Goal: Communication & Community: Answer question/provide support

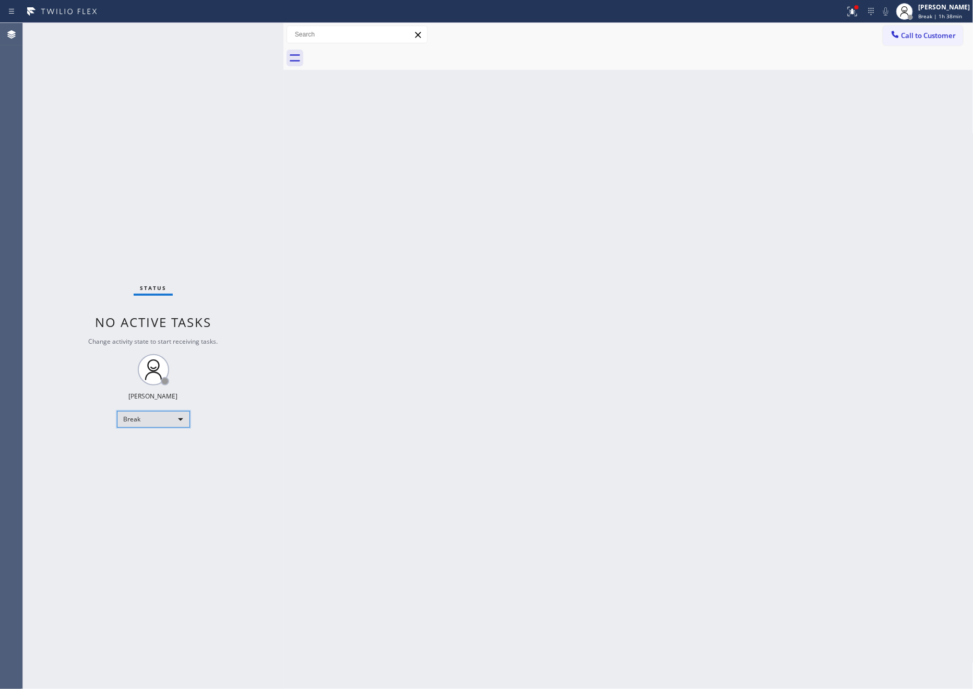
click at [183, 424] on div "Break" at bounding box center [153, 419] width 73 height 17
click at [163, 450] on li "Available" at bounding box center [152, 446] width 70 height 13
click at [390, 299] on div "Back to Dashboard Change Sender ID Customers Technicians Select a contact Outbo…" at bounding box center [628, 356] width 690 height 666
click at [403, 254] on div "Back to Dashboard Change Sender ID Customers Technicians Select a contact Outbo…" at bounding box center [628, 356] width 690 height 666
click at [359, 199] on div "Back to Dashboard Change Sender ID Customers Technicians Select a contact Outbo…" at bounding box center [628, 356] width 690 height 666
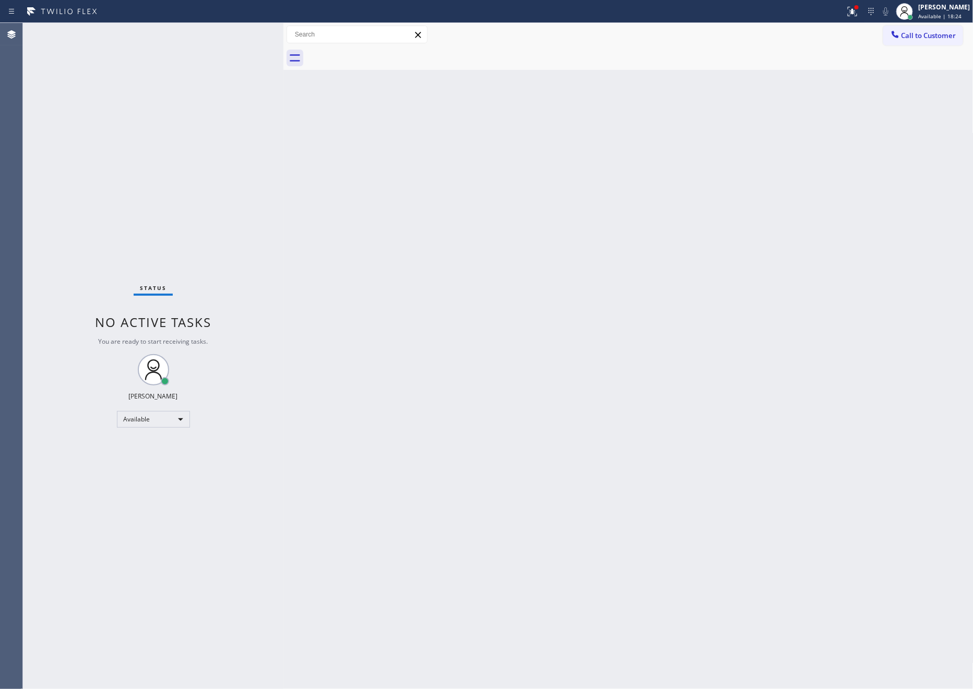
drag, startPoint x: 304, startPoint y: 418, endPoint x: 592, endPoint y: 544, distance: 314.8
click at [398, 463] on div "Back to Dashboard Change Sender ID Customers Technicians Select a contact Outbo…" at bounding box center [628, 356] width 690 height 666
click at [660, 559] on div "Back to Dashboard Change Sender ID Customers Technicians Select a contact Outbo…" at bounding box center [628, 356] width 690 height 666
click at [264, 163] on div "Status No active tasks You are ready to start receiving tasks. [PERSON_NAME] Av…" at bounding box center [153, 356] width 260 height 666
click at [576, 387] on div "Back to Dashboard Change Sender ID Customers Technicians Select a contact Outbo…" at bounding box center [628, 356] width 690 height 666
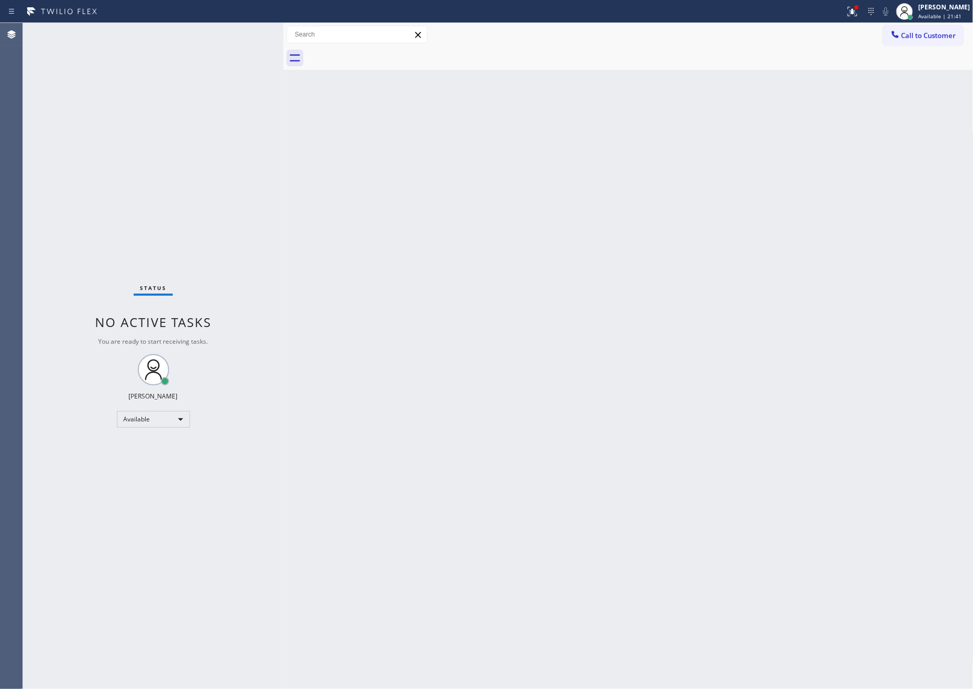
click at [600, 384] on div "Back to Dashboard Change Sender ID Customers Technicians Select a contact Outbo…" at bounding box center [628, 356] width 690 height 666
click at [608, 371] on div "Back to Dashboard Change Sender ID Customers Technicians Select a contact Outbo…" at bounding box center [628, 356] width 690 height 666
click at [391, 199] on div "Back to Dashboard Change Sender ID Customers Technicians Select a contact Outbo…" at bounding box center [628, 356] width 690 height 666
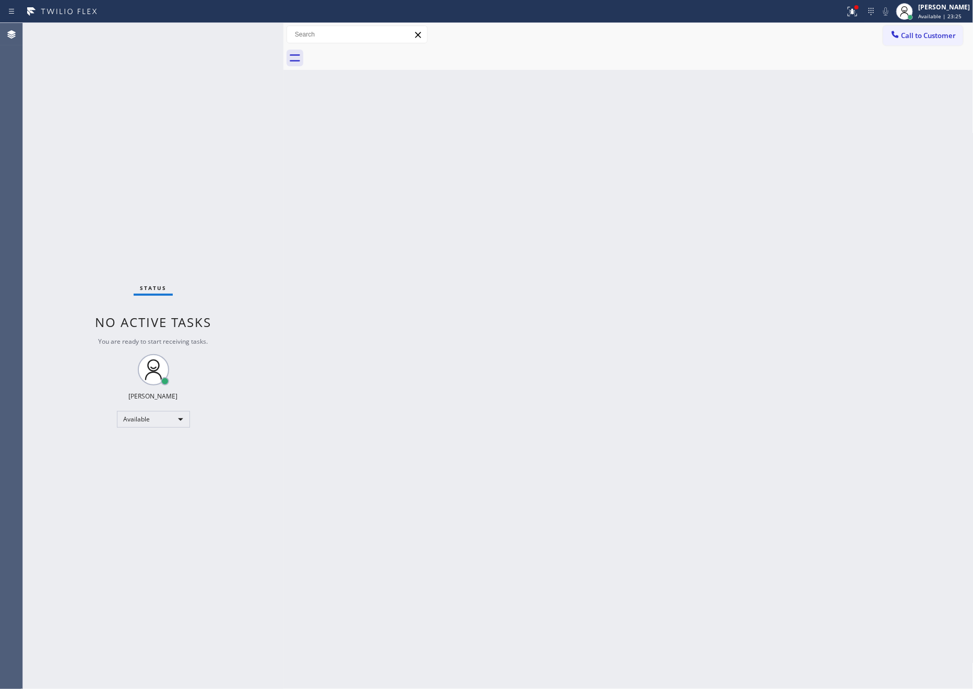
drag, startPoint x: 368, startPoint y: 141, endPoint x: 434, endPoint y: 179, distance: 76.2
click at [368, 141] on div "Back to Dashboard Change Sender ID Customers Technicians Select a contact Outbo…" at bounding box center [628, 356] width 690 height 666
click at [261, 35] on div "Status No active tasks You are ready to start receiving tasks. [PERSON_NAME] Av…" at bounding box center [153, 356] width 260 height 666
drag, startPoint x: 196, startPoint y: 182, endPoint x: 949, endPoint y: 27, distance: 768.2
click at [362, 235] on div "Status No active tasks You are ready to start receiving tasks. [PERSON_NAME] Av…" at bounding box center [498, 356] width 950 height 666
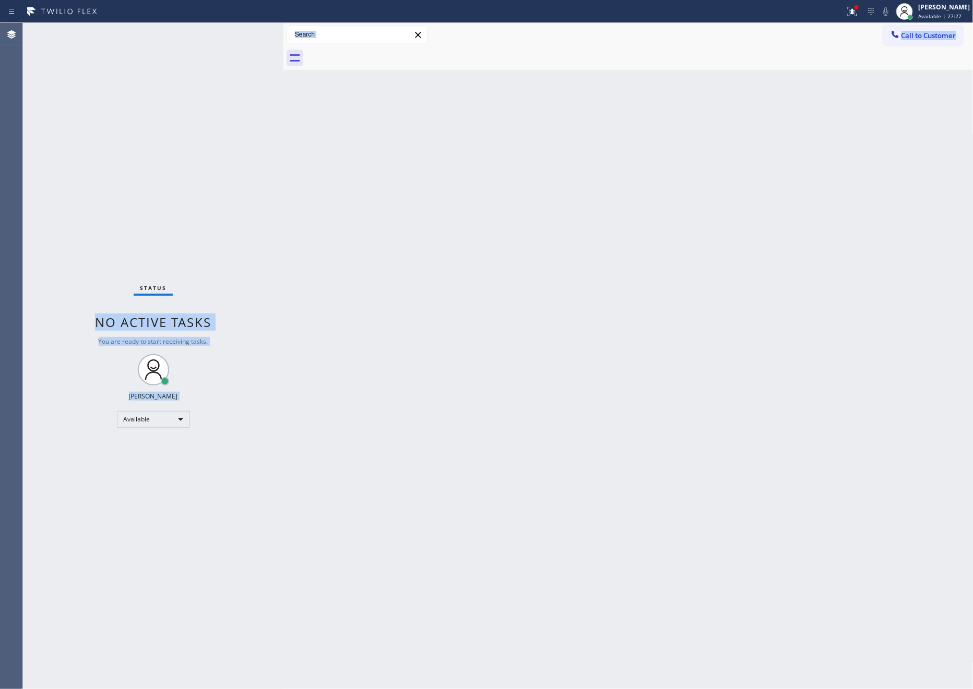
click at [524, 319] on div "Back to Dashboard Change Sender ID Customers Technicians Select a contact Outbo…" at bounding box center [628, 356] width 690 height 666
click at [283, 274] on div at bounding box center [283, 356] width 0 height 666
drag, startPoint x: 395, startPoint y: 450, endPoint x: 469, endPoint y: 489, distance: 83.8
click at [440, 480] on div "Back to Dashboard Change Sender ID Customers Technicians Select a contact Outbo…" at bounding box center [628, 356] width 690 height 666
click at [476, 191] on div "Back to Dashboard Change Sender ID Customers Technicians Select a contact Outbo…" at bounding box center [628, 356] width 690 height 666
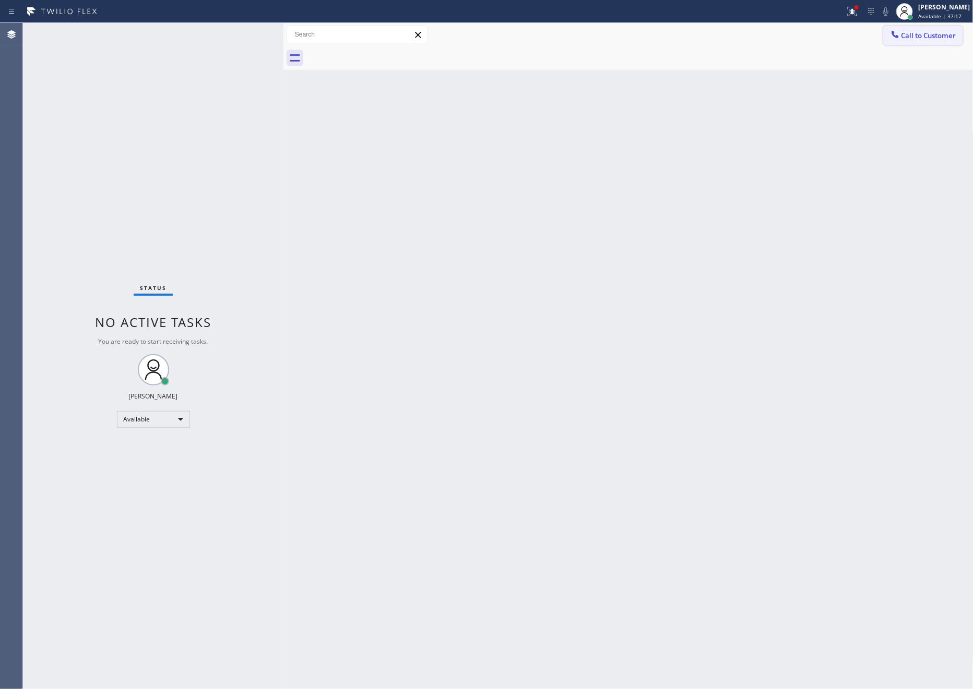
click at [915, 38] on span "Call to Customer" at bounding box center [928, 35] width 55 height 9
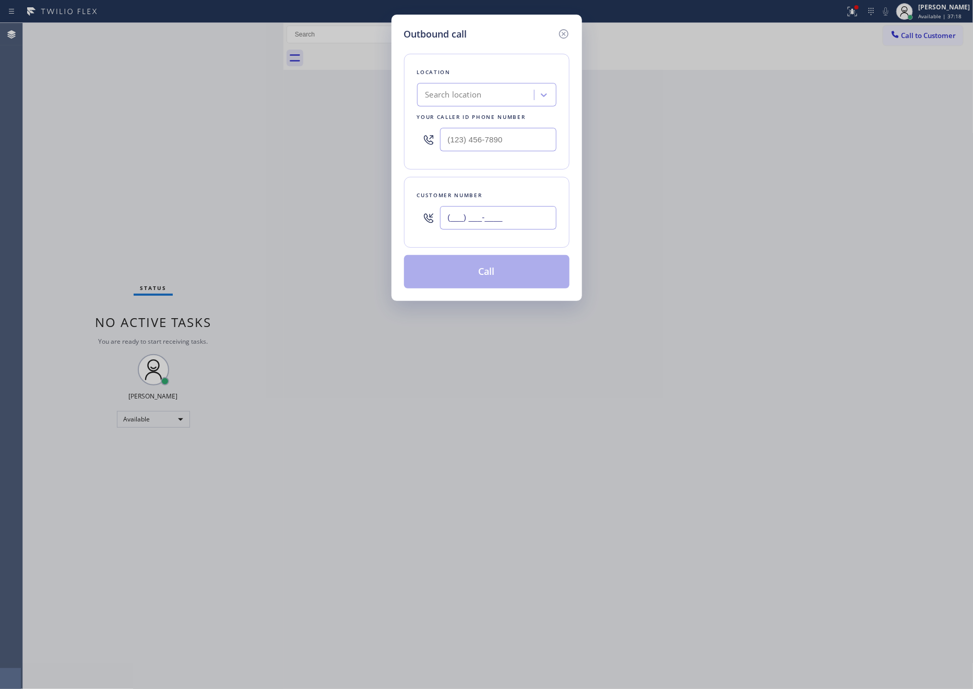
drag, startPoint x: 495, startPoint y: 225, endPoint x: 500, endPoint y: 218, distance: 8.7
click at [500, 218] on input "(___) ___-____" at bounding box center [498, 217] width 116 height 23
paste input "51"
click at [545, 216] on input "(___) ___-__51" at bounding box center [498, 217] width 116 height 23
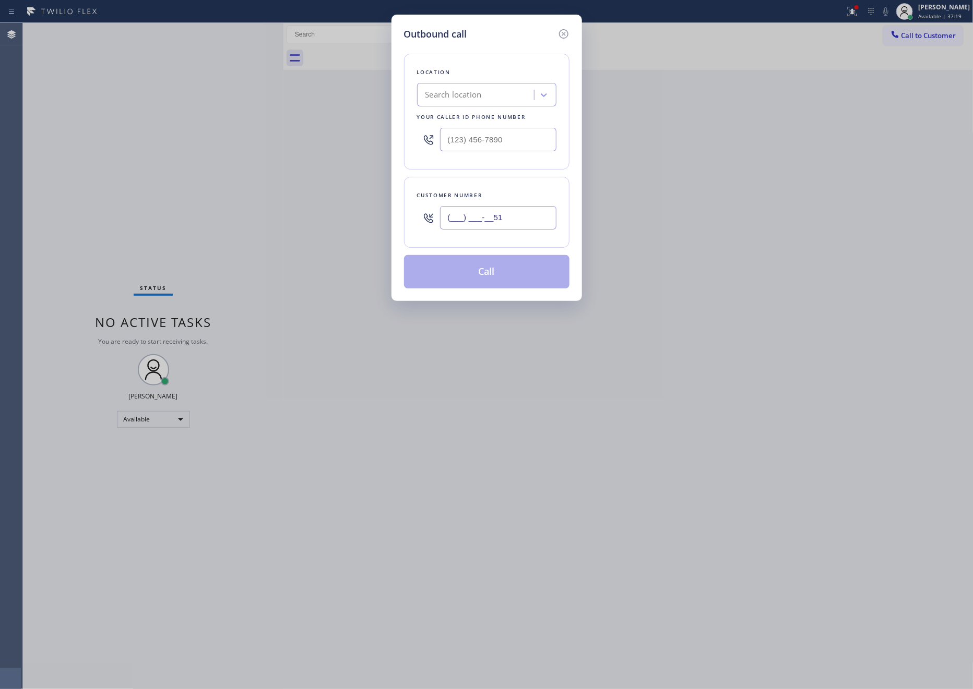
click at [545, 216] on input "(___) ___-__51" at bounding box center [498, 217] width 116 height 23
paste input "516) 695-5467"
type input "[PHONE_NUMBER]"
click at [499, 103] on div "Search location" at bounding box center [477, 95] width 114 height 18
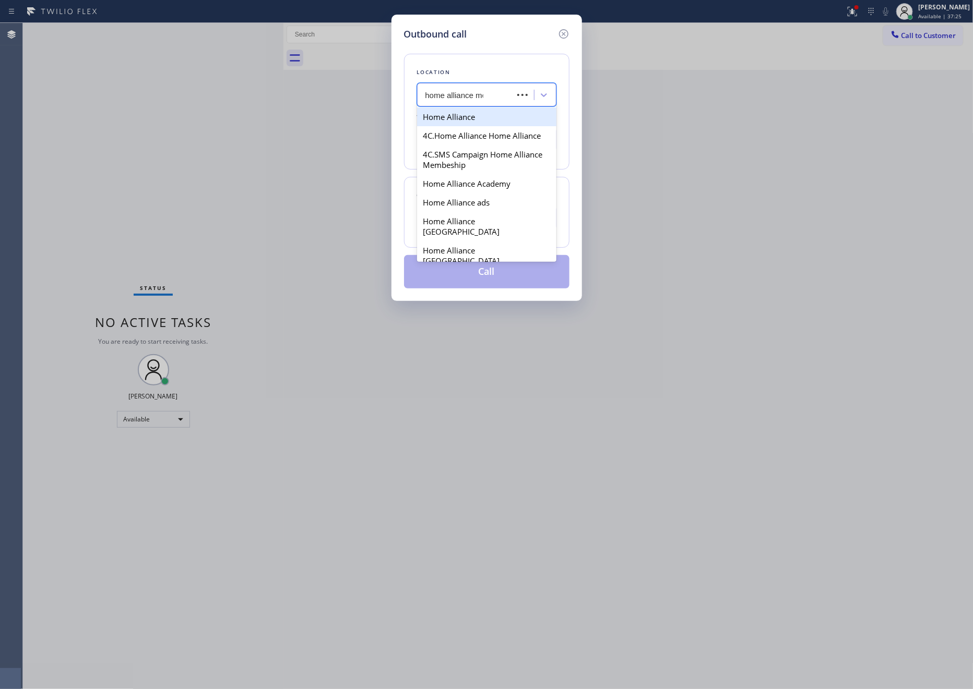
type input "home alliance mem"
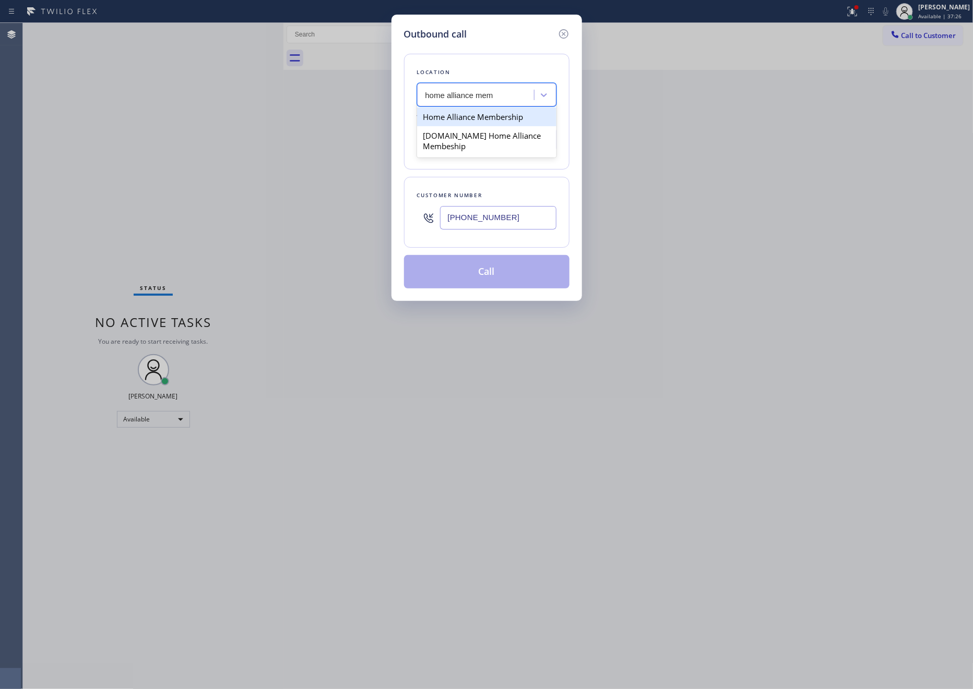
click at [492, 113] on div "Home Alliance Membership" at bounding box center [486, 116] width 139 height 19
type input "[PHONE_NUMBER]"
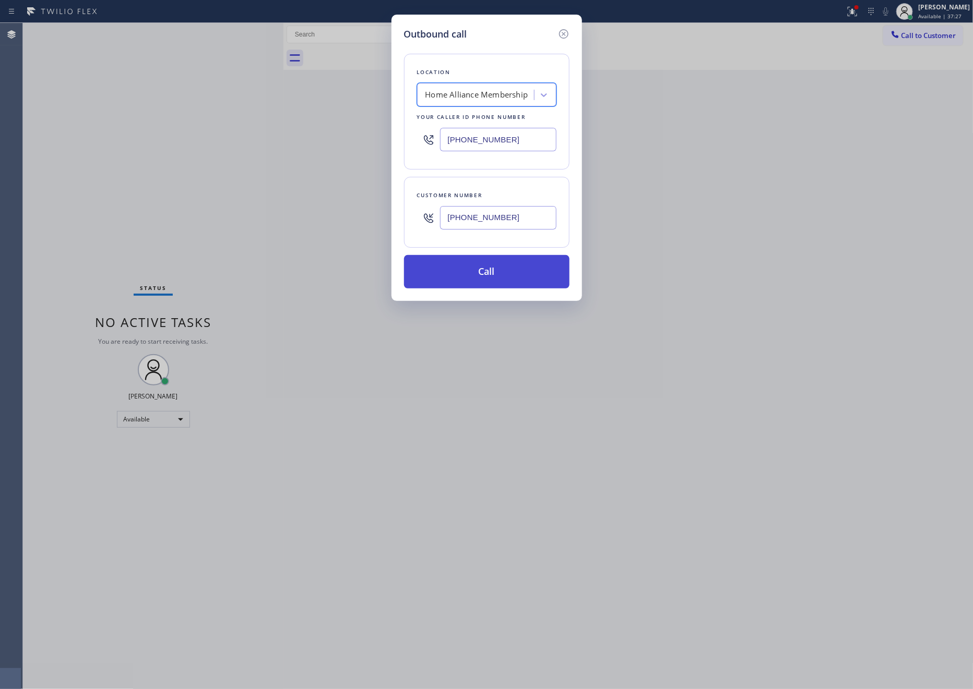
click at [511, 270] on button "Call" at bounding box center [486, 271] width 165 height 33
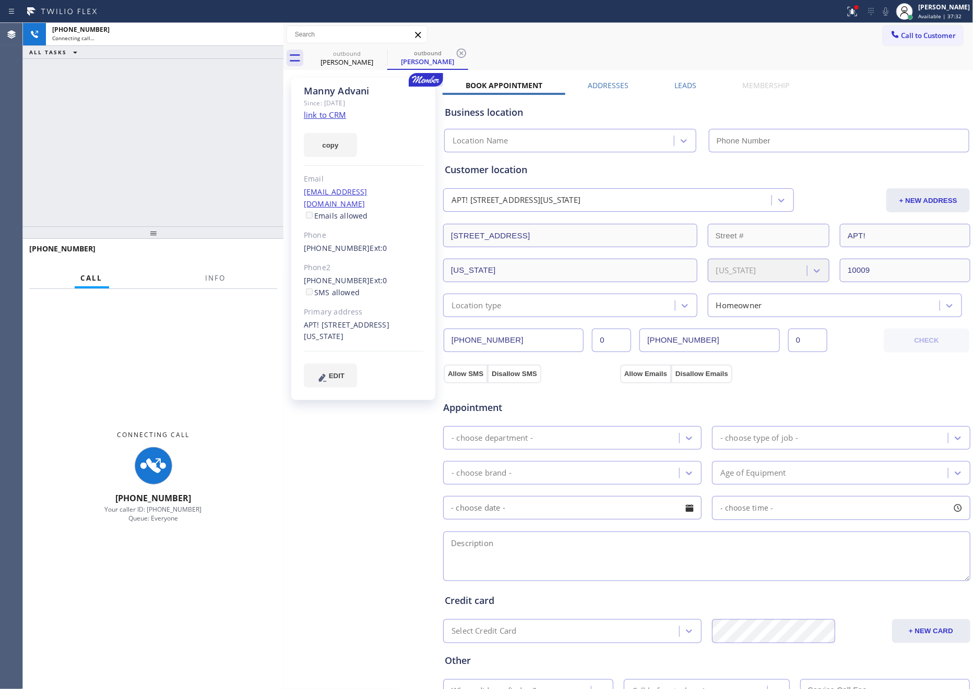
type input "[PHONE_NUMBER]"
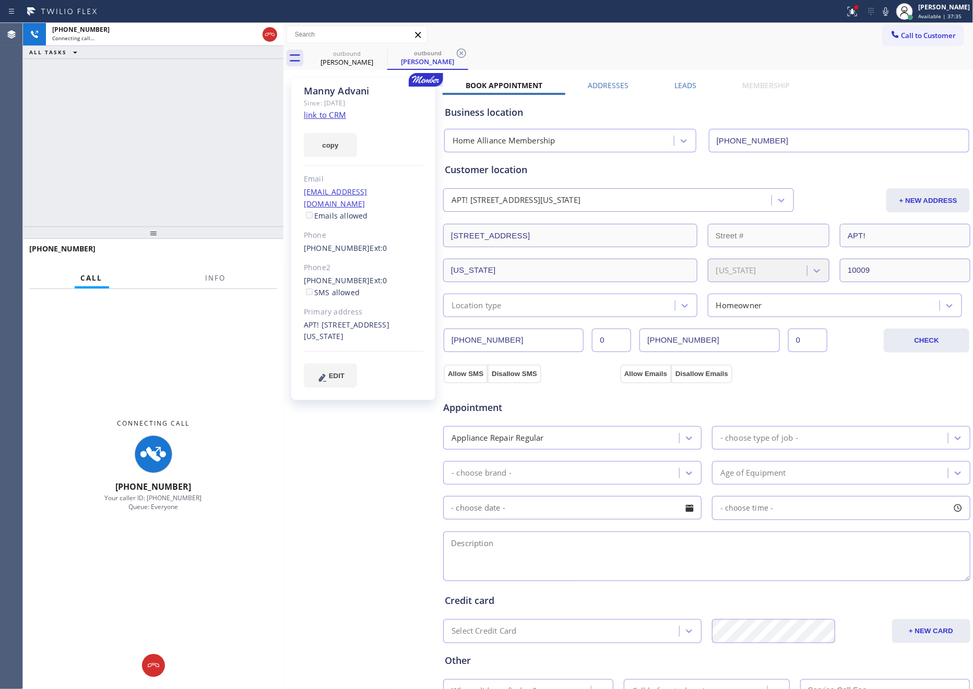
click at [147, 178] on div "[PHONE_NUMBER] Connecting call… ALL TASKS ALL TASKS ACTIVE TASKS TASKS IN WRAP …" at bounding box center [153, 125] width 260 height 204
drag, startPoint x: 151, startPoint y: 134, endPoint x: 645, endPoint y: 125, distance: 494.2
click at [210, 138] on div "[PHONE_NUMBER] Connecting call… ALL TASKS ALL TASKS ACTIVE TASKS TASKS IN WRAP …" at bounding box center [153, 125] width 260 height 204
click at [691, 85] on label "Leads" at bounding box center [685, 85] width 22 height 10
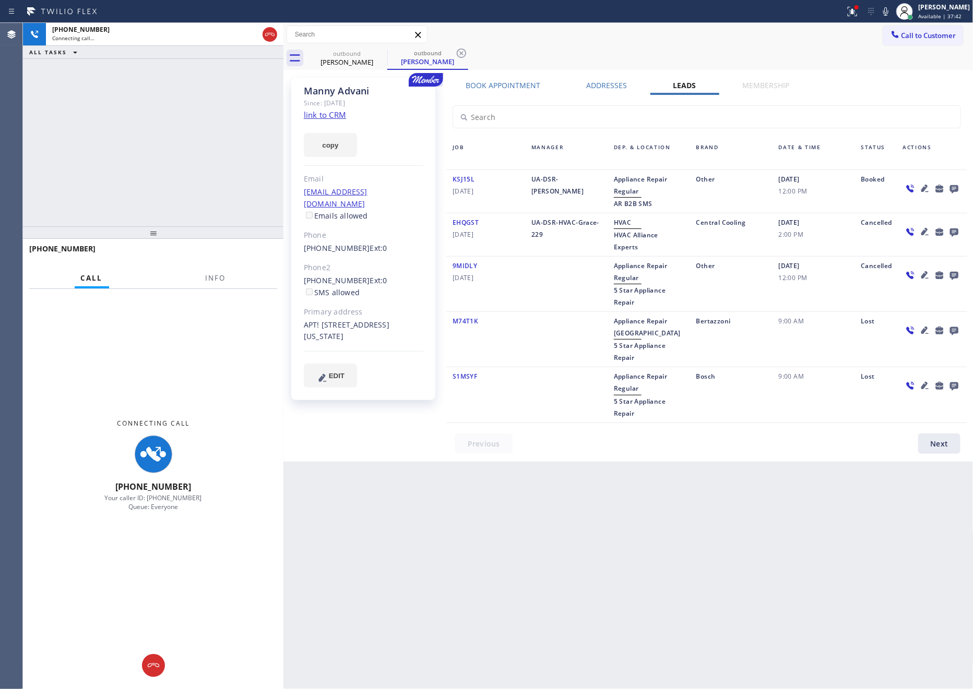
drag, startPoint x: 786, startPoint y: 556, endPoint x: 876, endPoint y: 506, distance: 102.3
click at [852, 521] on div "Back to Dashboard Change Sender ID Customers Technicians Select a contact Outbo…" at bounding box center [628, 356] width 690 height 666
click at [950, 186] on icon at bounding box center [953, 189] width 8 height 8
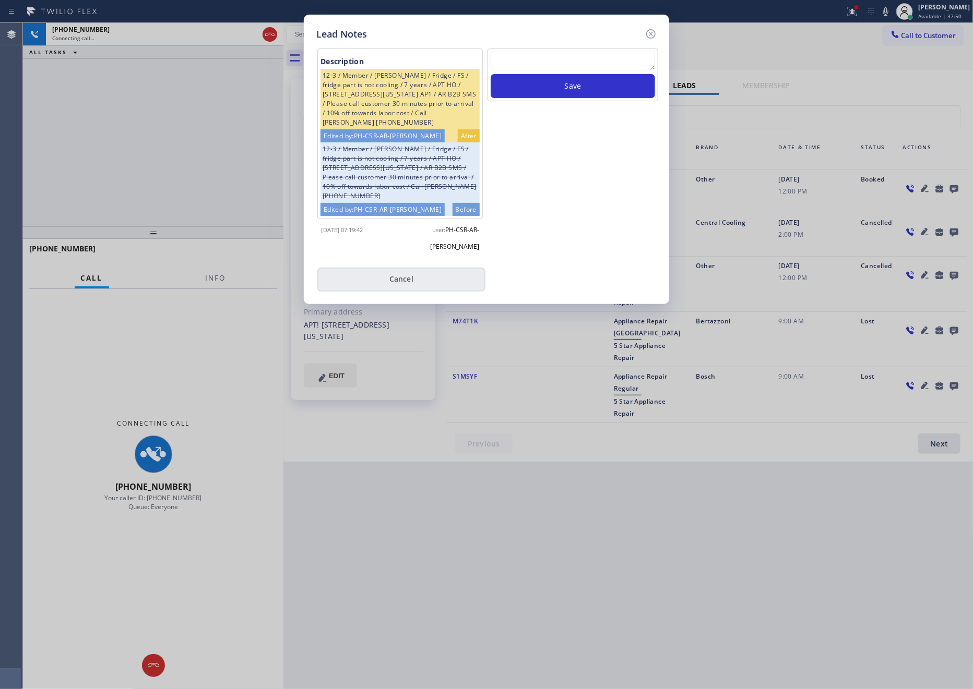
drag, startPoint x: 553, startPoint y: 196, endPoint x: 436, endPoint y: 249, distance: 128.9
click at [553, 197] on div "Save" at bounding box center [572, 155] width 173 height 212
click at [391, 268] on button "Cancel" at bounding box center [401, 280] width 168 height 24
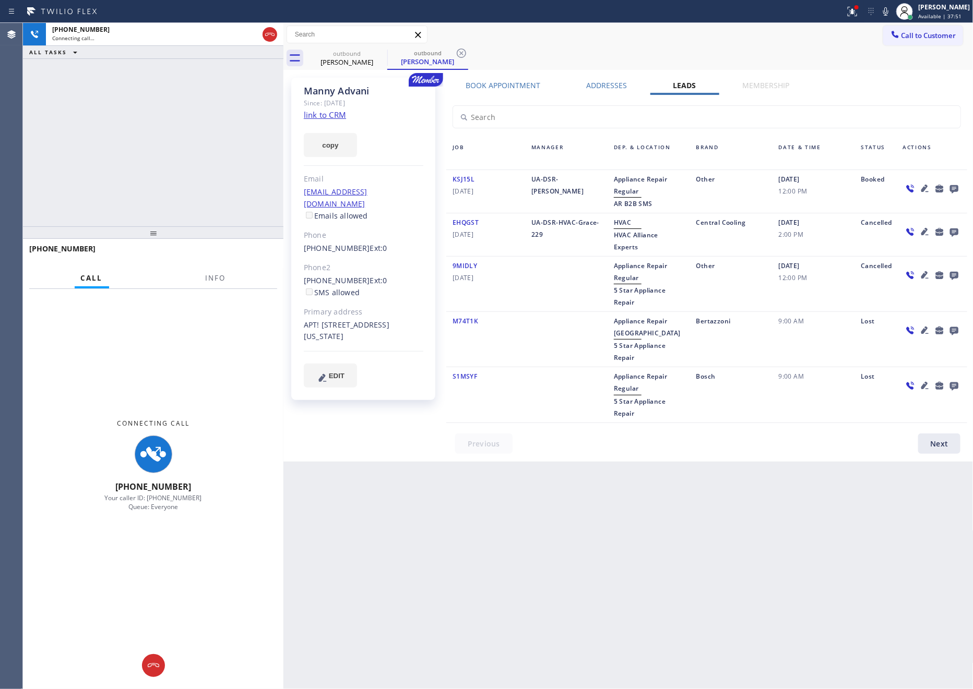
click at [197, 135] on div "[PHONE_NUMBER] Connecting call… ALL TASKS ALL TASKS ACTIVE TASKS TASKS IN WRAP …" at bounding box center [153, 125] width 260 height 204
click at [322, 114] on link "link to CRM" at bounding box center [325, 115] width 42 height 10
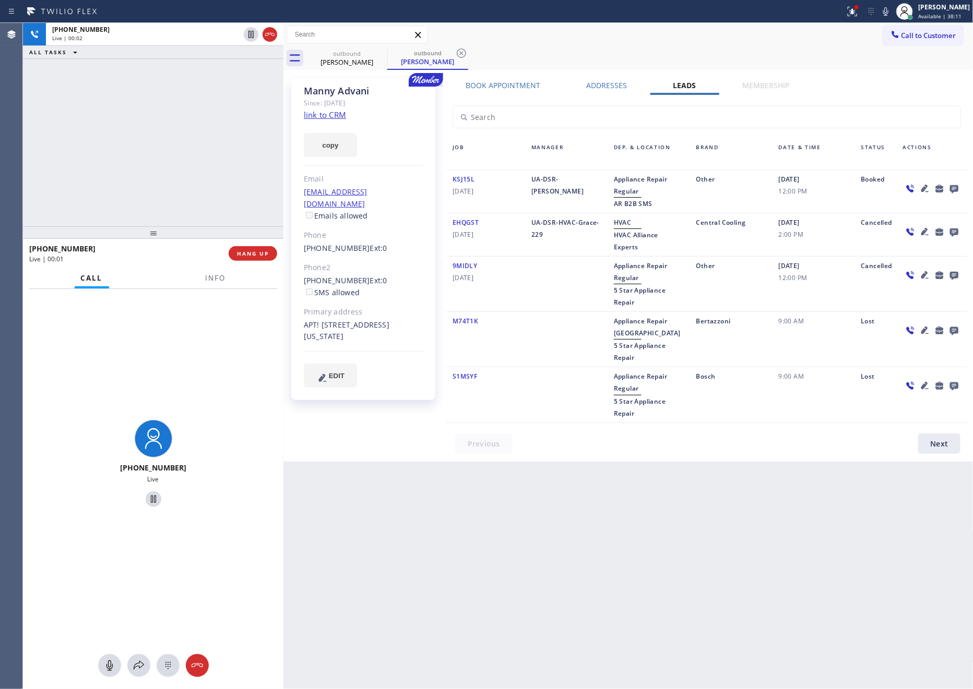
click at [155, 118] on div "[PHONE_NUMBER] Live | 00:02 ALL TASKS ALL TASKS ACTIVE TASKS TASKS IN WRAP UP" at bounding box center [153, 125] width 260 height 204
drag, startPoint x: 192, startPoint y: 137, endPoint x: 216, endPoint y: 265, distance: 130.7
click at [193, 155] on div "[PHONE_NUMBER] Live | 00:27 ALL TASKS ALL TASKS ACTIVE TASKS TASKS IN WRAP UP […" at bounding box center [153, 125] width 260 height 204
click at [255, 254] on span "HANG UP" at bounding box center [253, 253] width 32 height 7
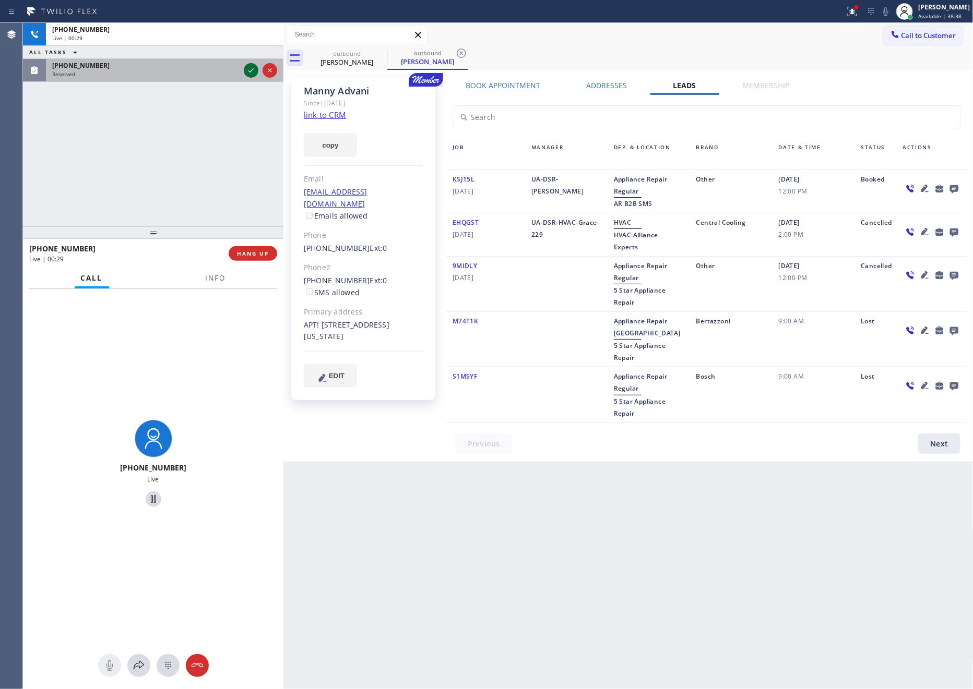
click at [254, 72] on icon at bounding box center [251, 70] width 13 height 13
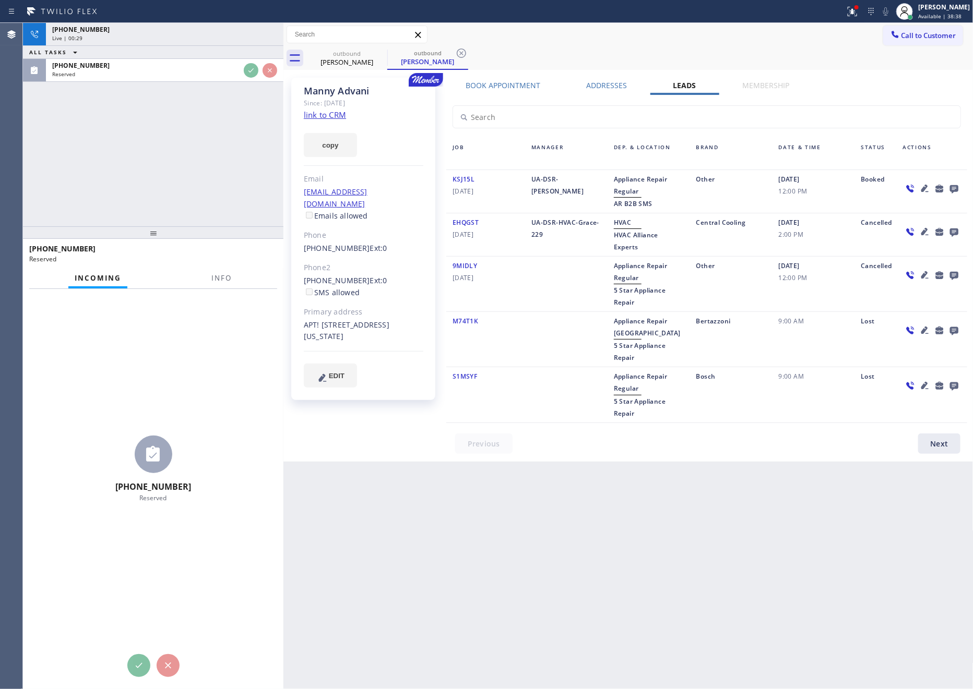
click at [241, 133] on div "[PHONE_NUMBER] Live | 00:29 ALL TASKS ALL TASKS ACTIVE TASKS TASKS IN WRAP UP […" at bounding box center [153, 125] width 260 height 204
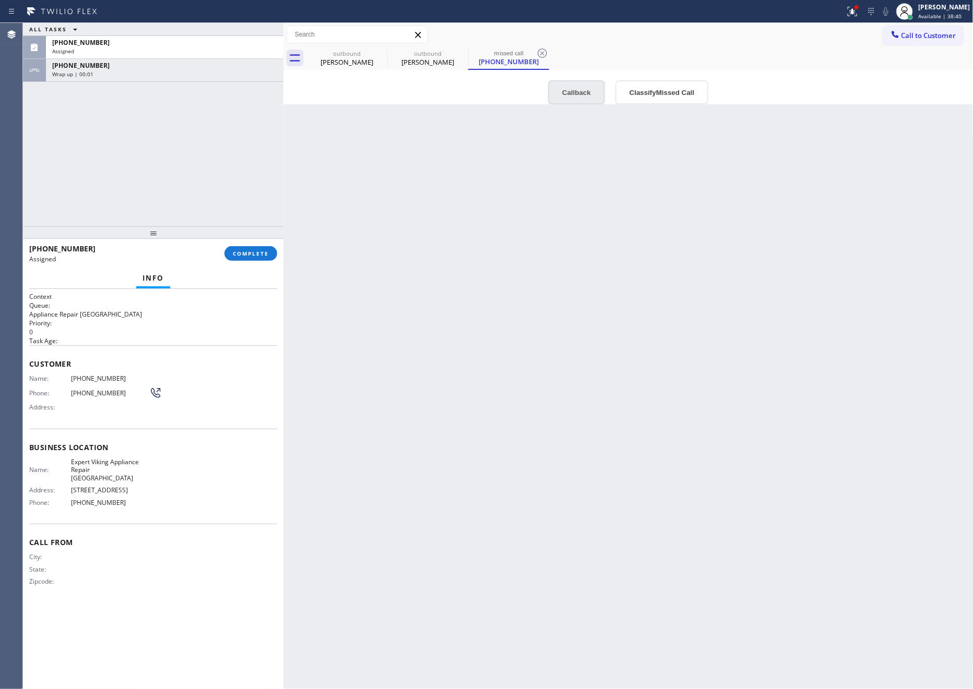
click at [570, 97] on button "Callback" at bounding box center [576, 92] width 57 height 24
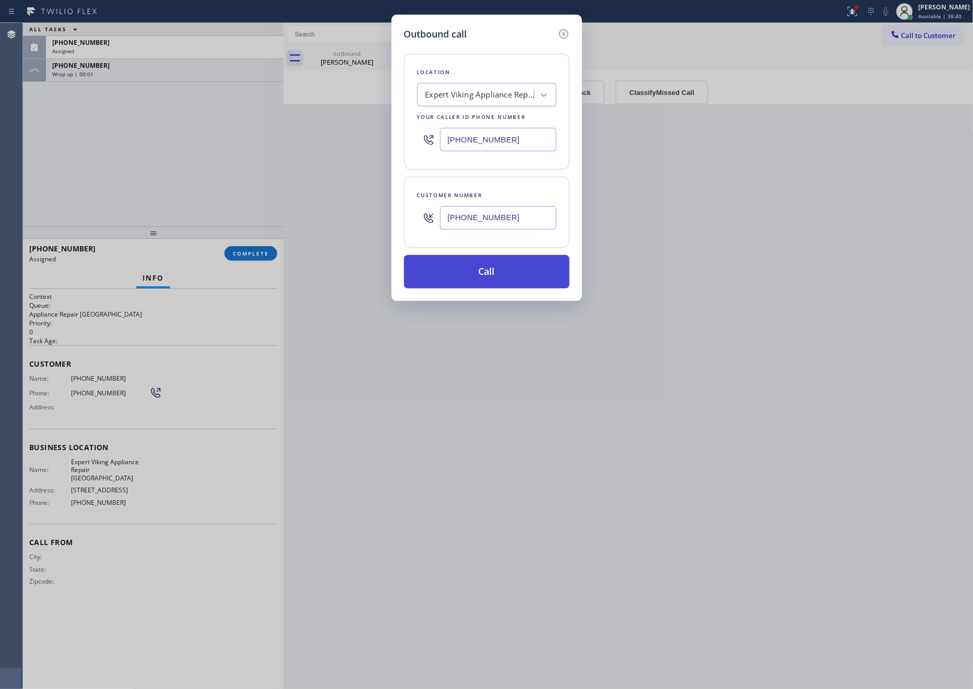
click at [505, 279] on button "Call" at bounding box center [486, 271] width 165 height 33
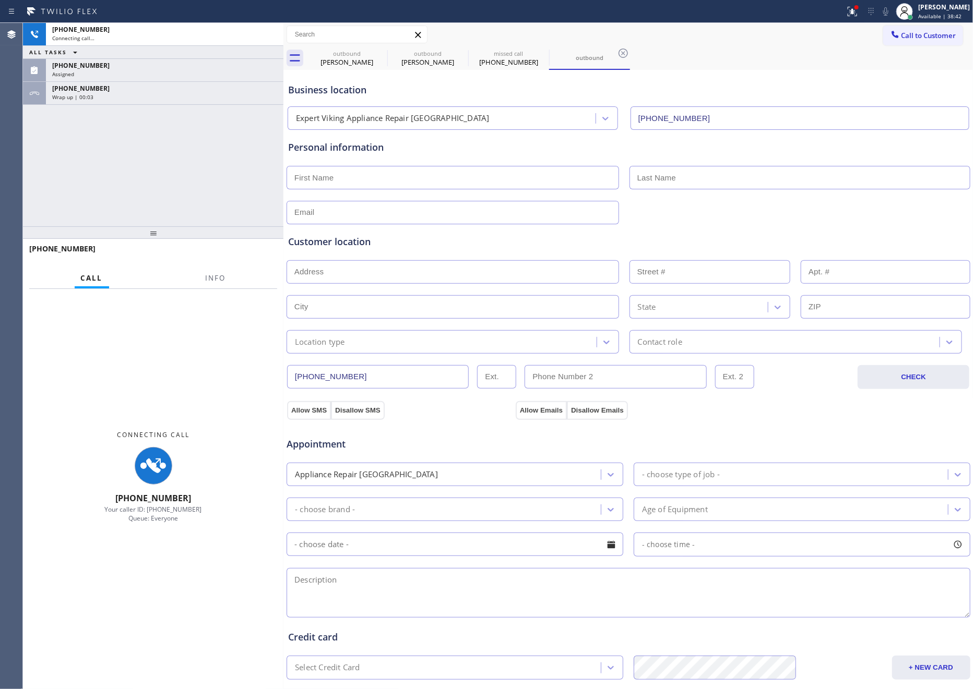
type input "[PHONE_NUMBER]"
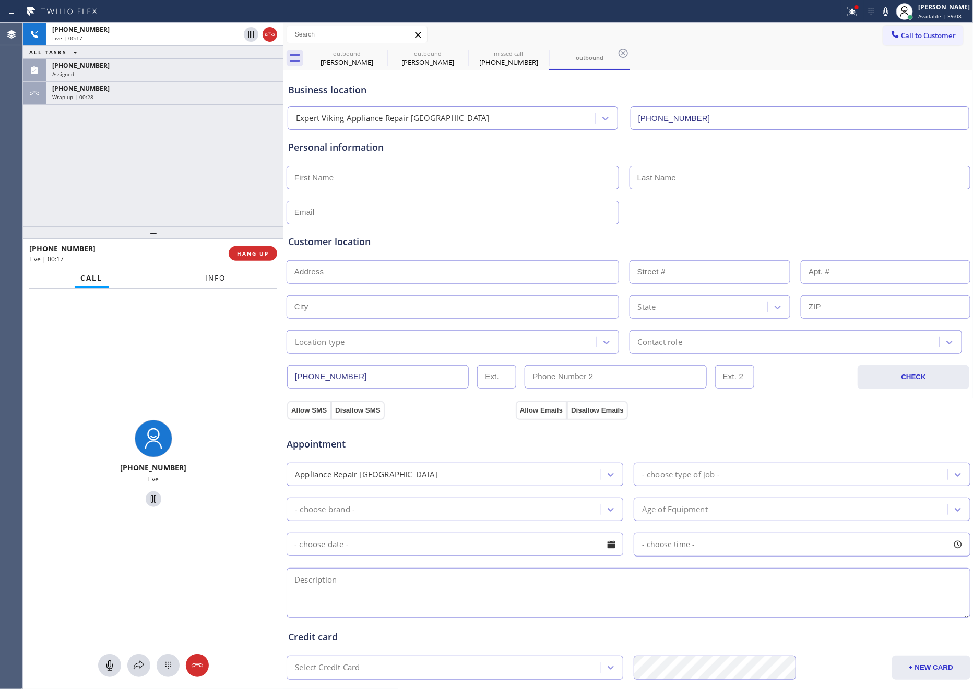
drag, startPoint x: 138, startPoint y: 207, endPoint x: 222, endPoint y: 272, distance: 106.8
click at [156, 221] on div "[PHONE_NUMBER] Live | 00:17 ALL TASKS ALL TASKS ACTIVE TASKS TASKS IN WRAP UP […" at bounding box center [153, 125] width 260 height 204
click at [248, 254] on span "HANG UP" at bounding box center [253, 253] width 32 height 7
click at [199, 188] on div "[PHONE_NUMBER] Live | 00:19 ALL TASKS ALL TASKS ACTIVE TASKS TASKS IN WRAP UP […" at bounding box center [153, 125] width 260 height 204
click at [202, 188] on div "[PHONE_NUMBER] Live | 00:19 ALL TASKS ALL TASKS ACTIVE TASKS TASKS IN WRAP UP […" at bounding box center [153, 125] width 260 height 204
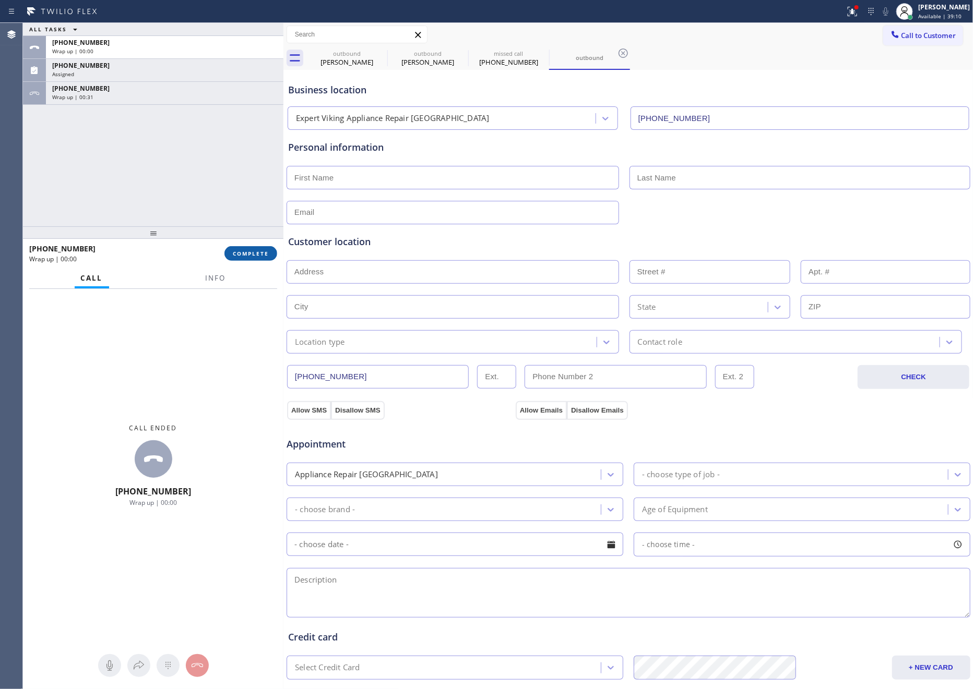
click at [246, 248] on button "COMPLETE" at bounding box center [250, 253] width 53 height 15
click at [221, 178] on div "ALL TASKS ALL TASKS ACTIVE TASKS TASKS IN WRAP UP [PHONE_NUMBER] Wrap up | 00:[…" at bounding box center [153, 125] width 260 height 204
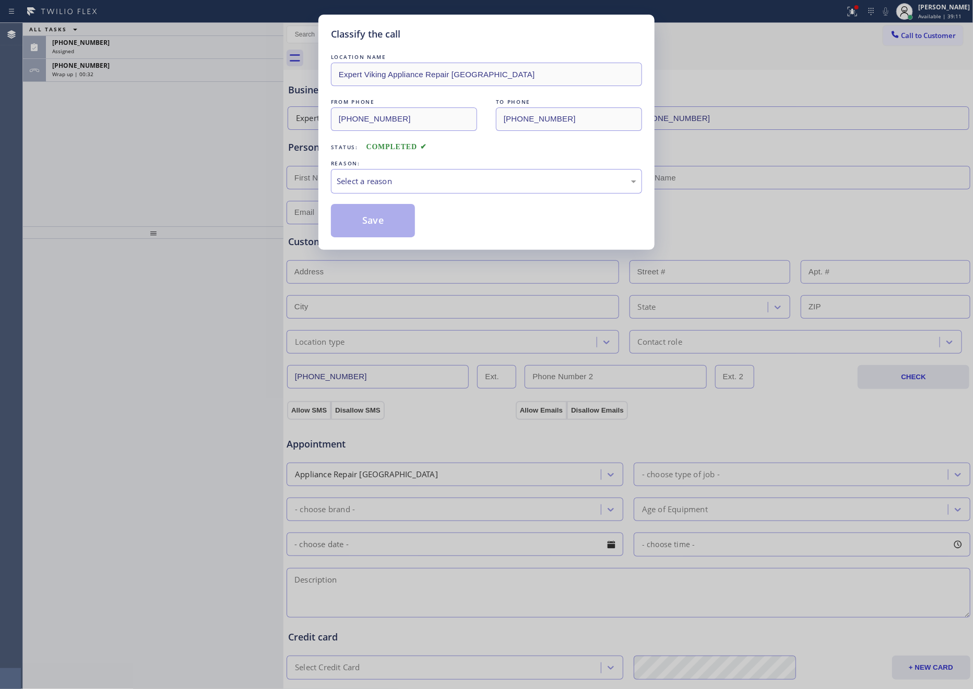
click at [221, 178] on div "Classify the call LOCATION NAME Expert Viking Appliance Repair [GEOGRAPHIC_DATA…" at bounding box center [486, 344] width 973 height 689
click at [359, 184] on div "Select a reason" at bounding box center [487, 181] width 300 height 12
click at [382, 224] on button "Save" at bounding box center [373, 220] width 84 height 33
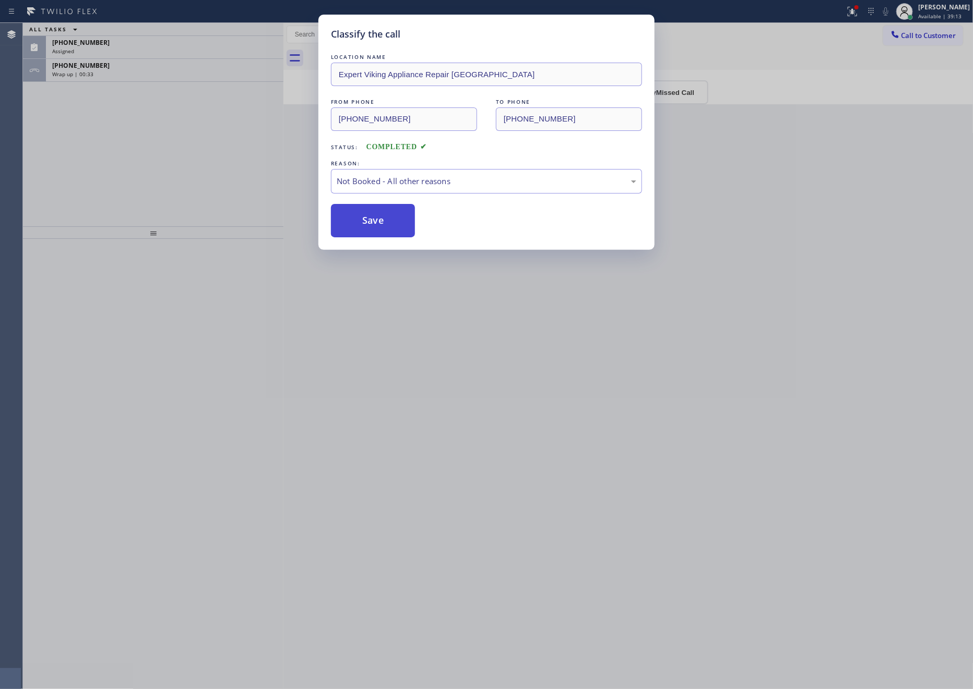
click at [382, 224] on button "Save" at bounding box center [373, 220] width 84 height 33
click at [149, 160] on div "Classify the call LOCATION NAME Expert Viking Appliance Repair [GEOGRAPHIC_DATA…" at bounding box center [486, 344] width 973 height 689
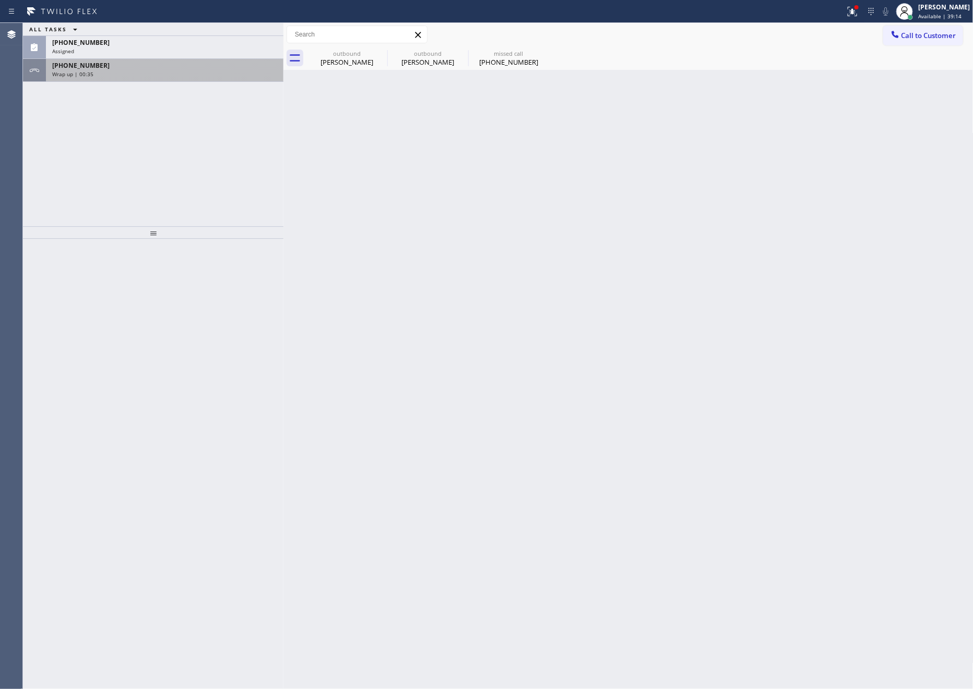
click at [180, 81] on div "[PHONE_NUMBER] Wrap up | 00:35" at bounding box center [153, 70] width 260 height 23
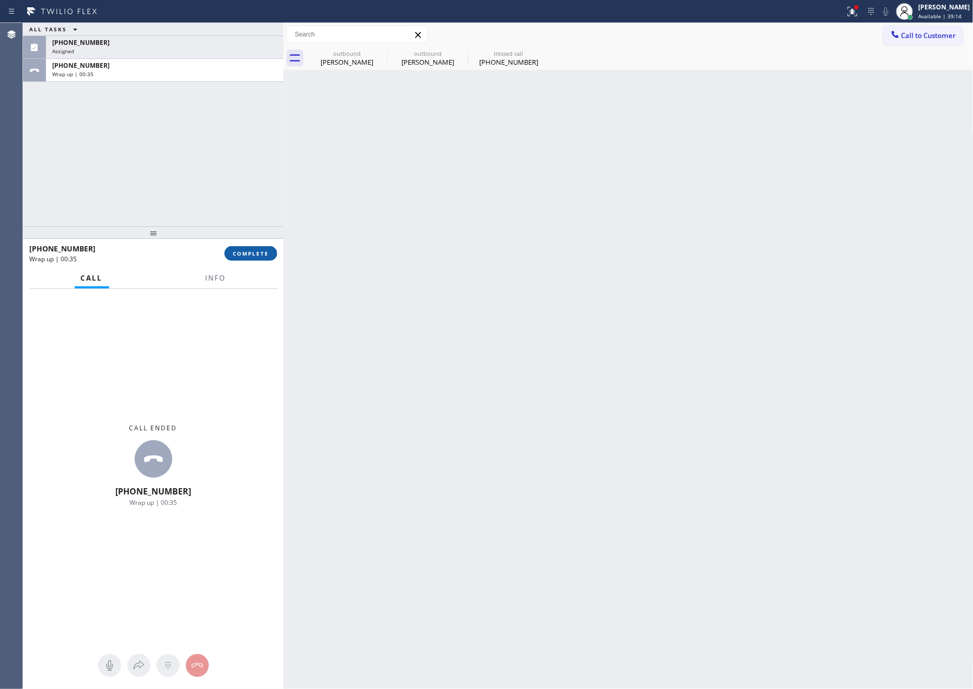
click at [243, 259] on button "COMPLETE" at bounding box center [250, 253] width 53 height 15
click at [208, 143] on div "ALL TASKS ALL TASKS ACTIVE TASKS TASKS IN WRAP UP [PHONE_NUMBER] Assigned [PHON…" at bounding box center [153, 125] width 260 height 204
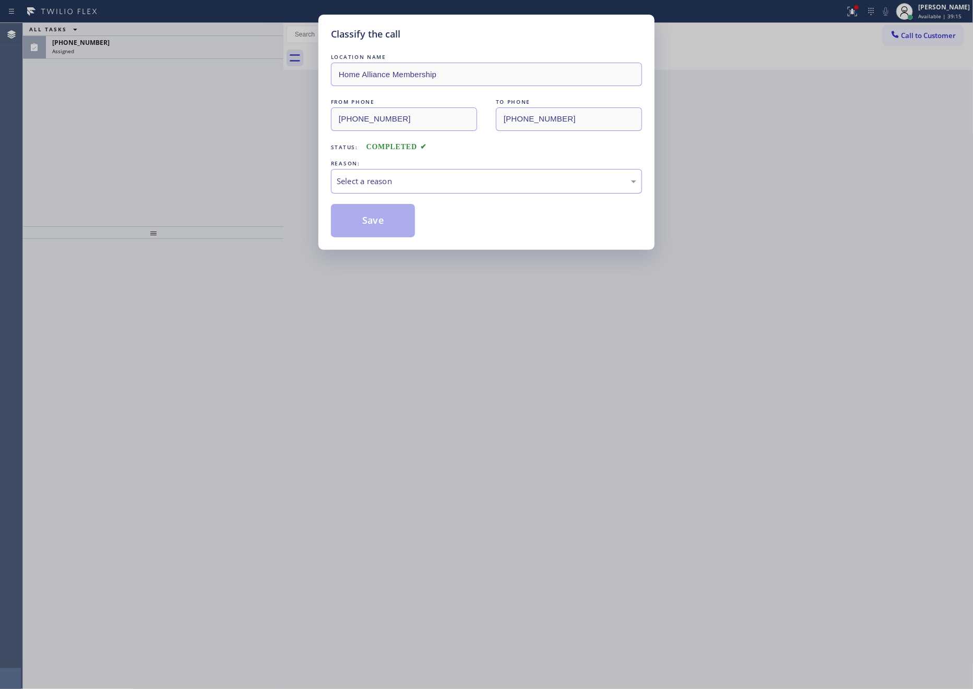
click at [340, 177] on div "Select a reason" at bounding box center [487, 181] width 300 height 12
click at [360, 223] on button "Save" at bounding box center [373, 220] width 84 height 33
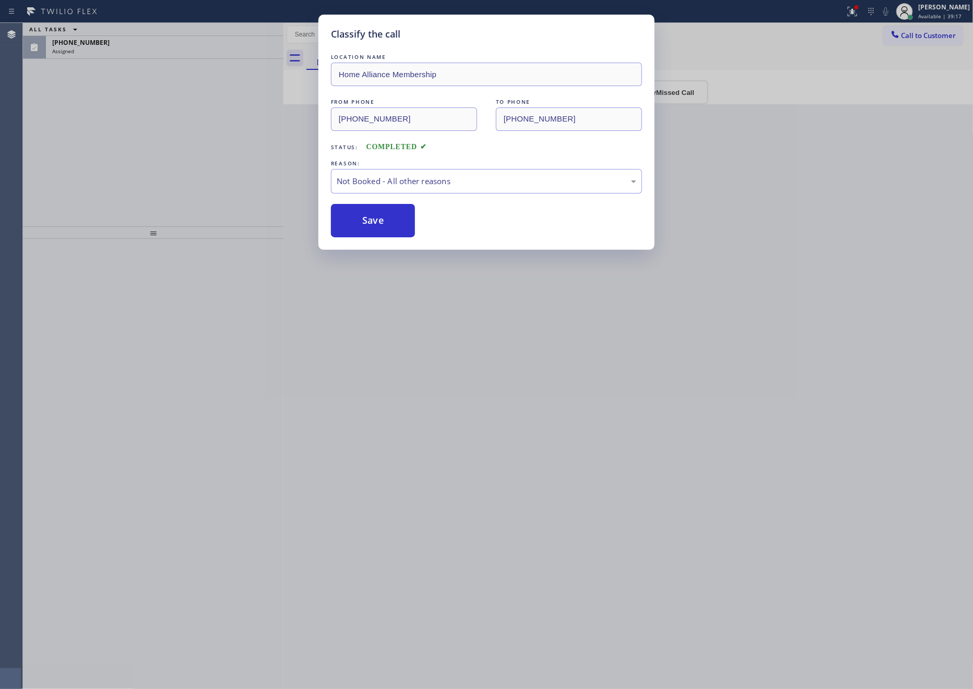
click at [116, 141] on div "Classify the call LOCATION NAME Home Alliance Membership FROM PHONE [PHONE_NUMB…" at bounding box center [486, 344] width 973 height 689
click at [168, 33] on div "ALL TASKS ALL TASKS ACTIVE TASKS TASKS IN WRAP UP" at bounding box center [153, 29] width 260 height 13
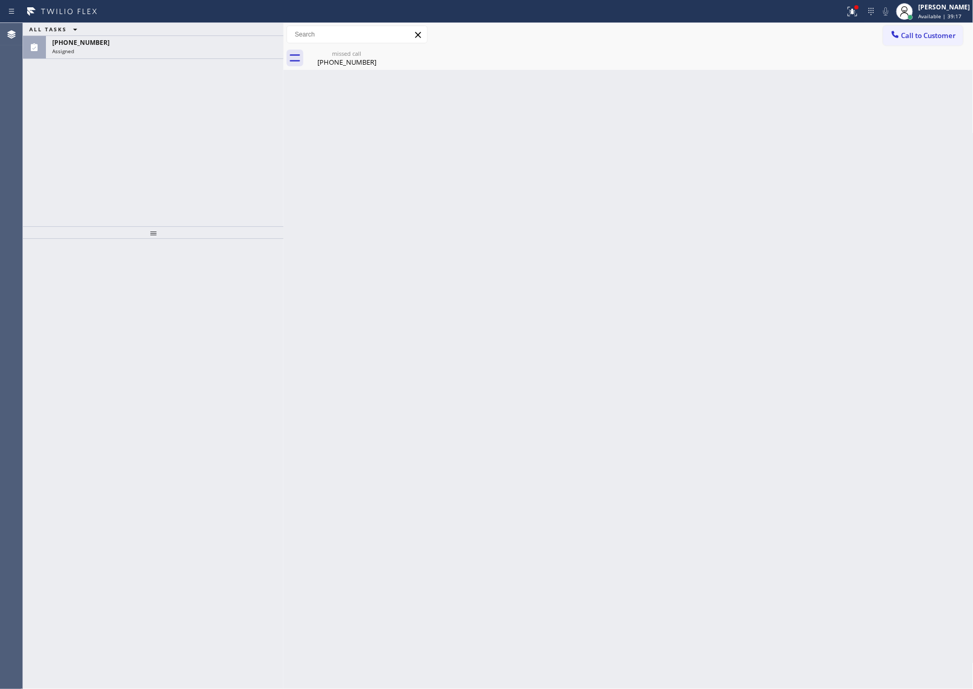
click at [161, 47] on div "Assigned" at bounding box center [164, 50] width 225 height 7
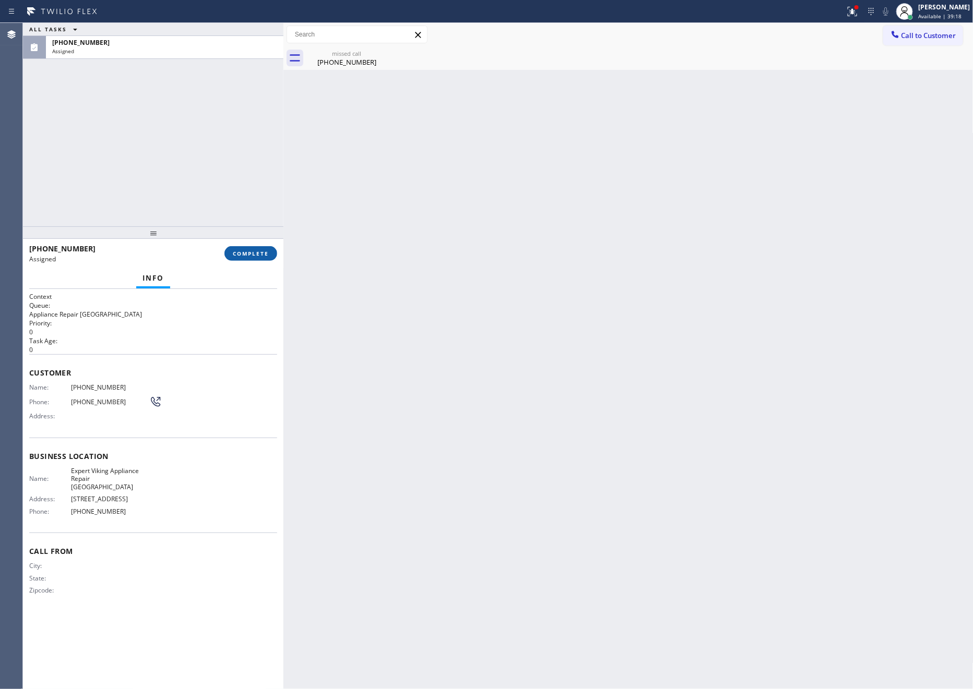
click at [259, 256] on span "COMPLETE" at bounding box center [251, 253] width 36 height 7
click at [217, 158] on div "ALL TASKS ALL TASKS ACTIVE TASKS TASKS IN WRAP UP [PHONE_NUMBER] Assigned" at bounding box center [153, 125] width 260 height 204
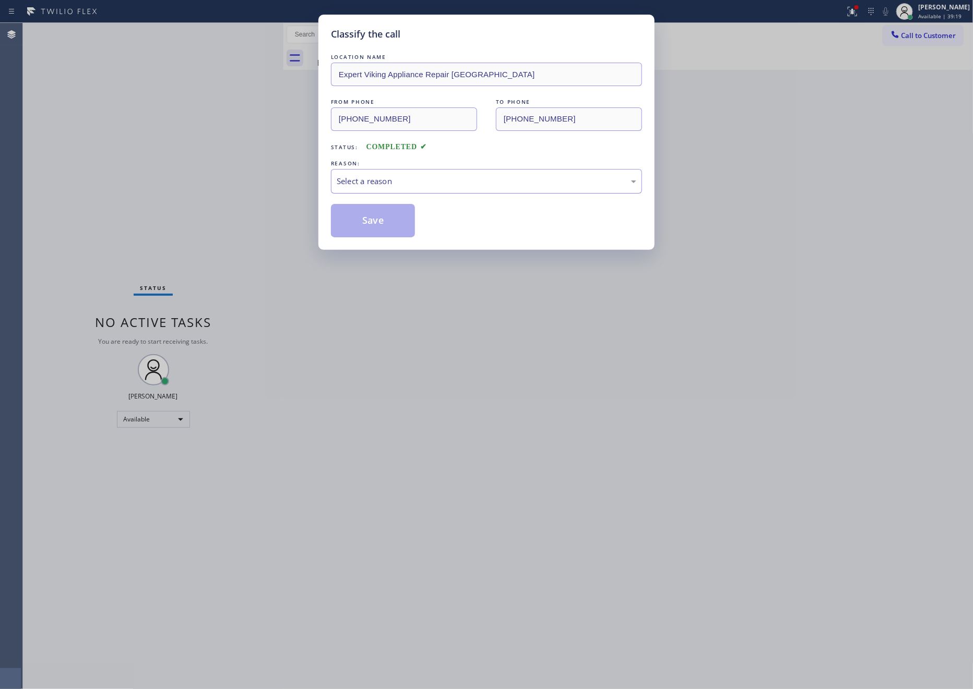
click at [344, 193] on div "Select a reason" at bounding box center [486, 181] width 311 height 25
click at [356, 224] on button "Save" at bounding box center [373, 220] width 84 height 33
click at [355, 224] on button "Save" at bounding box center [373, 220] width 84 height 33
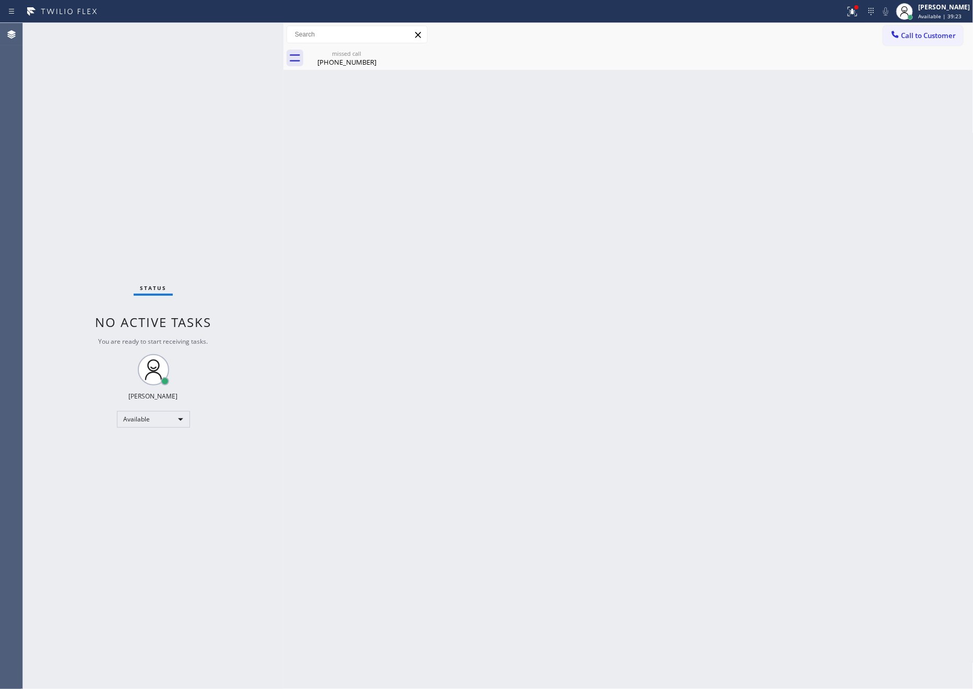
click at [556, 259] on div "Back to Dashboard Change Sender ID Customers Technicians Select a contact Outbo…" at bounding box center [628, 356] width 690 height 666
click at [913, 29] on button "Call to Customer" at bounding box center [923, 36] width 80 height 20
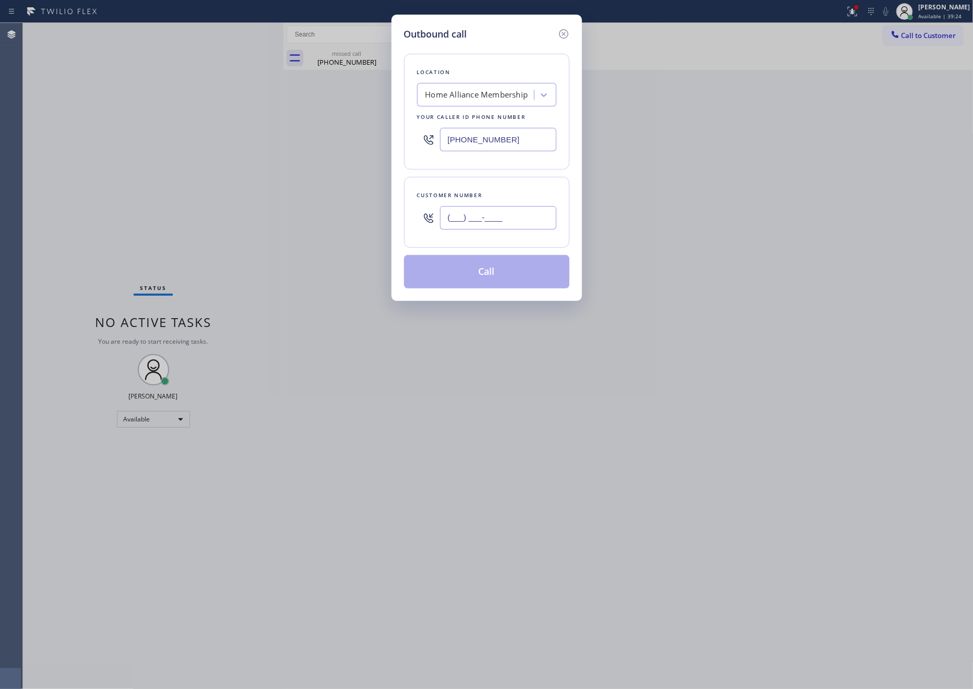
click at [520, 226] on input "(___) ___-____" at bounding box center [498, 217] width 116 height 23
paste input "949) 903-1840"
type input "[PHONE_NUMBER]"
click at [506, 282] on button "Call" at bounding box center [486, 271] width 165 height 33
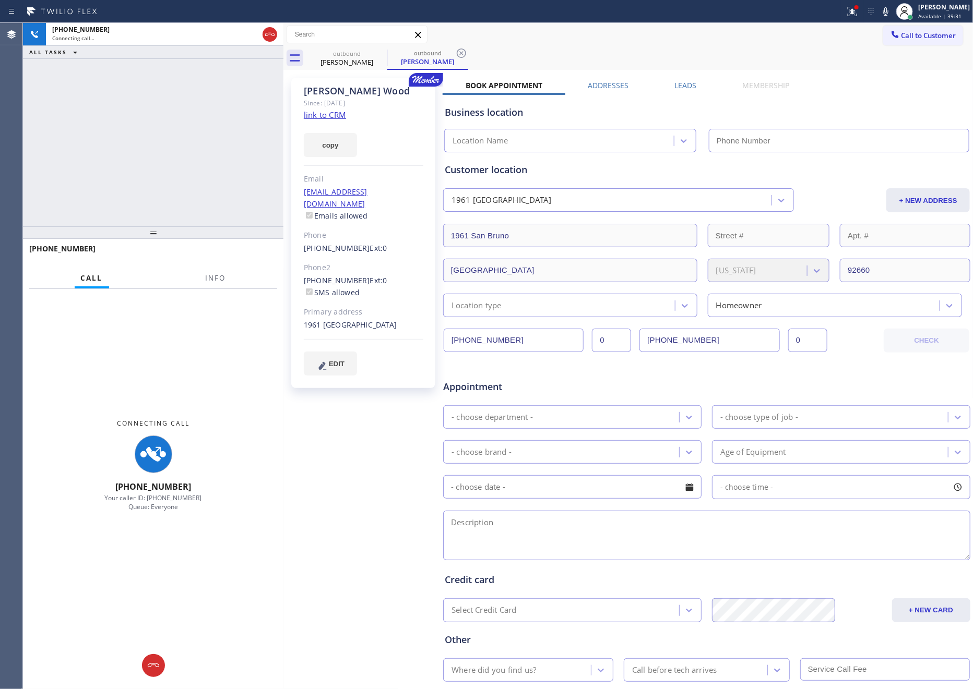
type input "[PHONE_NUMBER]"
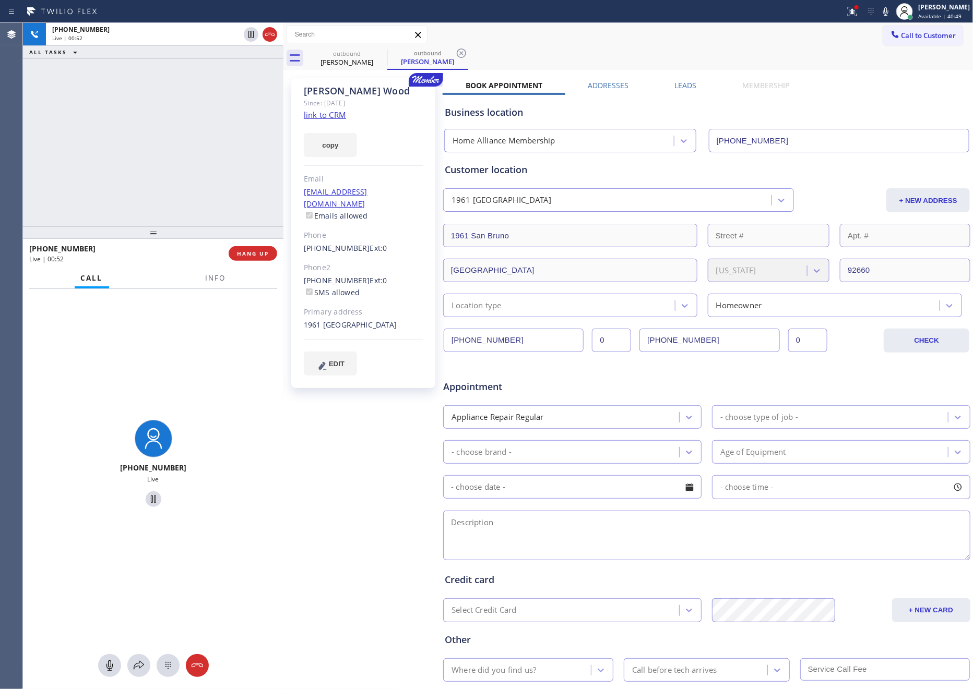
drag, startPoint x: 243, startPoint y: 257, endPoint x: 240, endPoint y: 243, distance: 14.6
click at [243, 257] on span "HANG UP" at bounding box center [253, 253] width 32 height 7
click at [168, 132] on div "[PHONE_NUMBER] Live | 00:53 ALL TASKS ALL TASKS ACTIVE TASKS TASKS IN WRAP UP" at bounding box center [153, 125] width 260 height 204
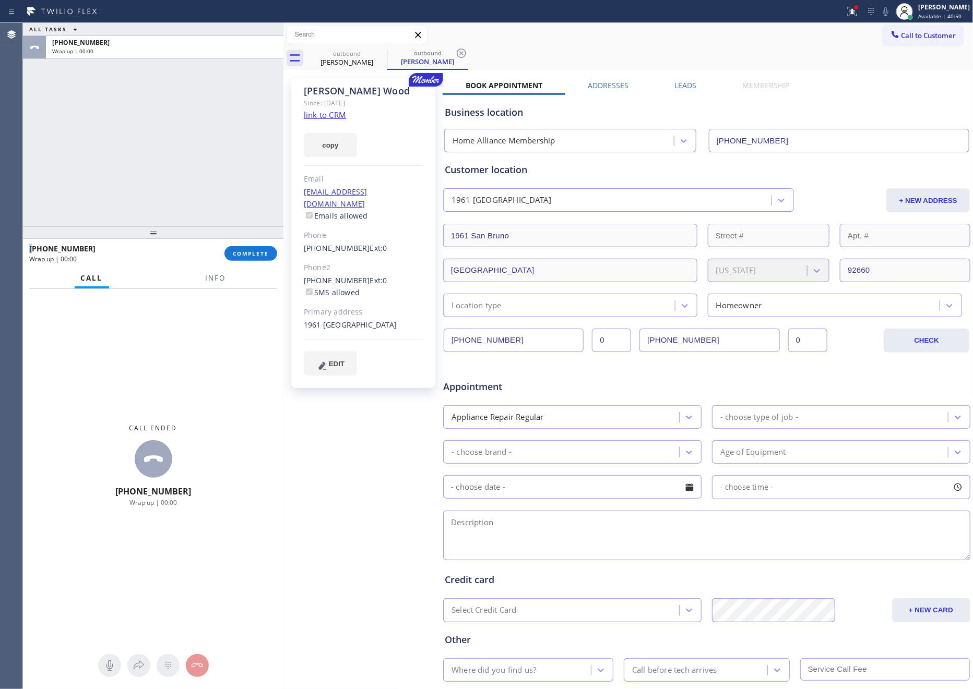
click at [168, 132] on div "ALL TASKS ALL TASKS ACTIVE TASKS TASKS IN WRAP UP [PHONE_NUMBER] Wrap up | 00:00" at bounding box center [153, 125] width 260 height 204
drag, startPoint x: 174, startPoint y: 157, endPoint x: 210, endPoint y: 161, distance: 36.2
click at [210, 161] on div "ALL TASKS ALL TASKS ACTIVE TASKS TASKS IN WRAP UP [PHONE_NUMBER] Wrap up | 00:14" at bounding box center [153, 125] width 260 height 204
click at [679, 88] on label "Leads" at bounding box center [685, 85] width 22 height 10
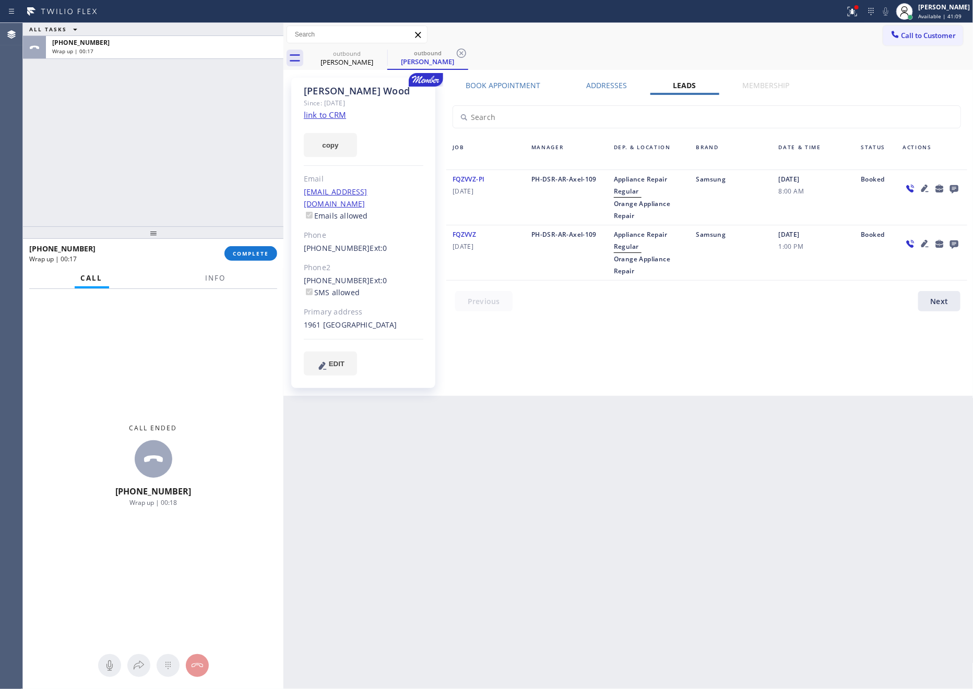
drag, startPoint x: 614, startPoint y: 357, endPoint x: 840, endPoint y: 234, distance: 257.6
click at [616, 356] on div "Book Appointment Addresses Leads Membership Business location Home Alliance Mem…" at bounding box center [707, 236] width 528 height 313
click at [951, 185] on icon at bounding box center [953, 189] width 8 height 8
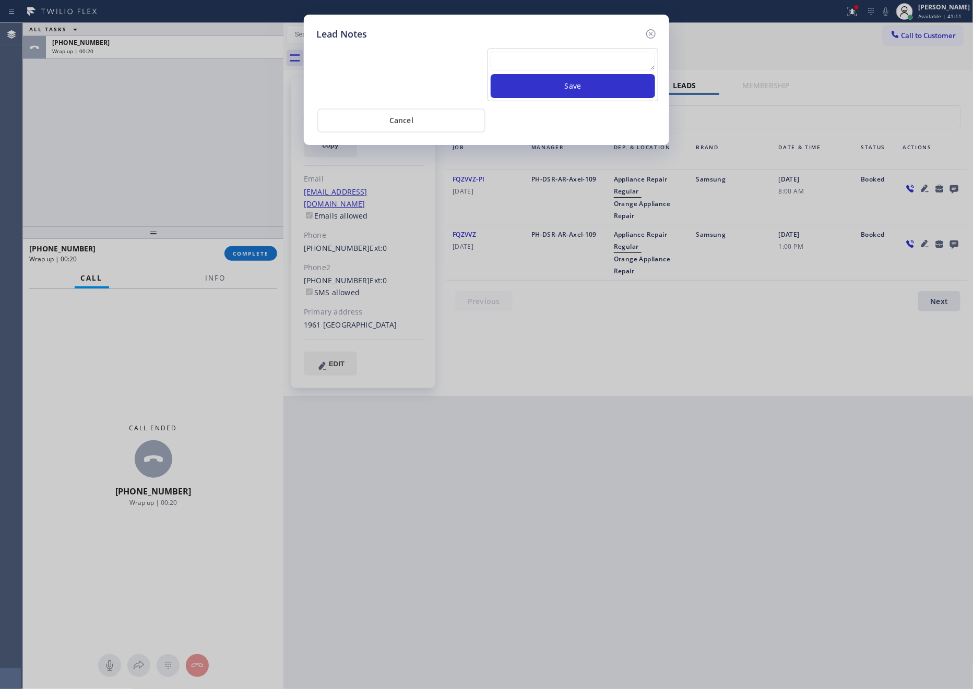
click at [578, 55] on textarea at bounding box center [573, 61] width 164 height 19
paste textarea "For the welcome call, please transfer the customer if they call back.""
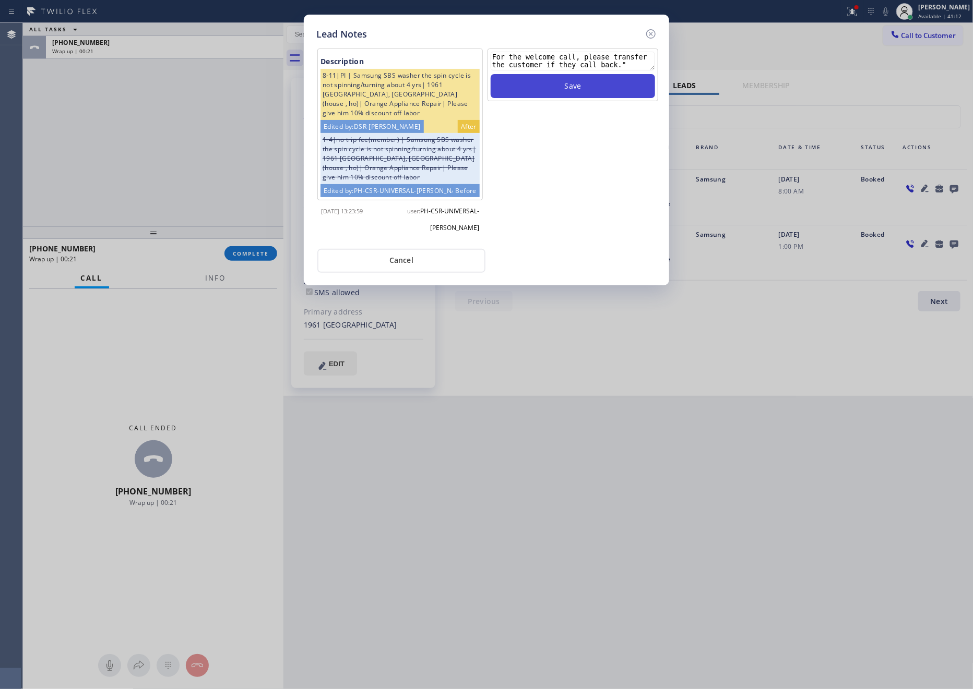
type textarea "For the welcome call, please transfer the customer if they call back.""
click at [637, 94] on button "Save" at bounding box center [573, 86] width 164 height 24
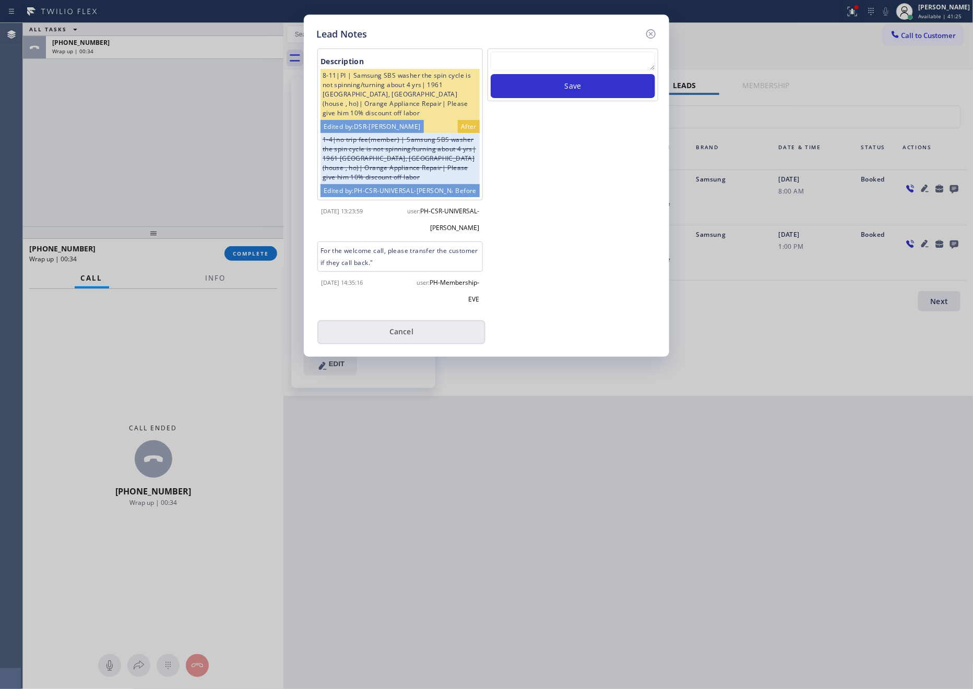
click at [386, 336] on button "Cancel" at bounding box center [401, 332] width 168 height 24
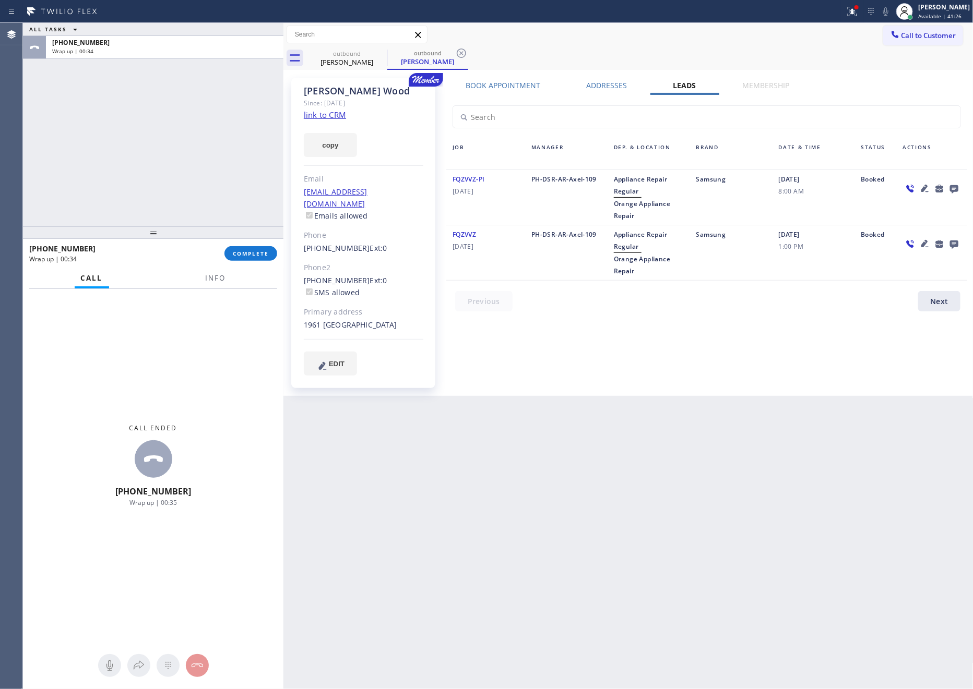
drag, startPoint x: 99, startPoint y: 141, endPoint x: 144, endPoint y: 194, distance: 69.6
click at [127, 177] on div "ALL TASKS ALL TASKS ACTIVE TASKS TASKS IN WRAP UP [PHONE_NUMBER] Wrap up | 00:34" at bounding box center [153, 125] width 260 height 204
click at [244, 254] on span "COMPLETE" at bounding box center [251, 253] width 36 height 7
click at [182, 137] on div "ALL TASKS ALL TASKS ACTIVE TASKS TASKS IN WRAP UP [PHONE_NUMBER] Wrap up | 00:35" at bounding box center [153, 125] width 260 height 204
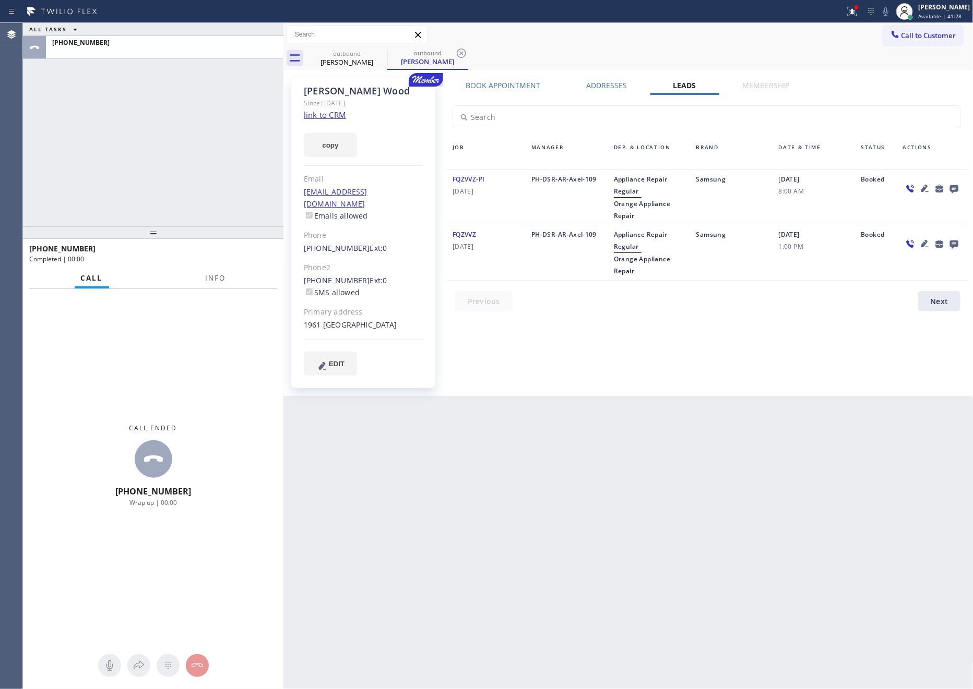
drag, startPoint x: 141, startPoint y: 124, endPoint x: 243, endPoint y: 71, distance: 114.8
click at [142, 124] on div "ALL TASKS ALL TASKS ACTIVE TASKS TASKS IN WRAP UP [PHONE_NUMBER]" at bounding box center [153, 125] width 260 height 204
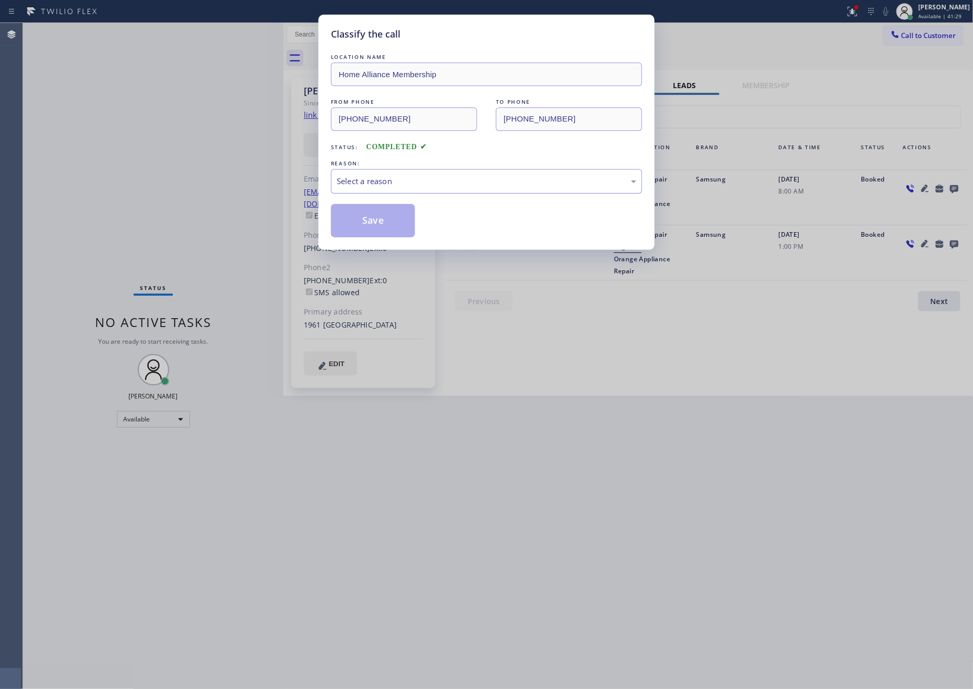
drag, startPoint x: 401, startPoint y: 174, endPoint x: 395, endPoint y: 189, distance: 16.6
click at [395, 189] on div "Select a reason" at bounding box center [486, 181] width 311 height 25
click at [362, 225] on button "Save" at bounding box center [373, 220] width 84 height 33
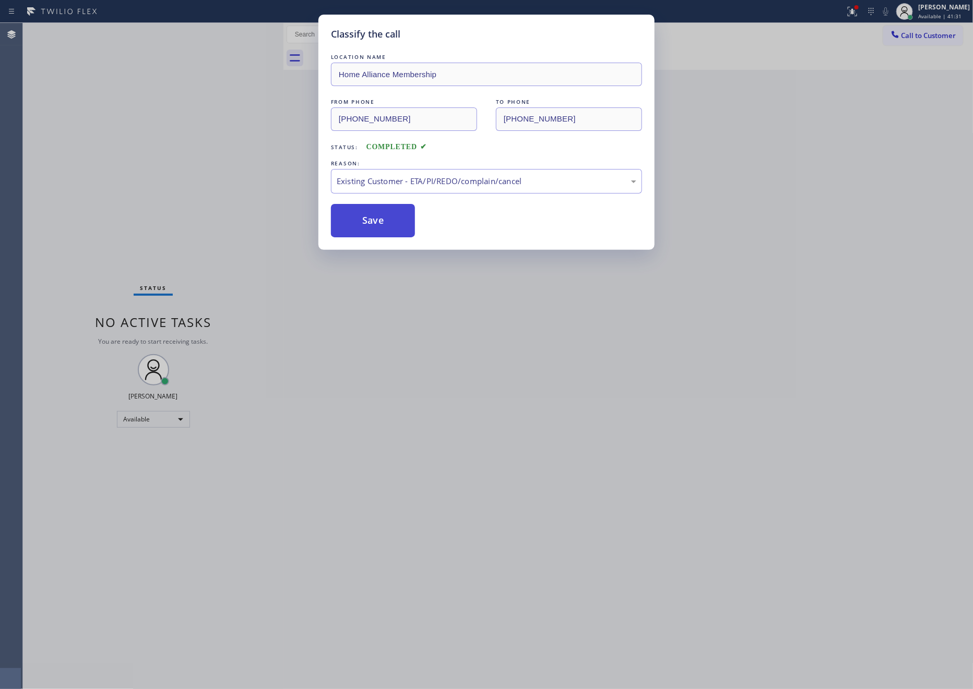
click at [362, 225] on button "Save" at bounding box center [373, 220] width 84 height 33
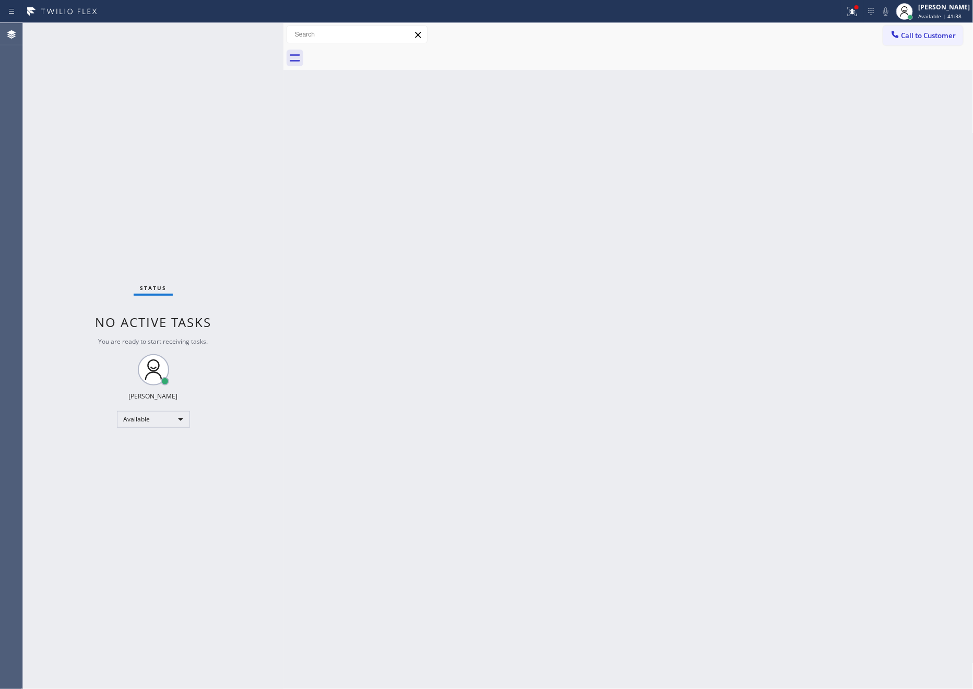
drag, startPoint x: 578, startPoint y: 279, endPoint x: 728, endPoint y: 224, distance: 160.5
click at [578, 279] on div "Back to Dashboard Change Sender ID Customers Technicians Select a contact Outbo…" at bounding box center [628, 356] width 690 height 666
click at [935, 37] on span "Call to Customer" at bounding box center [928, 35] width 55 height 9
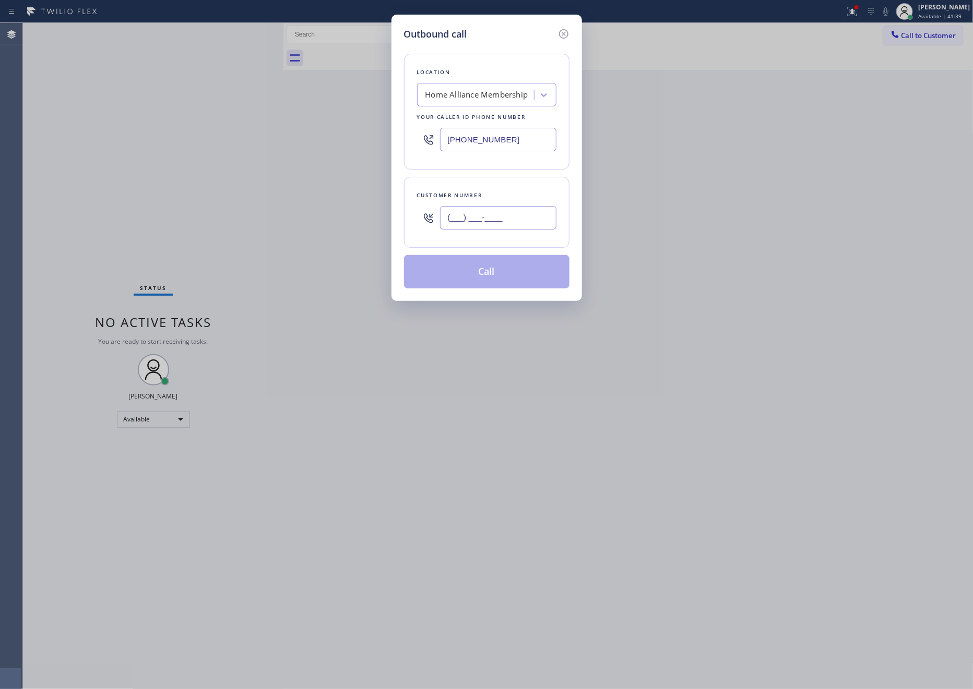
click at [475, 221] on input "(___) ___-____" at bounding box center [498, 217] width 116 height 23
paste input "949) 383-8776"
type input "[PHONE_NUMBER]"
click at [495, 285] on button "Call" at bounding box center [486, 271] width 165 height 33
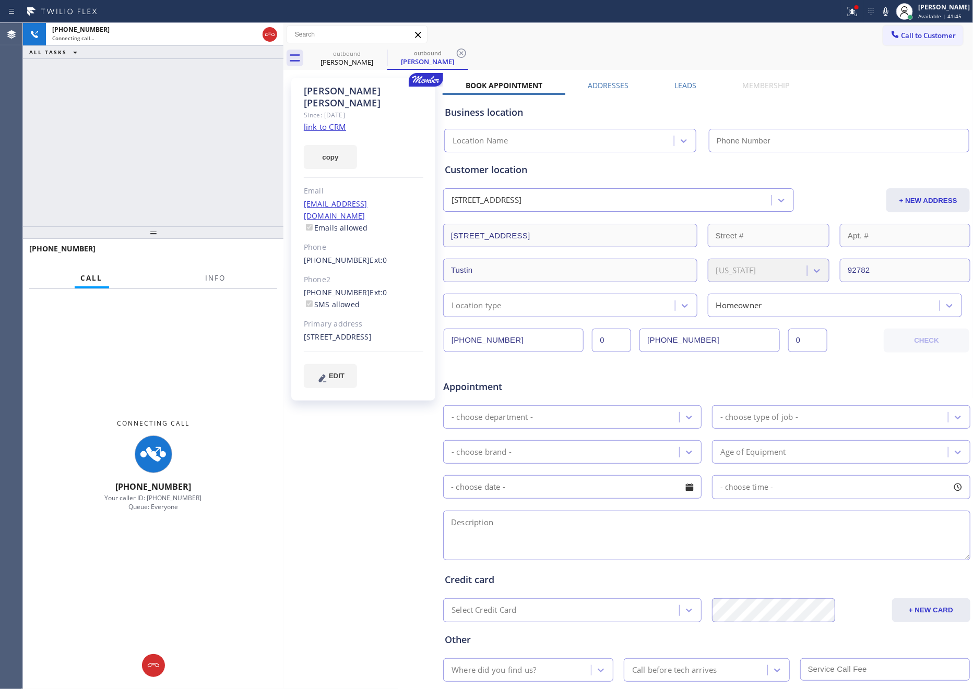
type input "[PHONE_NUMBER]"
click at [213, 133] on div "[PHONE_NUMBER] Connecting call… ALL TASKS ALL TASKS ACTIVE TASKS TASKS IN WRAP …" at bounding box center [153, 125] width 260 height 204
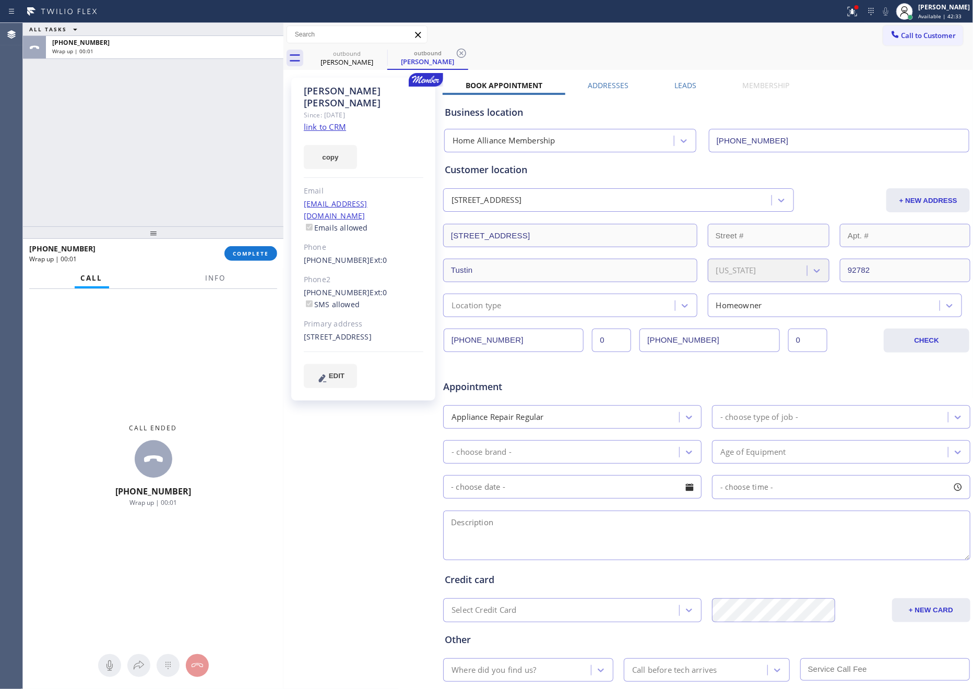
click at [210, 176] on div "ALL TASKS ALL TASKS ACTIVE TASKS TASKS IN WRAP UP [PHONE_NUMBER] Wrap up | 00:01" at bounding box center [153, 125] width 260 height 204
click at [249, 249] on button "COMPLETE" at bounding box center [250, 253] width 53 height 15
click at [222, 182] on div "ALL TASKS ALL TASKS ACTIVE TASKS TASKS IN WRAP UP [PHONE_NUMBER] Wrap up | 00:02" at bounding box center [153, 125] width 260 height 204
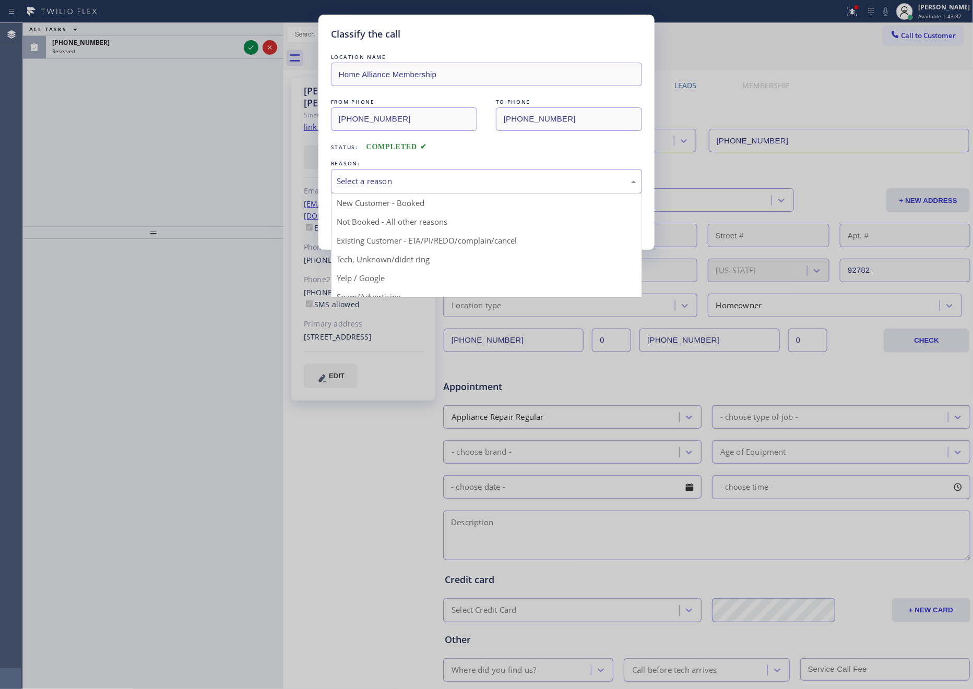
click at [401, 180] on div "Select a reason" at bounding box center [487, 181] width 300 height 12
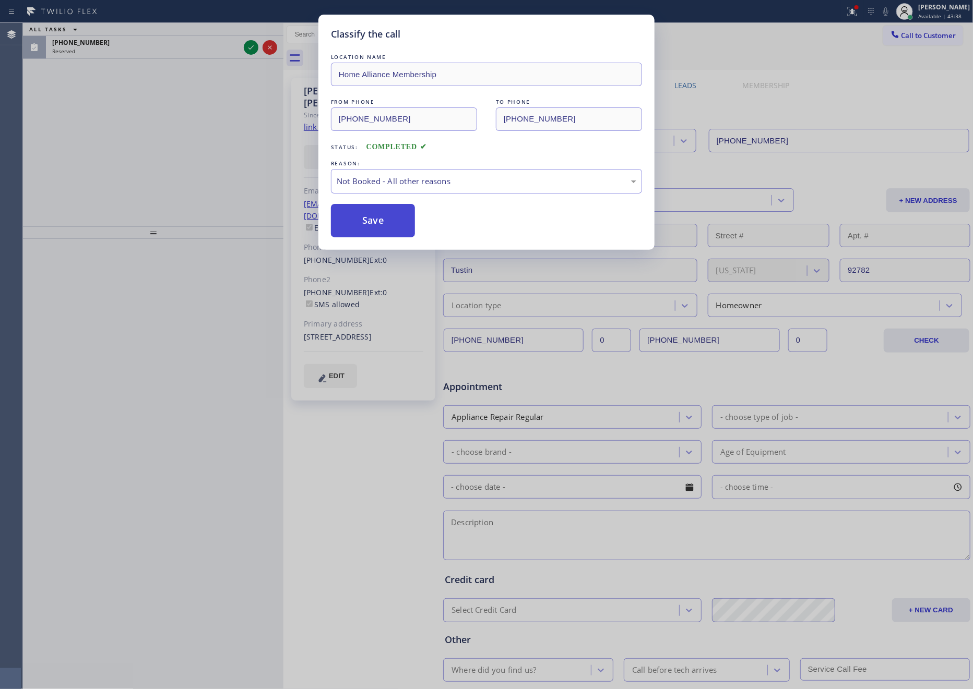
click at [384, 229] on button "Save" at bounding box center [373, 220] width 84 height 33
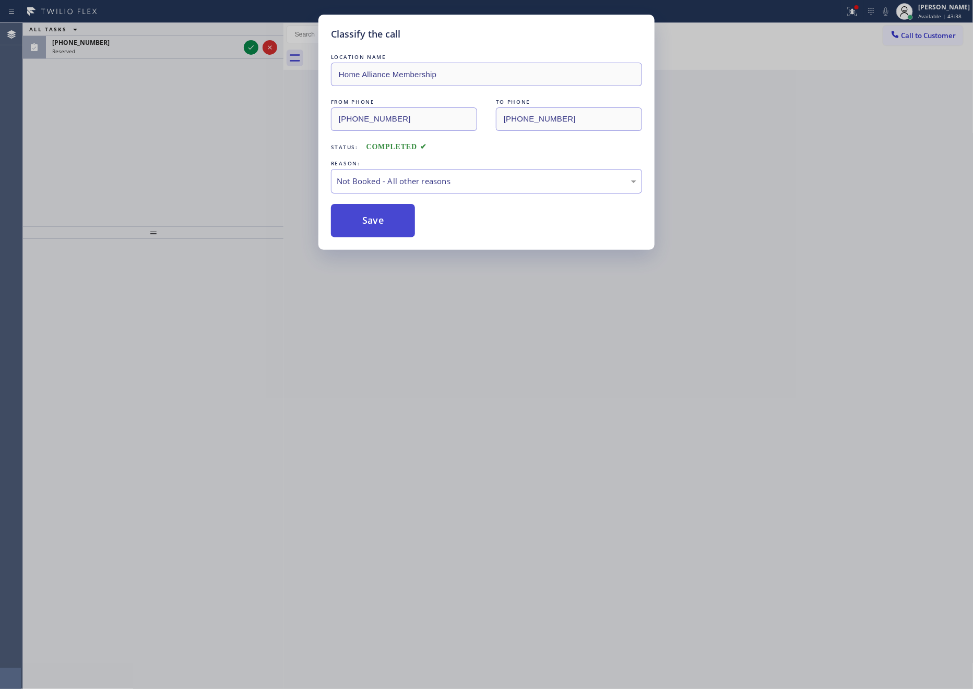
click at [384, 229] on button "Save" at bounding box center [373, 220] width 84 height 33
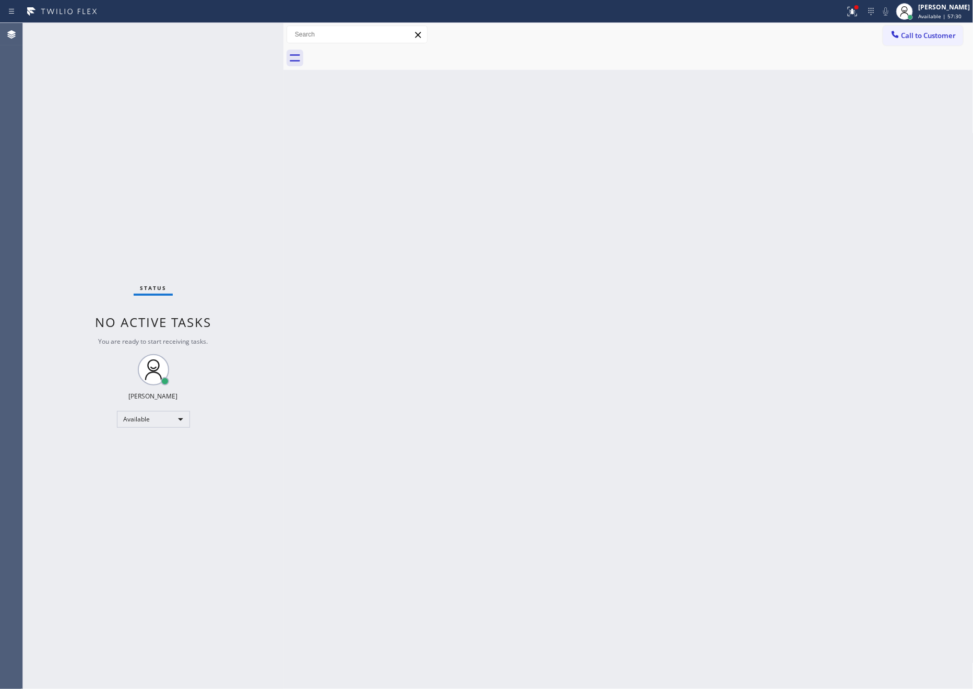
click at [629, 312] on div "Back to Dashboard Change Sender ID Customers Technicians Select a contact Outbo…" at bounding box center [628, 356] width 690 height 666
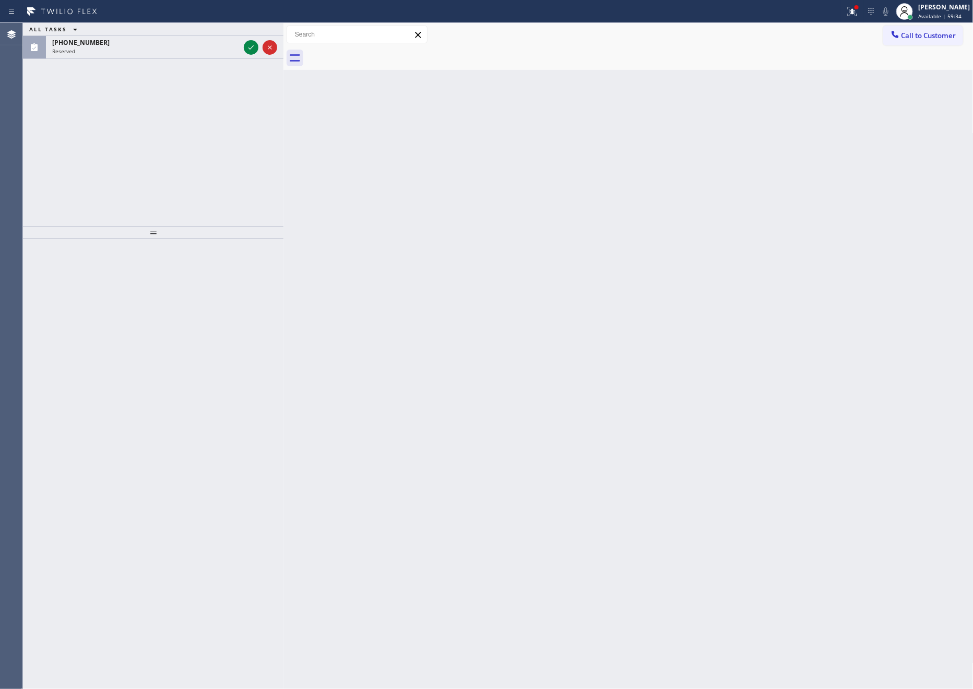
drag, startPoint x: 117, startPoint y: 149, endPoint x: 250, endPoint y: 80, distance: 149.8
click at [185, 143] on div "ALL TASKS ALL TASKS ACTIVE TASKS TASKS IN WRAP UP [PHONE_NUMBER] Reserved" at bounding box center [153, 125] width 260 height 204
click at [249, 47] on icon at bounding box center [251, 47] width 13 height 13
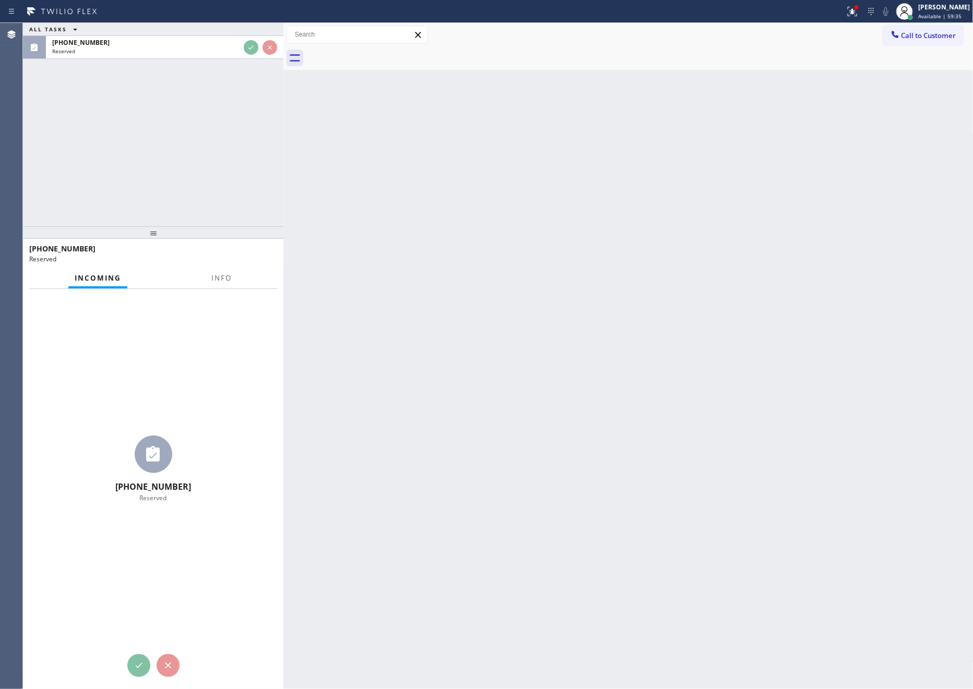
click at [237, 146] on div "ALL TASKS ALL TASKS ACTIVE TASKS TASKS IN WRAP UP [PHONE_NUMBER] Reserved" at bounding box center [153, 125] width 260 height 204
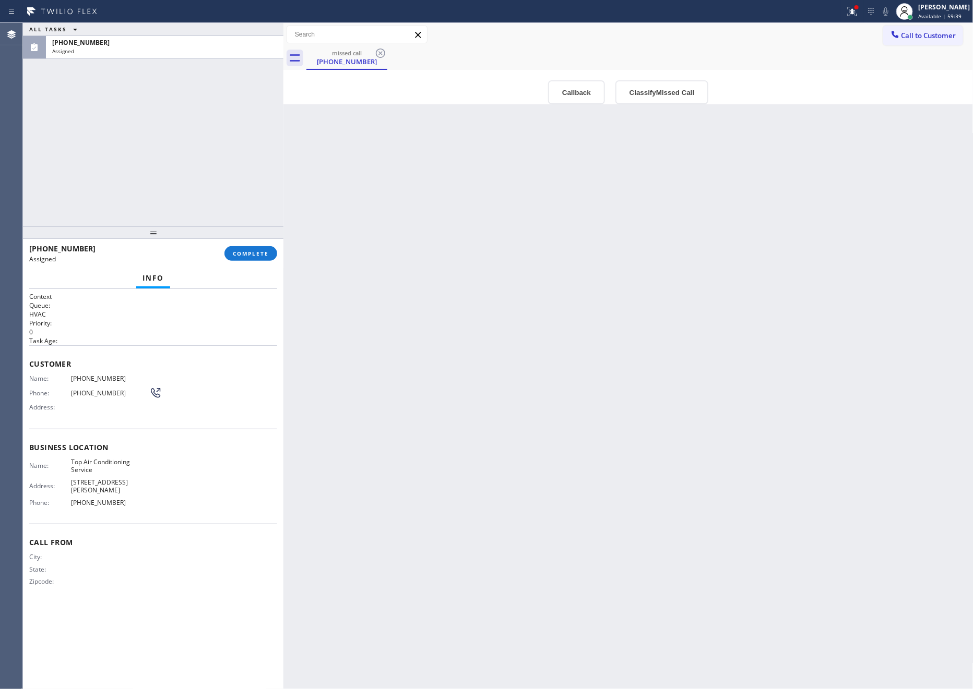
drag, startPoint x: 445, startPoint y: 267, endPoint x: 225, endPoint y: 129, distance: 258.9
click at [446, 267] on div "Back to Dashboard Change Sender ID Customers Technicians Select a contact Outbo…" at bounding box center [628, 356] width 690 height 666
drag, startPoint x: 157, startPoint y: 106, endPoint x: 261, endPoint y: 246, distance: 174.1
click at [192, 162] on div "ALL TASKS ALL TASKS ACTIVE TASKS TASKS IN WRAP UP [PHONE_NUMBER] Assigned" at bounding box center [153, 125] width 260 height 204
click at [265, 257] on span "COMPLETE" at bounding box center [251, 253] width 36 height 7
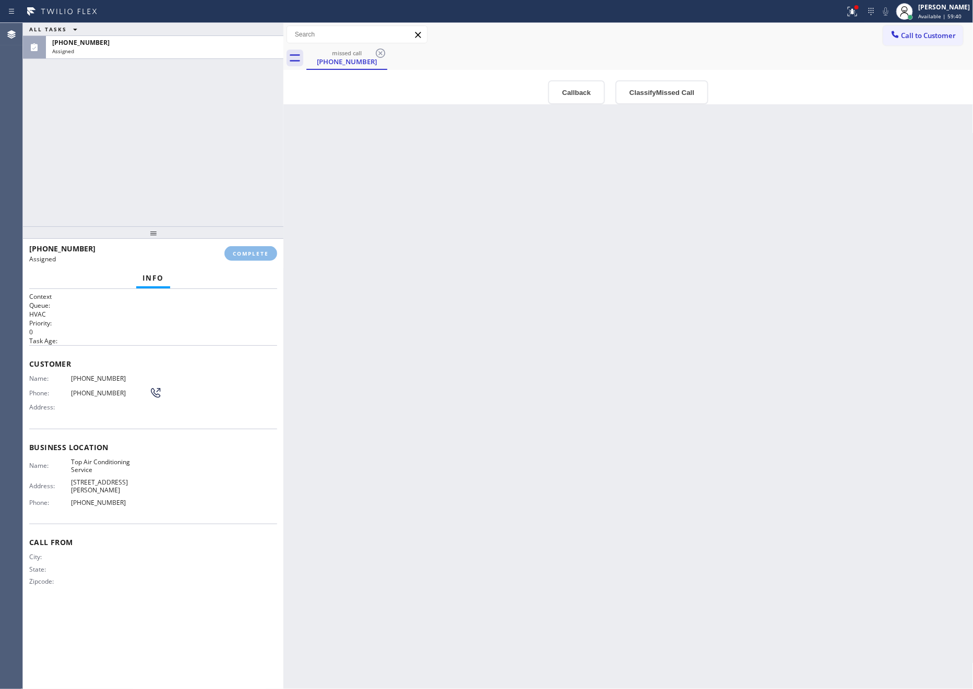
click at [192, 87] on div "ALL TASKS ALL TASKS ACTIVE TASKS TASKS IN WRAP UP [PHONE_NUMBER] Assigned" at bounding box center [153, 125] width 260 height 204
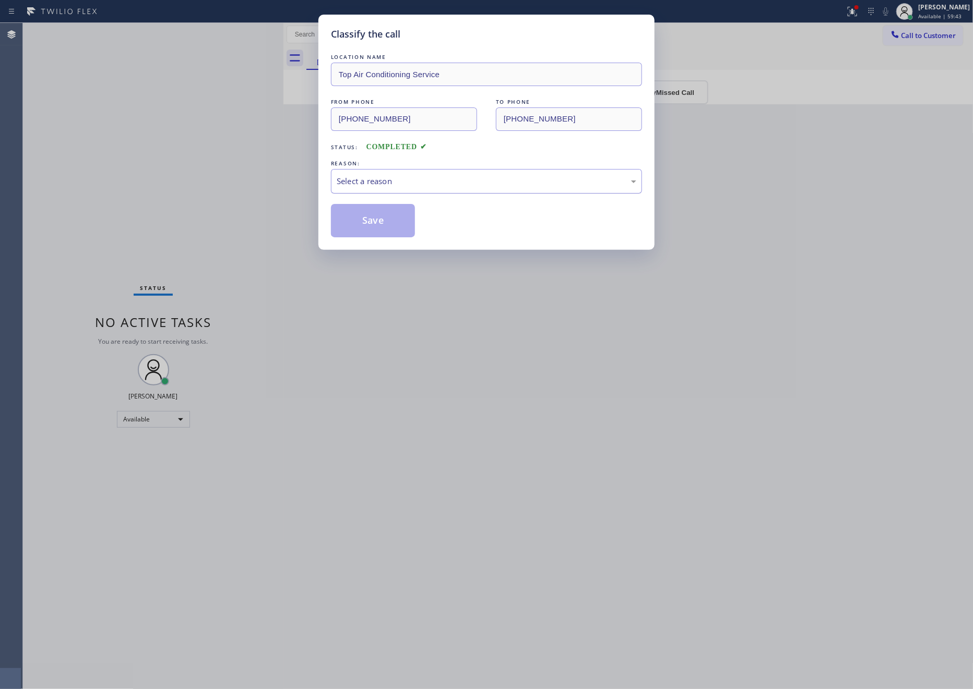
drag, startPoint x: 341, startPoint y: 179, endPoint x: 346, endPoint y: 191, distance: 12.9
click at [342, 183] on div "Select a reason" at bounding box center [487, 181] width 300 height 12
click at [372, 224] on button "Save" at bounding box center [373, 220] width 84 height 33
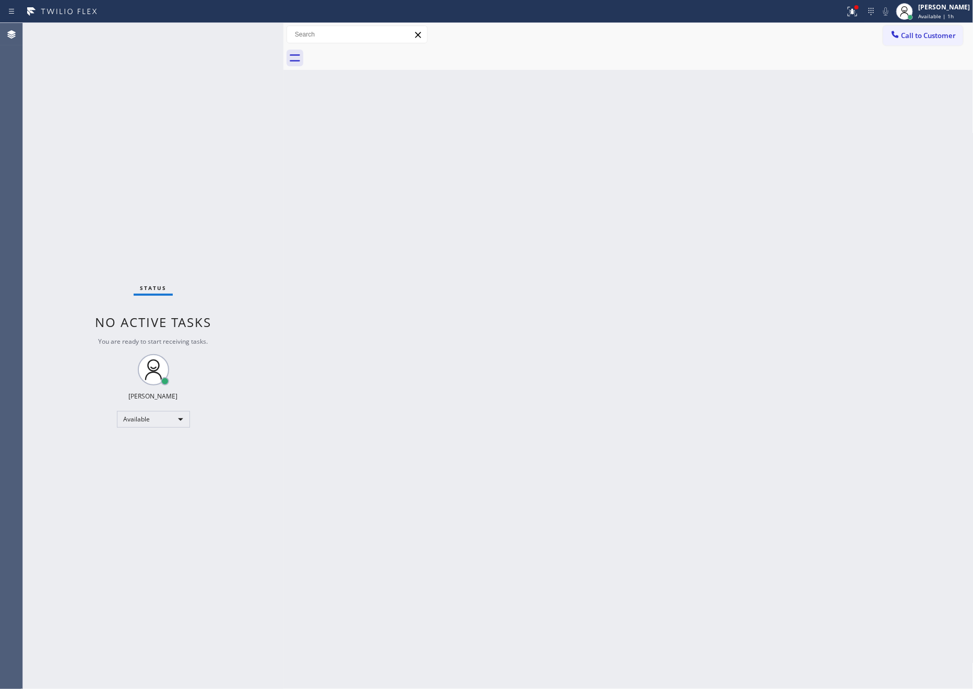
drag, startPoint x: 390, startPoint y: 350, endPoint x: 833, endPoint y: 600, distance: 508.7
click at [448, 401] on div "Back to Dashboard Change Sender ID Customers Technicians Select a contact Outbo…" at bounding box center [628, 356] width 690 height 666
click at [220, 220] on div "Status No active tasks You are ready to start receiving tasks. [PERSON_NAME] Av…" at bounding box center [153, 356] width 260 height 666
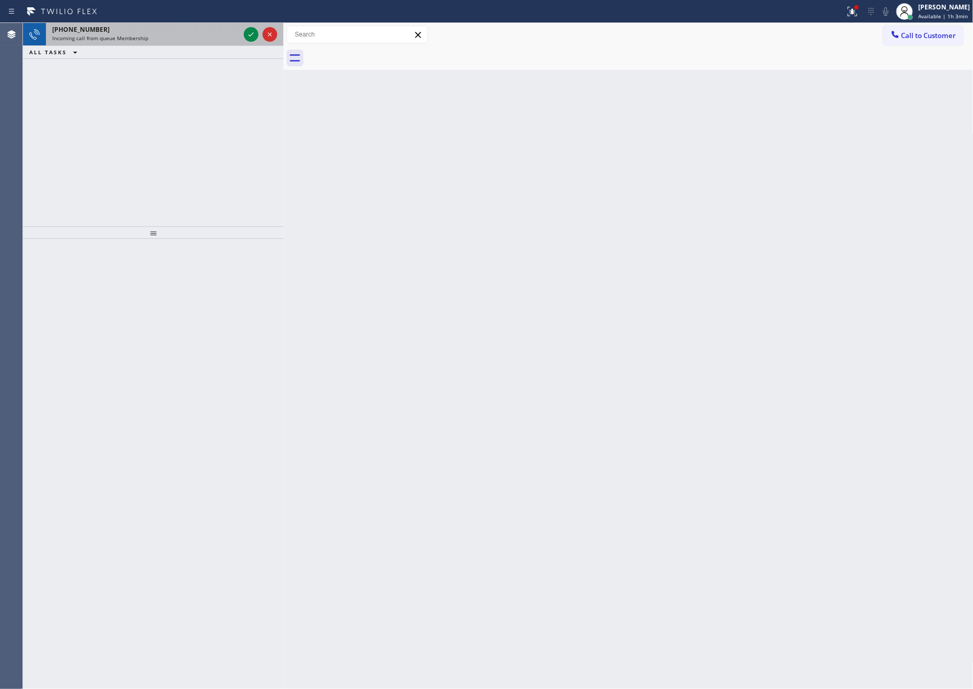
drag, startPoint x: 196, startPoint y: 182, endPoint x: 248, endPoint y: 44, distance: 146.6
click at [220, 135] on div "[PHONE_NUMBER] Incoming call from queue Membership ALL TASKS ALL TASKS ACTIVE T…" at bounding box center [153, 125] width 260 height 204
drag, startPoint x: 254, startPoint y: 28, endPoint x: 249, endPoint y: 136, distance: 108.1
click at [253, 28] on icon at bounding box center [251, 34] width 13 height 13
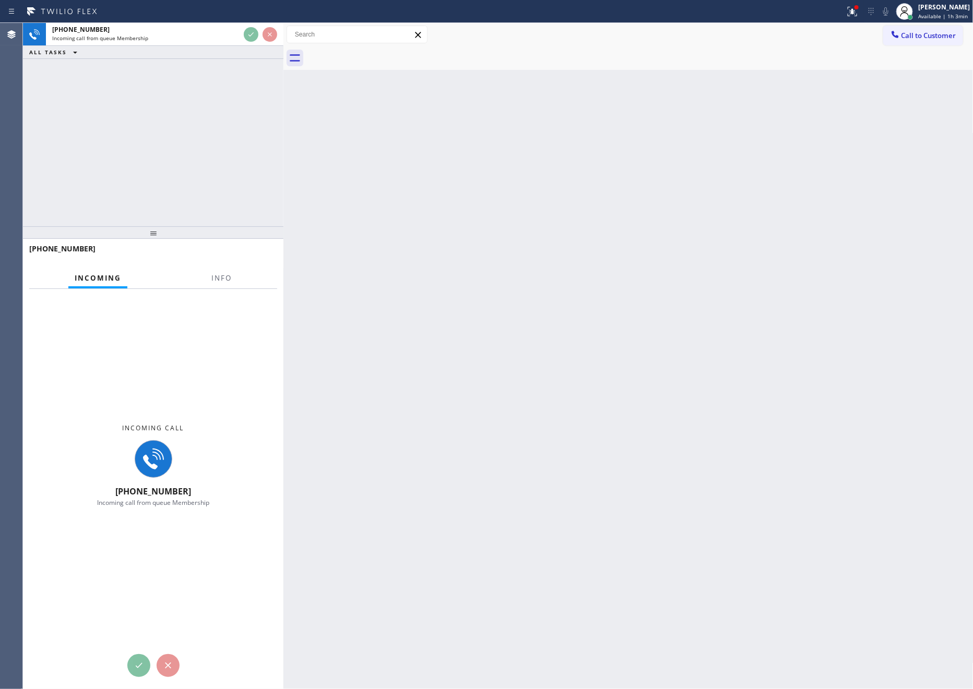
click at [249, 136] on div "[PHONE_NUMBER] Incoming call from queue Membership ALL TASKS ALL TASKS ACTIVE T…" at bounding box center [153, 125] width 260 height 204
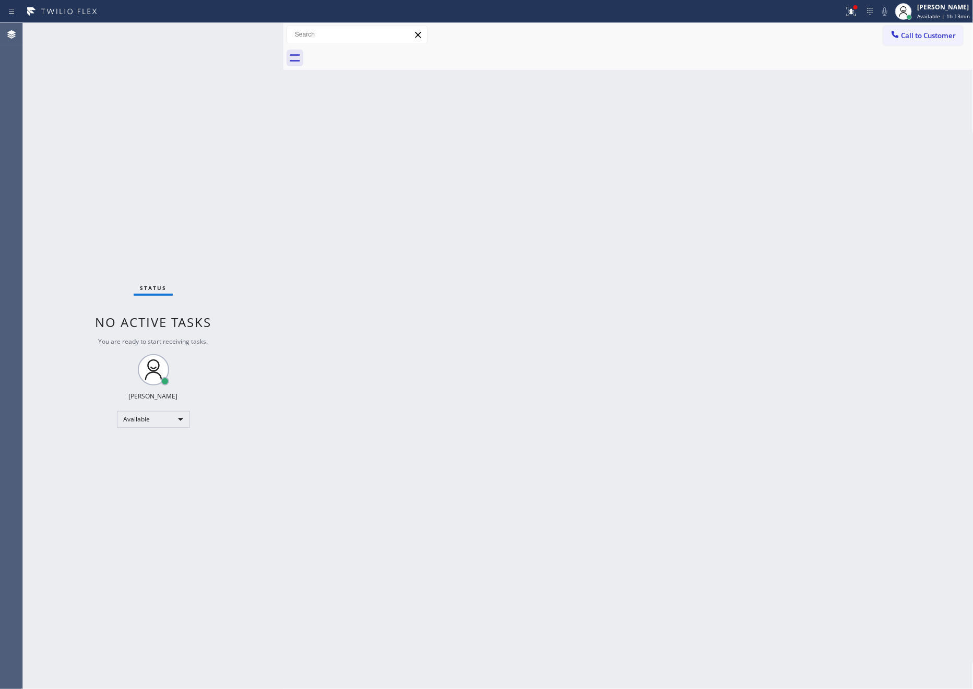
click at [283, 213] on div at bounding box center [283, 356] width 0 height 666
drag, startPoint x: 518, startPoint y: 293, endPoint x: 871, endPoint y: 142, distance: 383.6
click at [531, 289] on div "Back to Dashboard Change Sender ID Customers Technicians Select a contact Outbo…" at bounding box center [628, 356] width 690 height 666
click at [938, 37] on span "Call to Customer" at bounding box center [928, 35] width 55 height 9
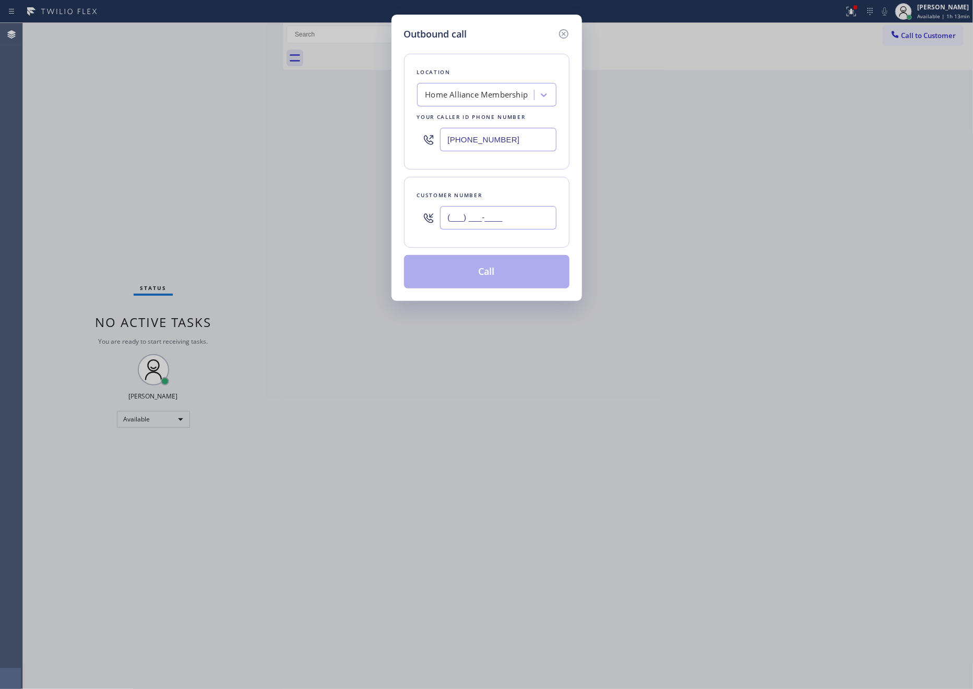
click at [489, 218] on input "(___) ___-____" at bounding box center [498, 217] width 116 height 23
paste input "949) 383-8776"
type input "[PHONE_NUMBER]"
click at [493, 279] on button "Call" at bounding box center [486, 271] width 165 height 33
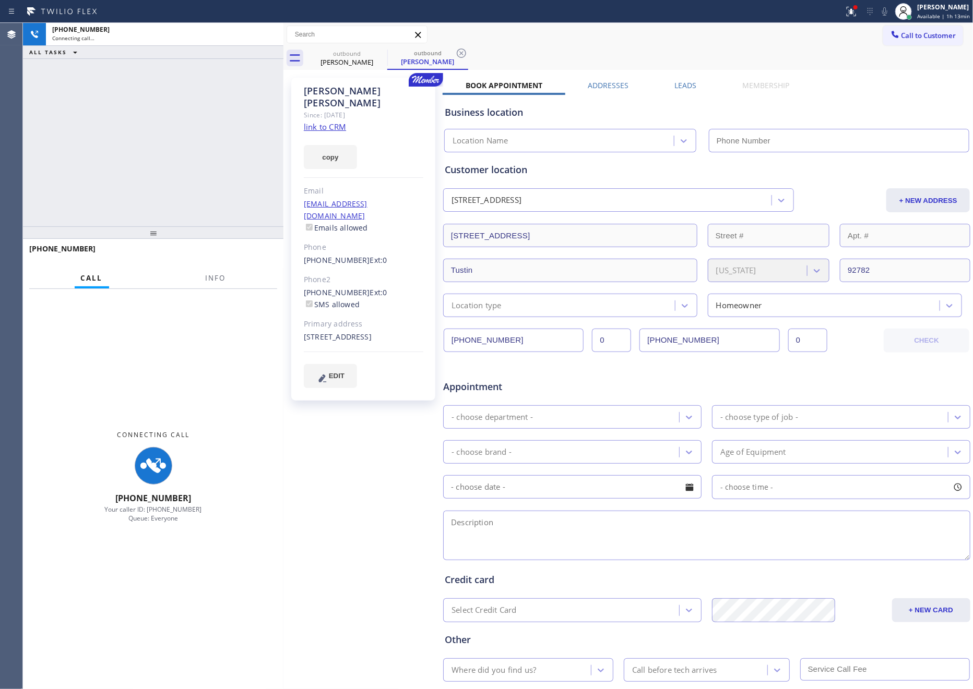
type input "[PHONE_NUMBER]"
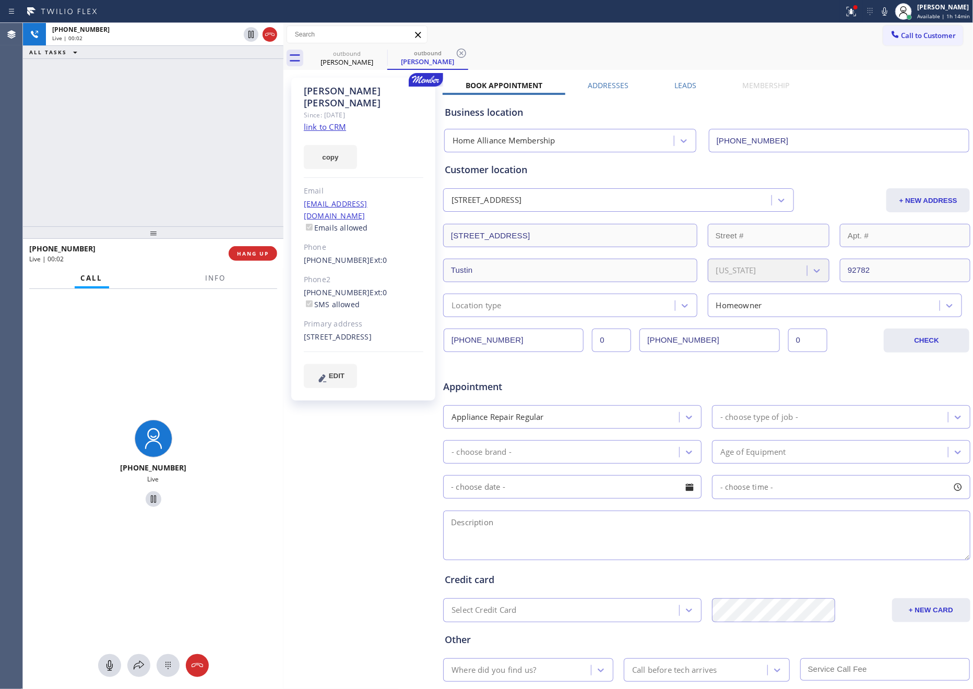
click at [181, 155] on div "[PHONE_NUMBER] Live | 00:02 ALL TASKS ALL TASKS ACTIVE TASKS TASKS IN WRAP UP" at bounding box center [153, 125] width 260 height 204
click at [181, 155] on div "[PHONE_NUMBER] Live | 00:03 ALL TASKS ALL TASKS ACTIVE TASKS TASKS IN WRAP UP" at bounding box center [153, 125] width 260 height 204
click at [234, 189] on div "[PHONE_NUMBER] Live | 00:04 ALL TASKS ALL TASKS ACTIVE TASKS TASKS IN WRAP UP" at bounding box center [153, 125] width 260 height 204
click at [329, 122] on link "link to CRM" at bounding box center [325, 127] width 42 height 10
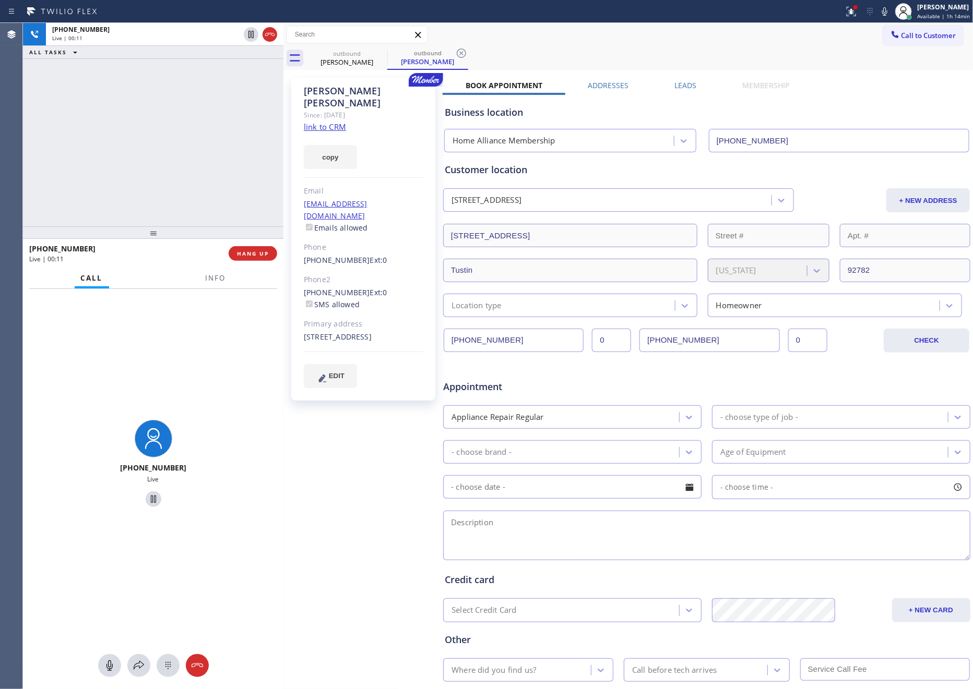
click at [178, 151] on div "[PHONE_NUMBER] Live | 00:11 ALL TASKS ALL TASKS ACTIVE TASKS TASKS IN WRAP UP" at bounding box center [153, 125] width 260 height 204
click at [321, 122] on link "link to CRM" at bounding box center [325, 127] width 42 height 10
click at [260, 180] on div "[PHONE_NUMBER] Live | 01:57 ALL TASKS ALL TASKS ACTIVE TASKS TASKS IN WRAP UP […" at bounding box center [153, 125] width 260 height 204
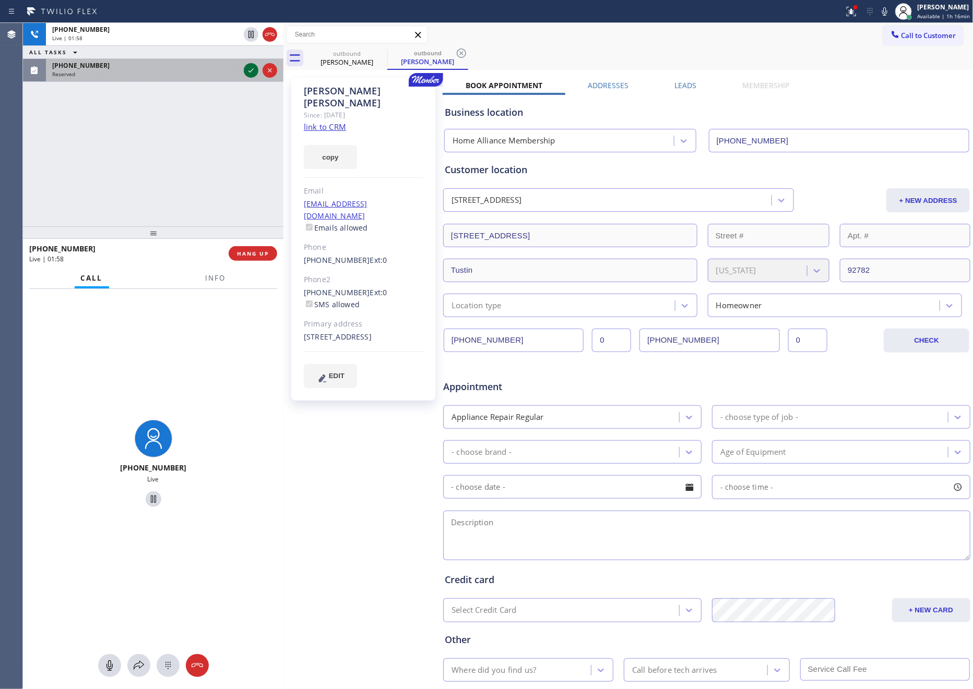
click at [251, 72] on icon at bounding box center [251, 70] width 13 height 13
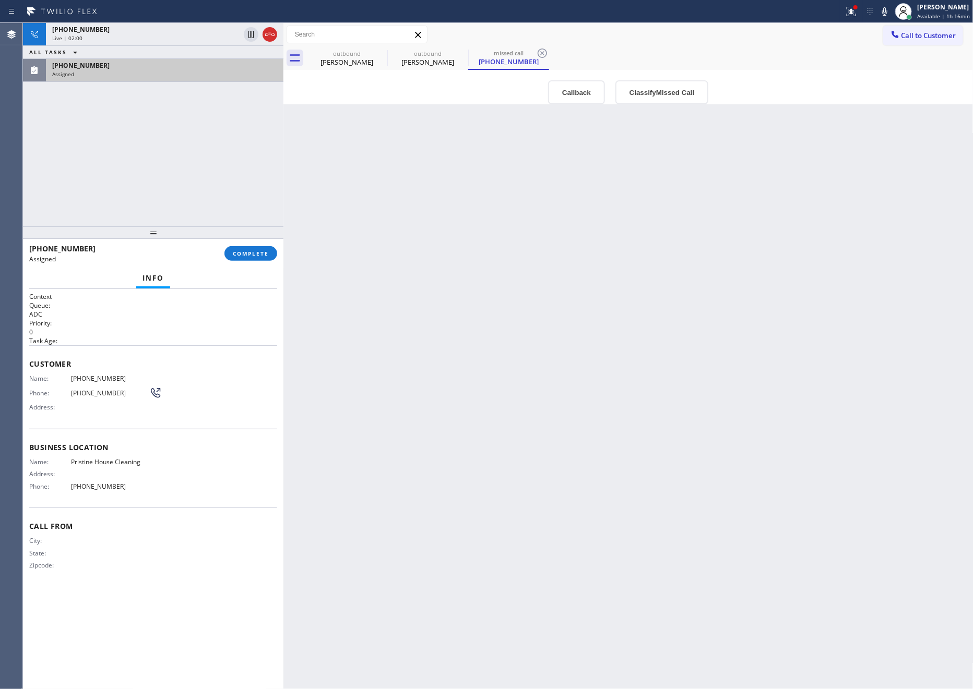
drag, startPoint x: 124, startPoint y: 152, endPoint x: 200, endPoint y: 323, distance: 187.1
click at [125, 152] on div "[PHONE_NUMBER] Live | 02:00 ALL TASKS ALL TASKS ACTIVE TASKS TASKS IN WRAP UP […" at bounding box center [153, 125] width 260 height 204
click at [373, 476] on div "Back to Dashboard Change Sender ID Customers Technicians Select a contact Outbo…" at bounding box center [628, 356] width 690 height 666
click at [451, 320] on div "Back to Dashboard Change Sender ID Customers Technicians Select a contact Outbo…" at bounding box center [628, 356] width 690 height 666
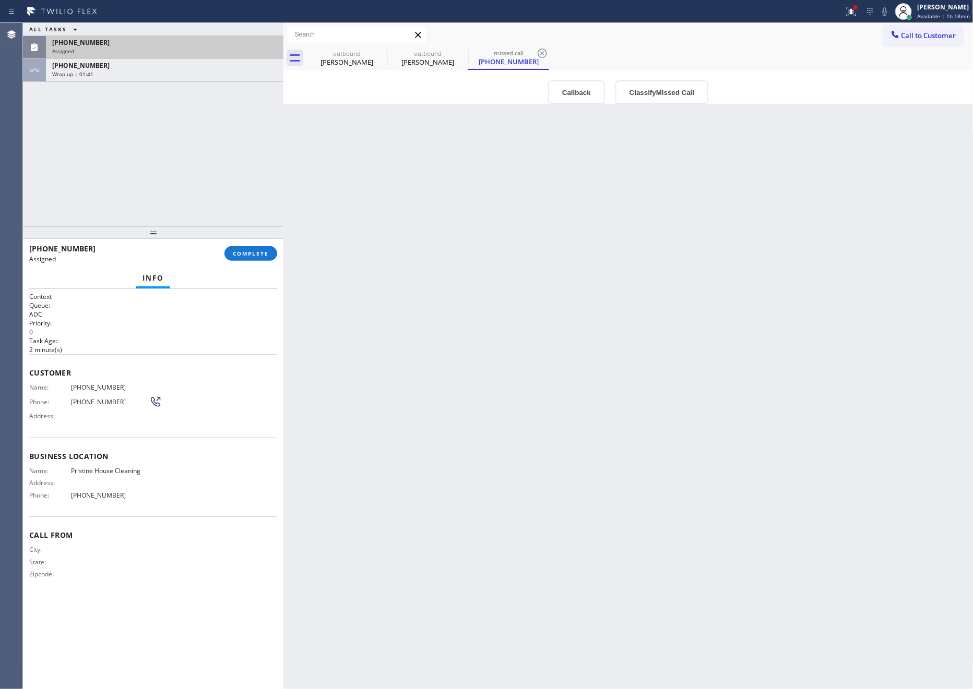
drag, startPoint x: 516, startPoint y: 321, endPoint x: 385, endPoint y: 291, distance: 133.9
click at [514, 321] on div "Back to Dashboard Change Sender ID Customers Technicians Select a contact Outbo…" at bounding box center [628, 356] width 690 height 666
drag, startPoint x: 217, startPoint y: 166, endPoint x: 236, endPoint y: 229, distance: 65.2
click at [232, 218] on div "ALL TASKS ALL TASKS ACTIVE TASKS TASKS IN WRAP UP [PHONE_NUMBER] Assigned [PHON…" at bounding box center [153, 125] width 260 height 204
click at [252, 253] on span "COMPLETE" at bounding box center [251, 253] width 36 height 7
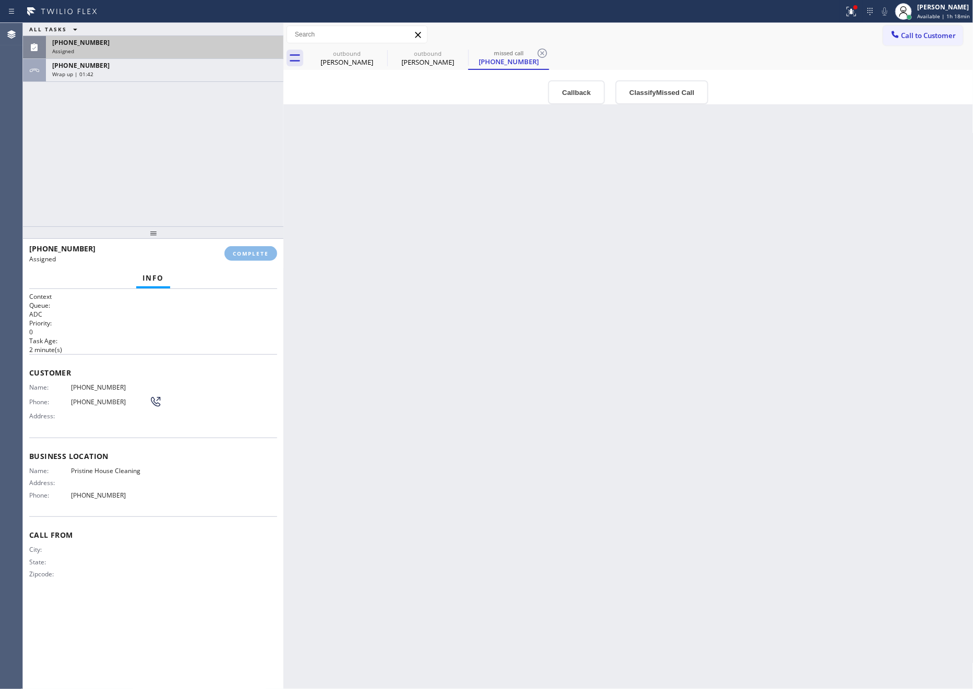
click at [204, 170] on div "ALL TASKS ALL TASKS ACTIVE TASKS TASKS IN WRAP UP [PHONE_NUMBER] Assigned [PHON…" at bounding box center [153, 125] width 260 height 204
click at [594, 240] on div "Back to Dashboard Change Sender ID Customers Technicians Select a contact Outbo…" at bounding box center [628, 356] width 690 height 666
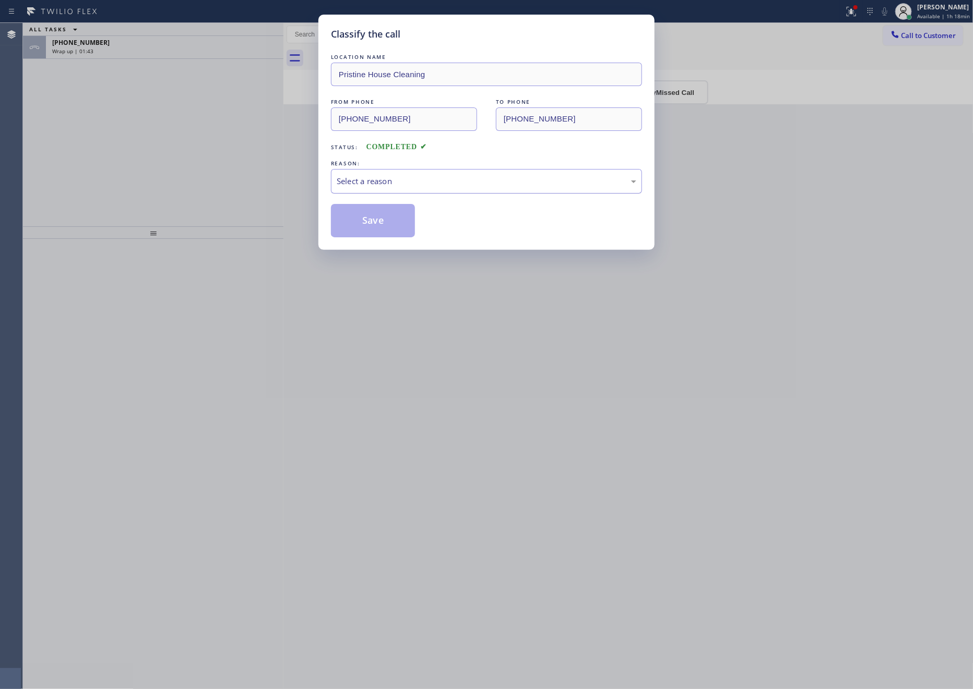
click at [404, 185] on div "Select a reason" at bounding box center [487, 181] width 300 height 12
click at [349, 218] on button "Save" at bounding box center [373, 220] width 84 height 33
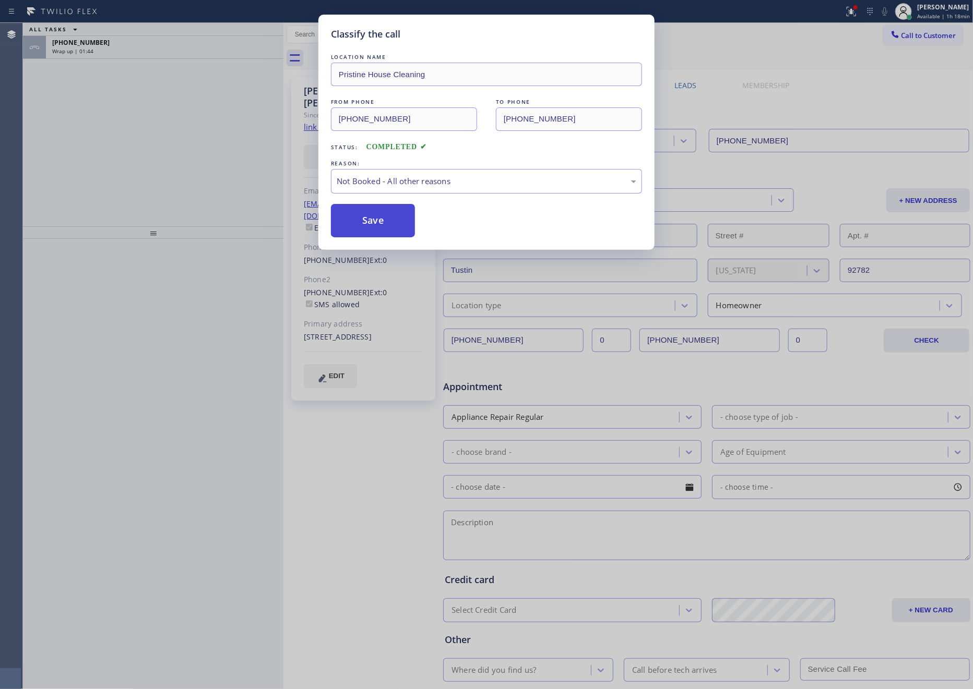
click at [349, 218] on button "Save" at bounding box center [373, 220] width 84 height 33
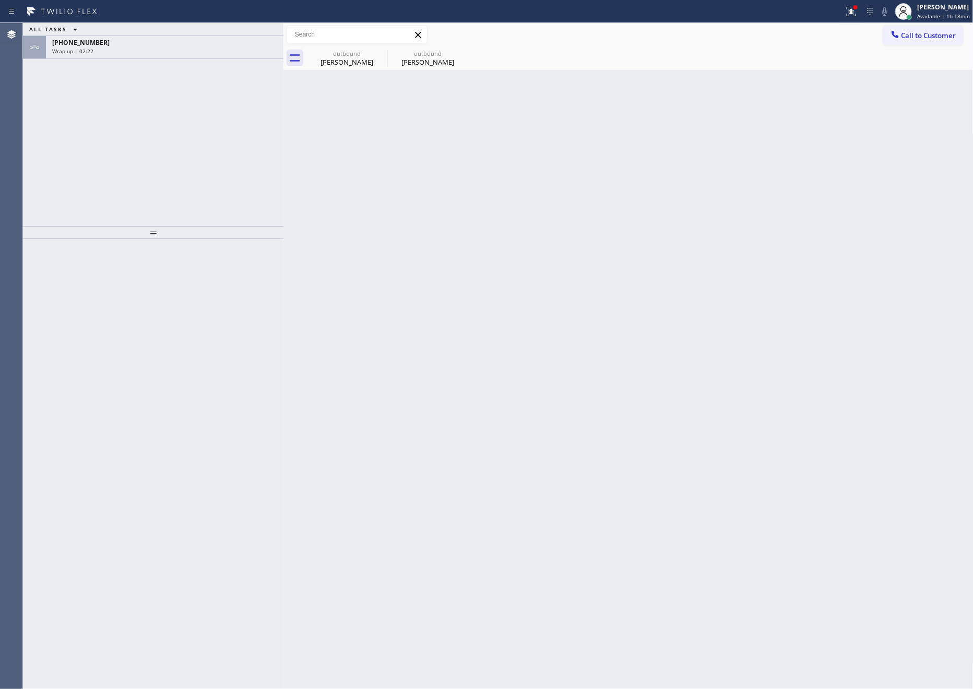
drag, startPoint x: 196, startPoint y: 44, endPoint x: 204, endPoint y: 210, distance: 166.6
click at [196, 49] on div "[PHONE_NUMBER] Wrap up | 02:22" at bounding box center [162, 47] width 233 height 23
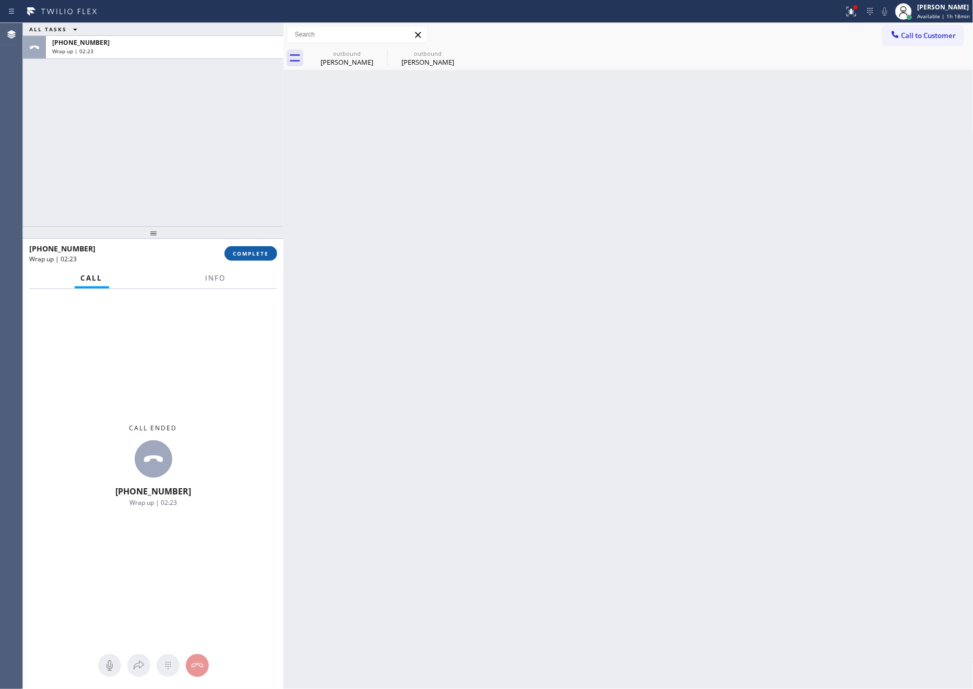
click at [257, 254] on span "COMPLETE" at bounding box center [251, 253] width 36 height 7
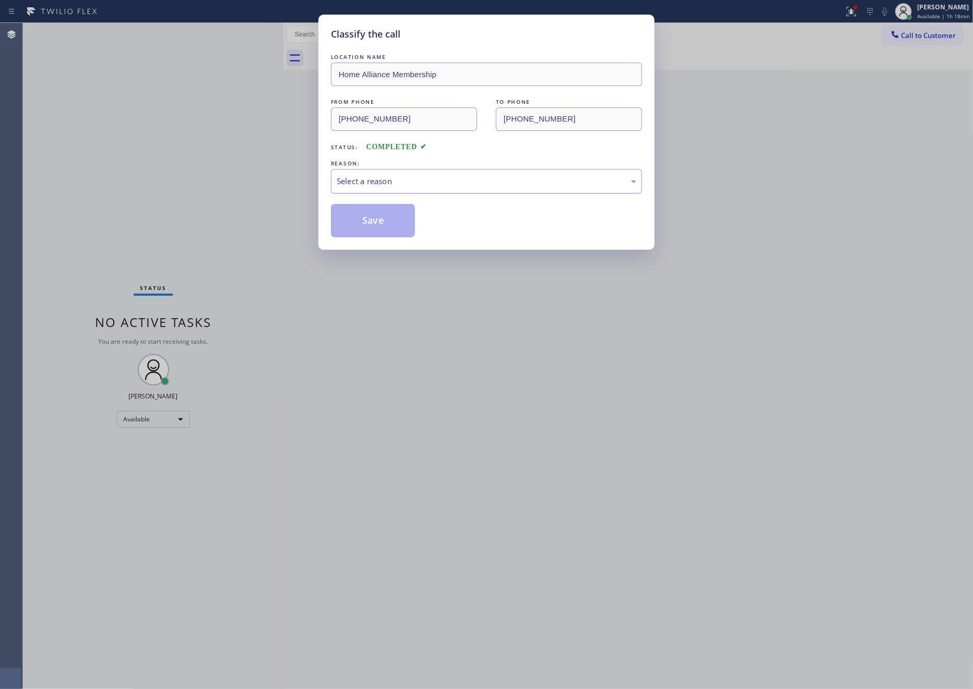
click at [357, 183] on div "Select a reason" at bounding box center [487, 181] width 300 height 12
click at [362, 224] on button "Save" at bounding box center [373, 220] width 84 height 33
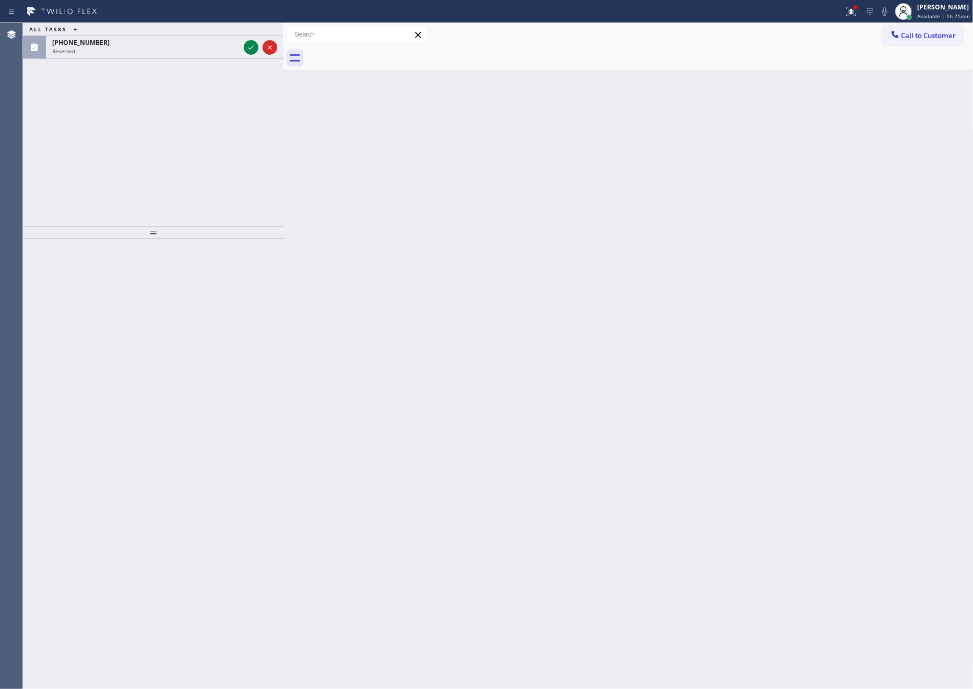
drag, startPoint x: 136, startPoint y: 146, endPoint x: 238, endPoint y: 106, distance: 109.5
click at [158, 149] on div "ALL TASKS ALL TASKS ACTIVE TASKS TASKS IN WRAP UP [PHONE_NUMBER] Reserved" at bounding box center [153, 125] width 260 height 204
click at [249, 47] on icon at bounding box center [251, 47] width 13 height 13
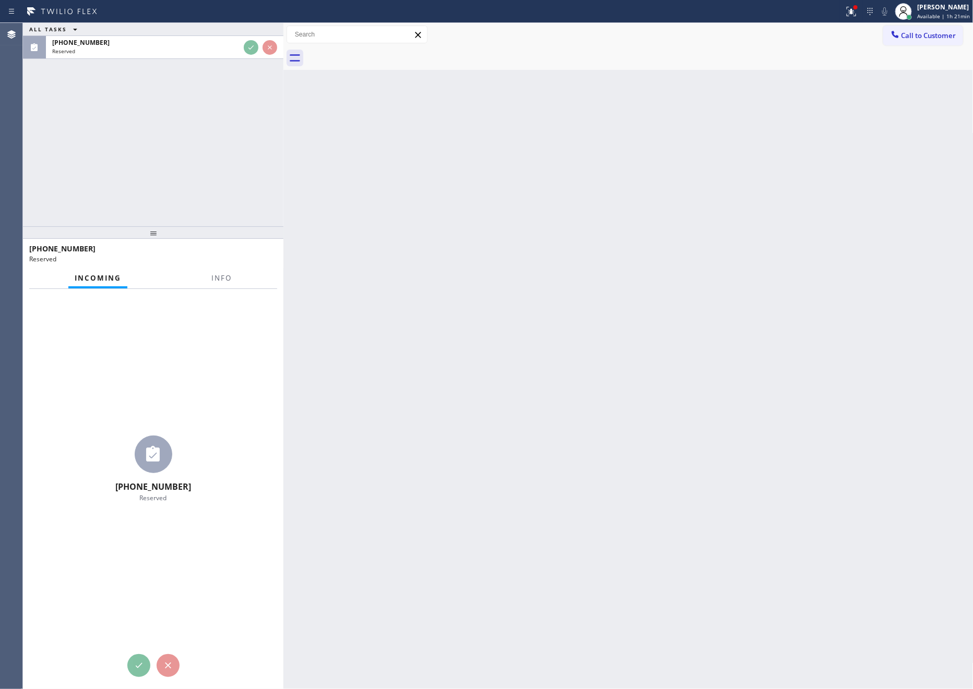
click at [233, 228] on div at bounding box center [153, 232] width 260 height 13
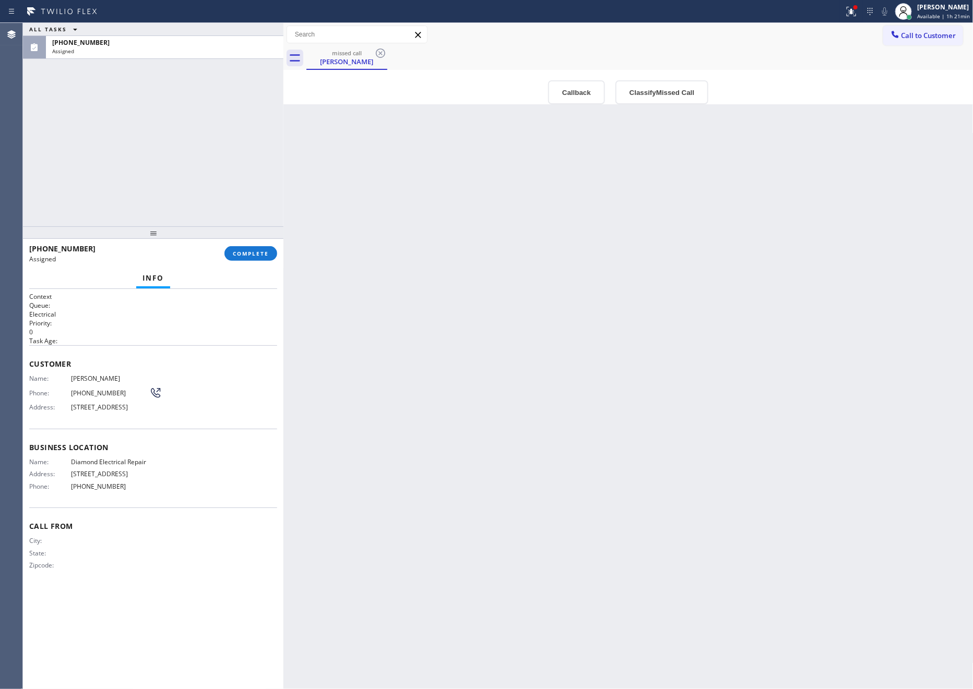
click at [600, 360] on div "Back to Dashboard Change Sender ID Customers Technicians Select a contact Outbo…" at bounding box center [628, 356] width 690 height 666
drag, startPoint x: 146, startPoint y: 162, endPoint x: 248, endPoint y: 279, distance: 155.7
click at [163, 179] on div "ALL TASKS ALL TASKS ACTIVE TASKS TASKS IN WRAP UP [PHONE_NUMBER] Assigned" at bounding box center [153, 125] width 260 height 204
click at [254, 249] on button "COMPLETE" at bounding box center [250, 253] width 53 height 15
click at [184, 153] on div "ALL TASKS ALL TASKS ACTIVE TASKS TASKS IN WRAP UP [PHONE_NUMBER] Assigned" at bounding box center [153, 125] width 260 height 204
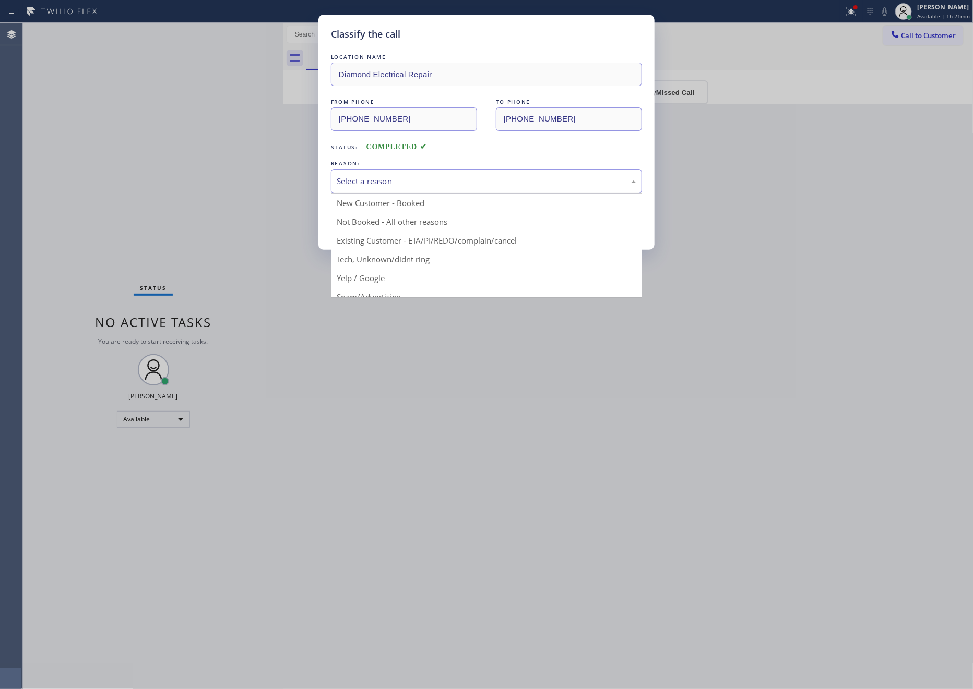
click at [395, 180] on div "Select a reason" at bounding box center [487, 181] width 300 height 12
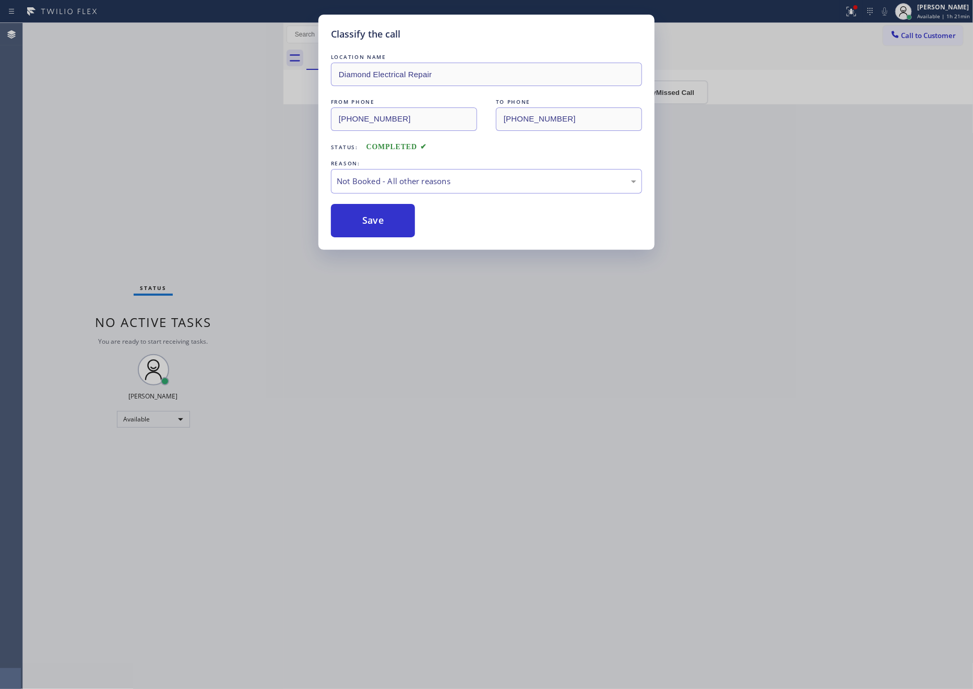
click at [386, 229] on button "Save" at bounding box center [373, 220] width 84 height 33
click at [383, 224] on button "Save" at bounding box center [373, 220] width 84 height 33
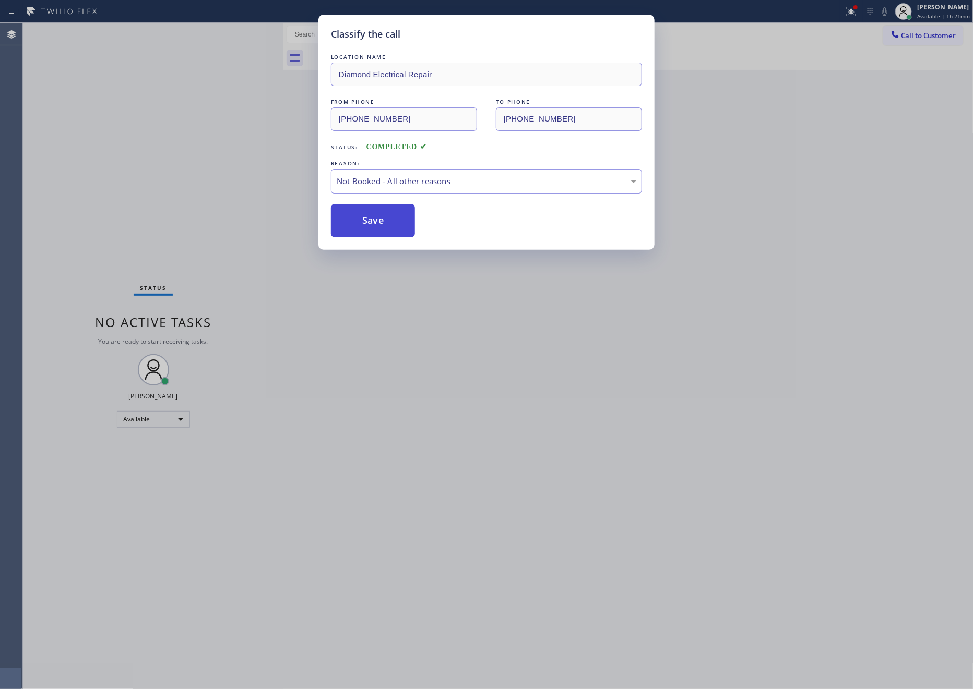
click at [383, 224] on button "Save" at bounding box center [373, 220] width 84 height 33
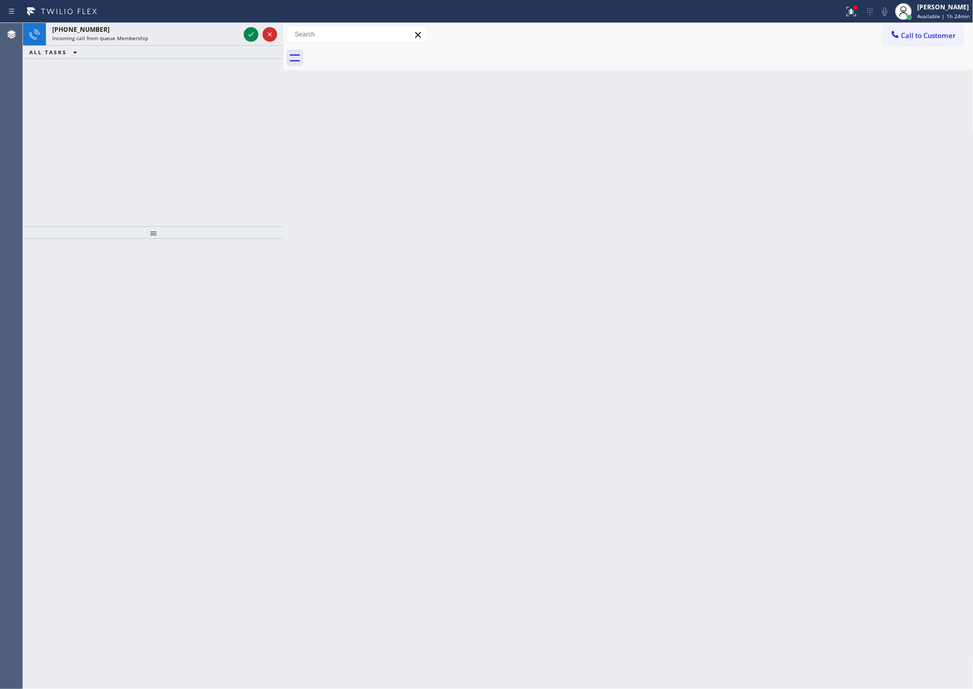
drag, startPoint x: 207, startPoint y: 218, endPoint x: 257, endPoint y: 113, distance: 116.9
click at [216, 209] on div "[PHONE_NUMBER] Incoming call from queue Membership ALL TASKS ALL TASKS ACTIVE T…" at bounding box center [153, 125] width 260 height 204
click at [252, 40] on icon at bounding box center [251, 34] width 13 height 13
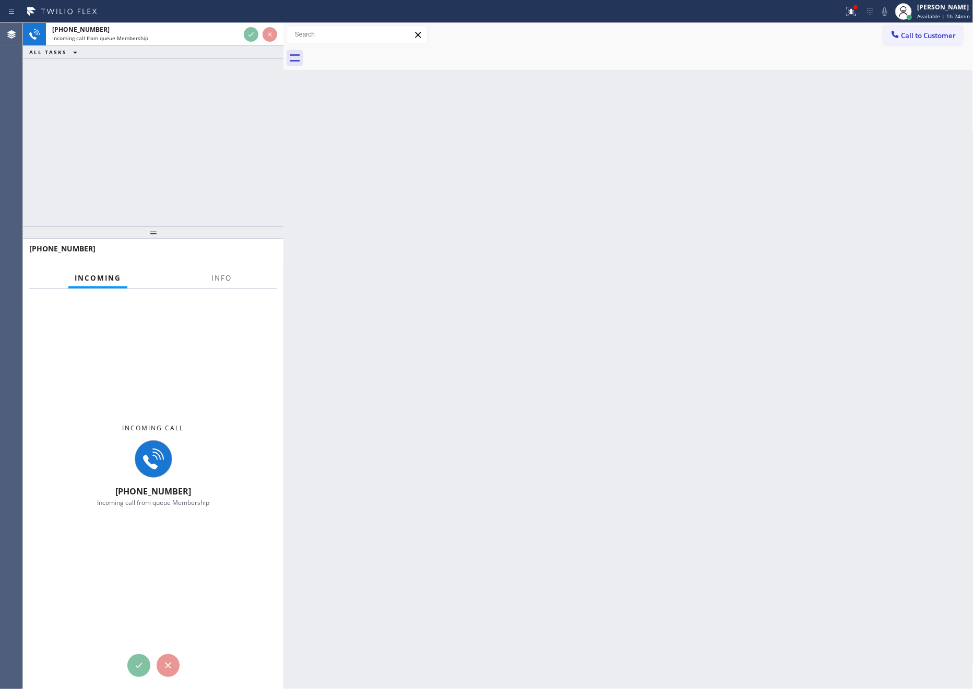
click at [240, 201] on div "[PHONE_NUMBER] Incoming call from queue Membership ALL TASKS ALL TASKS ACTIVE T…" at bounding box center [153, 125] width 260 height 204
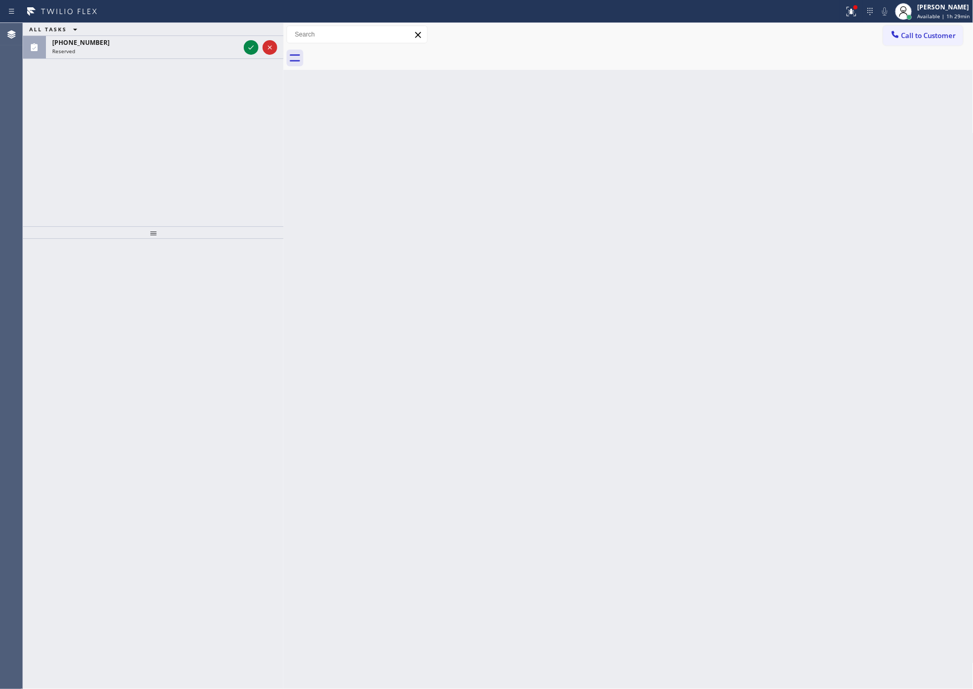
click at [256, 99] on div "ALL TASKS ALL TASKS ACTIVE TASKS TASKS IN WRAP UP [PHONE_NUMBER] Reserved" at bounding box center [153, 125] width 260 height 204
click at [248, 46] on icon at bounding box center [251, 47] width 13 height 13
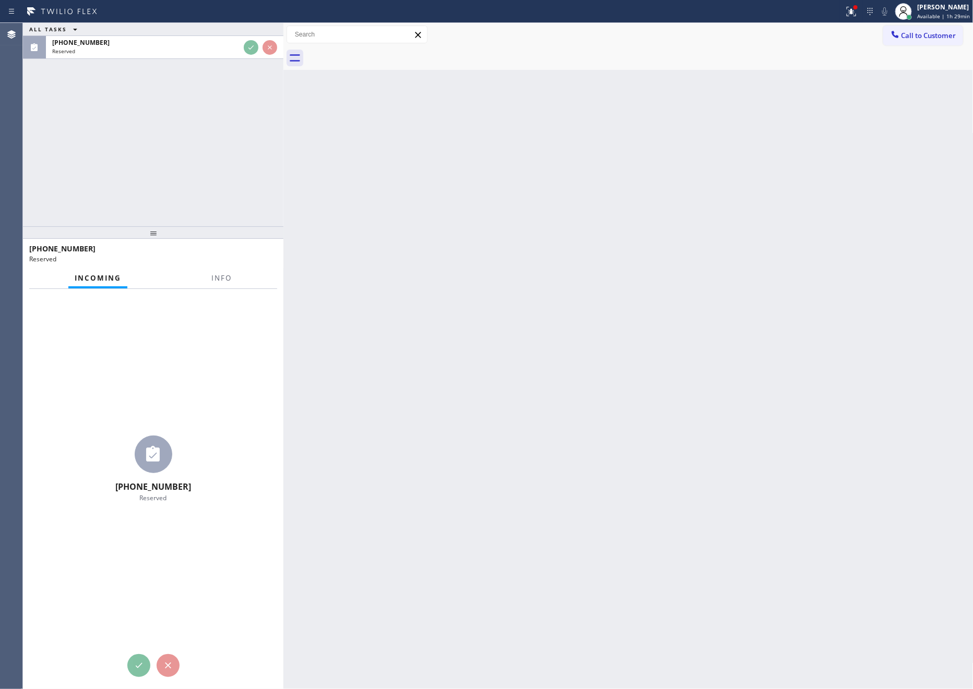
click at [244, 135] on div "ALL TASKS ALL TASKS ACTIVE TASKS TASKS IN WRAP UP [PHONE_NUMBER] Reserved" at bounding box center [153, 125] width 260 height 204
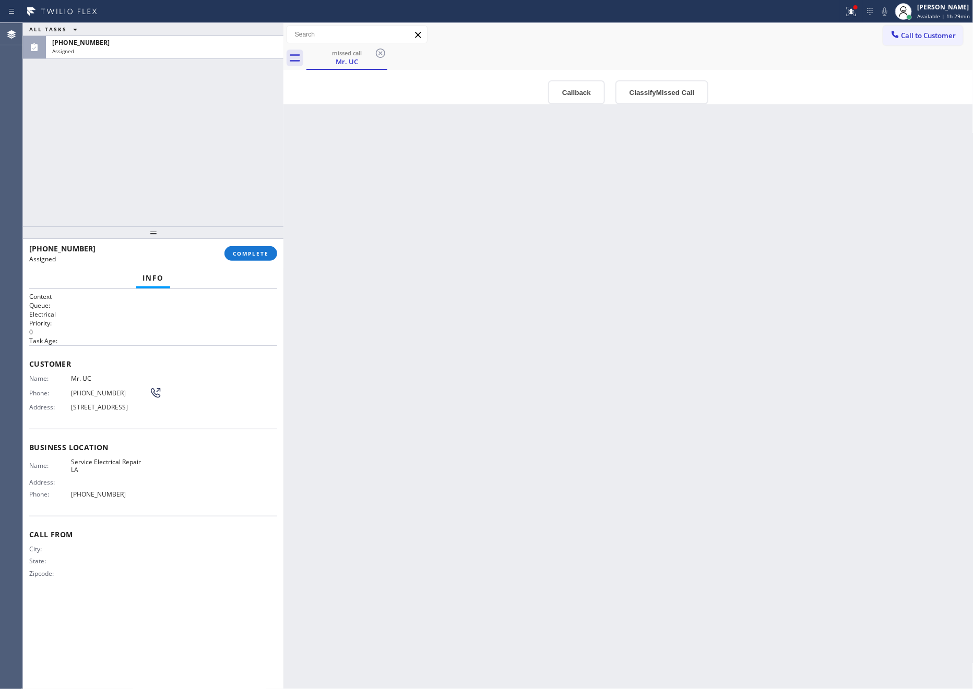
click at [244, 135] on div "ALL TASKS ALL TASKS ACTIVE TASKS TASKS IN WRAP UP [PHONE_NUMBER] Assigned" at bounding box center [153, 125] width 260 height 204
click at [460, 501] on div "Back to Dashboard Change Sender ID Customers Technicians Select a contact Outbo…" at bounding box center [628, 356] width 690 height 666
drag, startPoint x: 27, startPoint y: 359, endPoint x: 150, endPoint y: 504, distance: 191.0
click at [150, 504] on div "Context Queue: Electrical Priority: 0 Task Age: Customer Name: Mr. UC Phone: [P…" at bounding box center [153, 489] width 260 height 401
copy div "Customer Name: Mr. UC Phone: [PHONE_NUMBER] Address: [STREET_ADDRESS] Business …"
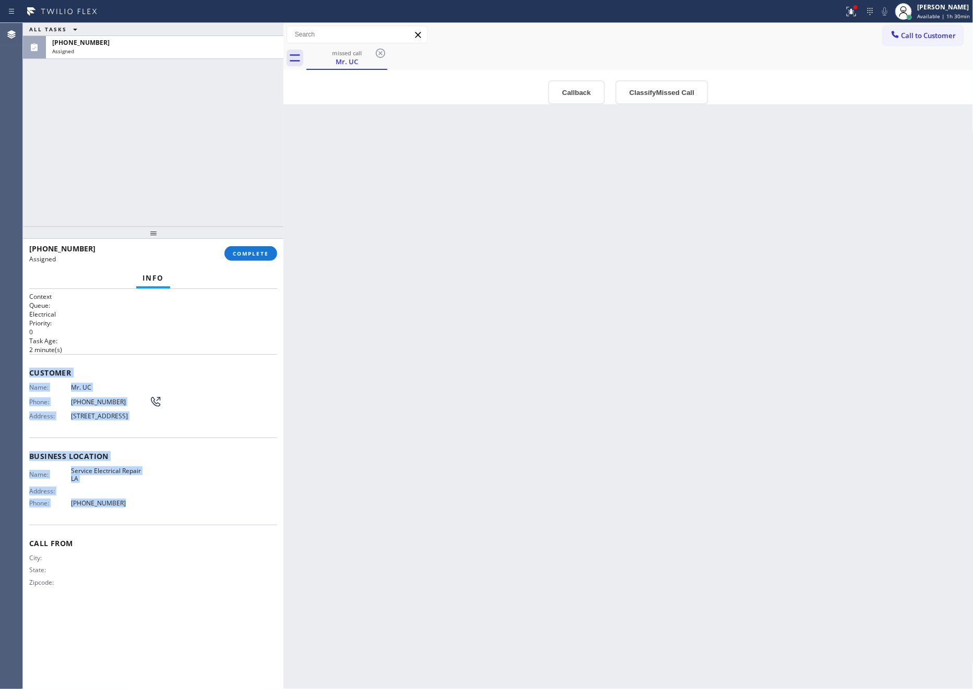
click at [262, 77] on div "ALL TASKS ALL TASKS ACTIVE TASKS TASKS IN WRAP UP [PHONE_NUMBER] Assigned" at bounding box center [153, 125] width 260 height 204
click at [610, 395] on div "Back to Dashboard Change Sender ID Customers Technicians Select a contact Outbo…" at bounding box center [628, 356] width 690 height 666
drag, startPoint x: 38, startPoint y: 385, endPoint x: 115, endPoint y: 508, distance: 144.9
click at [115, 508] on div "Context Queue: Electrical Priority: 0 Task Age: [DEMOGRAPHIC_DATA] minute(s) Cu…" at bounding box center [153, 448] width 248 height 312
copy div "Customer Name: Mr. UC Phone: [PHONE_NUMBER] Address: [STREET_ADDRESS] Business …"
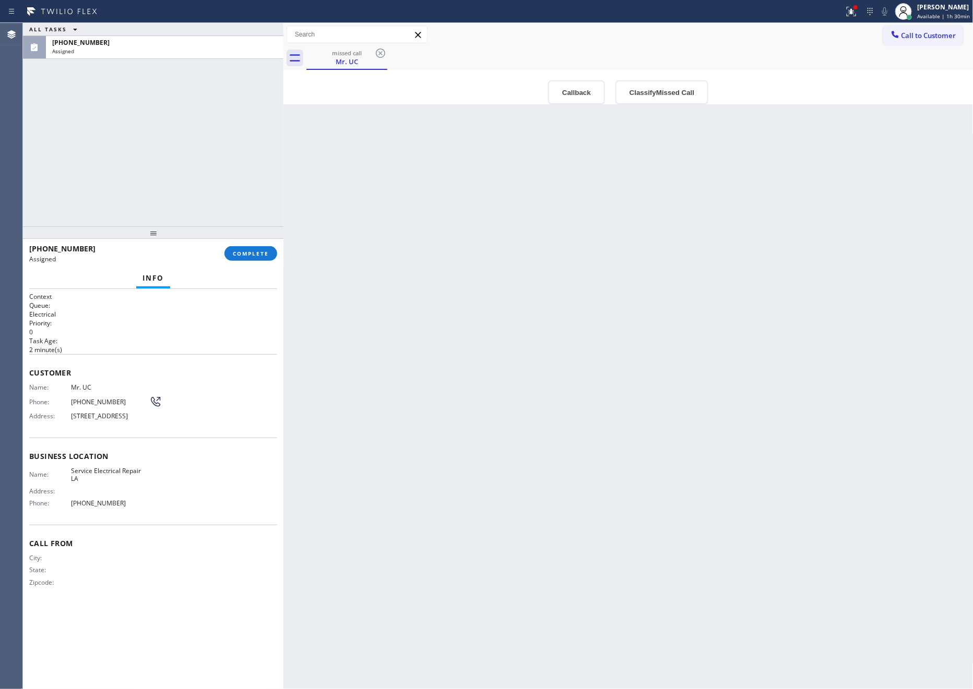
drag, startPoint x: 220, startPoint y: 141, endPoint x: 238, endPoint y: 238, distance: 98.9
click at [220, 157] on div "ALL TASKS ALL TASKS ACTIVE TASKS TASKS IN WRAP UP [PHONE_NUMBER] Assigned" at bounding box center [153, 125] width 260 height 204
click at [249, 250] on span "COMPLETE" at bounding box center [251, 253] width 36 height 7
click at [221, 183] on div "ALL TASKS ALL TASKS ACTIVE TASKS TASKS IN WRAP UP [PHONE_NUMBER] Assigned" at bounding box center [153, 125] width 260 height 204
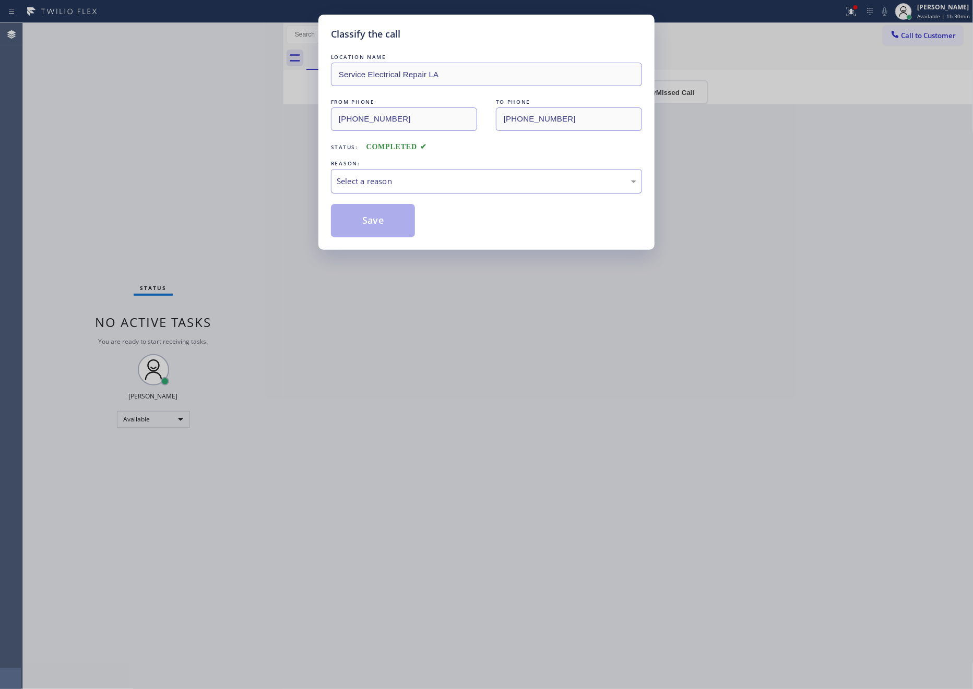
click at [397, 184] on div "Select a reason" at bounding box center [487, 181] width 300 height 12
click at [379, 218] on button "Save" at bounding box center [373, 220] width 84 height 33
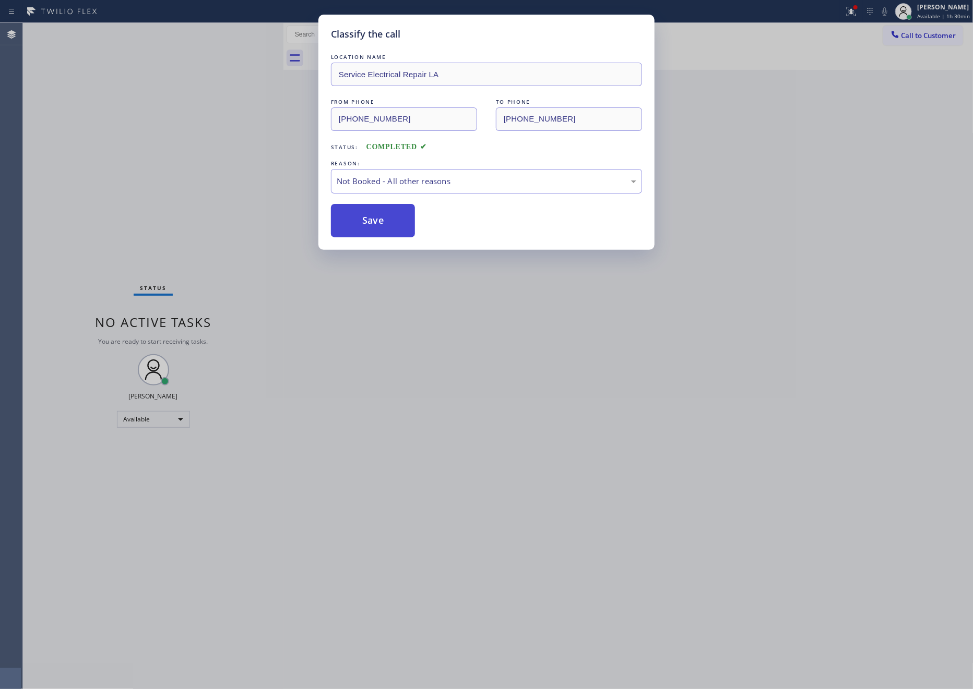
click at [379, 218] on button "Save" at bounding box center [373, 220] width 84 height 33
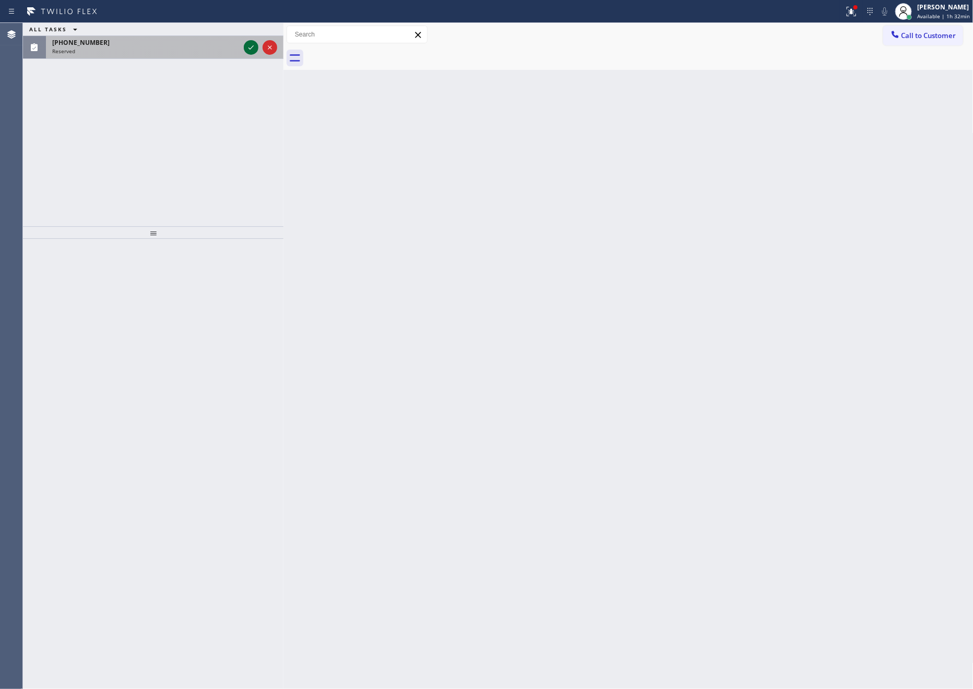
click at [252, 47] on icon at bounding box center [250, 47] width 5 height 4
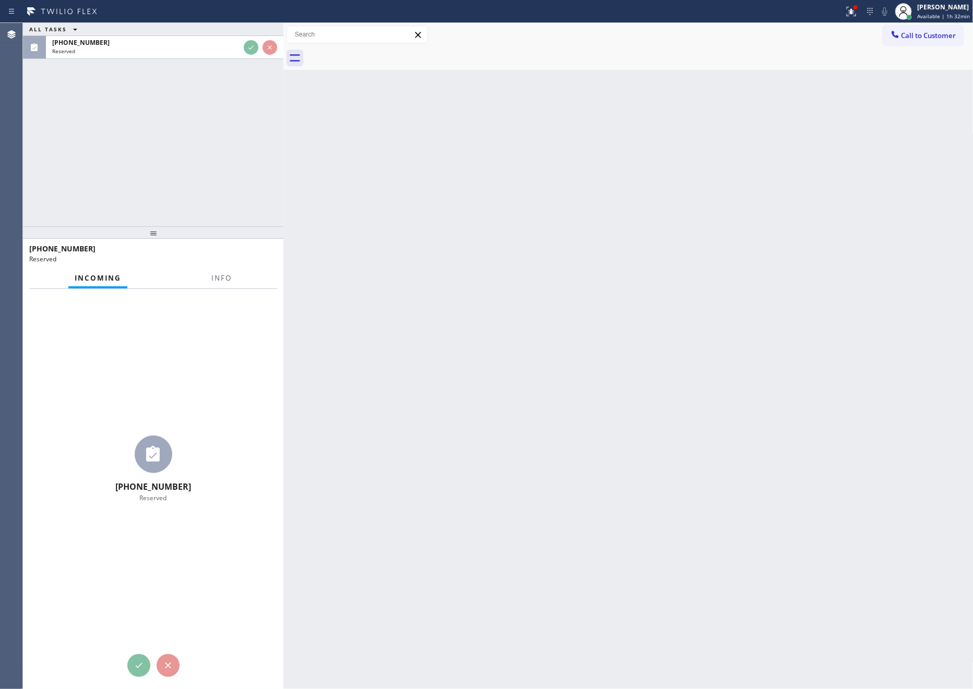
click at [244, 163] on div "ALL TASKS ALL TASKS ACTIVE TASKS TASKS IN WRAP UP [PHONE_NUMBER] Reserved" at bounding box center [153, 125] width 260 height 204
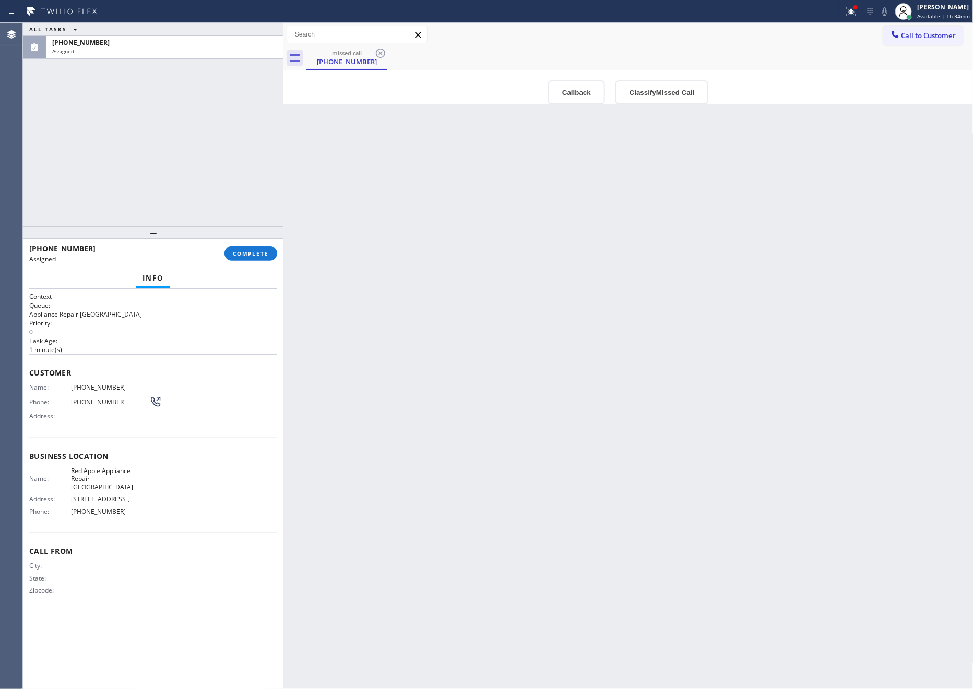
click at [248, 166] on div "ALL TASKS ALL TASKS ACTIVE TASKS TASKS IN WRAP UP [PHONE_NUMBER] Assigned" at bounding box center [153, 125] width 260 height 204
drag, startPoint x: 208, startPoint y: 174, endPoint x: 238, endPoint y: 243, distance: 75.0
click at [211, 183] on div "ALL TASKS ALL TASKS ACTIVE TASKS TASKS IN WRAP UP [PHONE_NUMBER] Assigned" at bounding box center [153, 125] width 260 height 204
drag, startPoint x: 260, startPoint y: 254, endPoint x: 191, endPoint y: 132, distance: 140.7
click at [259, 249] on button "COMPLETE" at bounding box center [250, 253] width 53 height 15
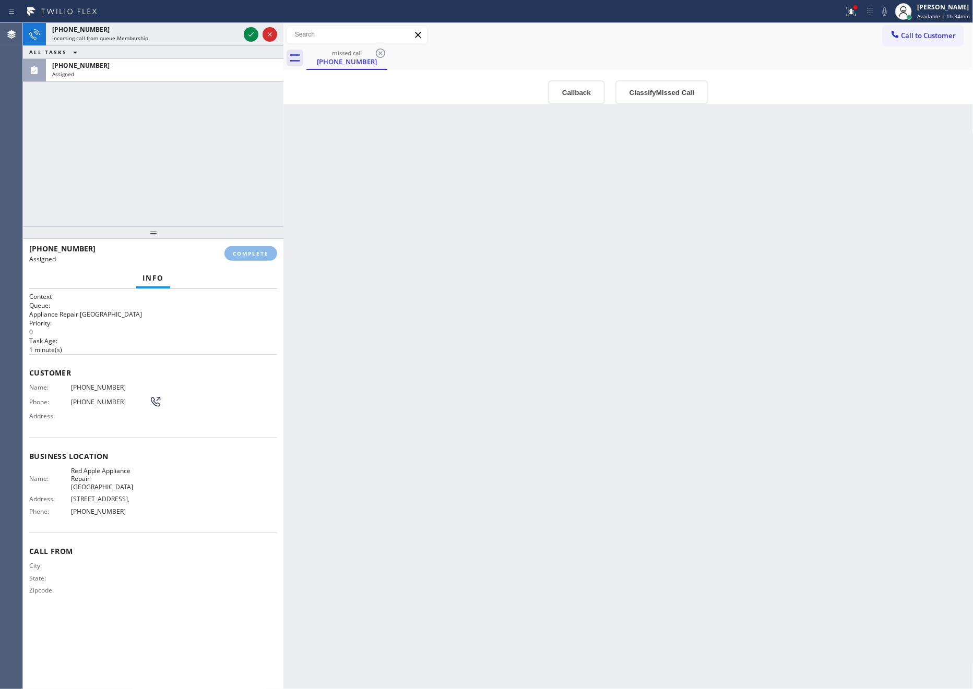
click at [191, 132] on div "[PHONE_NUMBER] Incoming call from queue Membership ALL TASKS ALL TASKS ACTIVE T…" at bounding box center [153, 125] width 260 height 204
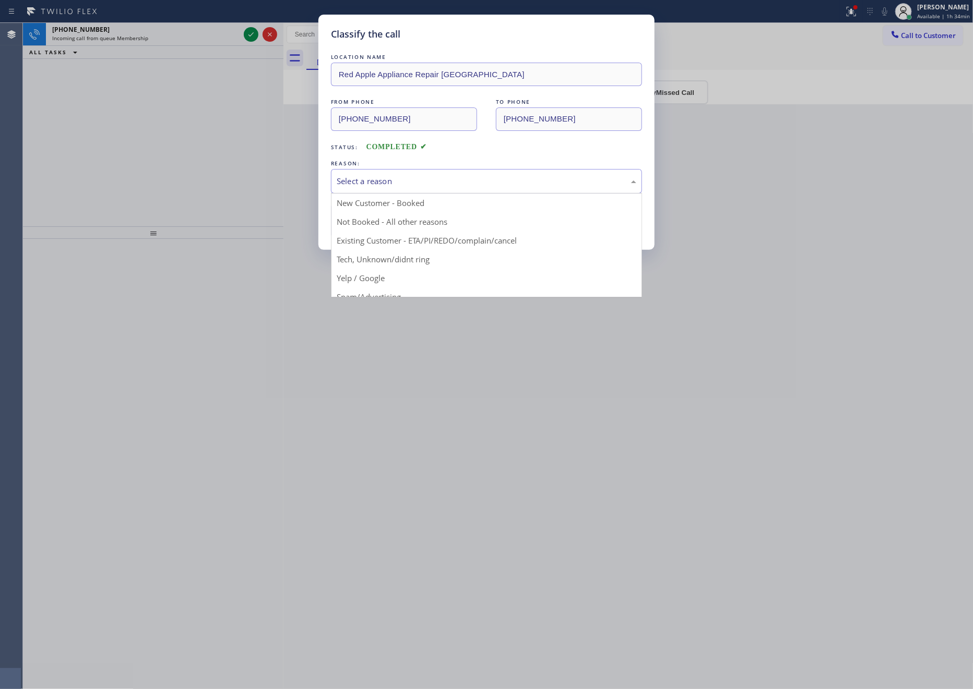
click at [372, 187] on div "Select a reason" at bounding box center [487, 181] width 300 height 12
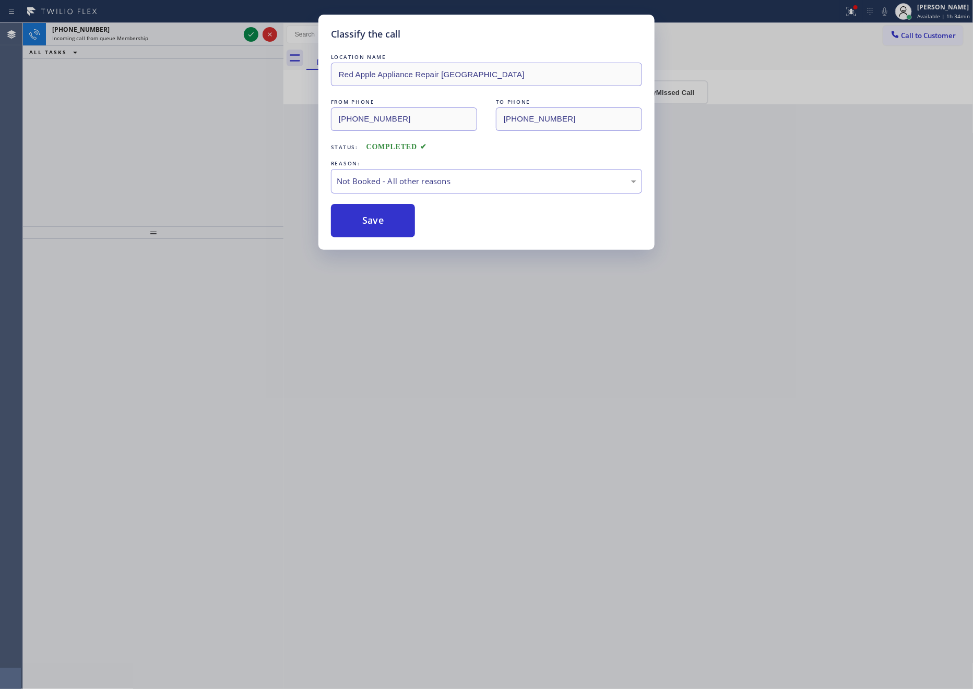
click at [366, 221] on button "Save" at bounding box center [373, 220] width 84 height 33
drag, startPoint x: 71, startPoint y: 124, endPoint x: 88, endPoint y: 112, distance: 21.0
click at [80, 116] on div "Classify the call LOCATION NAME Red Apple Appliance Repair [GEOGRAPHIC_DATA] FR…" at bounding box center [486, 344] width 973 height 689
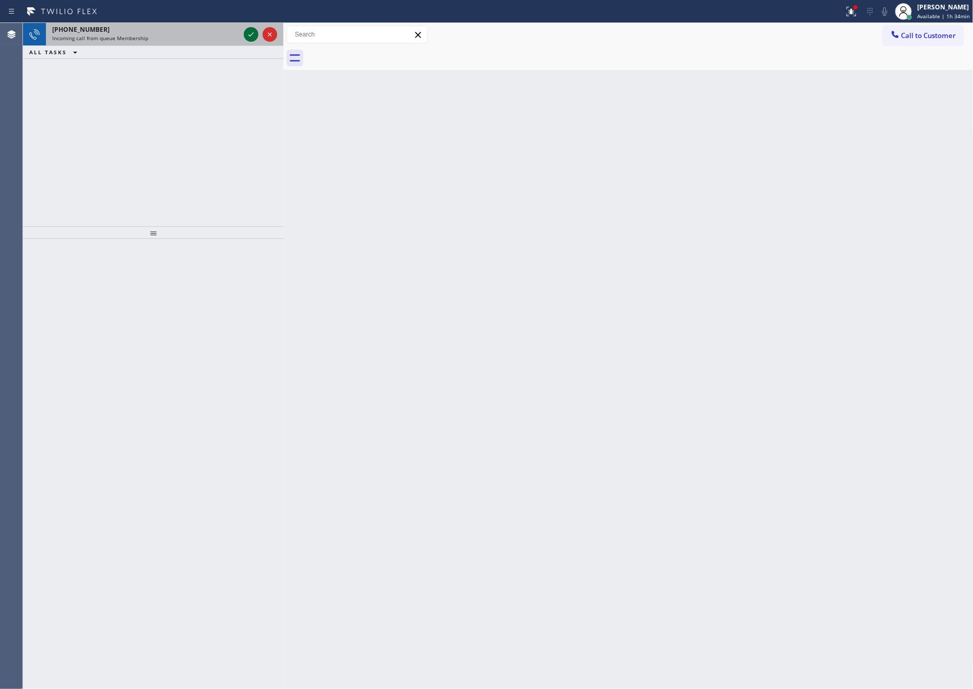
click at [249, 33] on icon at bounding box center [251, 34] width 13 height 13
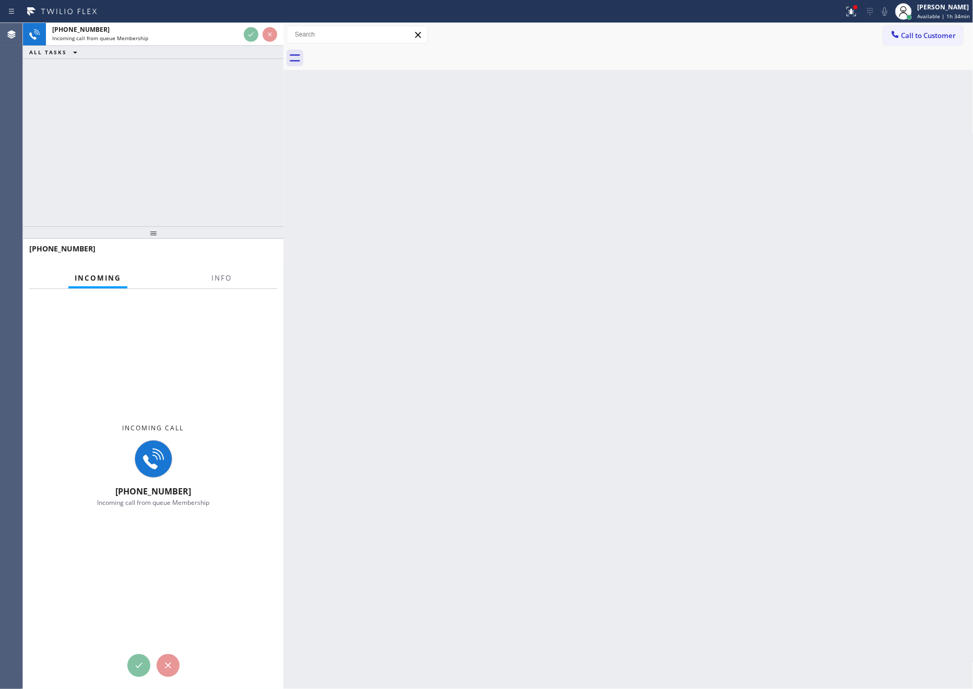
click at [245, 141] on div "[PHONE_NUMBER] Incoming call from queue Membership ALL TASKS ALL TASKS ACTIVE T…" at bounding box center [153, 125] width 260 height 204
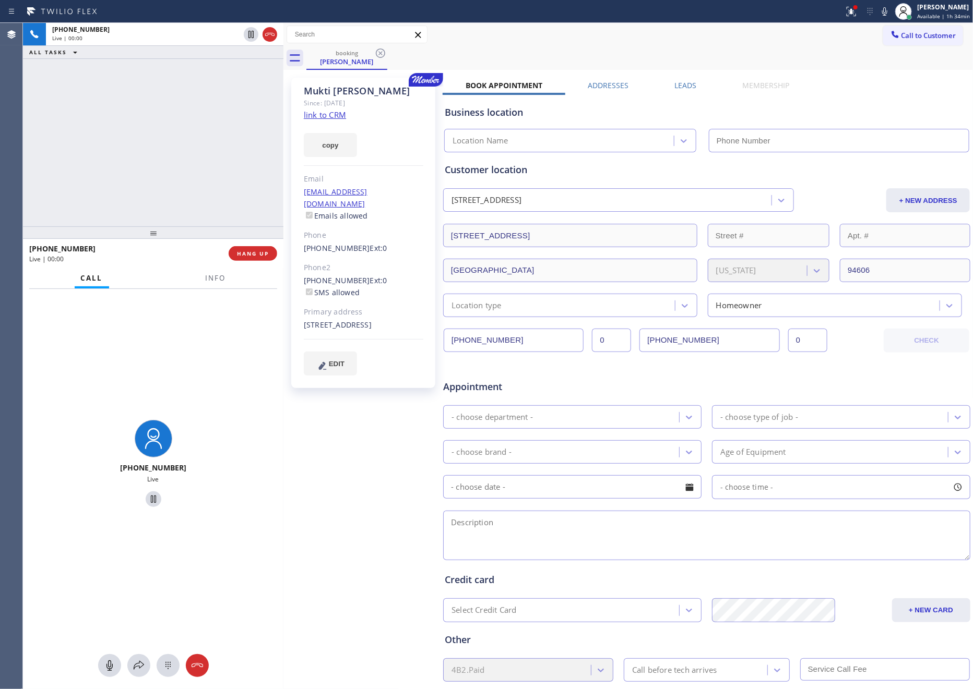
type input "[PHONE_NUMBER]"
drag, startPoint x: 112, startPoint y: 139, endPoint x: 271, endPoint y: 153, distance: 160.3
click at [121, 141] on div "[PHONE_NUMBER] Live | 00:02 ALL TASKS ALL TASKS ACTIVE TASKS TASKS IN WRAP UP" at bounding box center [153, 125] width 260 height 204
click at [336, 113] on link "link to CRM" at bounding box center [325, 115] width 42 height 10
click at [223, 157] on div "[PHONE_NUMBER] Live | 00:03 ALL TASKS ALL TASKS ACTIVE TASKS TASKS IN WRAP UP" at bounding box center [153, 125] width 260 height 204
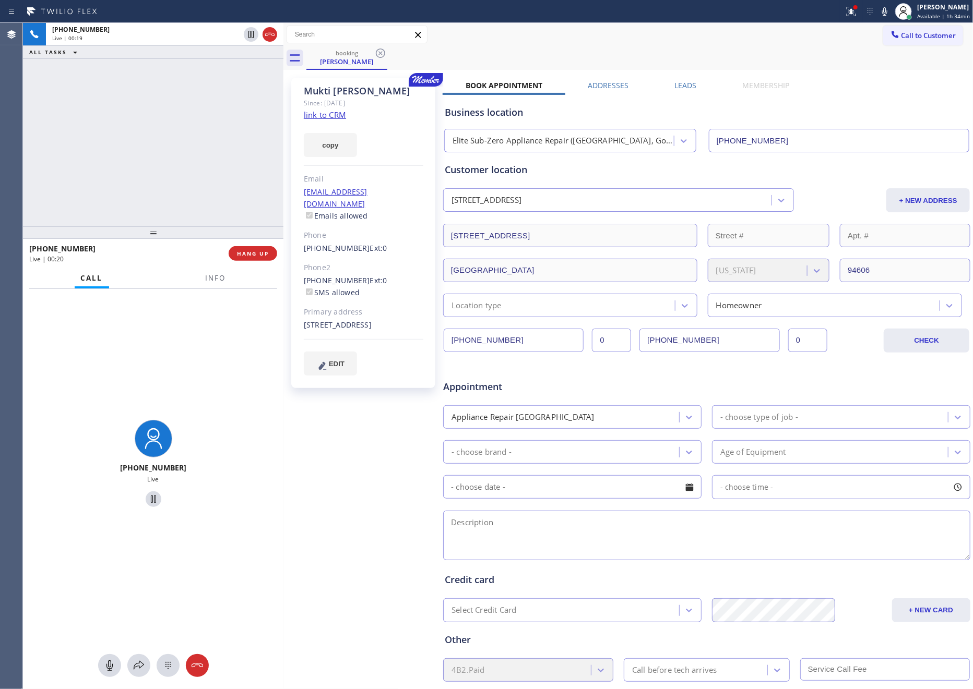
click at [92, 166] on div "[PHONE_NUMBER] Live | 00:19 ALL TASKS ALL TASKS ACTIVE TASKS TASKS IN WRAP UP" at bounding box center [153, 125] width 260 height 204
click at [124, 151] on div "[PHONE_NUMBER] Live | 00:20 ALL TASKS ALL TASKS ACTIVE TASKS TASKS IN WRAP UP" at bounding box center [153, 125] width 260 height 204
click at [174, 182] on div "[PHONE_NUMBER] Live | 00:20 ALL TASKS ALL TASKS ACTIVE TASKS TASKS IN WRAP UP" at bounding box center [153, 125] width 260 height 204
click at [250, 262] on div "[PHONE_NUMBER] Live | 00:21 HANG UP" at bounding box center [153, 253] width 248 height 27
drag, startPoint x: 189, startPoint y: 160, endPoint x: 209, endPoint y: 186, distance: 32.5
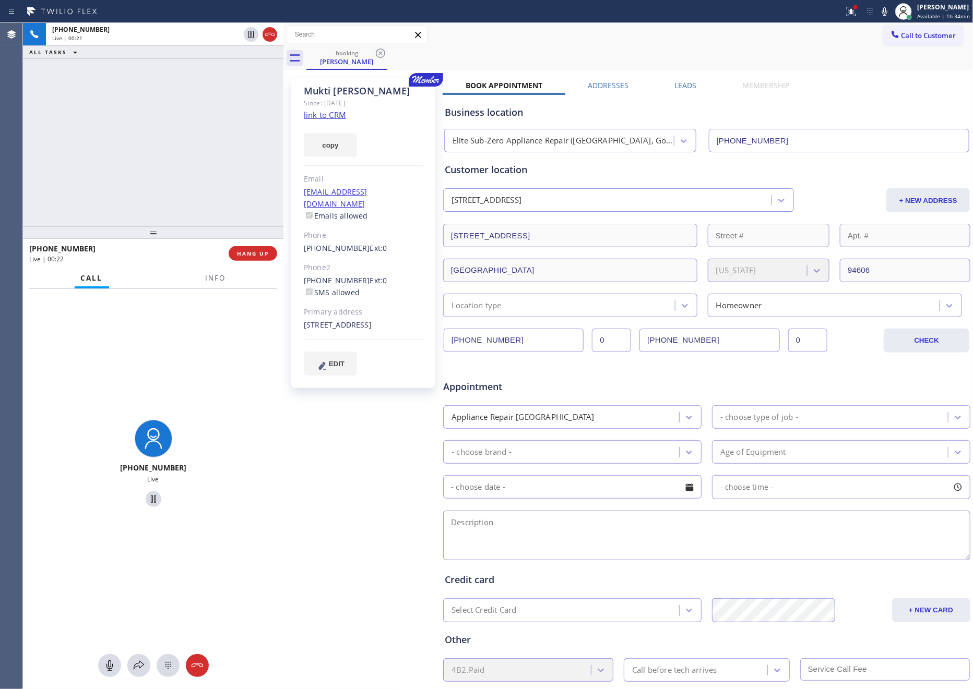
click at [191, 163] on div "[PHONE_NUMBER] Live | 00:21 ALL TASKS ALL TASKS ACTIVE TASKS TASKS IN WRAP UP" at bounding box center [153, 125] width 260 height 204
click at [257, 250] on span "HANG UP" at bounding box center [253, 253] width 32 height 7
click at [182, 126] on div "[PHONE_NUMBER] Live | 00:23 ALL TASKS ALL TASKS ACTIVE TASKS TASKS IN WRAP UP" at bounding box center [153, 125] width 260 height 204
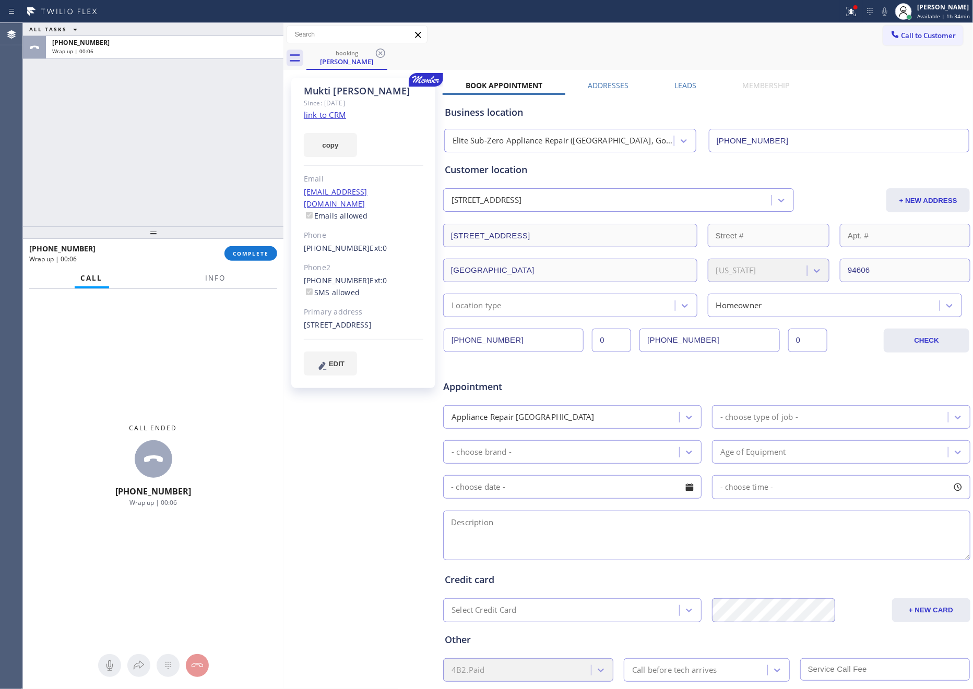
click at [170, 181] on div "ALL TASKS ALL TASKS ACTIVE TASKS TASKS IN WRAP UP [PHONE_NUMBER] Wrap up | 00:06" at bounding box center [153, 125] width 260 height 204
click at [246, 257] on button "COMPLETE" at bounding box center [250, 253] width 53 height 15
click at [200, 136] on div "ALL TASKS ALL TASKS ACTIVE TASKS TASKS IN WRAP UP [PHONE_NUMBER] Wrap up | 00:07" at bounding box center [153, 125] width 260 height 204
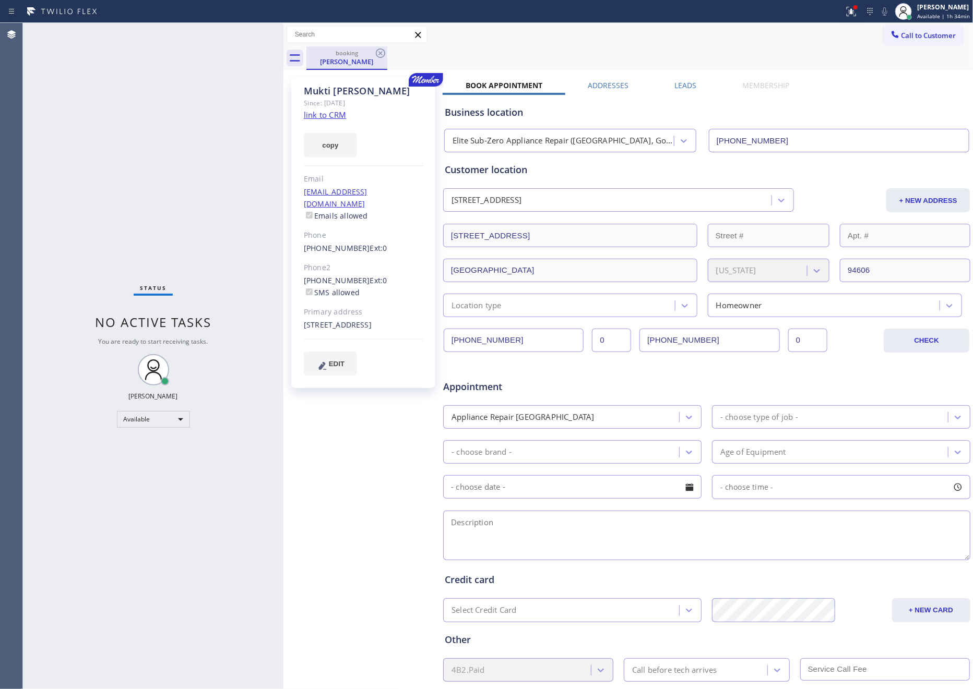
click at [361, 63] on div "[PERSON_NAME]" at bounding box center [346, 61] width 79 height 9
click at [386, 52] on icon at bounding box center [380, 53] width 13 height 13
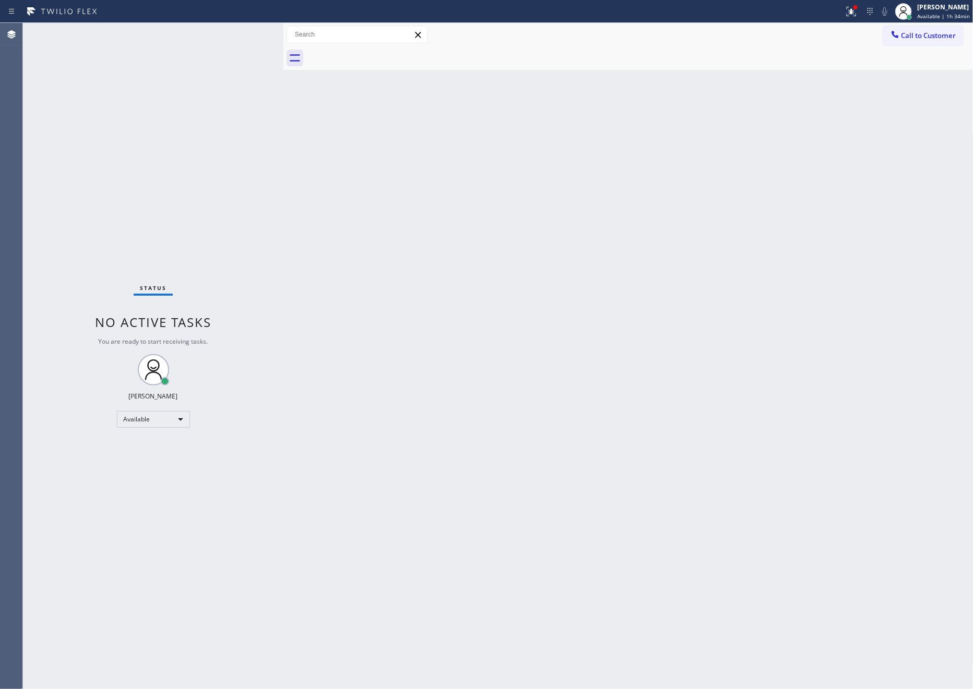
click at [608, 310] on div "Back to Dashboard Change Sender ID Customers Technicians Select a contact Outbo…" at bounding box center [628, 356] width 690 height 666
drag, startPoint x: 653, startPoint y: 304, endPoint x: 907, endPoint y: 92, distance: 330.5
click at [655, 300] on div "Back to Dashboard Change Sender ID Customers Technicians Select a contact Outbo…" at bounding box center [628, 356] width 690 height 666
click at [924, 37] on span "Call to Customer" at bounding box center [928, 35] width 55 height 9
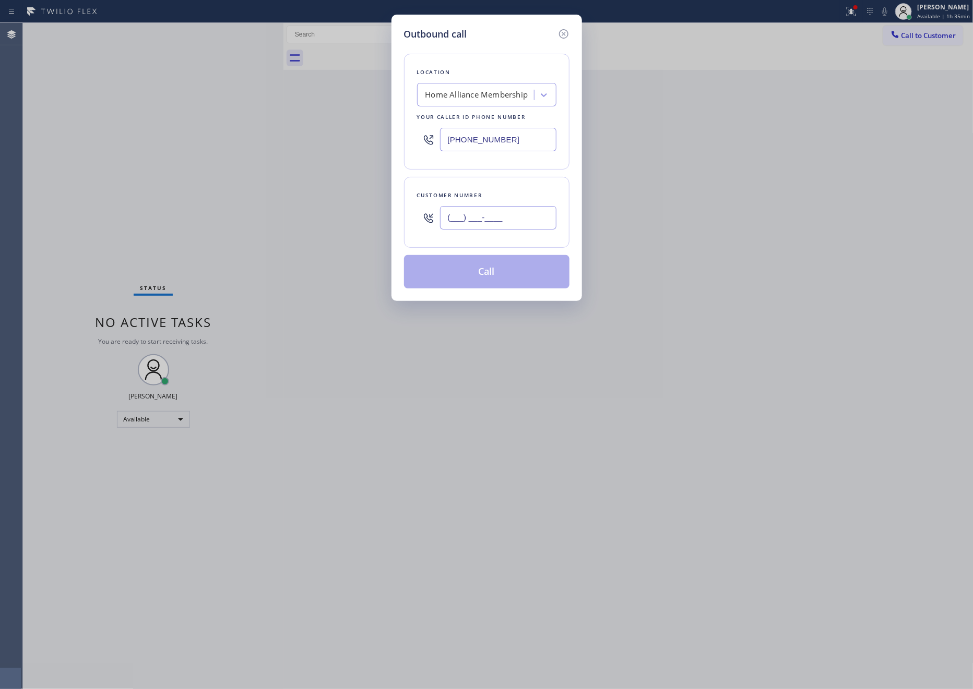
click at [486, 213] on input "(___) ___-____" at bounding box center [498, 217] width 116 height 23
paste input "714) 673-2420"
type input "[PHONE_NUMBER]"
click at [511, 278] on button "Call" at bounding box center [486, 271] width 165 height 33
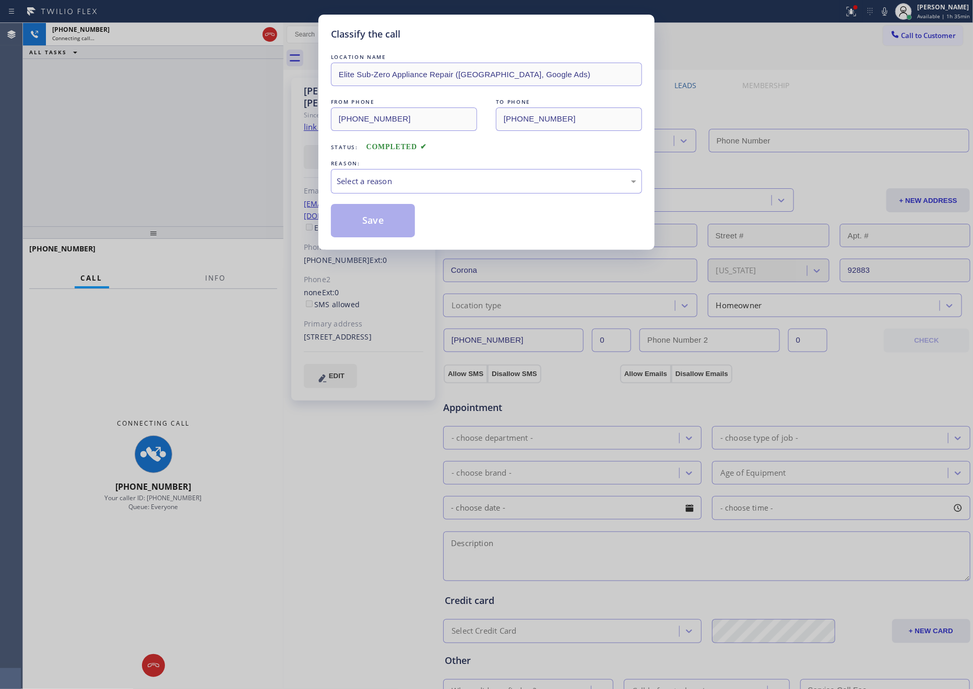
type input "[PHONE_NUMBER]"
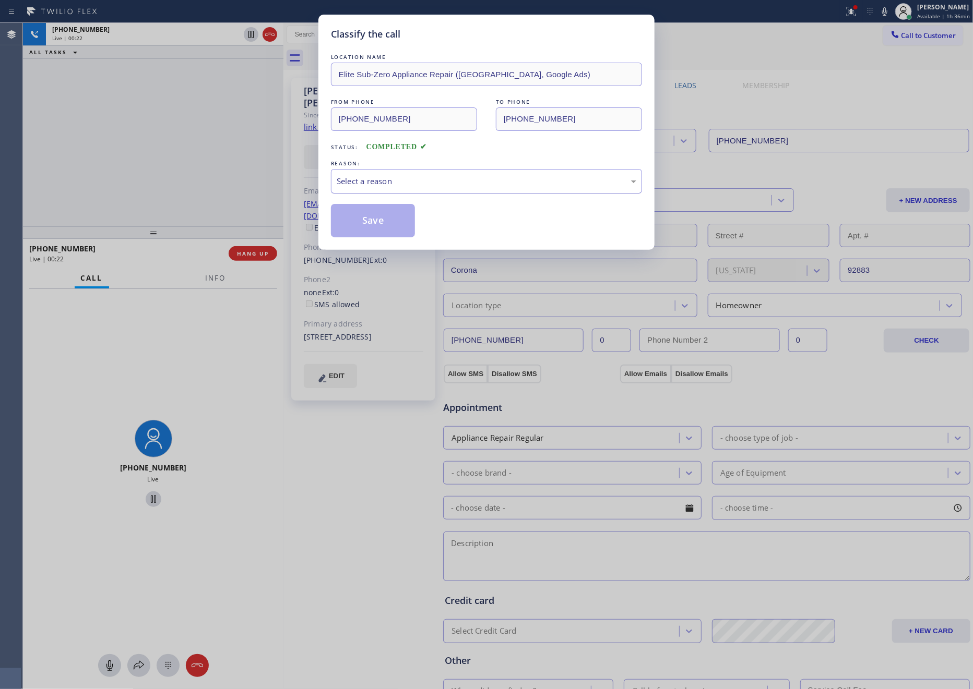
drag, startPoint x: 387, startPoint y: 171, endPoint x: 387, endPoint y: 183, distance: 12.5
click at [387, 175] on div "Select a reason" at bounding box center [486, 181] width 311 height 25
click at [376, 222] on button "Save" at bounding box center [373, 220] width 84 height 33
click at [190, 161] on div "Classify the call LOCATION NAME Elite Sub-Zero Appliance Repair ([GEOGRAPHIC_DA…" at bounding box center [486, 344] width 973 height 689
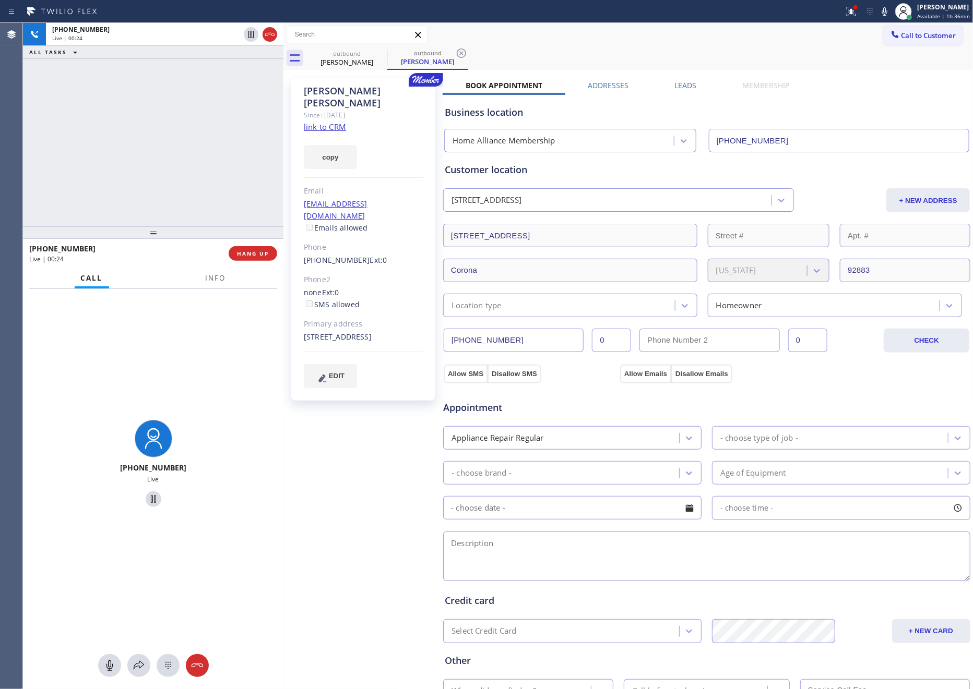
drag, startPoint x: 376, startPoint y: 222, endPoint x: 282, endPoint y: 225, distance: 93.5
click at [376, 242] on div "Phone" at bounding box center [364, 248] width 120 height 12
click at [215, 219] on div "[PHONE_NUMBER] Live | 00:24 ALL TASKS ALL TASKS ACTIVE TASKS TASKS IN WRAP UP" at bounding box center [153, 125] width 260 height 204
click at [238, 257] on button "HANG UP" at bounding box center [253, 253] width 49 height 15
click at [212, 146] on div "[PHONE_NUMBER] Live | 00:25 ALL TASKS ALL TASKS ACTIVE TASKS TASKS IN WRAP UP" at bounding box center [153, 125] width 260 height 204
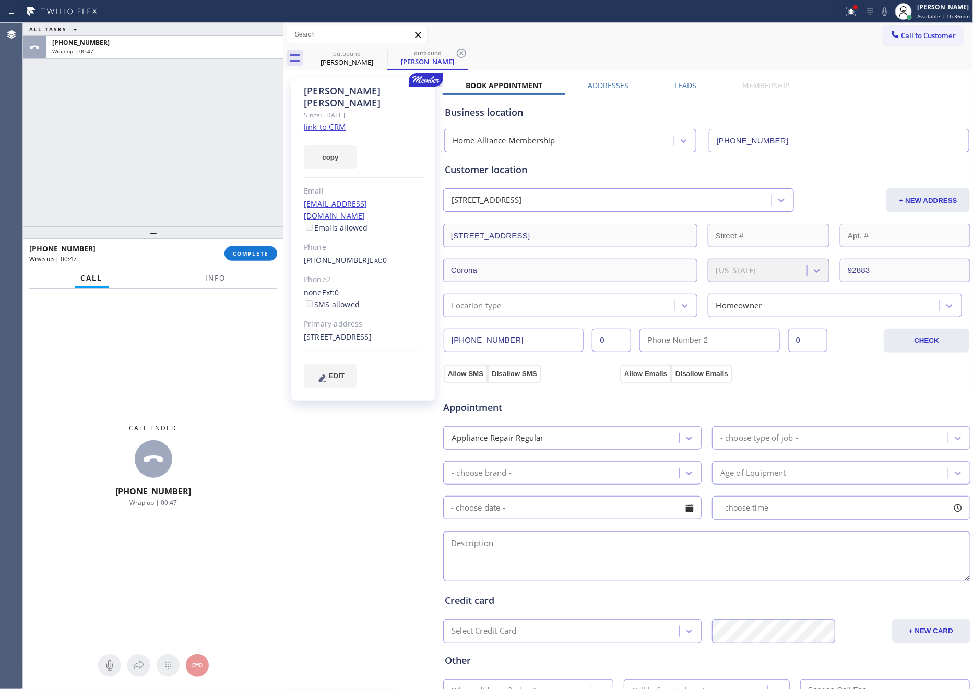
drag, startPoint x: 188, startPoint y: 191, endPoint x: 259, endPoint y: 289, distance: 120.4
click at [197, 208] on div "ALL TASKS ALL TASKS ACTIVE TASKS TASKS IN WRAP UP [PHONE_NUMBER] Wrap up | 00:47" at bounding box center [153, 125] width 260 height 204
click at [256, 255] on span "COMPLETE" at bounding box center [251, 253] width 36 height 7
click at [218, 115] on div "ALL TASKS ALL TASKS ACTIVE TASKS TASKS IN WRAP UP [PHONE_NUMBER] Wrap up | 00:48" at bounding box center [153, 125] width 260 height 204
click at [220, 115] on div "ALL TASKS ALL TASKS ACTIVE TASKS TASKS IN WRAP UP [PHONE_NUMBER] Wrap up | 00:48" at bounding box center [153, 125] width 260 height 204
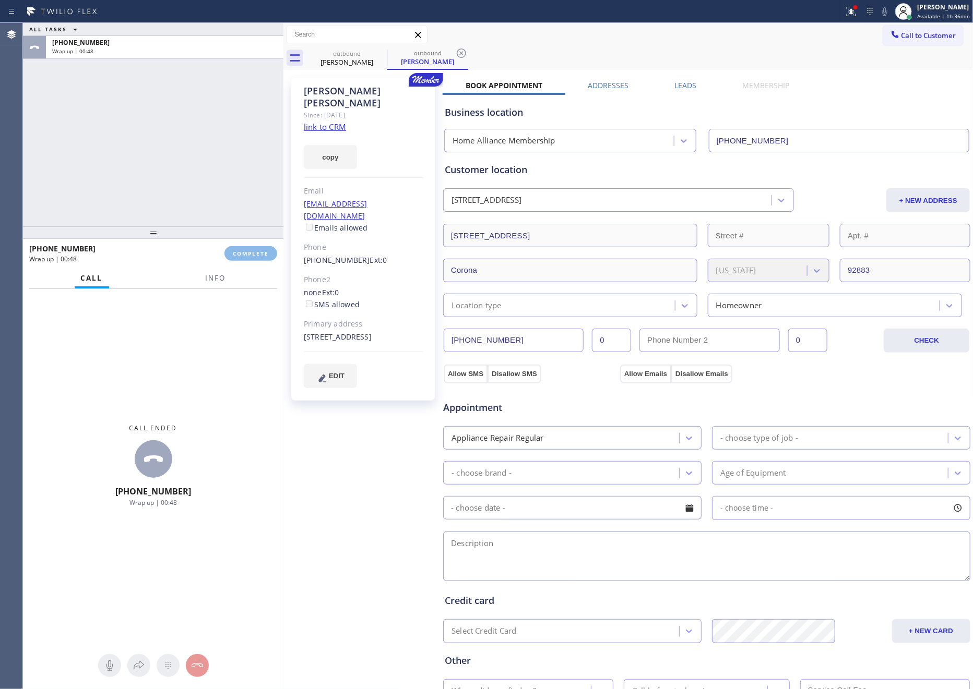
drag, startPoint x: 224, startPoint y: 118, endPoint x: 321, endPoint y: 258, distance: 170.4
click at [226, 118] on div "ALL TASKS ALL TASKS ACTIVE TASKS TASKS IN WRAP UP [PHONE_NUMBER] Wrap up | 00:48" at bounding box center [153, 125] width 260 height 204
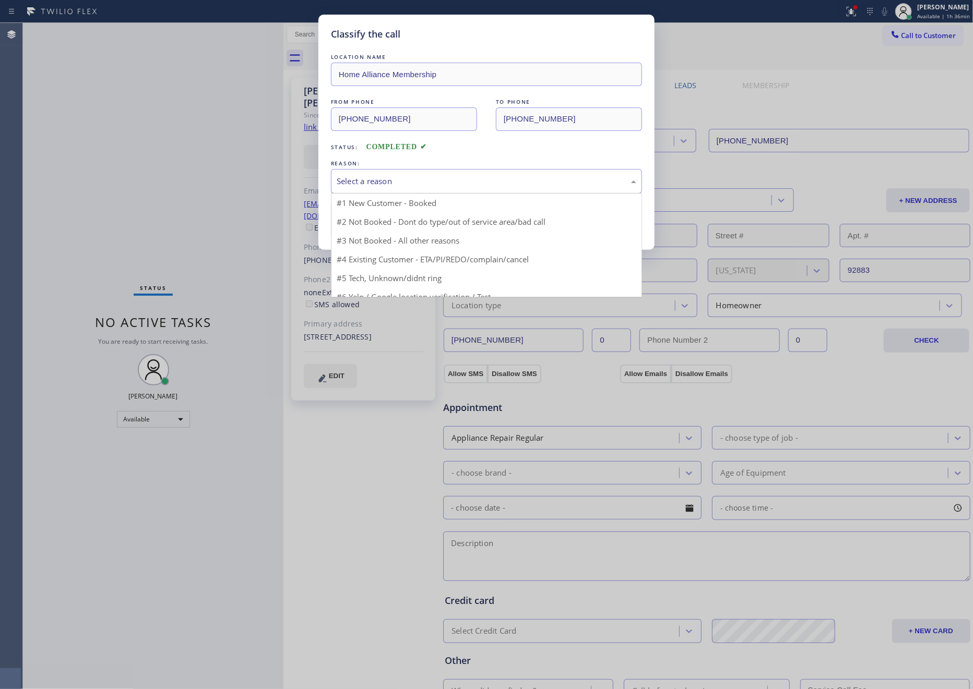
click at [399, 182] on div "Select a reason" at bounding box center [487, 181] width 300 height 12
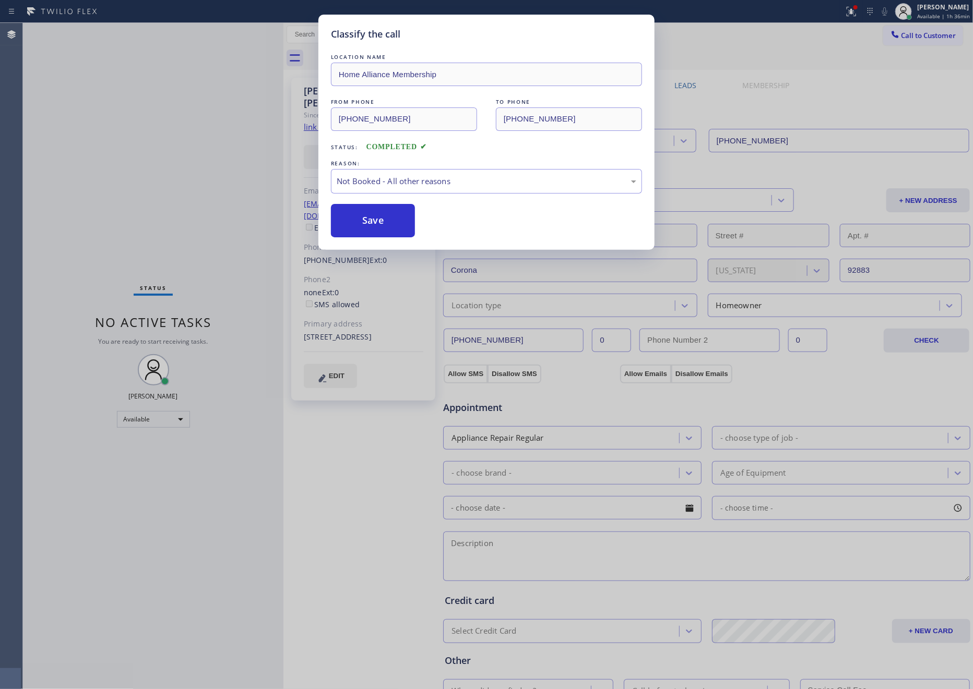
click at [355, 228] on button "Save" at bounding box center [373, 220] width 84 height 33
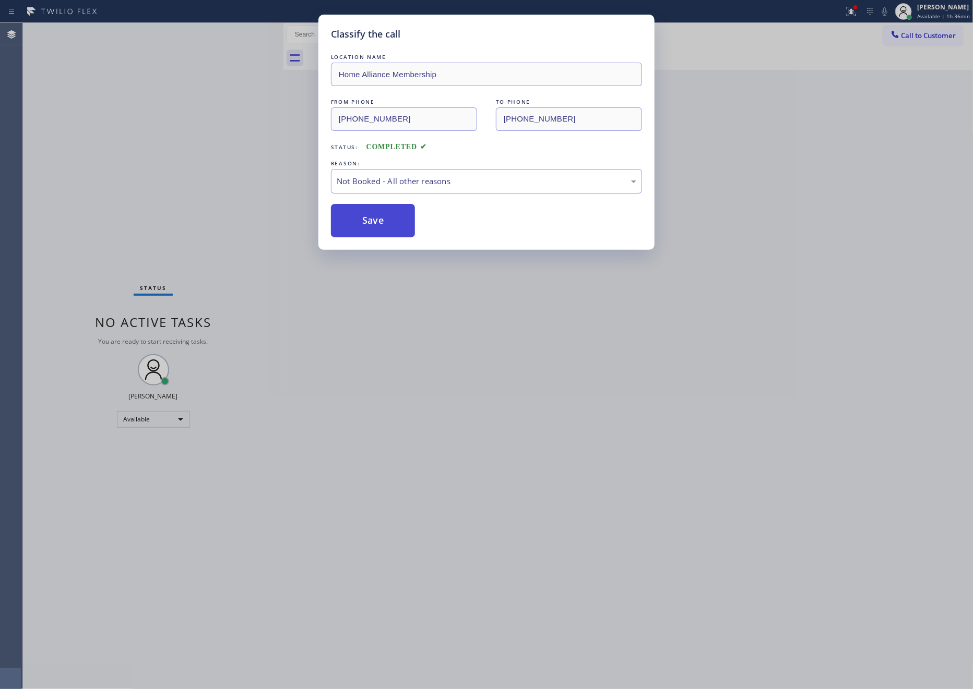
click at [355, 228] on button "Save" at bounding box center [373, 220] width 84 height 33
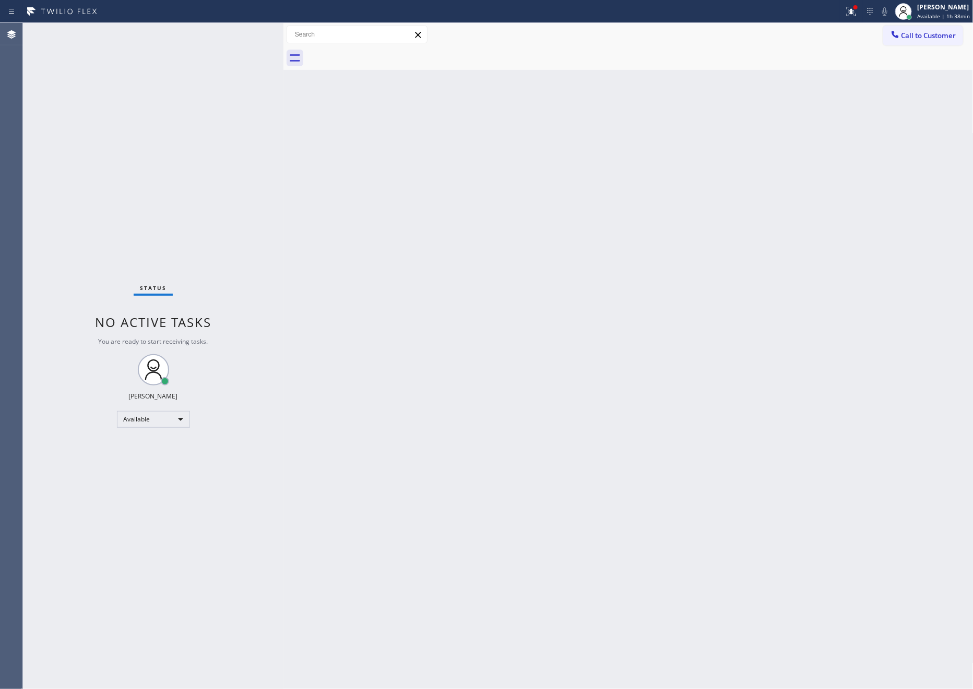
click at [386, 229] on div "Back to Dashboard Change Sender ID Customers Technicians Select a contact Outbo…" at bounding box center [628, 356] width 690 height 666
click at [437, 304] on div "Back to Dashboard Change Sender ID Customers Technicians Select a contact Outbo…" at bounding box center [628, 356] width 690 height 666
click at [491, 468] on div "Back to Dashboard Change Sender ID Customers Technicians Select a contact Outbo…" at bounding box center [628, 356] width 690 height 666
drag, startPoint x: 180, startPoint y: 128, endPoint x: 248, endPoint y: 41, distance: 110.9
click at [193, 114] on div "Status No active tasks You are ready to start receiving tasks. [PERSON_NAME] Av…" at bounding box center [153, 356] width 260 height 666
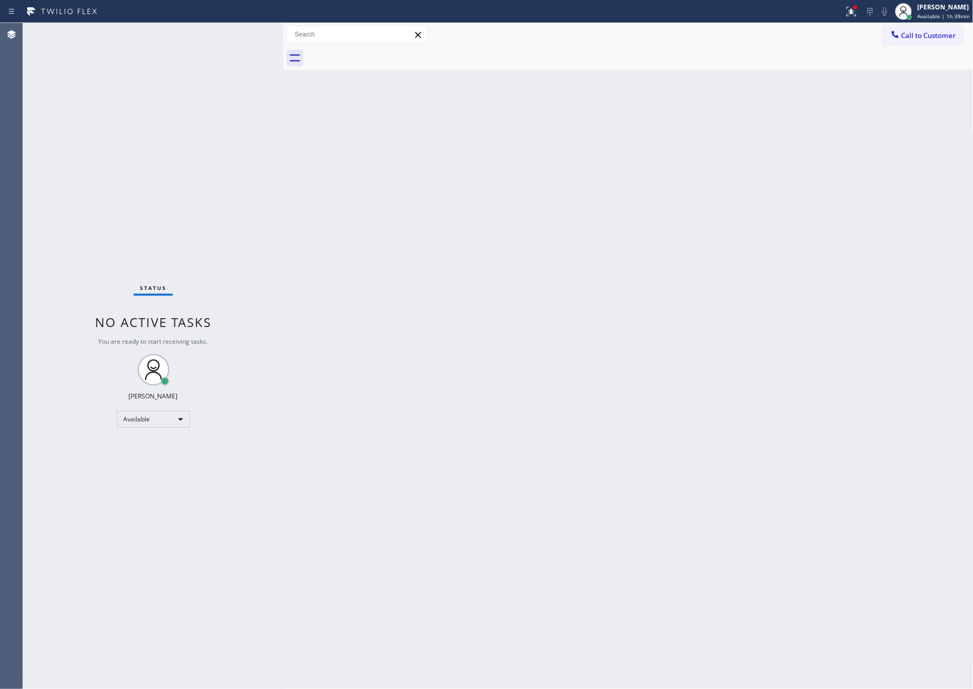
click at [223, 142] on div "Status No active tasks You are ready to start receiving tasks. [PERSON_NAME] Av…" at bounding box center [153, 356] width 260 height 666
drag, startPoint x: 476, startPoint y: 265, endPoint x: 529, endPoint y: 247, distance: 56.1
click at [490, 260] on div "Back to Dashboard Change Sender ID Customers Technicians Select a contact Outbo…" at bounding box center [628, 356] width 690 height 666
click at [932, 34] on span "Call to Customer" at bounding box center [928, 35] width 55 height 9
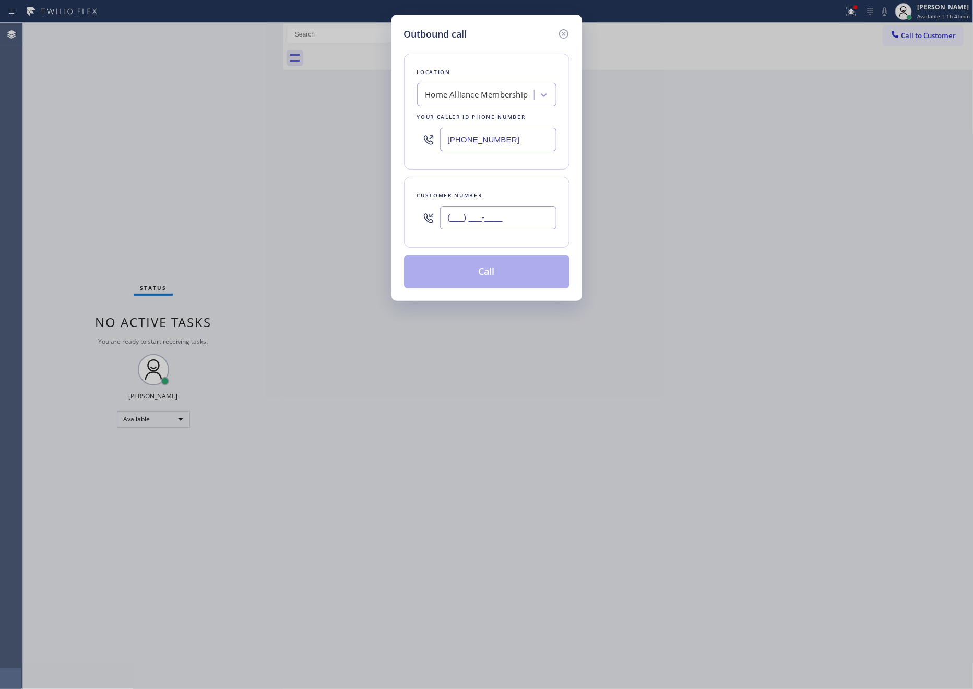
click at [471, 219] on input "(___) ___-____" at bounding box center [498, 217] width 116 height 23
paste input "559) 392-5491"
type input "[PHONE_NUMBER]"
click at [480, 281] on button "Call" at bounding box center [486, 271] width 165 height 33
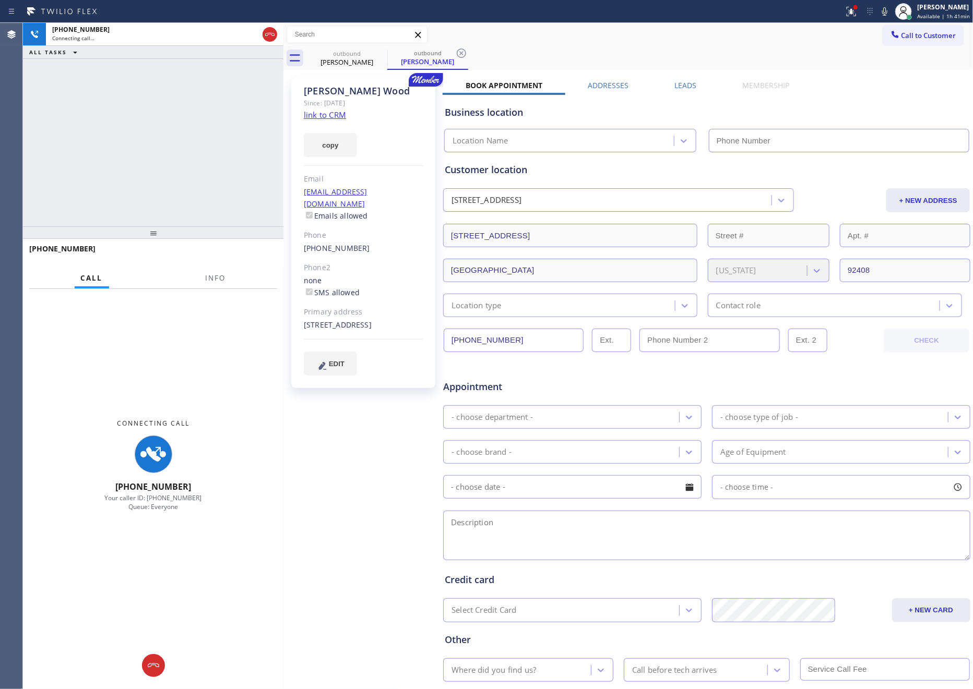
type input "[PHONE_NUMBER]"
drag, startPoint x: 140, startPoint y: 184, endPoint x: 223, endPoint y: 216, distance: 89.1
click at [141, 184] on div "[PHONE_NUMBER] Connecting call… ALL TASKS ALL TASKS ACTIVE TASKS TASKS IN WRAP …" at bounding box center [153, 125] width 260 height 204
click at [166, 178] on div "[PHONE_NUMBER] Connecting call… ALL TASKS ALL TASKS ACTIVE TASKS TASKS IN WRAP …" at bounding box center [153, 125] width 260 height 204
click at [193, 195] on div "[PHONE_NUMBER] Connecting call… ALL TASKS ALL TASKS ACTIVE TASKS TASKS IN WRAP …" at bounding box center [153, 125] width 260 height 204
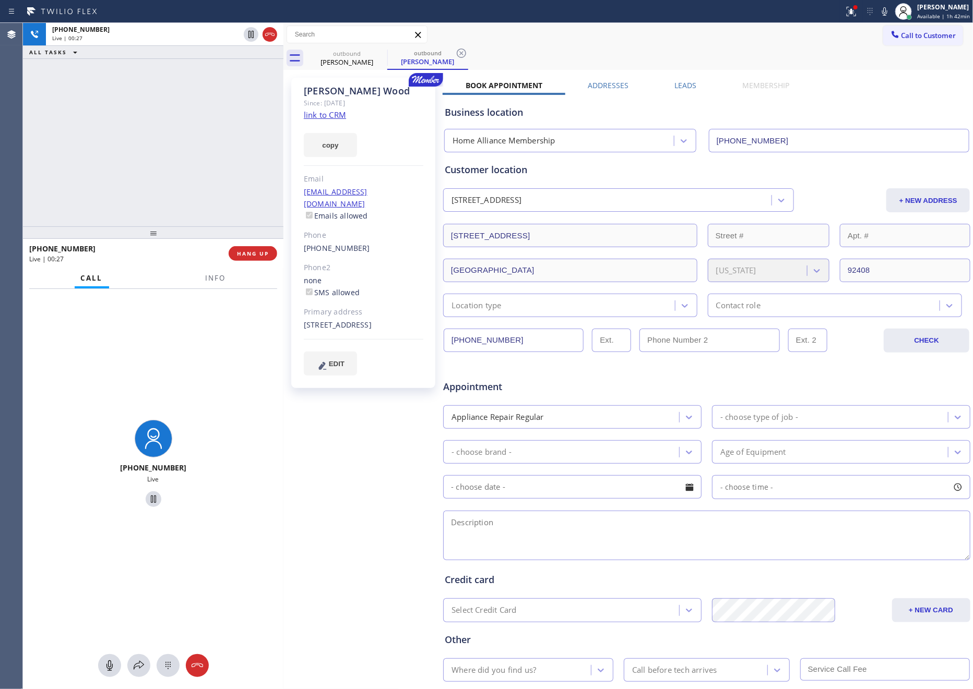
click at [9, 73] on div "Agent Desktop" at bounding box center [11, 356] width 22 height 666
click at [683, 87] on label "Leads" at bounding box center [685, 85] width 22 height 10
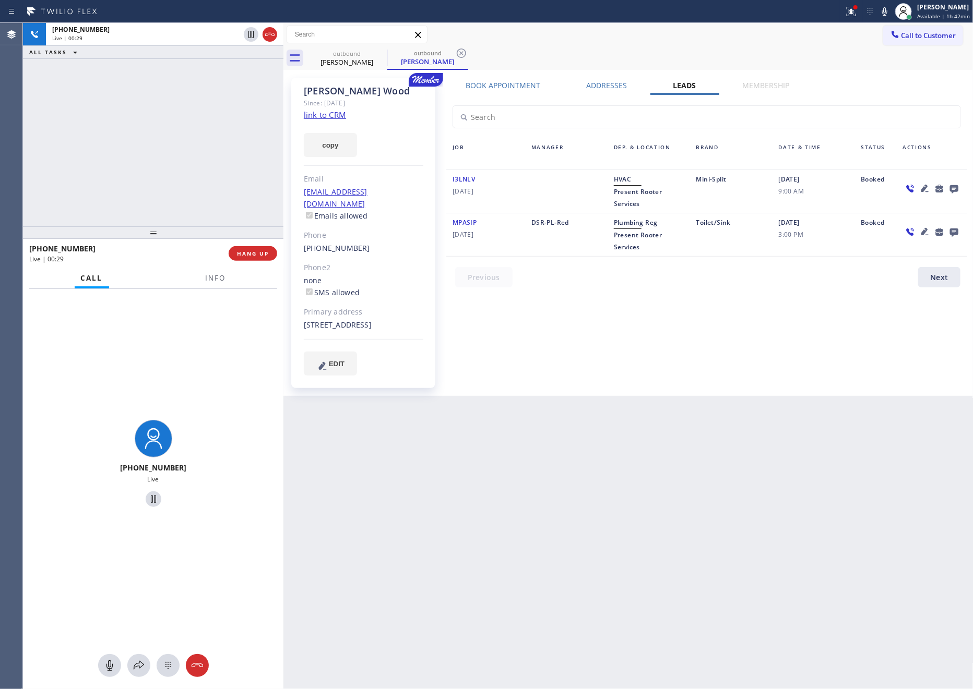
click at [953, 187] on icon at bounding box center [954, 188] width 13 height 13
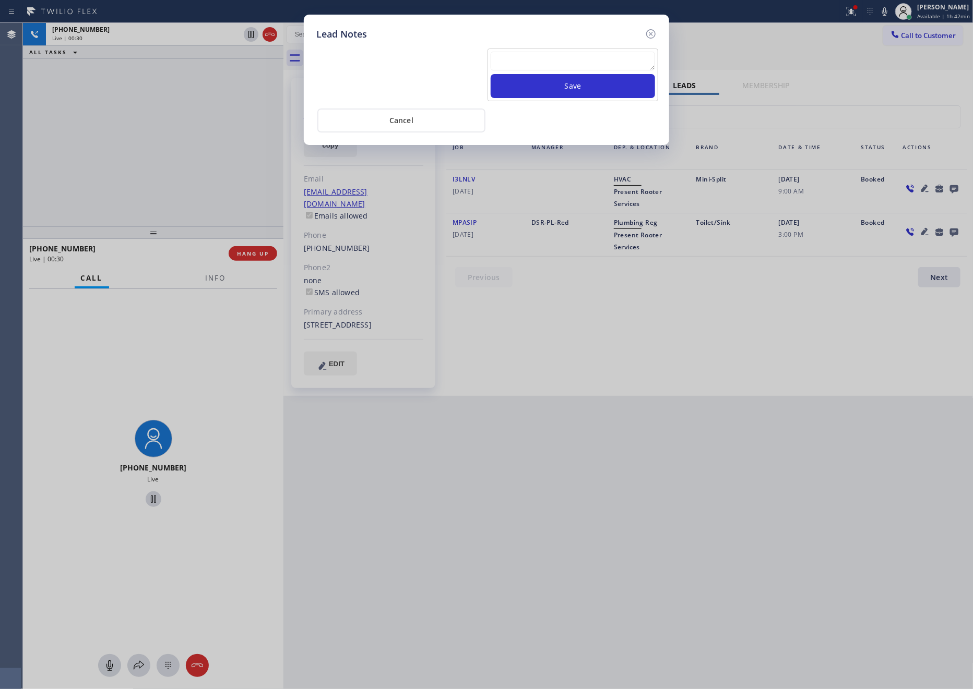
click at [593, 61] on textarea at bounding box center [573, 61] width 164 height 19
paste textarea "For the welcome call, please transfer the customer if they call back.""
type textarea "For the welcome call, please transfer the customer if they call back.""
click at [597, 86] on button "Save" at bounding box center [573, 86] width 164 height 24
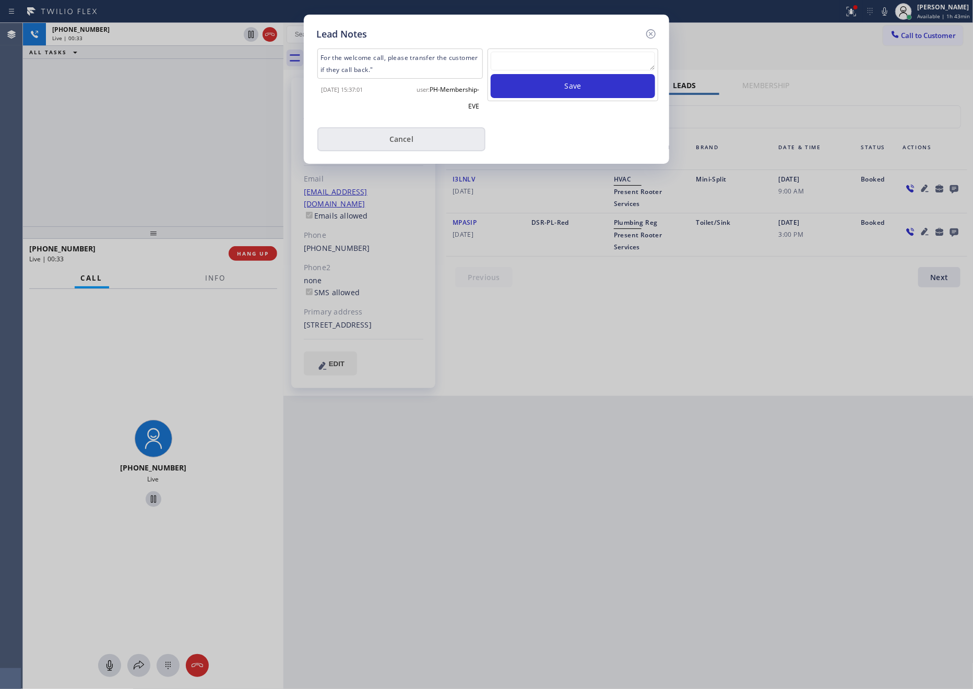
click at [425, 127] on button "Cancel" at bounding box center [401, 139] width 168 height 24
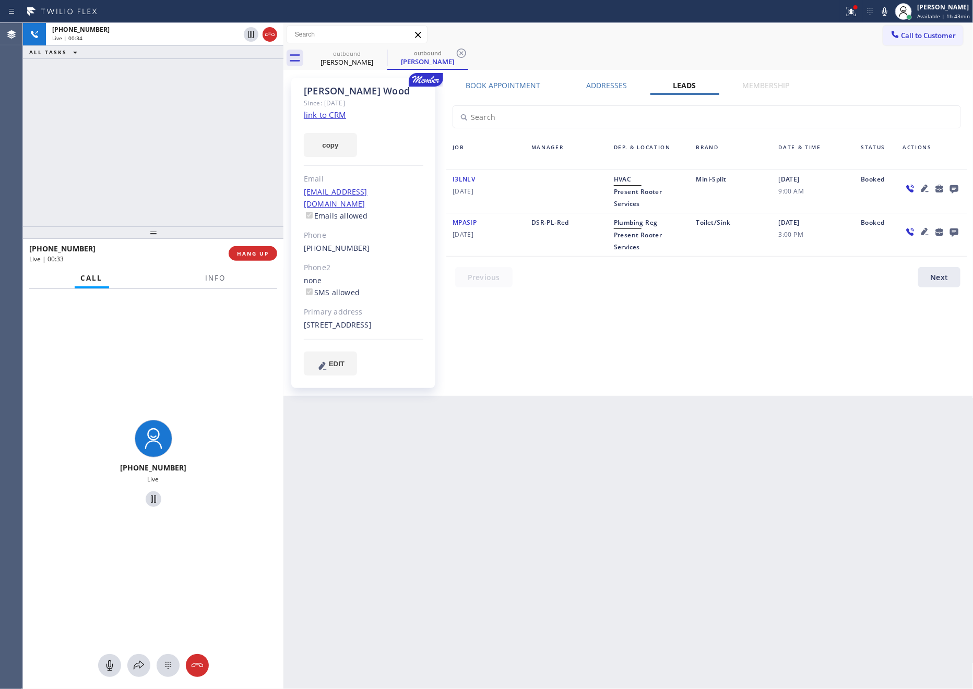
click at [140, 113] on div "[PHONE_NUMBER] Live | 00:34 ALL TASKS ALL TASKS ACTIVE TASKS TASKS IN WRAP UP" at bounding box center [153, 125] width 260 height 204
click at [238, 257] on button "HANG UP" at bounding box center [253, 253] width 49 height 15
click at [211, 151] on div "[PHONE_NUMBER] Live | 00:34 ALL TASKS ALL TASKS ACTIVE TASKS TASKS IN WRAP UP" at bounding box center [153, 125] width 260 height 204
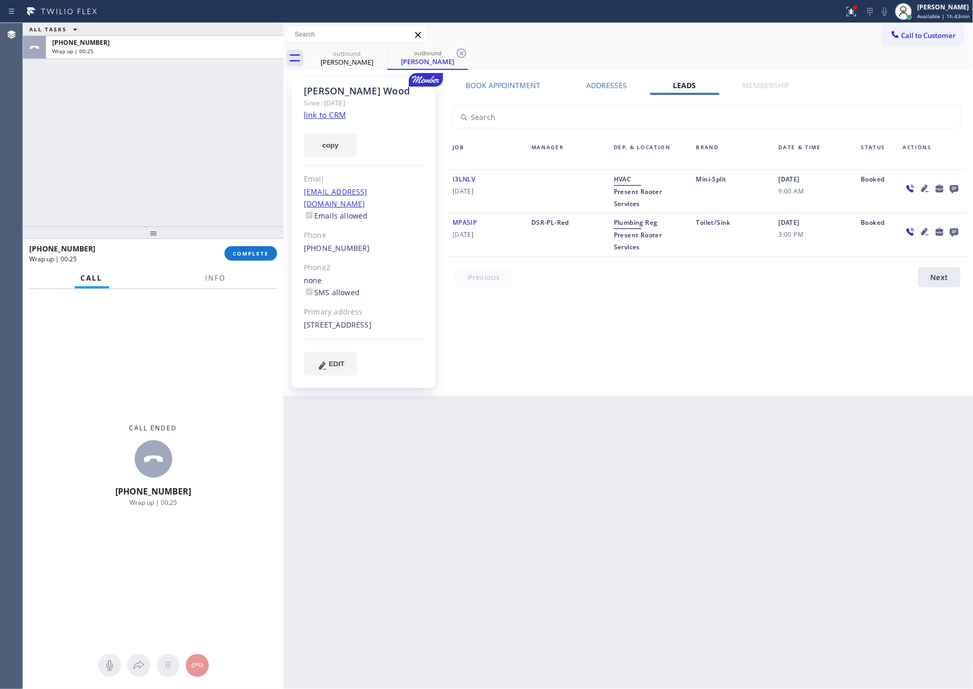
drag, startPoint x: 135, startPoint y: 146, endPoint x: 168, endPoint y: 221, distance: 81.5
click at [137, 152] on div "ALL TASKS ALL TASKS ACTIVE TASKS TASKS IN WRAP UP [PHONE_NUMBER] Wrap up | 00:25" at bounding box center [153, 125] width 260 height 204
click at [247, 253] on span "COMPLETE" at bounding box center [251, 253] width 36 height 7
click at [222, 149] on div "ALL TASKS ALL TASKS ACTIVE TASKS TASKS IN WRAP UP [PHONE_NUMBER] Wrap up | 00:26" at bounding box center [153, 125] width 260 height 204
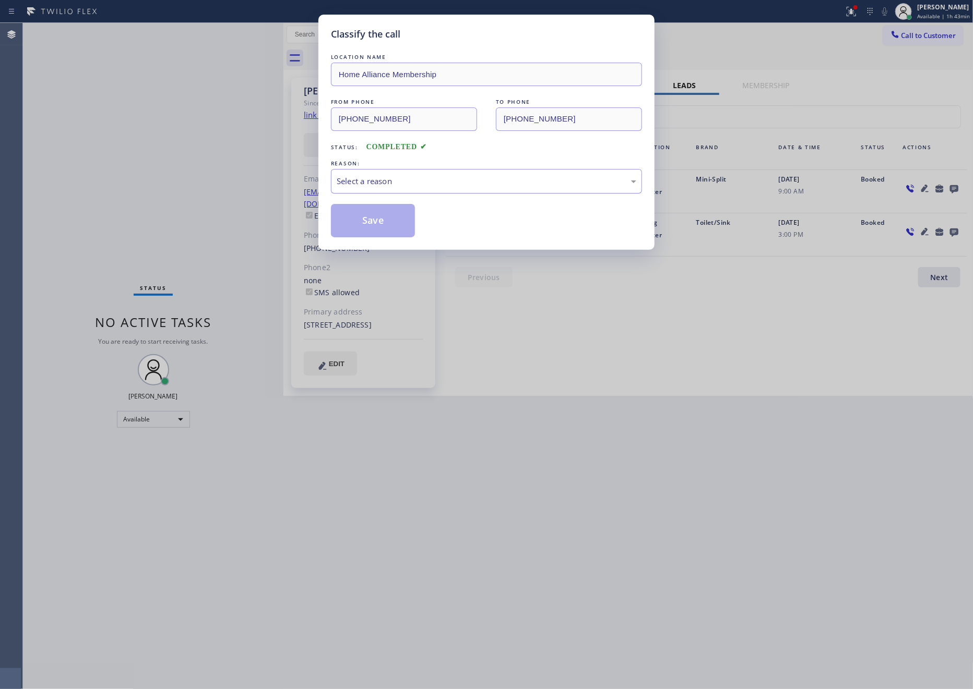
click at [392, 188] on div "Select a reason" at bounding box center [486, 181] width 311 height 25
click at [374, 227] on button "Save" at bounding box center [373, 220] width 84 height 33
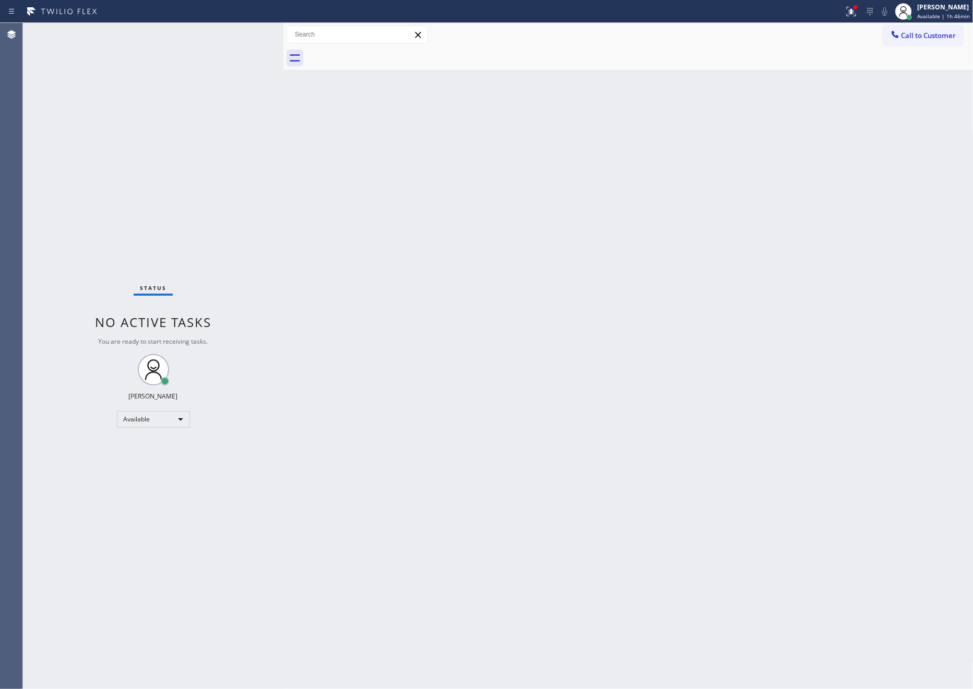
click at [708, 355] on div "Back to Dashboard Change Sender ID Customers Technicians Select a contact Outbo…" at bounding box center [628, 356] width 690 height 666
click at [659, 404] on div "Back to Dashboard Change Sender ID Customers Technicians Select a contact Outbo…" at bounding box center [628, 356] width 690 height 666
click at [713, 331] on div "Back to Dashboard Change Sender ID Customers Technicians Select a contact Outbo…" at bounding box center [628, 356] width 690 height 666
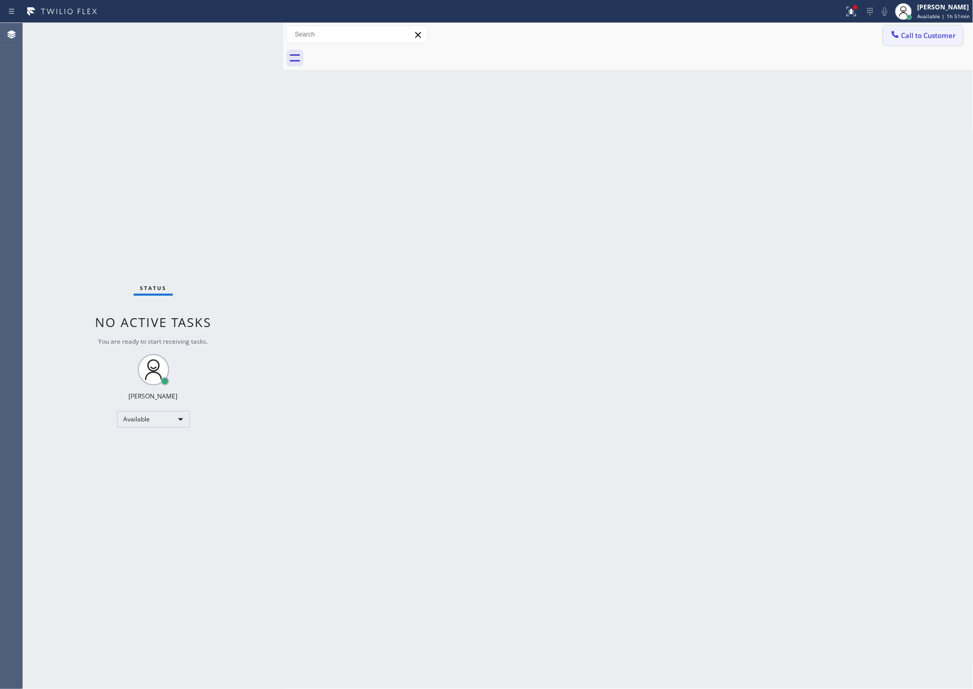
click at [914, 39] on span "Call to Customer" at bounding box center [928, 35] width 55 height 9
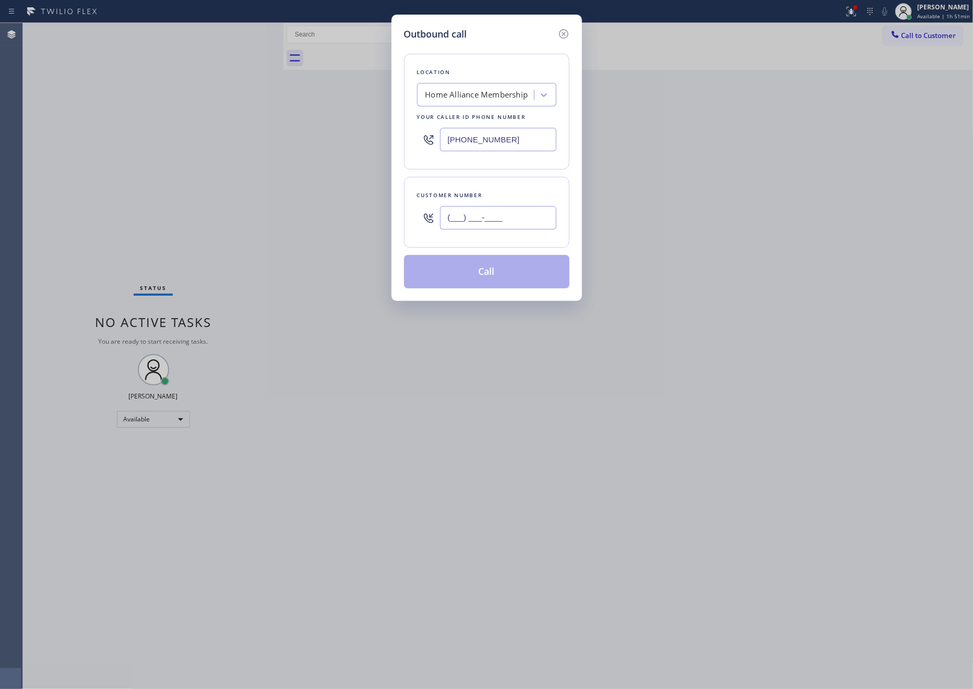
click at [479, 226] on input "(___) ___-____" at bounding box center [498, 217] width 116 height 23
paste input "559) 392-5491"
type input "[PHONE_NUMBER]"
click at [479, 280] on button "Call" at bounding box center [486, 271] width 165 height 33
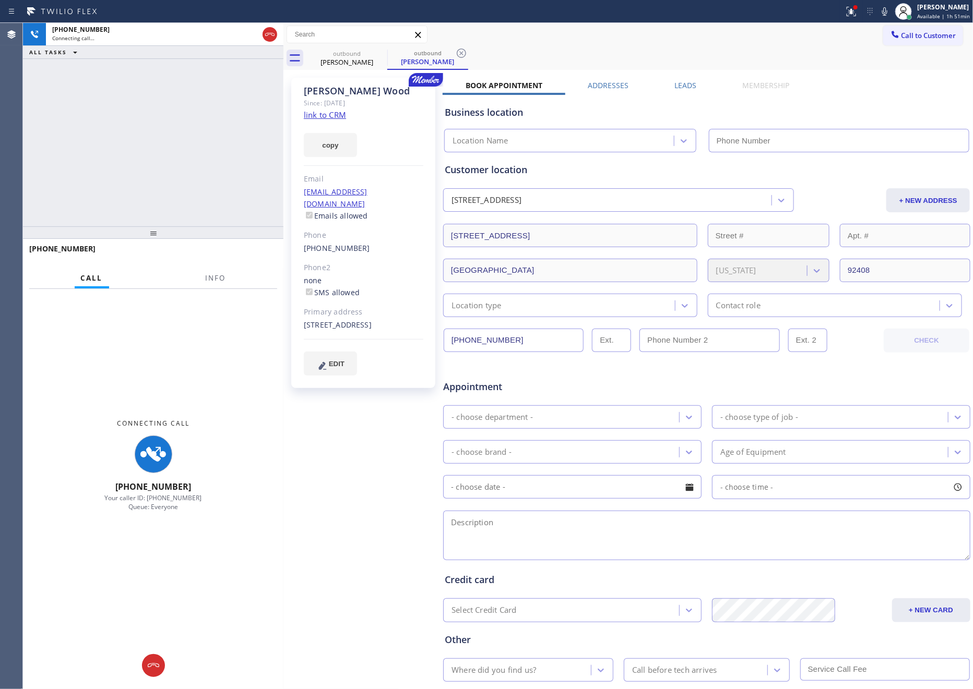
type input "[PHONE_NUMBER]"
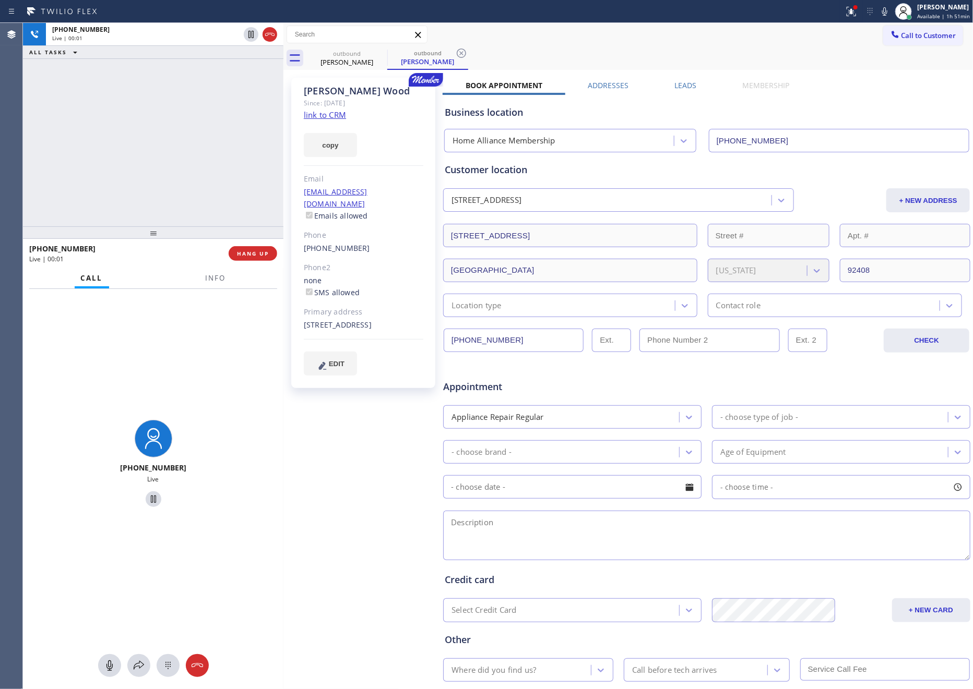
click at [168, 159] on div "[PHONE_NUMBER] Live | 00:01 ALL TASKS ALL TASKS ACTIVE TASKS TASKS IN WRAP UP" at bounding box center [153, 125] width 260 height 204
click at [168, 159] on div "[PHONE_NUMBER] Live | 00:02 ALL TASKS ALL TASKS ACTIVE TASKS TASKS IN WRAP UP" at bounding box center [153, 125] width 260 height 204
click at [208, 163] on div "[PHONE_NUMBER] Live | 00:10 ALL TASKS ALL TASKS ACTIVE TASKS TASKS IN WRAP UP" at bounding box center [153, 125] width 260 height 204
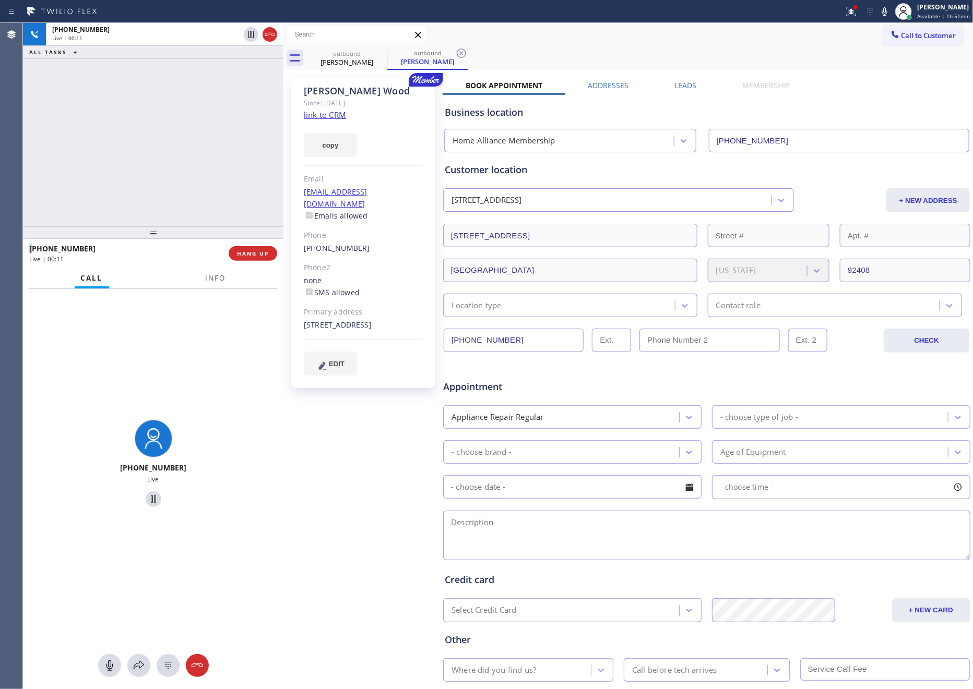
click at [208, 163] on div "[PHONE_NUMBER] Live | 00:11 ALL TASKS ALL TASKS ACTIVE TASKS TASKS IN WRAP UP" at bounding box center [153, 125] width 260 height 204
click at [208, 163] on div "[PHONE_NUMBER] Live | 00:12 ALL TASKS ALL TASKS ACTIVE TASKS TASKS IN WRAP UP" at bounding box center [153, 125] width 260 height 204
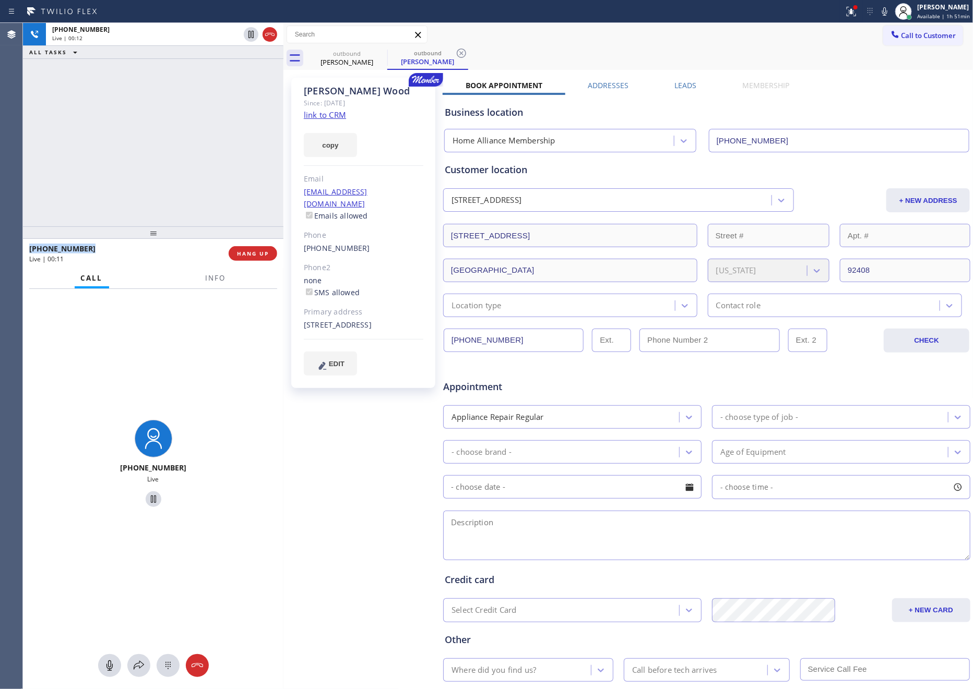
click at [208, 163] on div "[PHONE_NUMBER] Live | 00:12 ALL TASKS ALL TASKS ACTIVE TASKS TASKS IN WRAP UP" at bounding box center [153, 125] width 260 height 204
click at [210, 164] on div "[PHONE_NUMBER] Live | 00:12 ALL TASKS ALL TASKS ACTIVE TASKS TASKS IN WRAP UP" at bounding box center [153, 125] width 260 height 204
click at [235, 182] on div "[PHONE_NUMBER] Live | 00:12 ALL TASKS ALL TASKS ACTIVE TASKS TASKS IN WRAP UP" at bounding box center [153, 125] width 260 height 204
click at [238, 182] on div "[PHONE_NUMBER] Live | 00:13 ALL TASKS ALL TASKS ACTIVE TASKS TASKS IN WRAP UP" at bounding box center [153, 125] width 260 height 204
click at [333, 116] on link "link to CRM" at bounding box center [325, 115] width 42 height 10
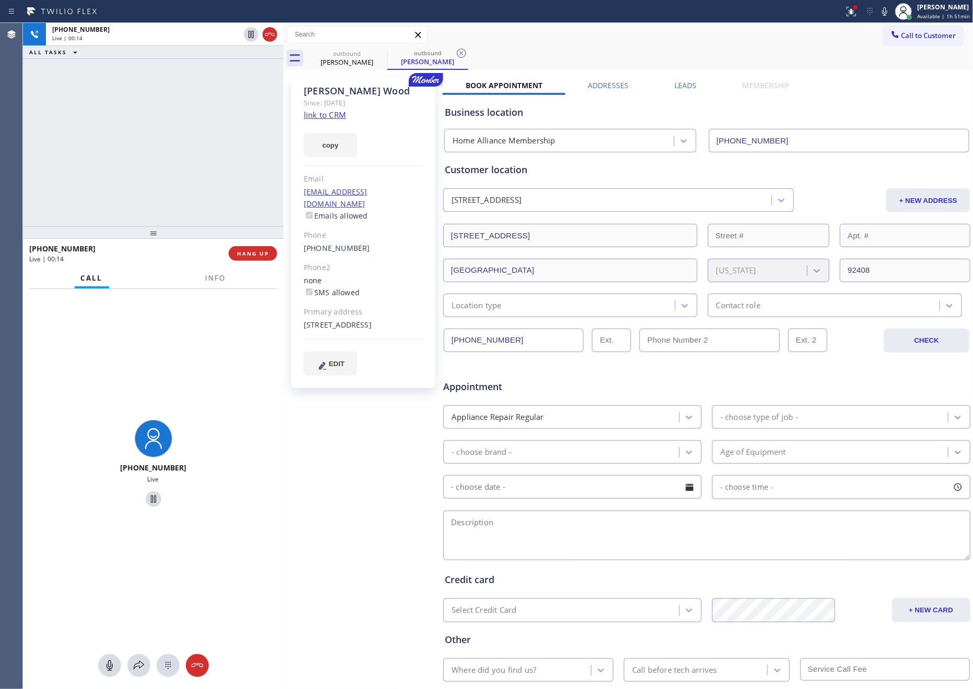
click at [183, 161] on div "[PHONE_NUMBER] Live | 00:14 ALL TASKS ALL TASKS ACTIVE TASKS TASKS IN WRAP UP" at bounding box center [153, 125] width 260 height 204
click at [909, 111] on div "Business location" at bounding box center [707, 112] width 524 height 14
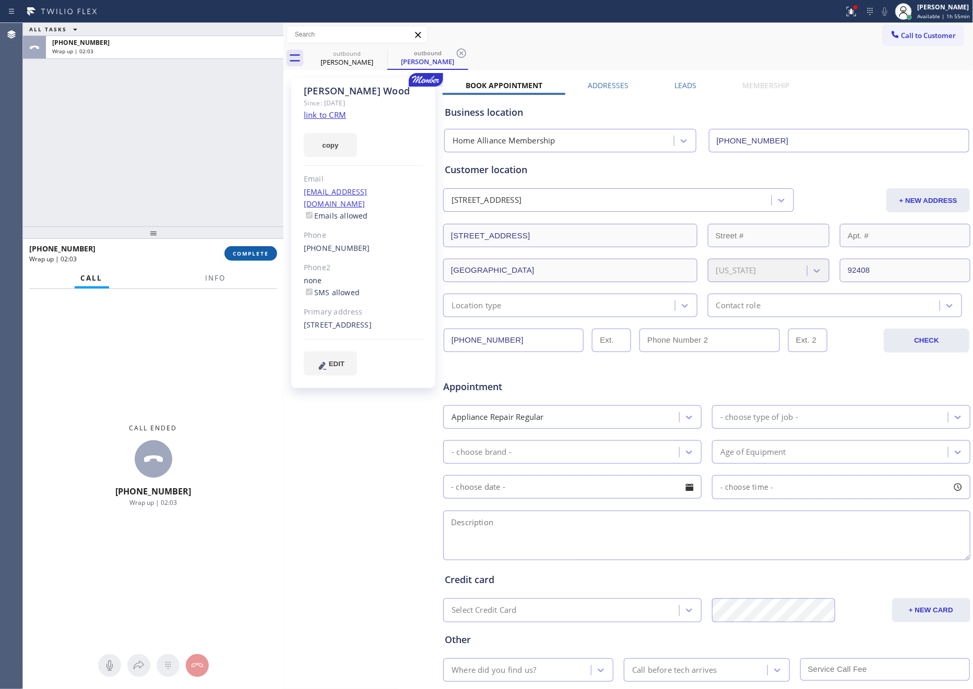
click at [249, 254] on span "COMPLETE" at bounding box center [251, 253] width 36 height 7
click at [199, 121] on div "ALL TASKS ALL TASKS ACTIVE TASKS TASKS IN WRAP UP [PHONE_NUMBER] Wrap up | 02:03" at bounding box center [153, 125] width 260 height 204
click at [199, 121] on div "ALL TASKS ALL TASKS ACTIVE TASKS TASKS IN WRAP UP [PHONE_NUMBER] Wrap up | 02:04" at bounding box center [153, 125] width 260 height 204
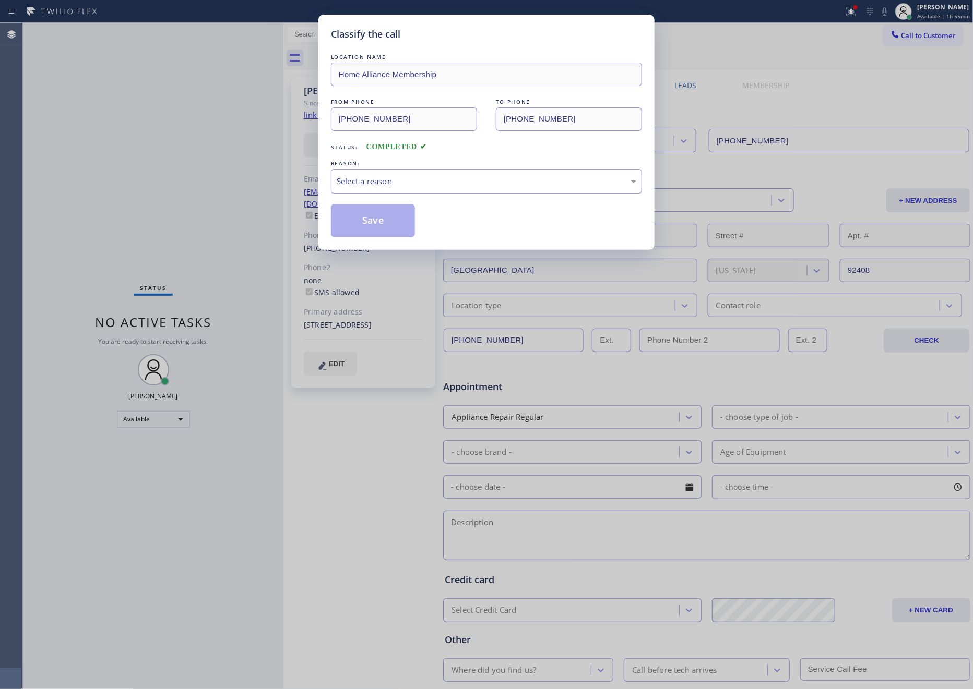
click at [409, 177] on div "Select a reason" at bounding box center [487, 181] width 300 height 12
click at [362, 223] on button "Save" at bounding box center [373, 220] width 84 height 33
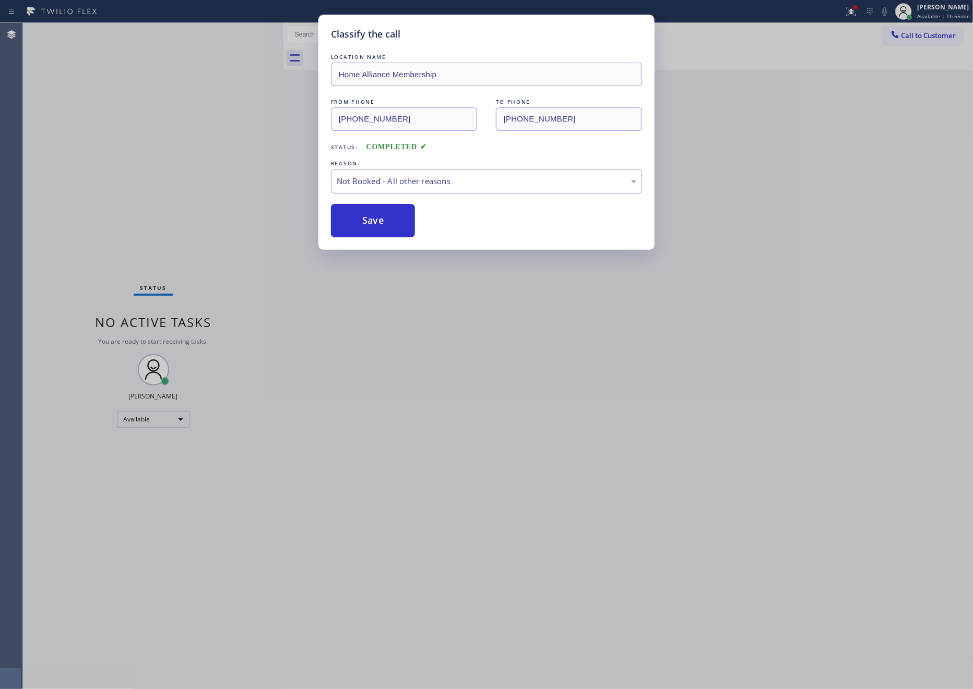
click at [149, 152] on div "Classify the call LOCATION NAME Home Alliance Membership FROM PHONE [PHONE_NUMB…" at bounding box center [486, 344] width 973 height 689
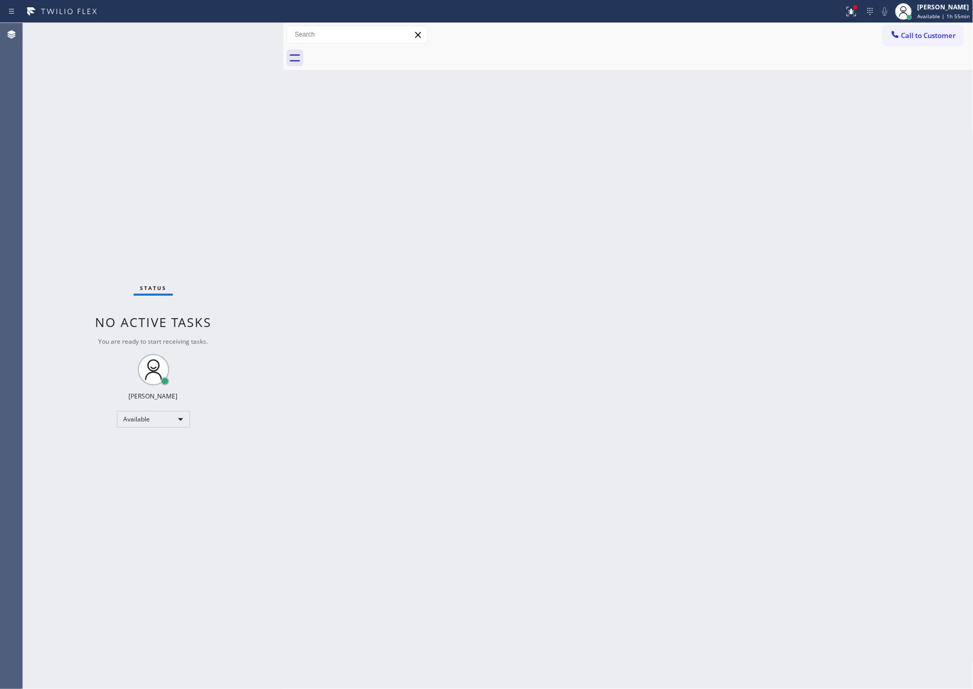
drag, startPoint x: 371, startPoint y: 241, endPoint x: 915, endPoint y: 61, distance: 572.8
click at [445, 211] on div "Back to Dashboard Change Sender ID Customers Technicians Select a contact Outbo…" at bounding box center [628, 356] width 690 height 666
drag, startPoint x: 927, startPoint y: 30, endPoint x: 912, endPoint y: 37, distance: 16.6
click at [927, 29] on button "Call to Customer" at bounding box center [923, 36] width 80 height 20
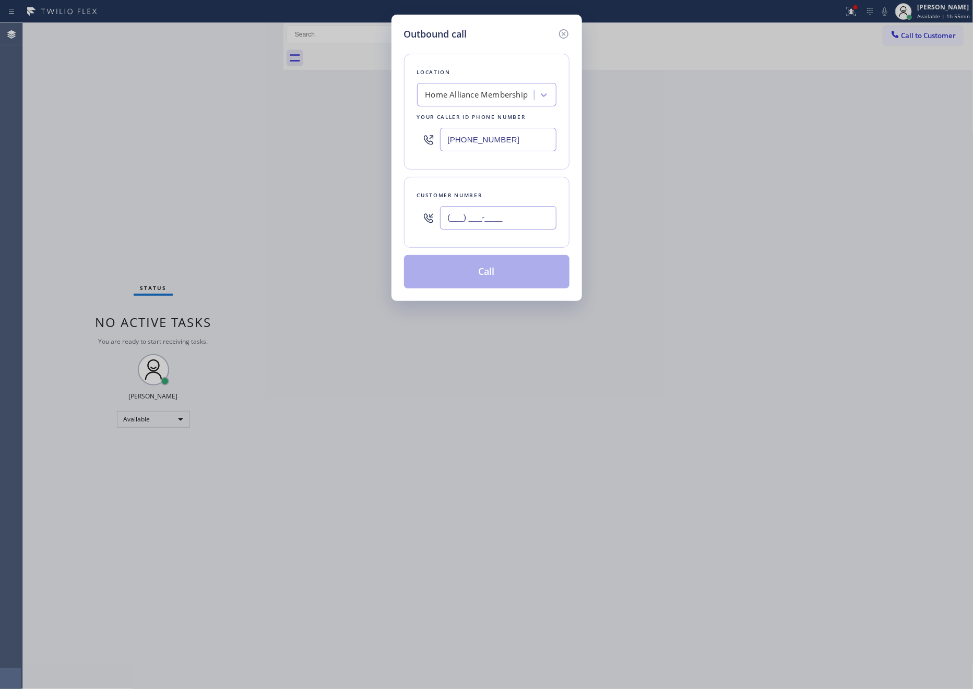
click at [544, 213] on input "(___) ___-____" at bounding box center [498, 217] width 116 height 23
paste input "714) 357-6365"
type input "[PHONE_NUMBER]"
click at [517, 285] on button "Call" at bounding box center [486, 271] width 165 height 33
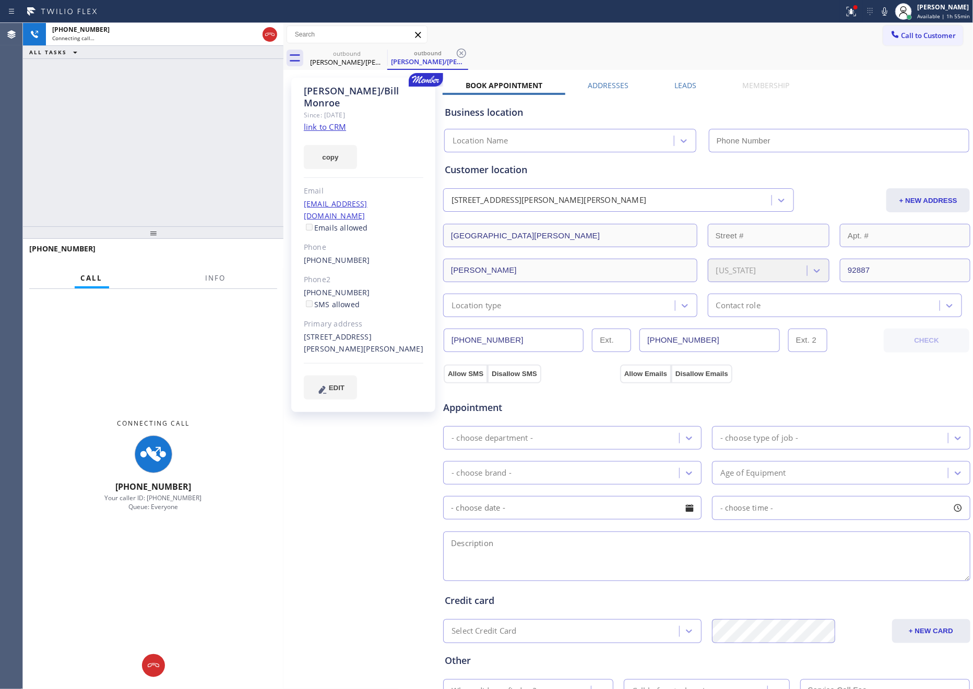
type input "[PHONE_NUMBER]"
click at [209, 136] on div "[PHONE_NUMBER] Connecting call… ALL TASKS ALL TASKS ACTIVE TASKS TASKS IN WRAP …" at bounding box center [153, 125] width 260 height 204
click at [208, 136] on div "[PHONE_NUMBER] Connecting call… ALL TASKS ALL TASKS ACTIVE TASKS TASKS IN WRAP …" at bounding box center [153, 125] width 260 height 204
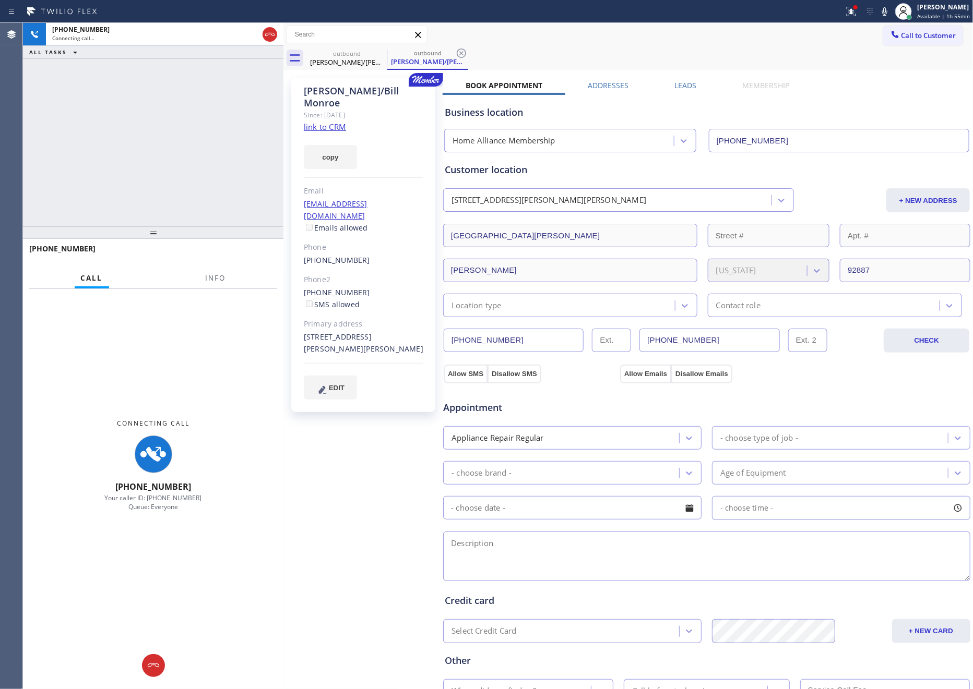
click at [677, 86] on label "Leads" at bounding box center [685, 85] width 22 height 10
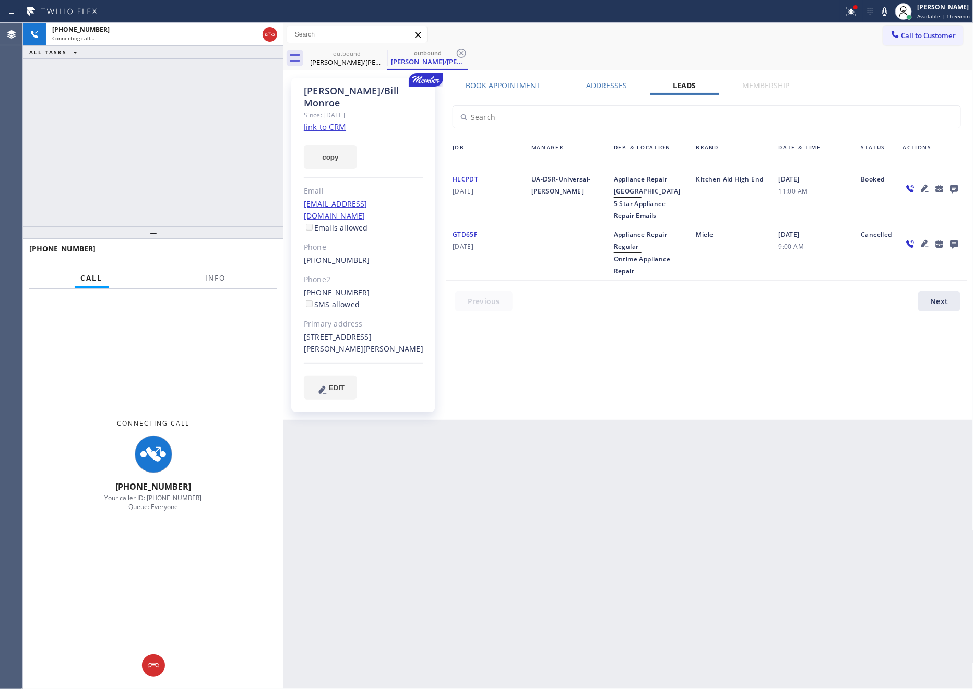
click at [534, 390] on div "Book Appointment Addresses Leads Membership Business location Home Alliance Mem…" at bounding box center [707, 248] width 528 height 337
click at [952, 187] on icon at bounding box center [954, 188] width 13 height 13
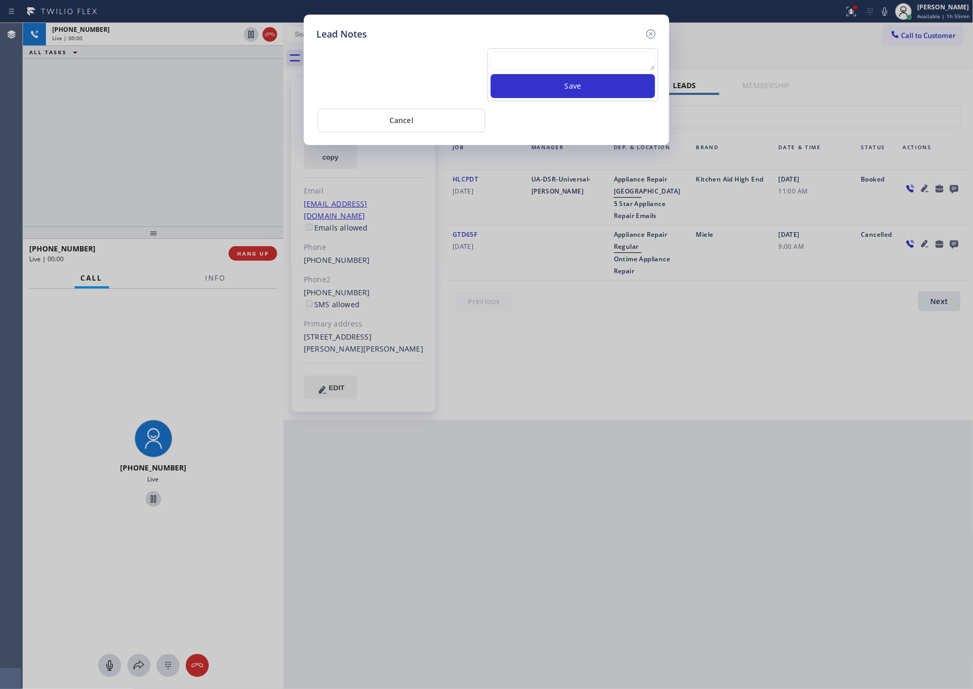
click at [603, 54] on textarea at bounding box center [573, 61] width 164 height 19
paste textarea "For the welcome call, please transfer the customer if they call back.""
type textarea "For the welcome call, please transfer the customer if they call back.""
click at [585, 88] on button "Save" at bounding box center [573, 86] width 164 height 24
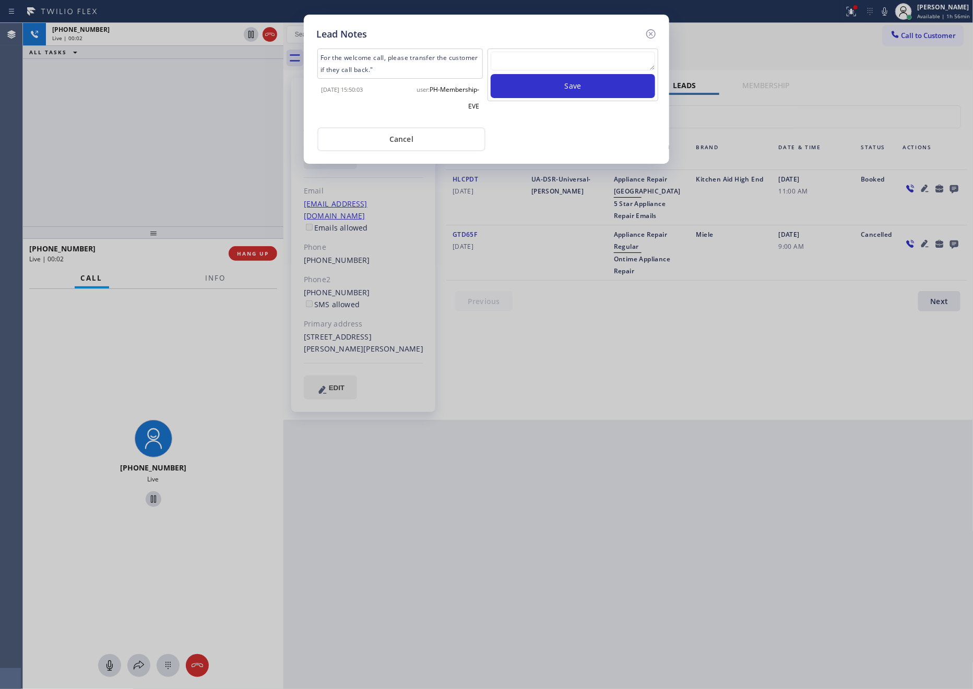
click at [542, 123] on div "For the welcome call, please transfer the customer if they call back." [DATE] 1…" at bounding box center [486, 96] width 340 height 110
click at [444, 141] on button "Cancel" at bounding box center [401, 139] width 168 height 24
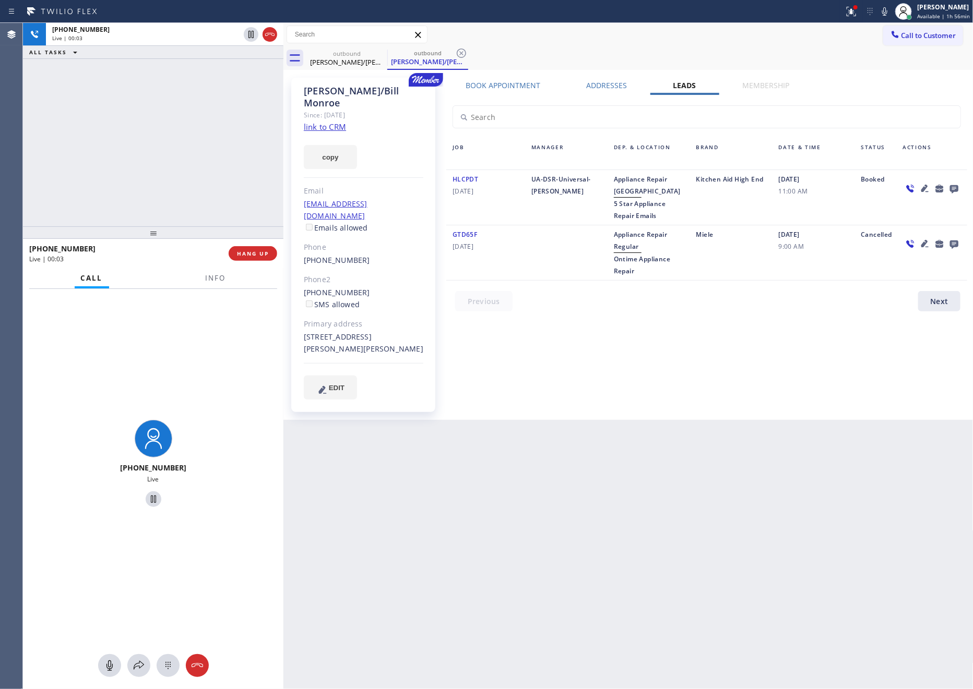
drag, startPoint x: 156, startPoint y: 143, endPoint x: 231, endPoint y: 315, distance: 187.4
click at [171, 174] on div "[PHONE_NUMBER] Live | 00:03 ALL TASKS ALL TASKS ACTIVE TASKS TASKS IN WRAP UP" at bounding box center [153, 125] width 260 height 204
click at [261, 256] on span "HANG UP" at bounding box center [253, 253] width 32 height 7
click at [206, 132] on div "[PHONE_NUMBER] Live | 00:04 ALL TASKS ALL TASKS ACTIVE TASKS TASKS IN WRAP UP" at bounding box center [153, 125] width 260 height 204
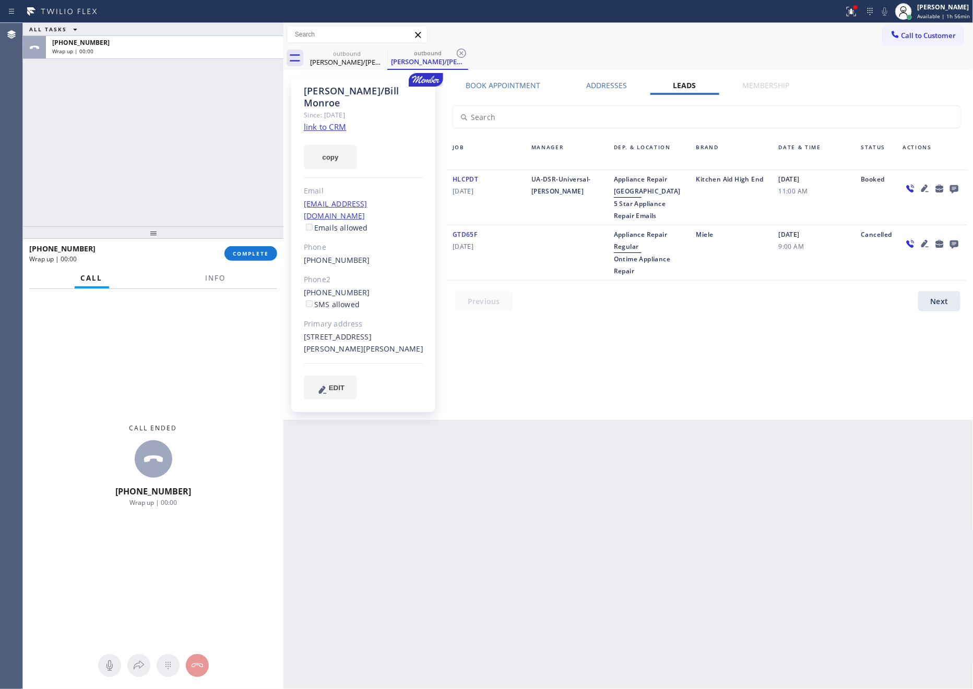
click at [216, 138] on div "ALL TASKS ALL TASKS ACTIVE TASKS TASKS IN WRAP UP [PHONE_NUMBER] Wrap up | 00:00" at bounding box center [153, 125] width 260 height 204
click at [250, 247] on button "COMPLETE" at bounding box center [250, 253] width 53 height 15
click at [214, 151] on div "ALL TASKS ALL TASKS ACTIVE TASKS TASKS IN WRAP UP [PHONE_NUMBER] Wrap up | 00:02" at bounding box center [153, 125] width 260 height 204
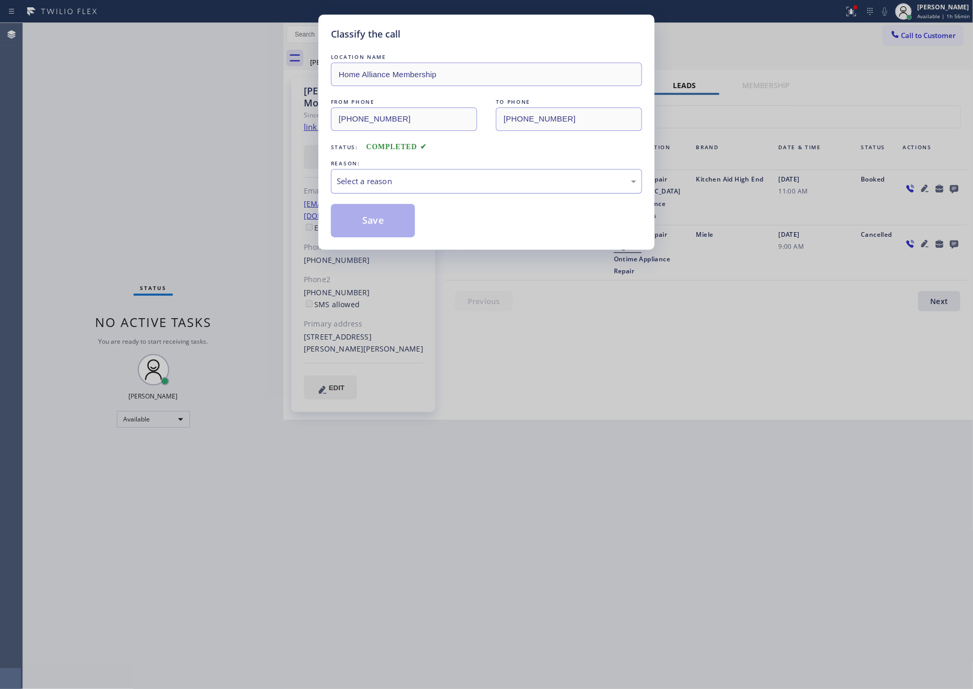
click at [387, 174] on div "Select a reason" at bounding box center [486, 181] width 311 height 25
click at [366, 221] on button "Save" at bounding box center [373, 220] width 84 height 33
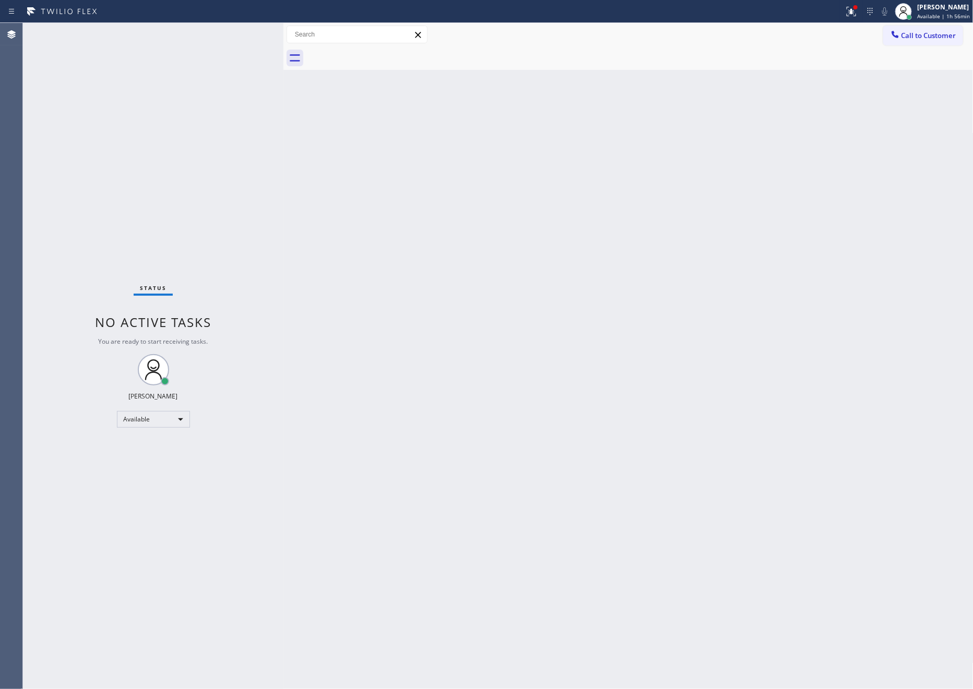
drag, startPoint x: 475, startPoint y: 287, endPoint x: 786, endPoint y: 101, distance: 362.5
click at [484, 279] on div "Back to Dashboard Change Sender ID Customers Technicians Select a contact Outbo…" at bounding box center [628, 356] width 690 height 666
click at [942, 41] on button "Call to Customer" at bounding box center [923, 36] width 80 height 20
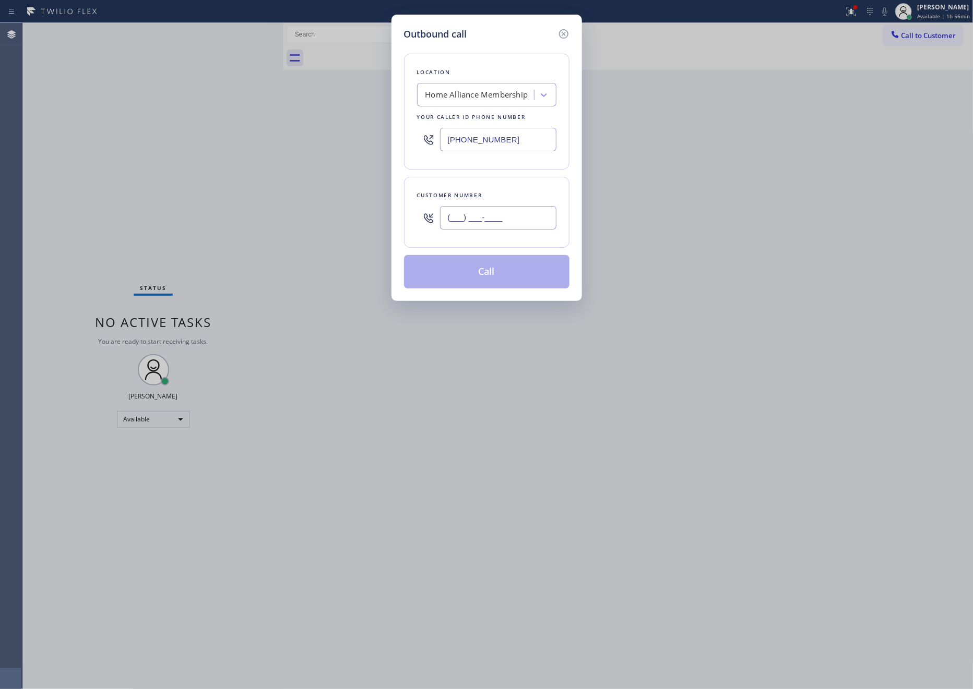
click at [475, 221] on input "(___) ___-____" at bounding box center [498, 217] width 116 height 23
paste input "805) 452-5923"
type input "[PHONE_NUMBER]"
click at [491, 277] on button "Call" at bounding box center [486, 271] width 165 height 33
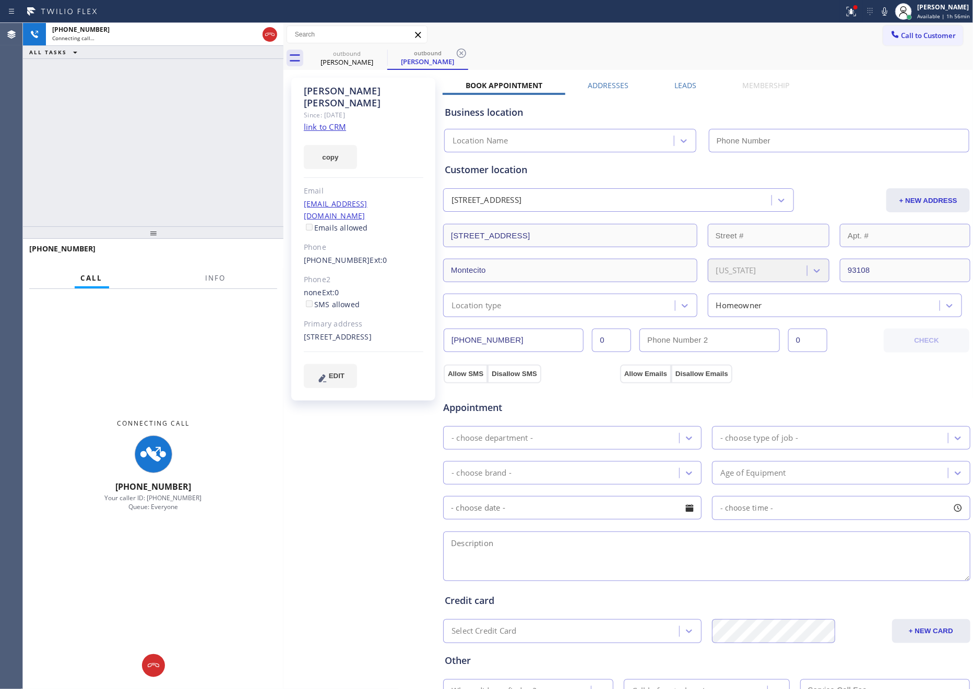
type input "[PHONE_NUMBER]"
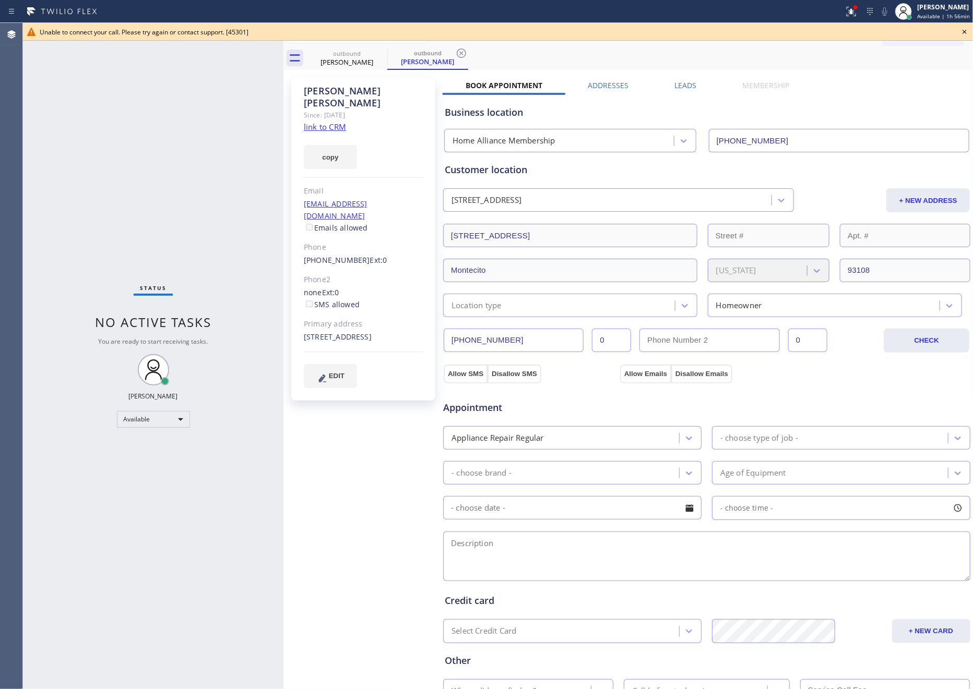
click at [141, 149] on div "Status No active tasks You are ready to start receiving tasks. [PERSON_NAME] Av…" at bounding box center [153, 356] width 260 height 666
click at [965, 30] on icon at bounding box center [964, 32] width 13 height 13
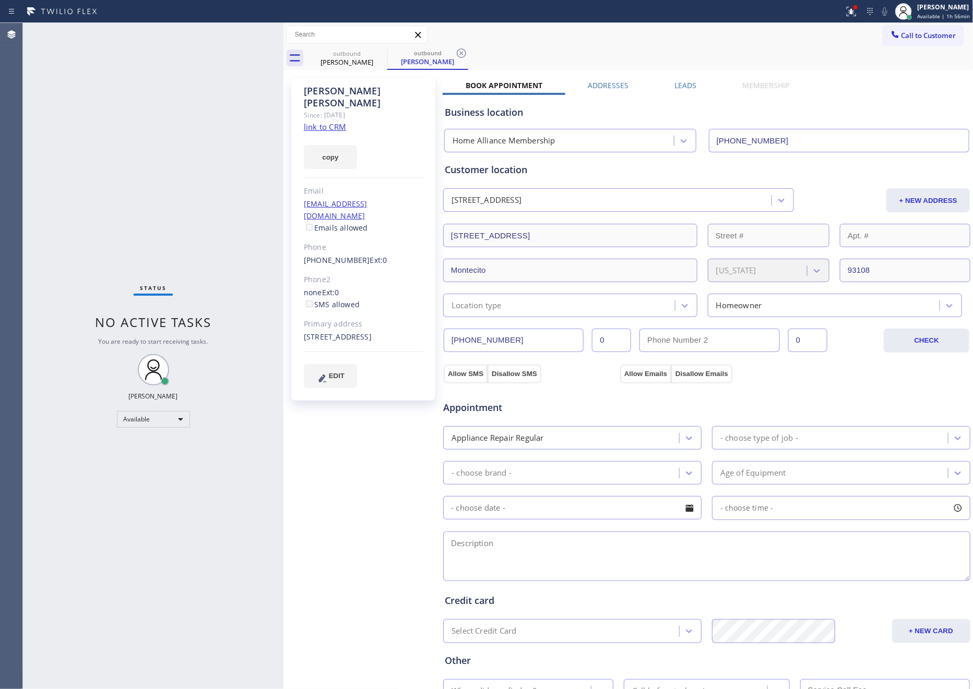
click at [927, 78] on div "[PERSON_NAME] Since: [DATE] link to CRM copy Email [EMAIL_ADDRESS][DOMAIN_NAME]…" at bounding box center [628, 421] width 685 height 697
drag, startPoint x: 691, startPoint y: 82, endPoint x: 683, endPoint y: 91, distance: 11.8
click at [688, 85] on label "Leads" at bounding box center [685, 85] width 22 height 10
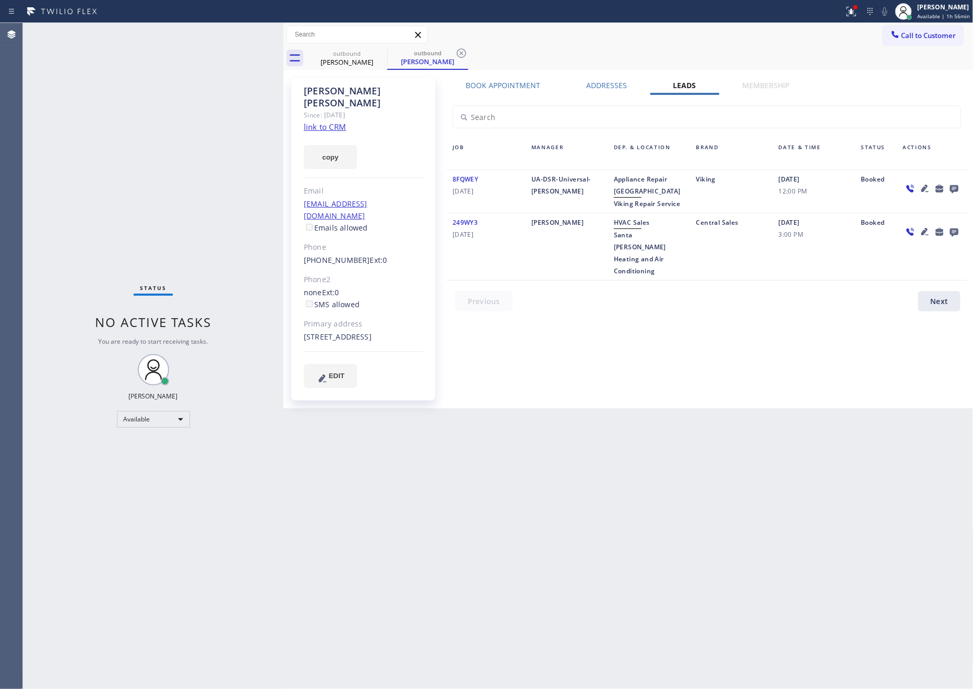
click at [889, 377] on div "Book Appointment Addresses Leads Membership Business location Home Alliance Mem…" at bounding box center [707, 243] width 528 height 326
drag, startPoint x: 554, startPoint y: 341, endPoint x: 578, endPoint y: 338, distance: 24.2
click at [568, 340] on div "Book Appointment Addresses Leads Membership Business location Home Alliance Mem…" at bounding box center [707, 243] width 528 height 326
click at [953, 187] on icon at bounding box center [954, 188] width 13 height 13
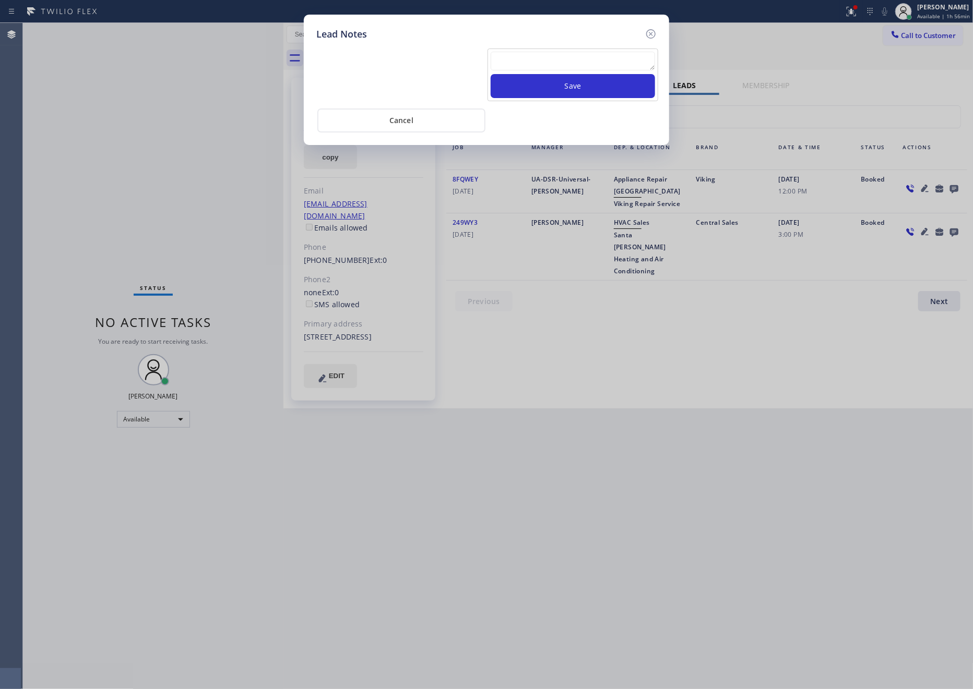
click at [606, 59] on textarea at bounding box center [573, 61] width 164 height 19
paste textarea "For the welcome call, please transfer the customer if they call back.""
type textarea "For the welcome call, please transfer the customer if they call back.""
click at [582, 88] on button "Save" at bounding box center [573, 86] width 164 height 24
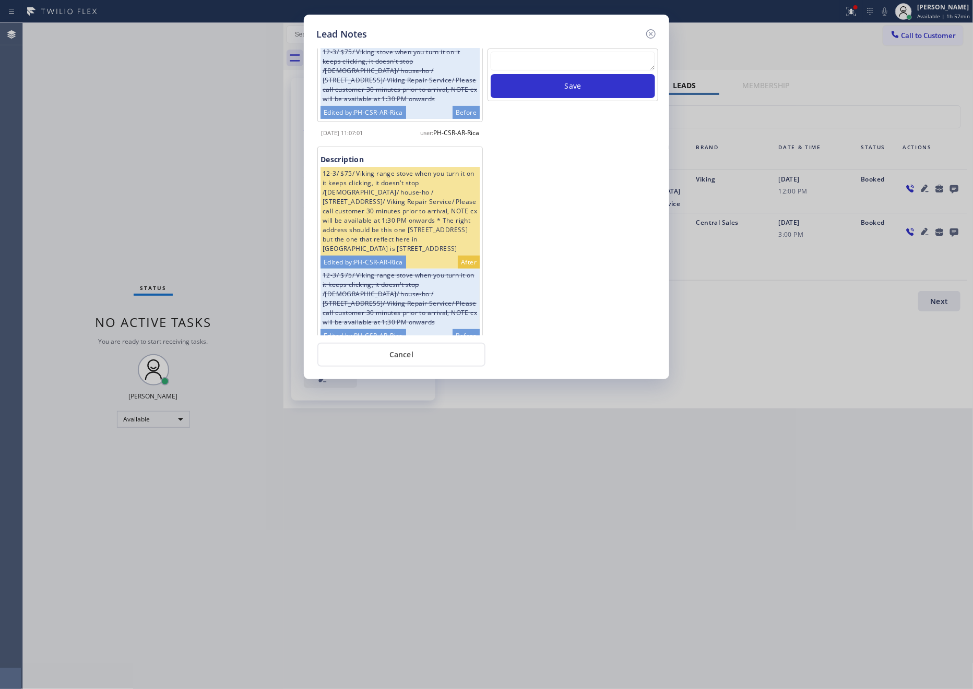
scroll to position [209, 0]
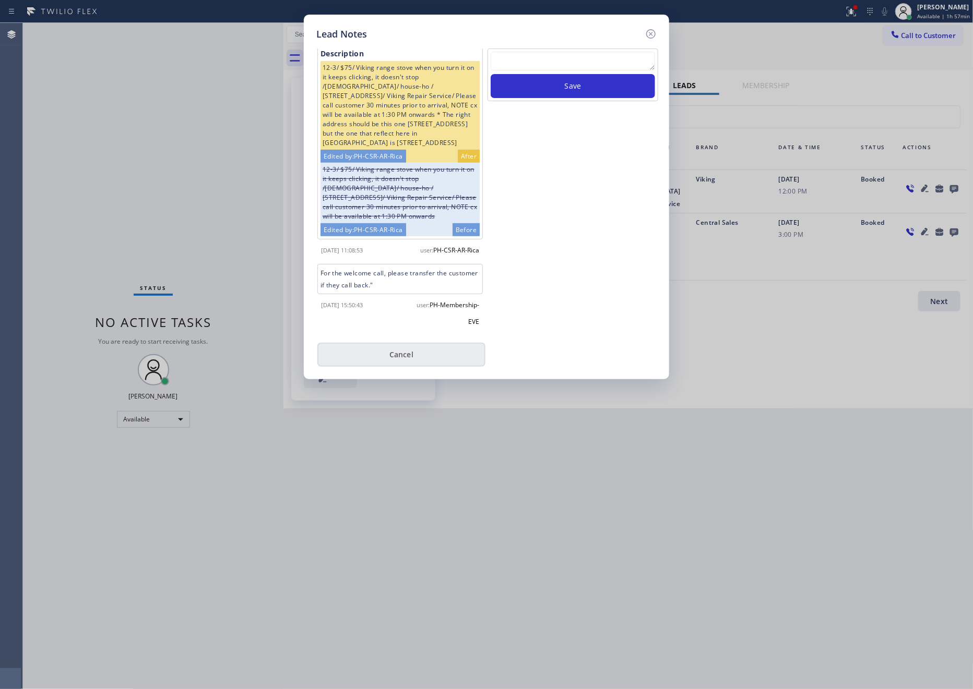
click at [393, 351] on button "Cancel" at bounding box center [401, 355] width 168 height 24
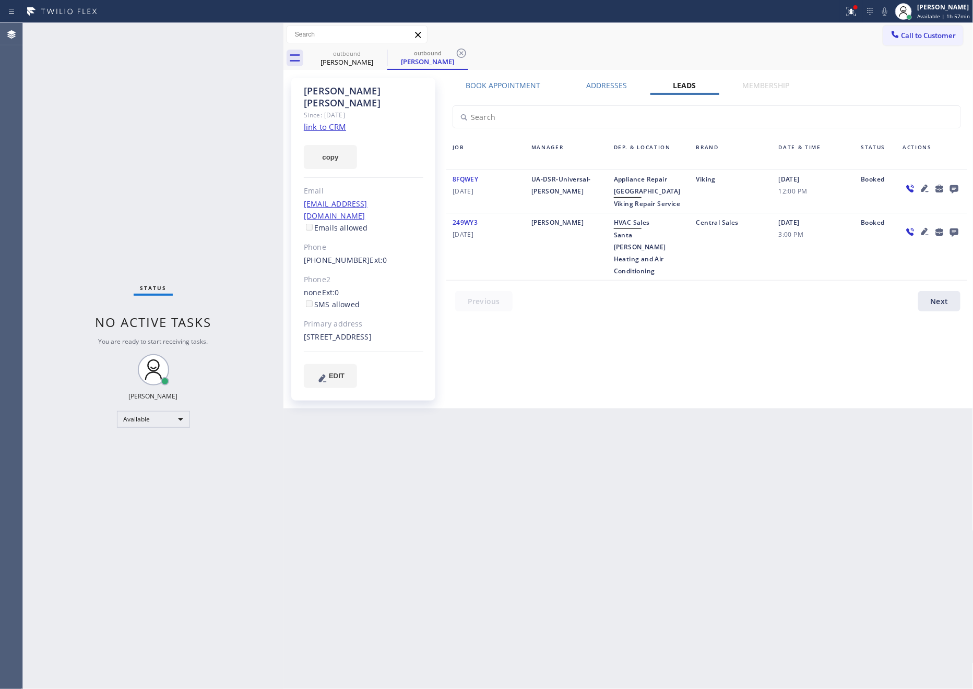
click at [154, 159] on div "Status No active tasks You are ready to start receiving tasks. [PERSON_NAME] Av…" at bounding box center [153, 356] width 260 height 666
drag, startPoint x: 661, startPoint y: 362, endPoint x: 685, endPoint y: 345, distance: 28.8
click at [675, 351] on div "Book Appointment Addresses Leads Membership Business location Home Alliance Mem…" at bounding box center [707, 243] width 528 height 326
click at [901, 39] on span "Call to Customer" at bounding box center [928, 35] width 55 height 9
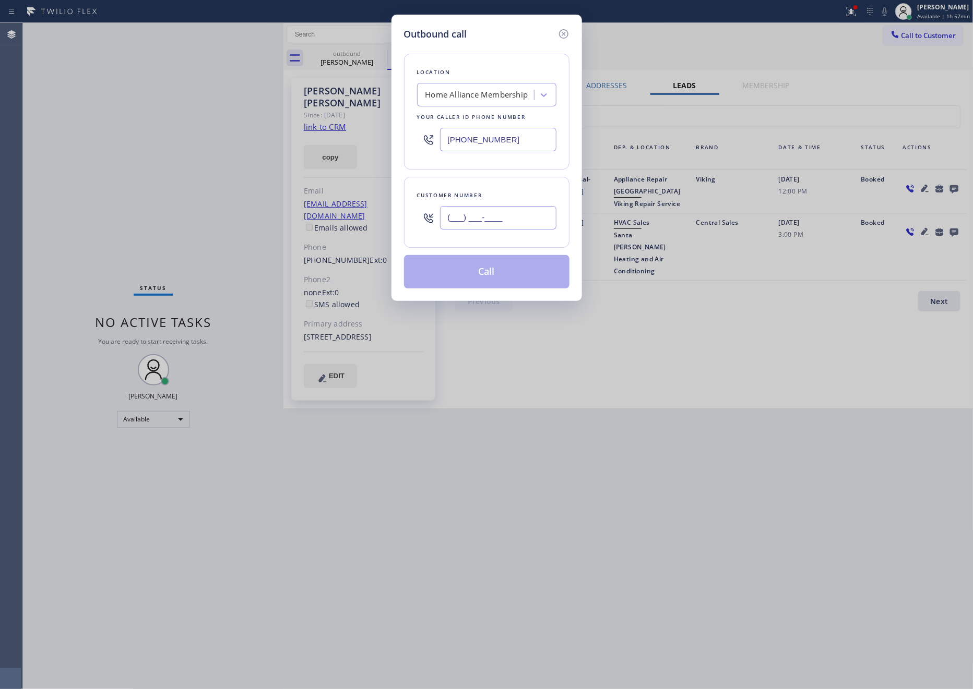
click at [517, 216] on input "(___) ___-____" at bounding box center [498, 217] width 116 height 23
paste input "832) 633-2431"
type input "[PHONE_NUMBER]"
click at [529, 279] on button "Call" at bounding box center [486, 271] width 165 height 33
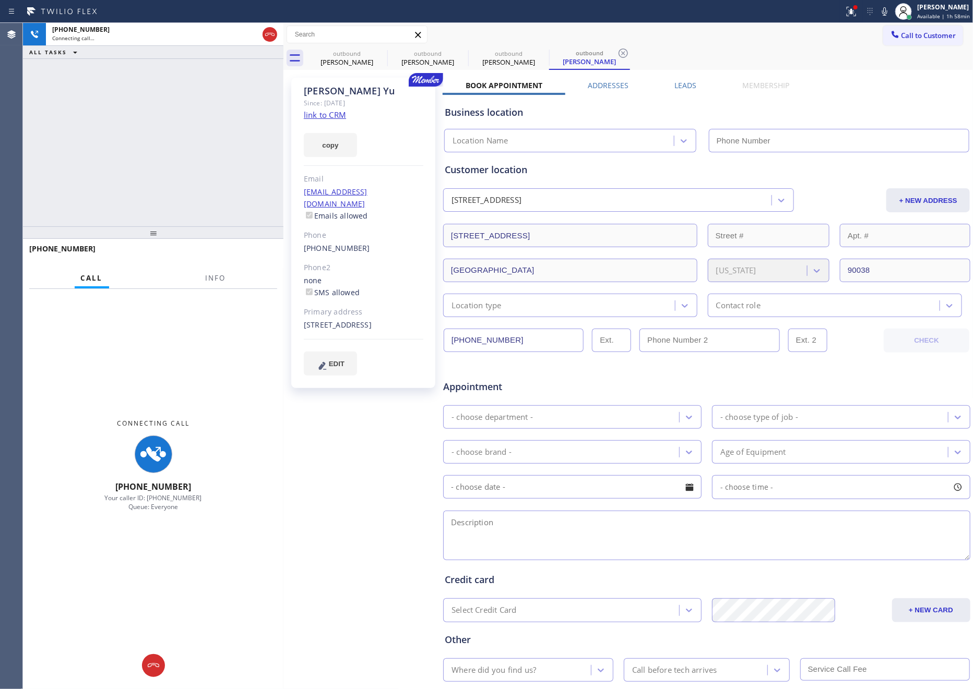
type input "[PHONE_NUMBER]"
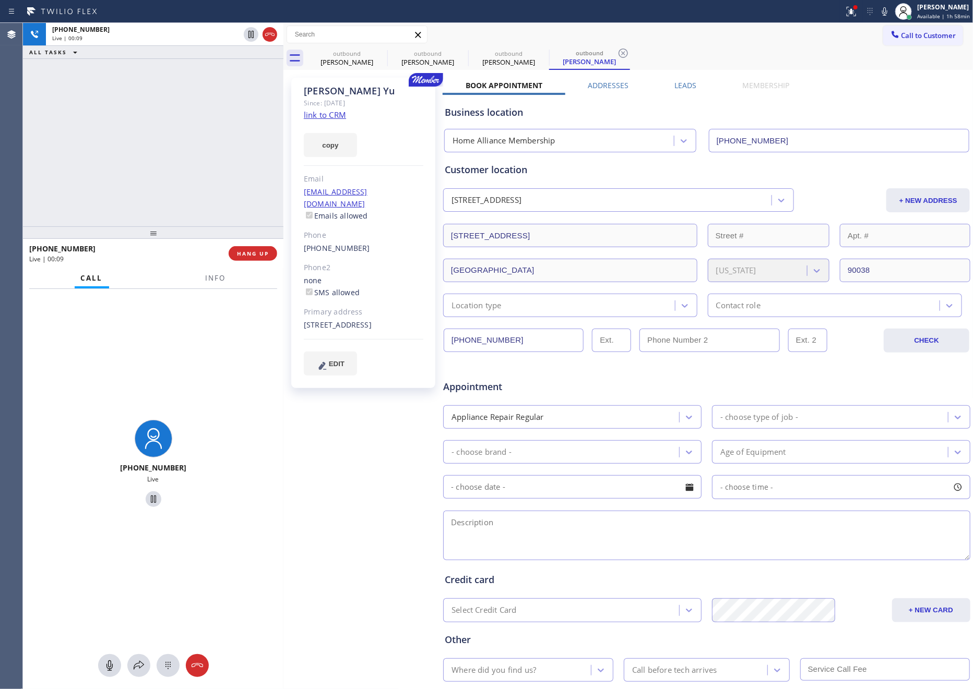
click at [147, 176] on div "[PHONE_NUMBER] Live | 00:09 ALL TASKS ALL TASKS ACTIVE TASKS TASKS IN WRAP UP" at bounding box center [153, 125] width 260 height 204
click at [151, 175] on div "[PHONE_NUMBER] Live | 00:09 ALL TASKS ALL TASKS ACTIVE TASKS TASKS IN WRAP UP" at bounding box center [153, 125] width 260 height 204
click at [174, 177] on div "[PHONE_NUMBER] Live | 00:10 ALL TASKS ALL TASKS ACTIVE TASKS TASKS IN WRAP UP" at bounding box center [153, 125] width 260 height 204
click at [190, 186] on div "[PHONE_NUMBER] Live | 00:10 ALL TASKS ALL TASKS ACTIVE TASKS TASKS IN WRAP UP" at bounding box center [153, 125] width 260 height 204
drag, startPoint x: 208, startPoint y: 134, endPoint x: 231, endPoint y: 238, distance: 107.3
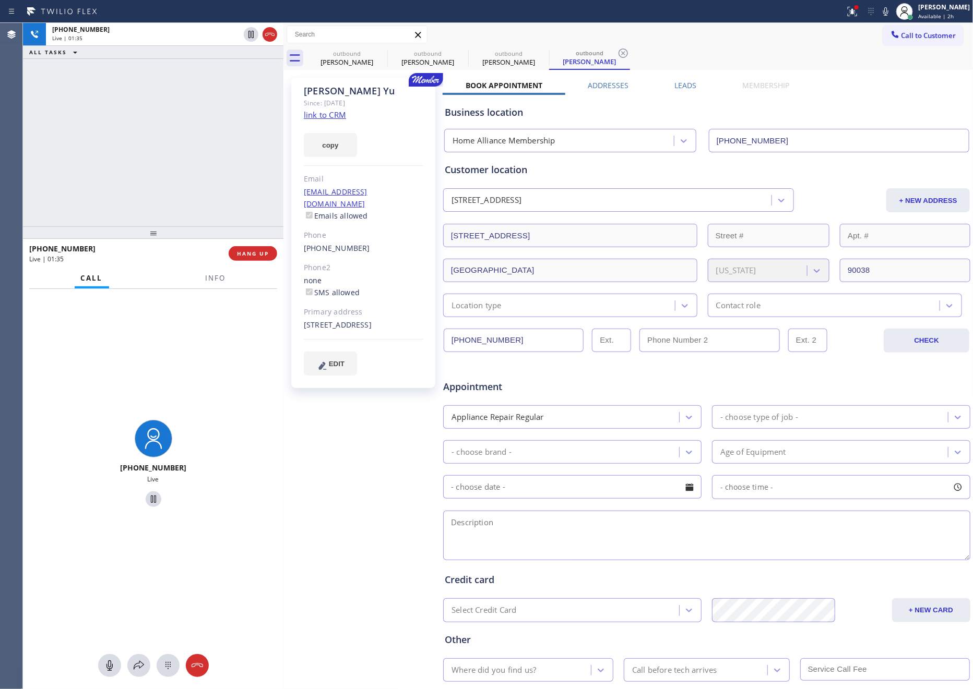
click at [209, 149] on div "[PHONE_NUMBER] Live | 01:35 ALL TASKS ALL TASKS ACTIVE TASKS TASKS IN WRAP UP" at bounding box center [153, 125] width 260 height 204
click at [249, 249] on button "HANG UP" at bounding box center [253, 253] width 49 height 15
click at [181, 130] on div "[PHONE_NUMBER] Live | 01:36 ALL TASKS ALL TASKS ACTIVE TASKS TASKS IN WRAP UP" at bounding box center [153, 125] width 260 height 204
click at [182, 130] on div "[PHONE_NUMBER] Live | 01:36 ALL TASKS ALL TASKS ACTIVE TASKS TASKS IN WRAP UP" at bounding box center [153, 125] width 260 height 204
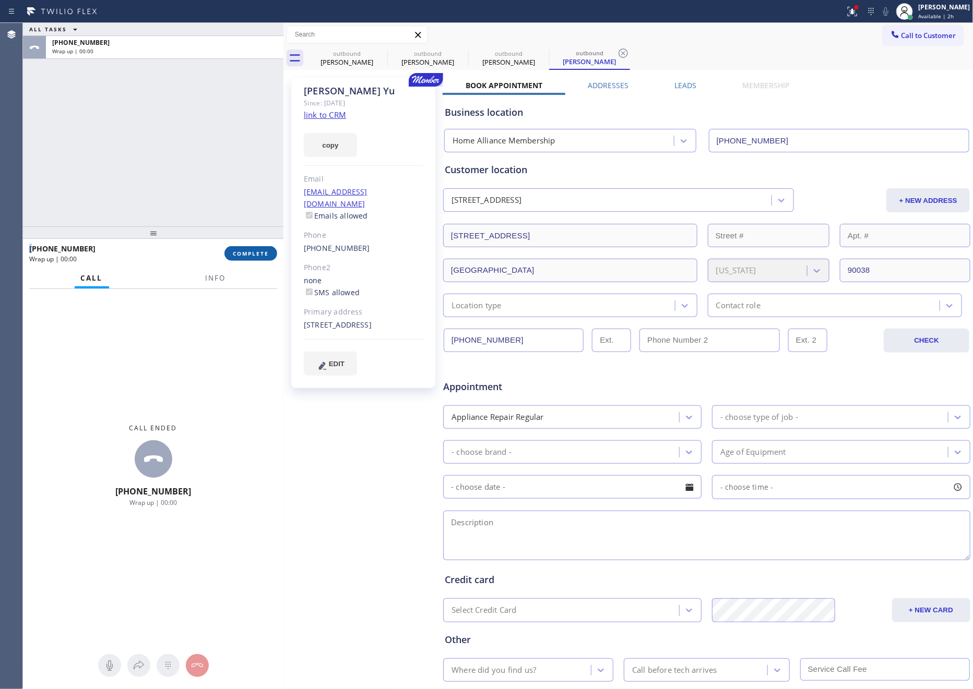
click at [261, 258] on button "COMPLETE" at bounding box center [250, 253] width 53 height 15
click at [232, 162] on div "ALL TASKS ALL TASKS ACTIVE TASKS TASKS IN WRAP UP [PHONE_NUMBER] Wrap up | 00:00" at bounding box center [153, 125] width 260 height 204
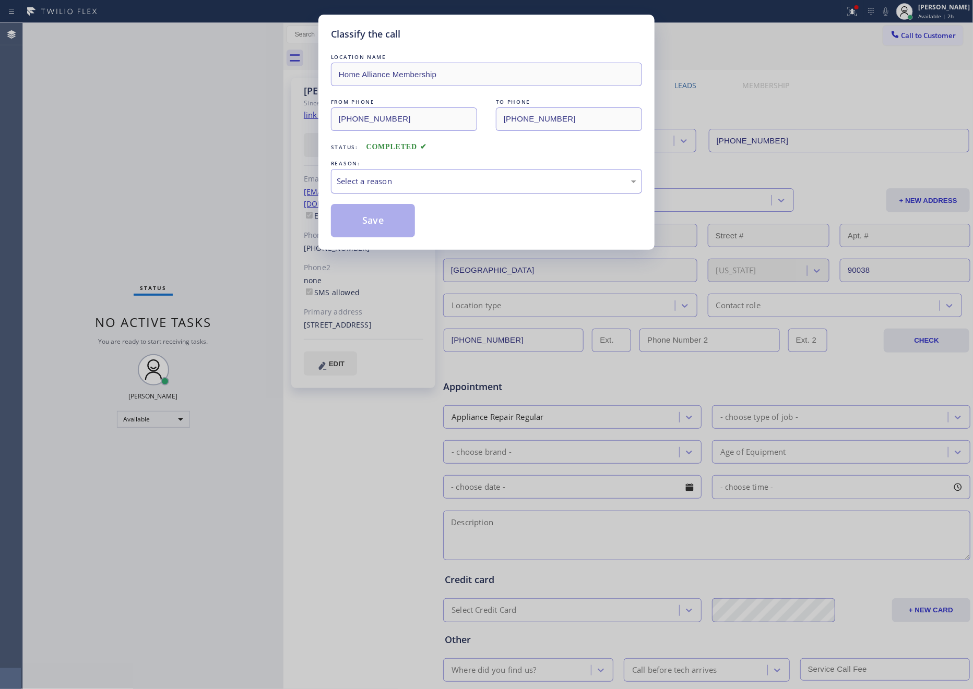
click at [386, 175] on div "Select a reason" at bounding box center [486, 181] width 311 height 25
click at [375, 218] on button "Save" at bounding box center [373, 220] width 84 height 33
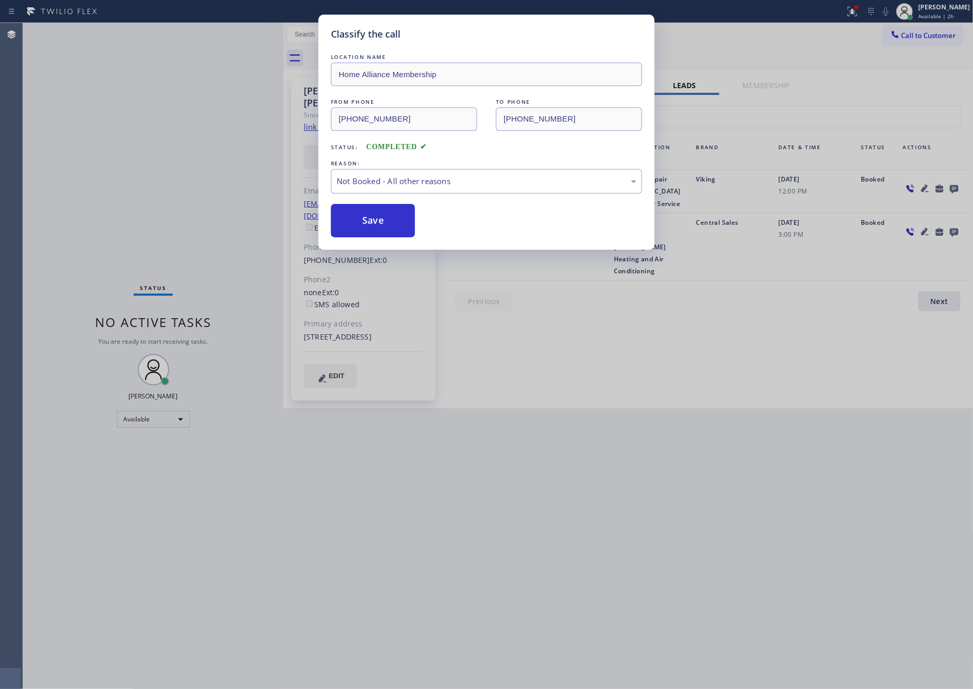
click at [375, 218] on button "Save" at bounding box center [373, 220] width 84 height 33
drag, startPoint x: 130, startPoint y: 146, endPoint x: 617, endPoint y: 2, distance: 508.1
click at [277, 120] on div "Classify the call LOCATION NAME Home Alliance Membership FROM PHONE [PHONE_NUMB…" at bounding box center [486, 344] width 973 height 689
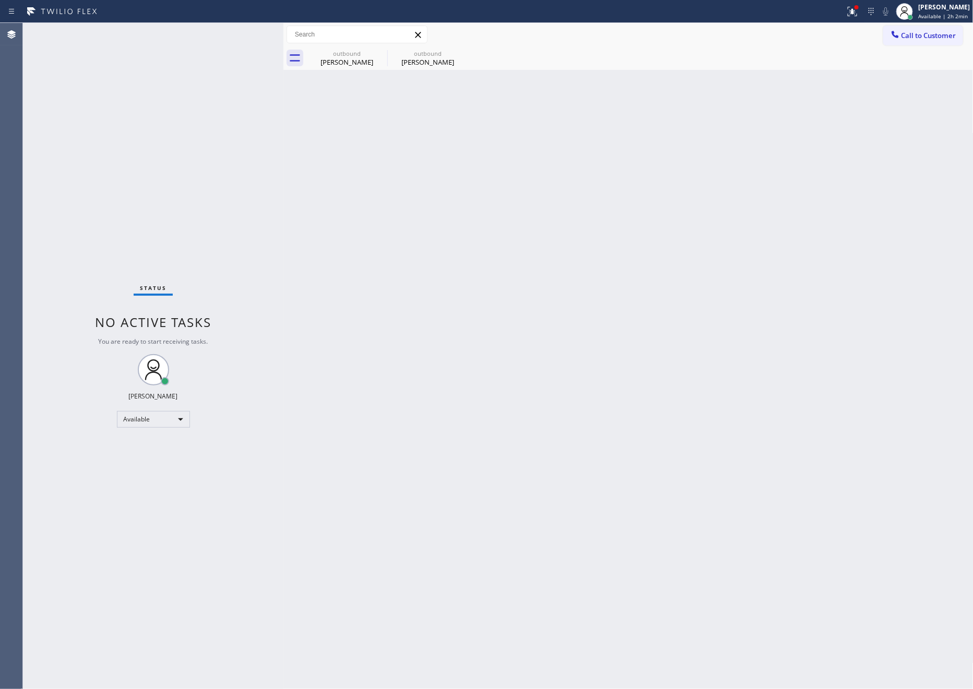
click at [438, 266] on div "Back to Dashboard Change Sender ID Customers Technicians Select a contact Outbo…" at bounding box center [628, 356] width 690 height 666
click at [344, 56] on div "outbound" at bounding box center [346, 54] width 79 height 8
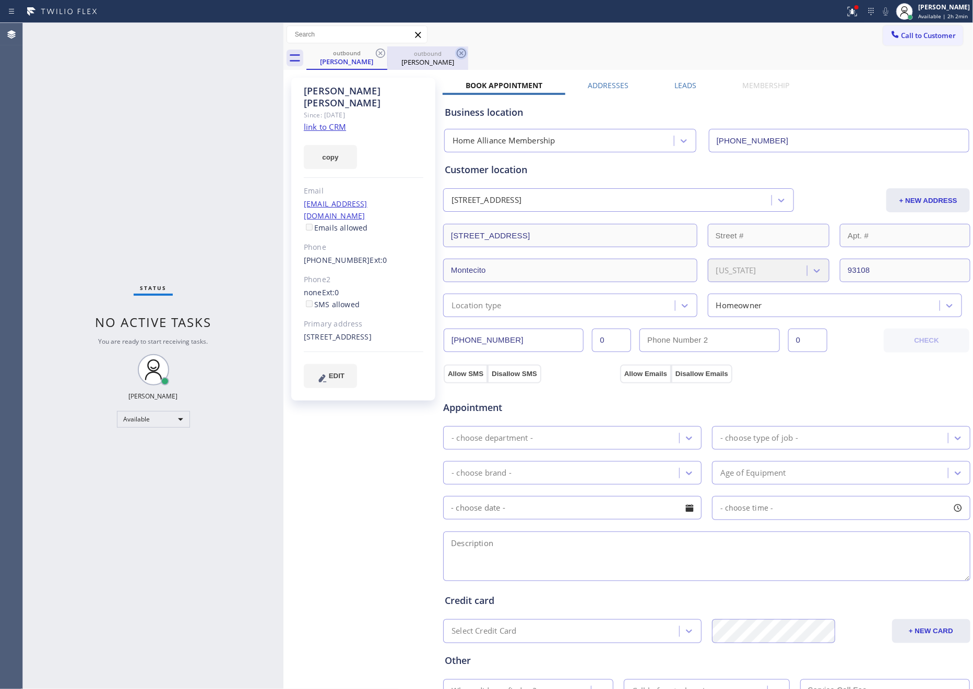
click at [383, 55] on icon at bounding box center [380, 53] width 13 height 13
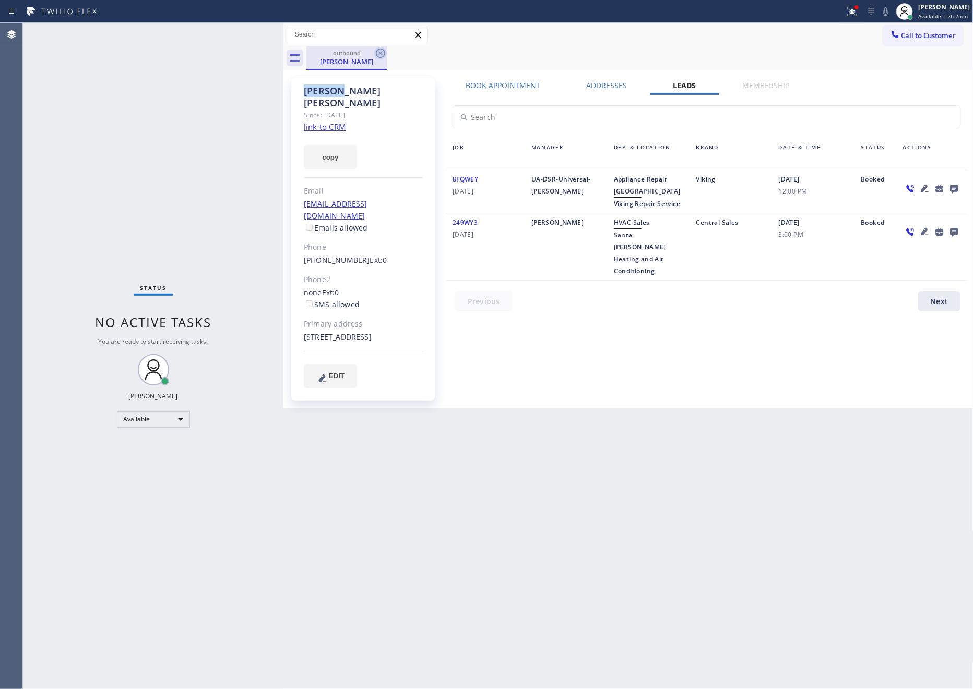
click at [383, 55] on icon at bounding box center [380, 53] width 13 height 13
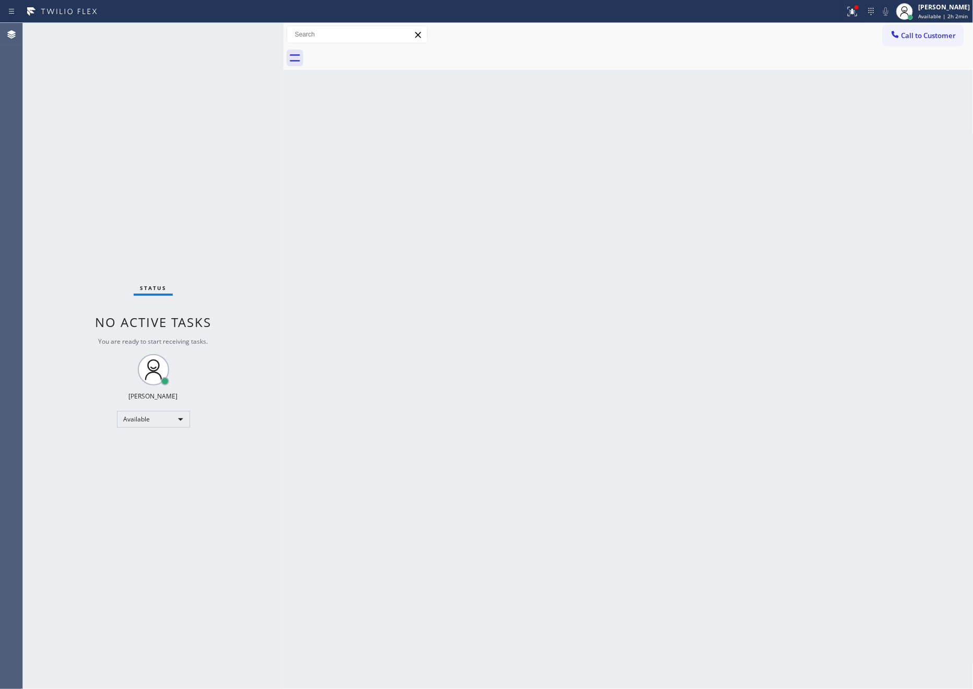
click at [383, 55] on div at bounding box center [639, 57] width 667 height 23
click at [625, 273] on div "Back to Dashboard Change Sender ID Customers Technicians Select a contact Outbo…" at bounding box center [628, 356] width 690 height 666
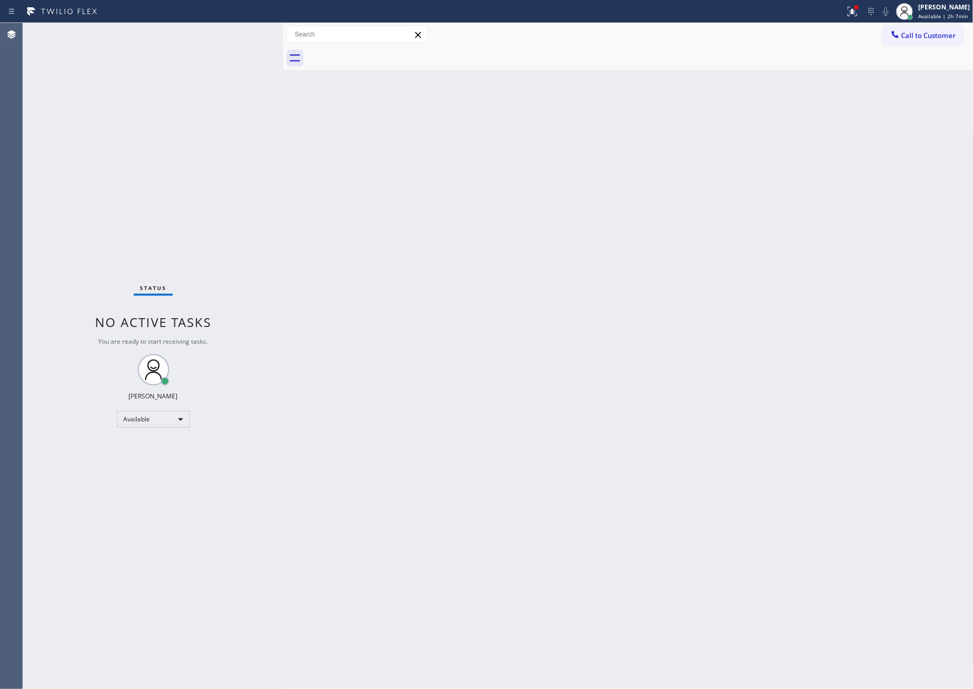
click at [625, 273] on div "Back to Dashboard Change Sender ID Customers Technicians Select a contact Outbo…" at bounding box center [628, 356] width 690 height 666
click at [625, 247] on div "Back to Dashboard Change Sender ID Customers Technicians Select a contact Outbo…" at bounding box center [628, 356] width 690 height 666
click at [661, 260] on div "Back to Dashboard Change Sender ID Customers Technicians Select a contact Outbo…" at bounding box center [628, 356] width 690 height 666
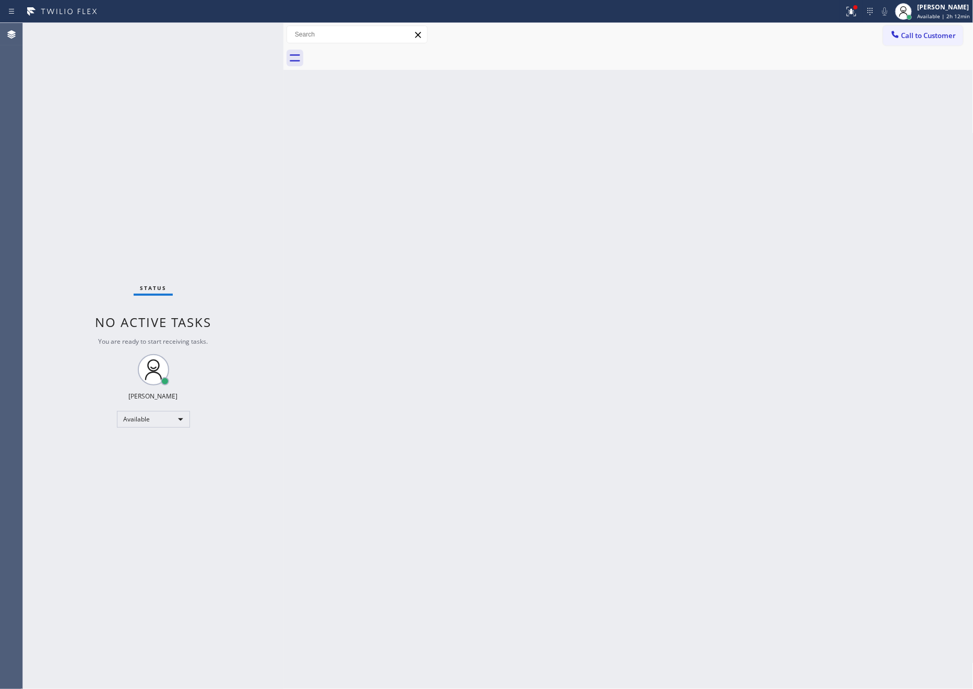
drag, startPoint x: 557, startPoint y: 326, endPoint x: 671, endPoint y: 219, distance: 155.8
click at [557, 326] on div "Back to Dashboard Change Sender ID Customers Technicians Select a contact Outbo…" at bounding box center [628, 356] width 690 height 666
click at [914, 27] on button "Call to Customer" at bounding box center [923, 36] width 80 height 20
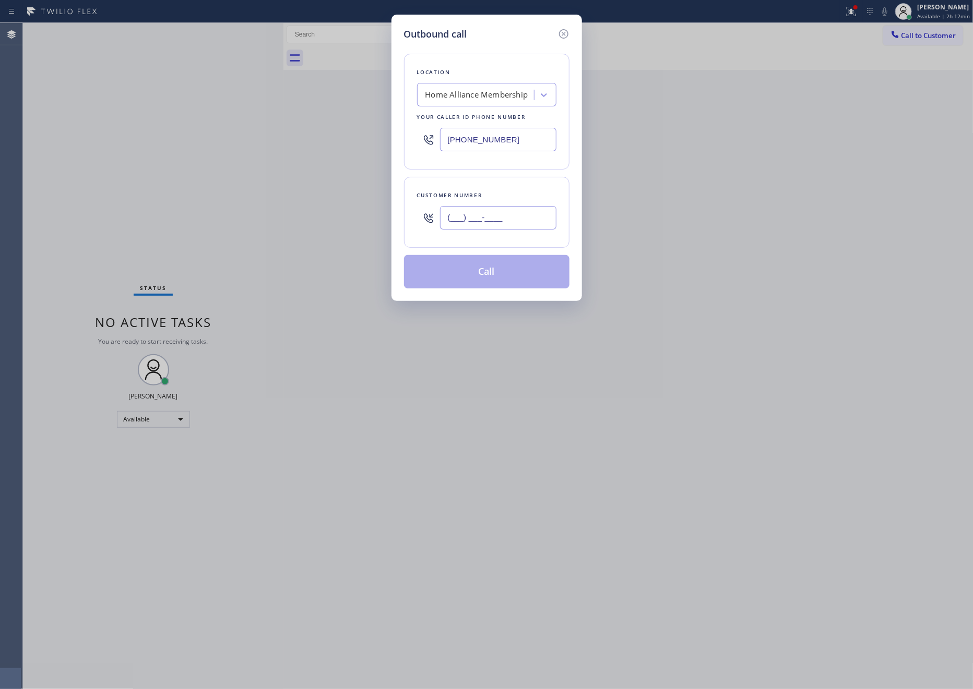
click at [496, 227] on input "(___) ___-____" at bounding box center [498, 217] width 116 height 23
paste input "469) 203-5351"
type input "[PHONE_NUMBER]"
click at [500, 274] on button "Call" at bounding box center [486, 271] width 165 height 33
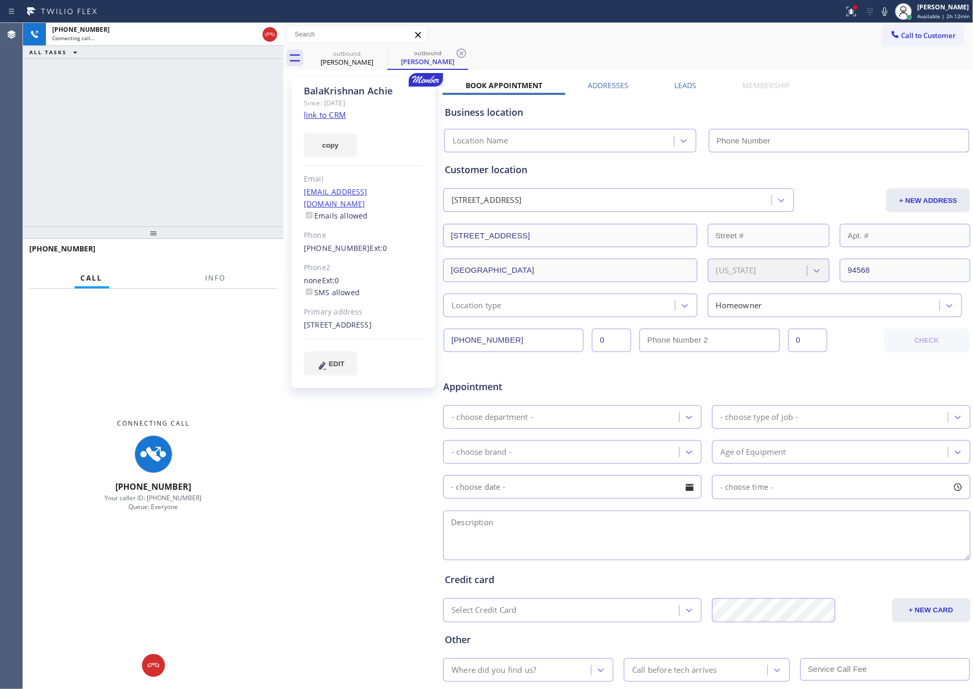
type input "[PHONE_NUMBER]"
click at [116, 147] on div "[PHONE_NUMBER] Connecting call… ALL TASKS ALL TASKS ACTIVE TASKS TASKS IN WRAP …" at bounding box center [153, 125] width 260 height 204
click at [686, 83] on label "Leads" at bounding box center [685, 85] width 22 height 10
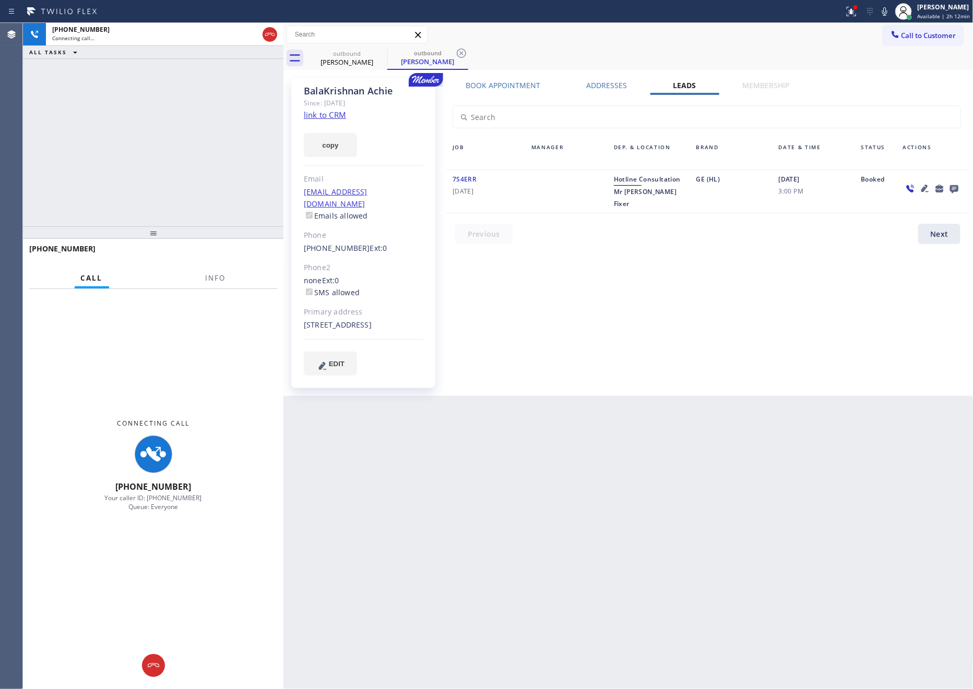
click at [682, 309] on div "Book Appointment Addresses Leads Membership Business location Home Alliance Mem…" at bounding box center [707, 236] width 528 height 313
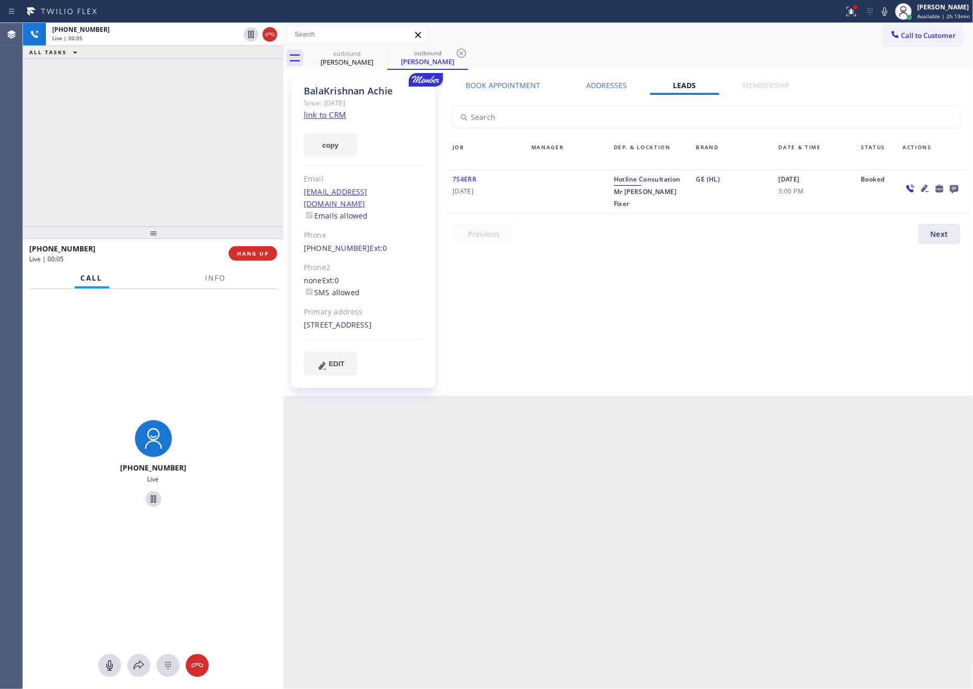
click at [614, 300] on div "Book Appointment Addresses Leads Membership Business location Home Alliance Mem…" at bounding box center [707, 236] width 528 height 313
click at [135, 117] on div "[PHONE_NUMBER] Live | 00:06 ALL TASKS ALL TASKS ACTIVE TASKS TASKS IN WRAP UP" at bounding box center [153, 125] width 260 height 204
click at [148, 129] on div "[PHONE_NUMBER] Live | 00:06 ALL TASKS ALL TASKS ACTIVE TASKS TASKS IN WRAP UP" at bounding box center [153, 125] width 260 height 204
drag, startPoint x: 212, startPoint y: 165, endPoint x: 846, endPoint y: 119, distance: 635.7
click at [284, 176] on div "[PHONE_NUMBER] Live | 00:07 ALL TASKS ALL TASKS ACTIVE TASKS TASKS IN WRAP UP […" at bounding box center [498, 356] width 950 height 666
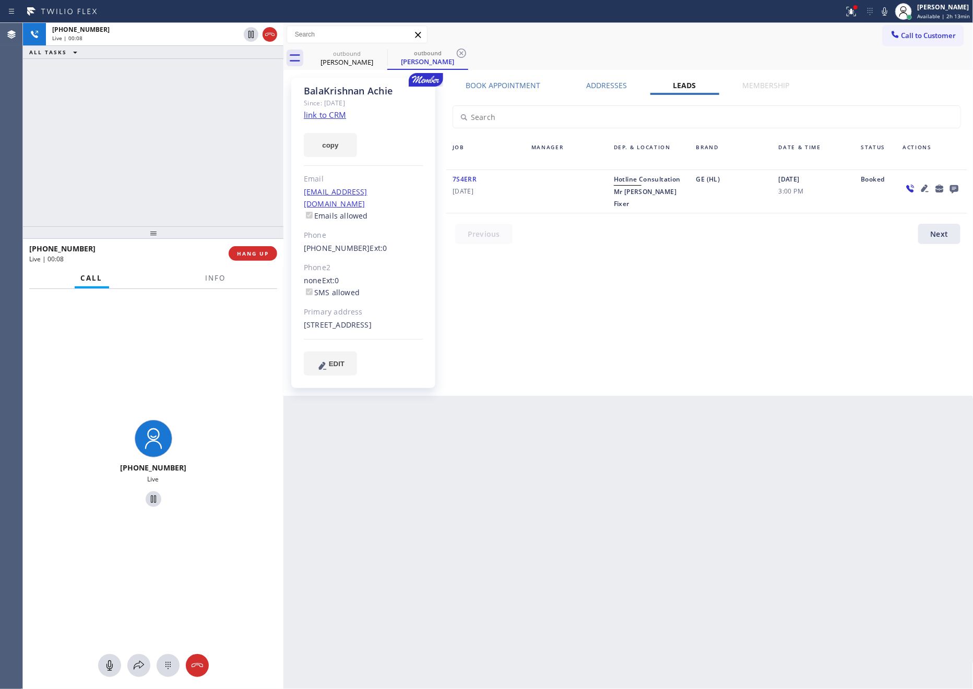
click at [959, 189] on icon at bounding box center [954, 188] width 13 height 13
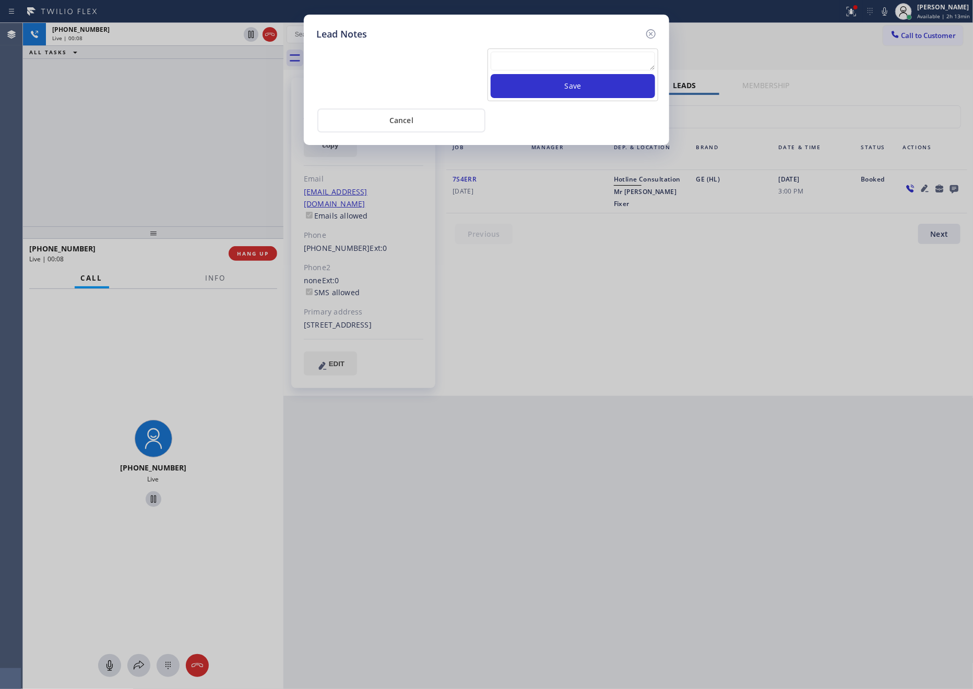
click at [624, 60] on textarea at bounding box center [573, 61] width 164 height 19
paste textarea "For the welcome call, please transfer the customer if they call back.""
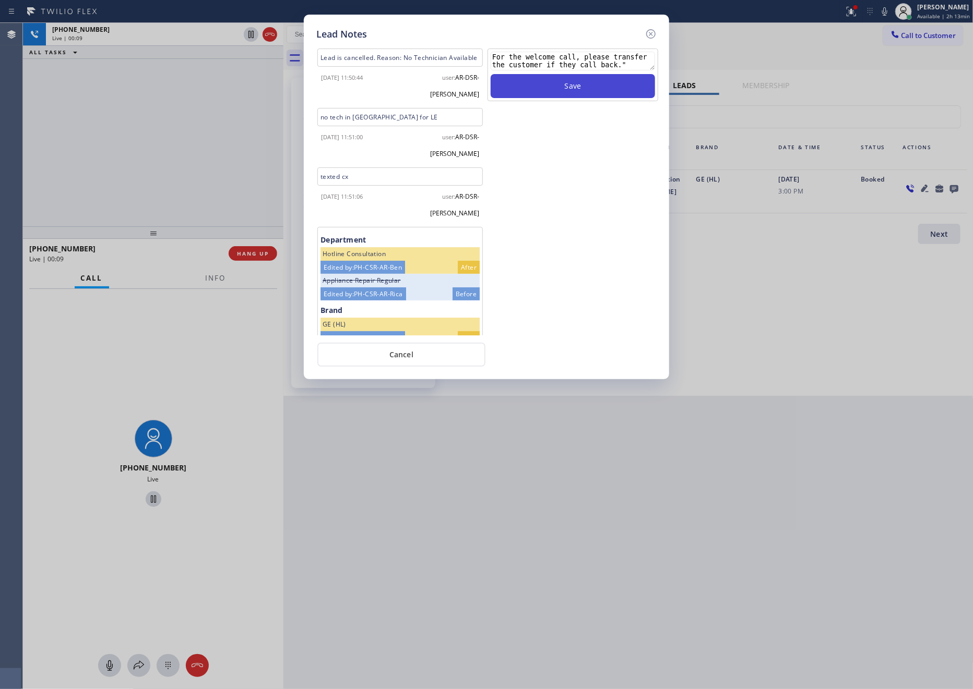
type textarea "For the welcome call, please transfer the customer if they call back.""
click at [567, 91] on button "Save" at bounding box center [573, 86] width 164 height 24
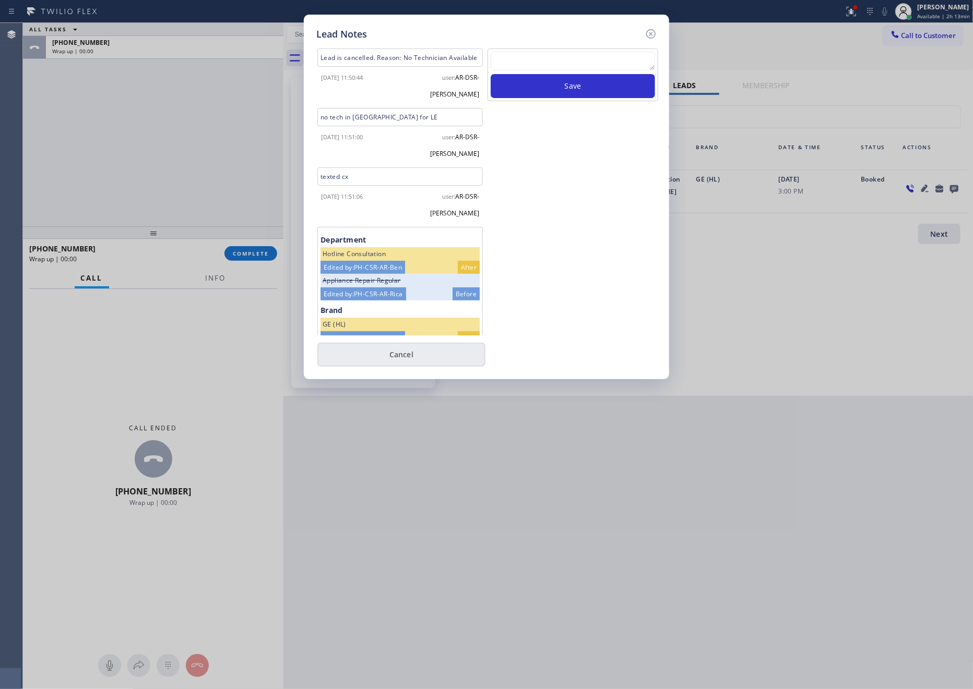
click at [377, 354] on button "Cancel" at bounding box center [401, 355] width 168 height 24
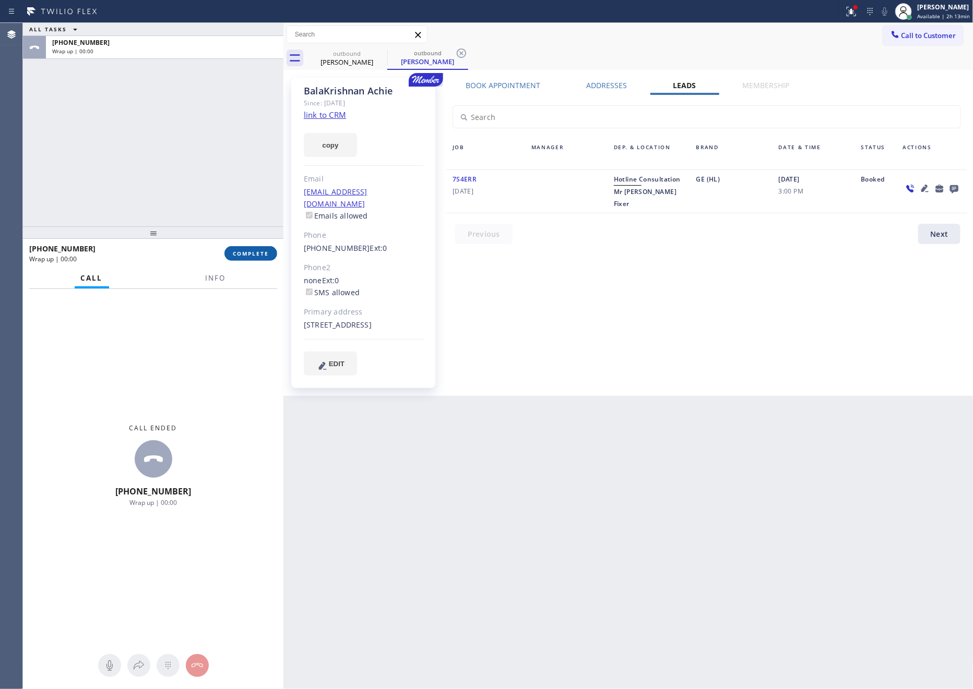
click at [184, 187] on div "ALL TASKS ALL TASKS ACTIVE TASKS TASKS IN WRAP UP [PHONE_NUMBER] Wrap up | 00:00" at bounding box center [153, 125] width 260 height 204
click at [257, 257] on button "COMPLETE" at bounding box center [250, 253] width 53 height 15
click at [212, 116] on div "ALL TASKS ALL TASKS ACTIVE TASKS TASKS IN WRAP UP [PHONE_NUMBER] Wrap up | 00:00" at bounding box center [153, 125] width 260 height 204
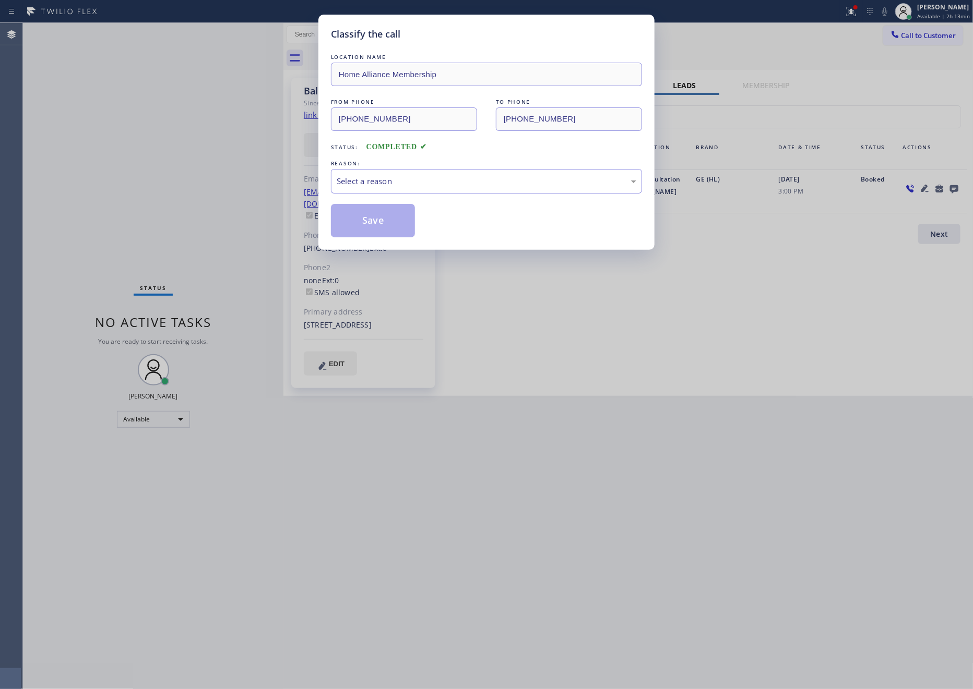
click at [227, 126] on div "Classify the call LOCATION NAME Home Alliance Membership FROM PHONE [PHONE_NUMB…" at bounding box center [486, 344] width 973 height 689
click at [436, 185] on div "Select a reason" at bounding box center [487, 181] width 300 height 12
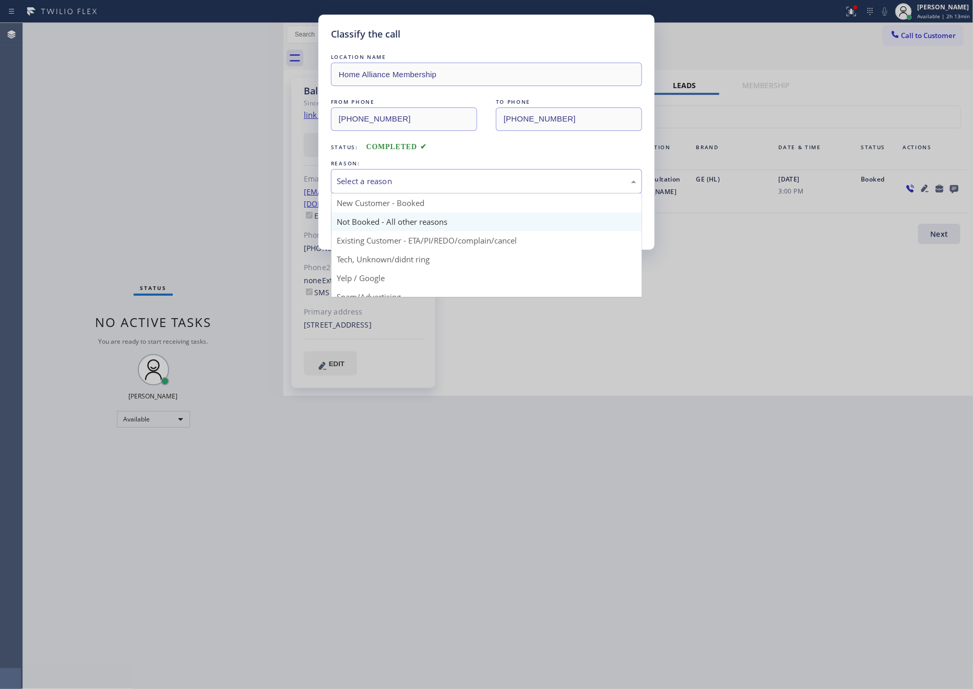
click at [372, 218] on button "Save" at bounding box center [373, 220] width 84 height 33
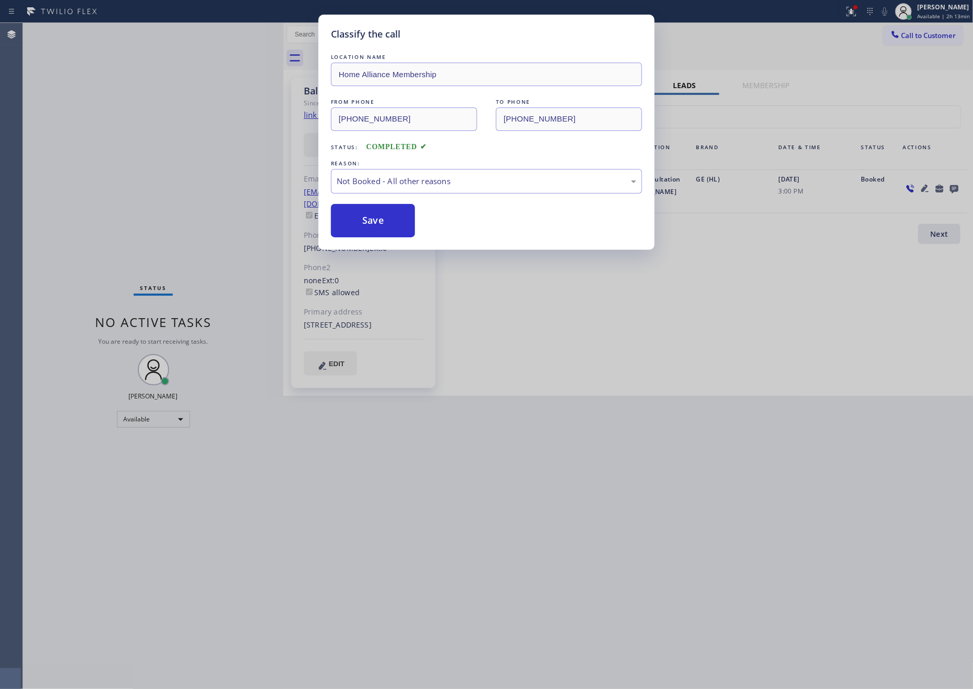
click at [372, 218] on button "Save" at bounding box center [373, 220] width 84 height 33
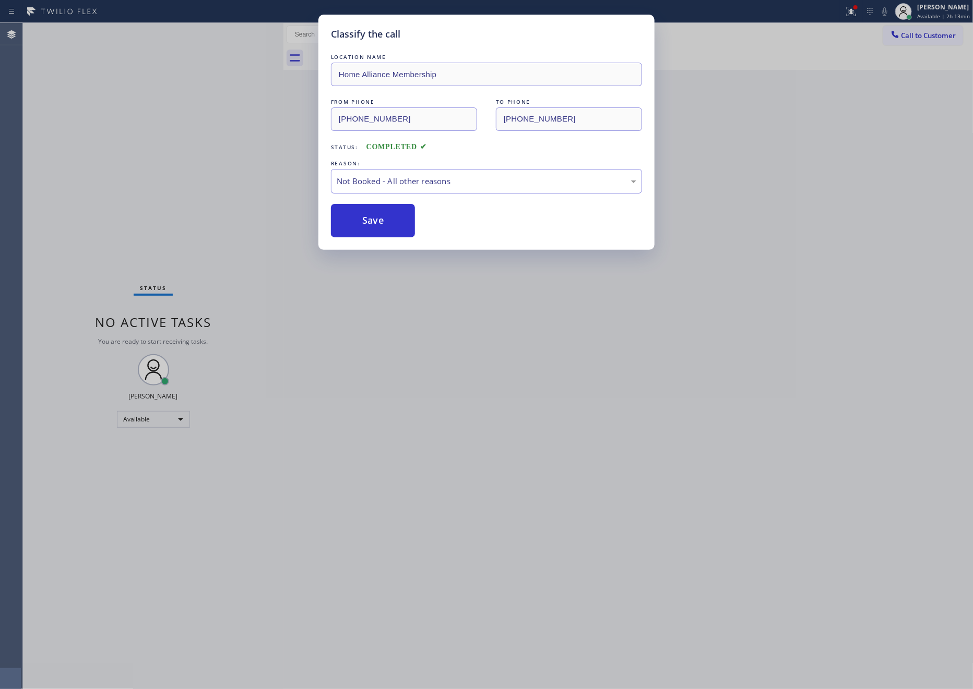
click at [154, 126] on div "Classify the call LOCATION NAME Home Alliance Membership FROM PHONE [PHONE_NUMB…" at bounding box center [486, 344] width 973 height 689
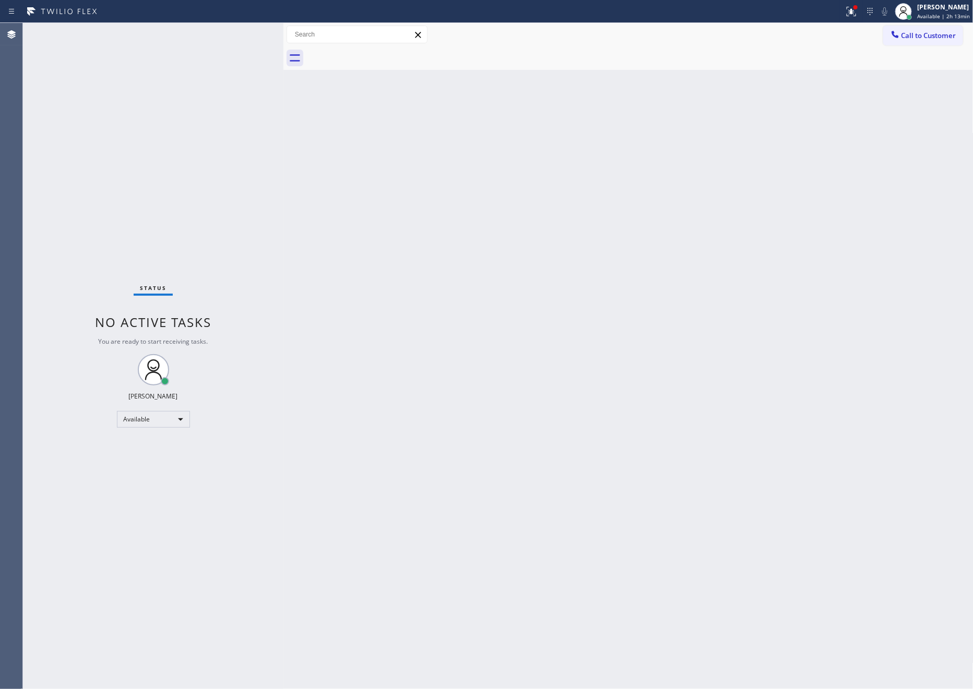
click at [512, 348] on div "Back to Dashboard Change Sender ID Customers Technicians Select a contact Outbo…" at bounding box center [628, 356] width 690 height 666
click at [905, 31] on span "Call to Customer" at bounding box center [928, 35] width 55 height 9
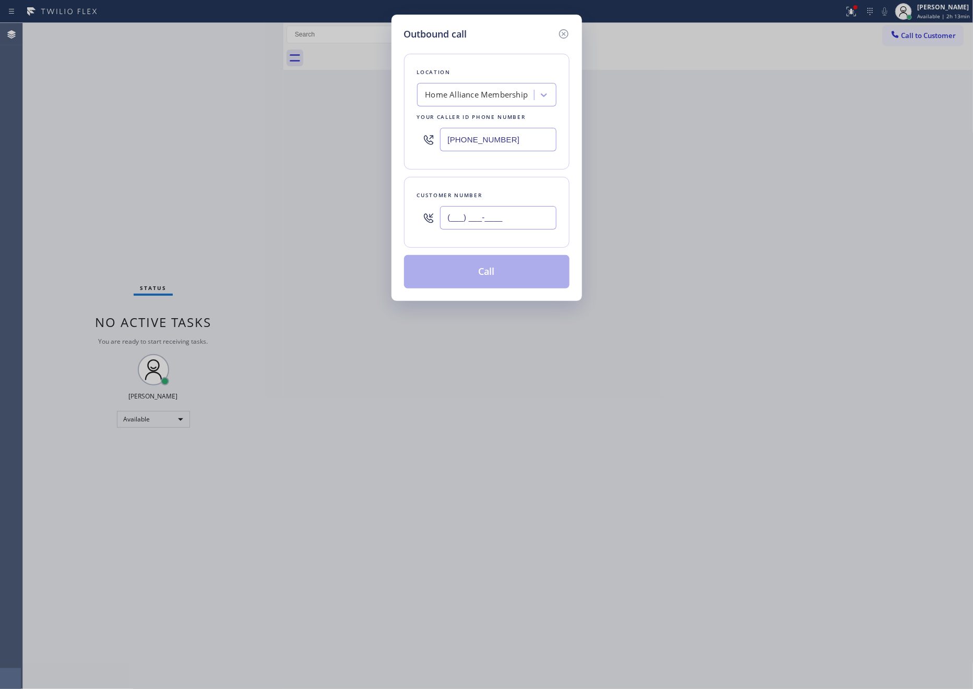
click at [526, 218] on input "(___) ___-____" at bounding box center [498, 217] width 116 height 23
paste input "818) 798-4461"
type input "[PHONE_NUMBER]"
click at [505, 272] on button "Call" at bounding box center [486, 271] width 165 height 33
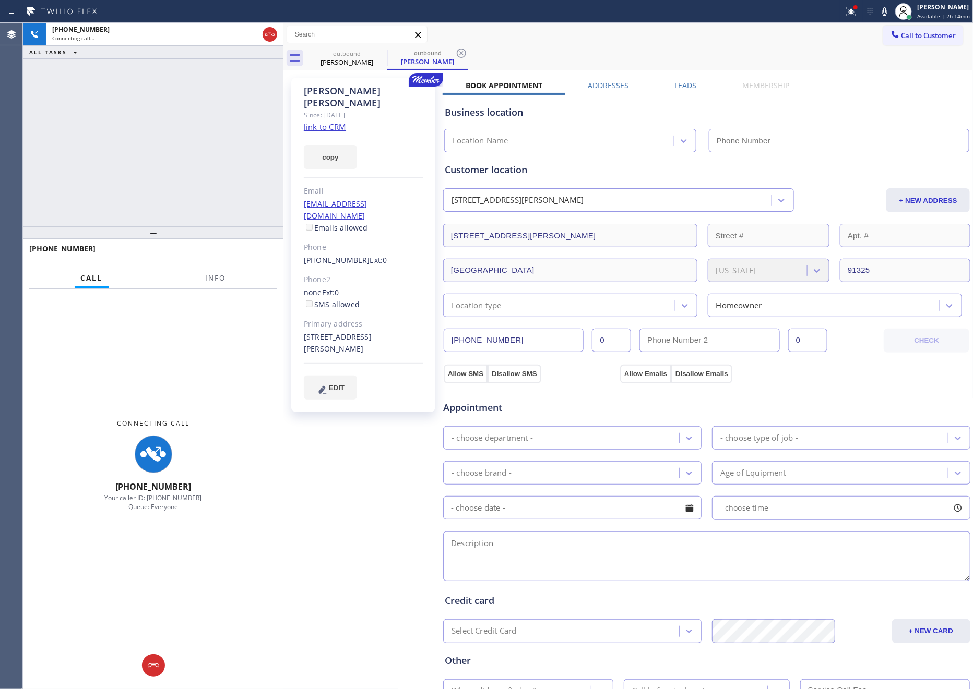
type input "[PHONE_NUMBER]"
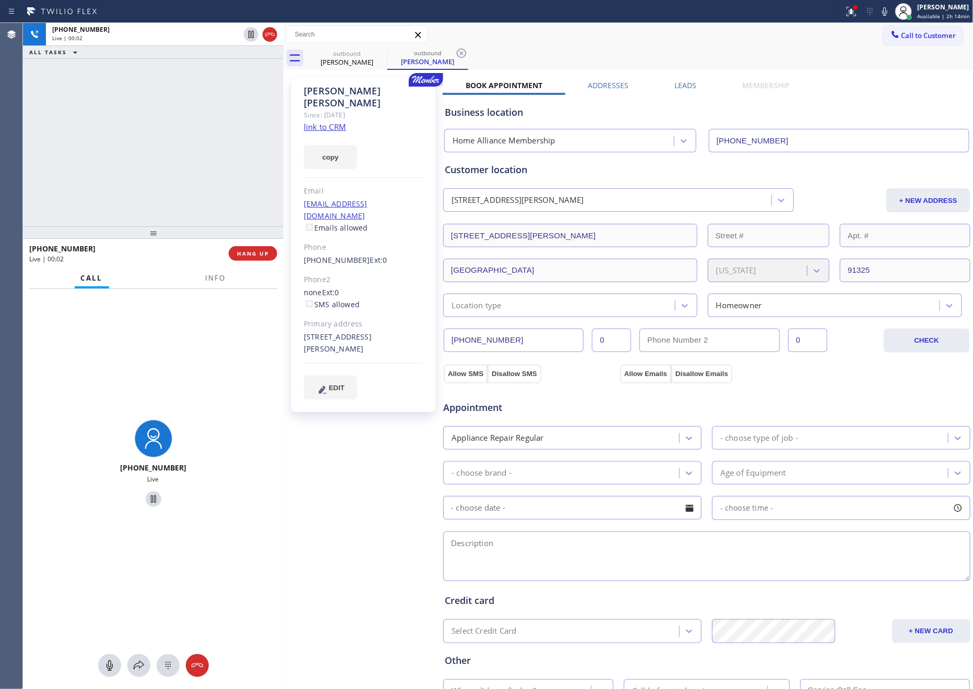
click at [159, 159] on div "[PHONE_NUMBER] Live | 00:02 ALL TASKS ALL TASKS ACTIVE TASKS TASKS IN WRAP UP" at bounding box center [153, 125] width 260 height 204
click at [157, 159] on div "[PHONE_NUMBER] Live | 00:03 ALL TASKS ALL TASKS ACTIVE TASKS TASKS IN WRAP UP" at bounding box center [153, 125] width 260 height 204
click at [157, 159] on div "[PHONE_NUMBER] Live | 00:04 ALL TASKS ALL TASKS ACTIVE TASKS TASKS IN WRAP UP" at bounding box center [153, 125] width 260 height 204
click at [202, 165] on div "[PHONE_NUMBER] Live | 00:26 ALL TASKS ALL TASKS ACTIVE TASKS TASKS IN WRAP UP" at bounding box center [153, 125] width 260 height 204
click at [186, 127] on div "[PHONE_NUMBER] Live | 00:45 ALL TASKS ALL TASKS ACTIVE TASKS TASKS IN WRAP UP" at bounding box center [153, 125] width 260 height 204
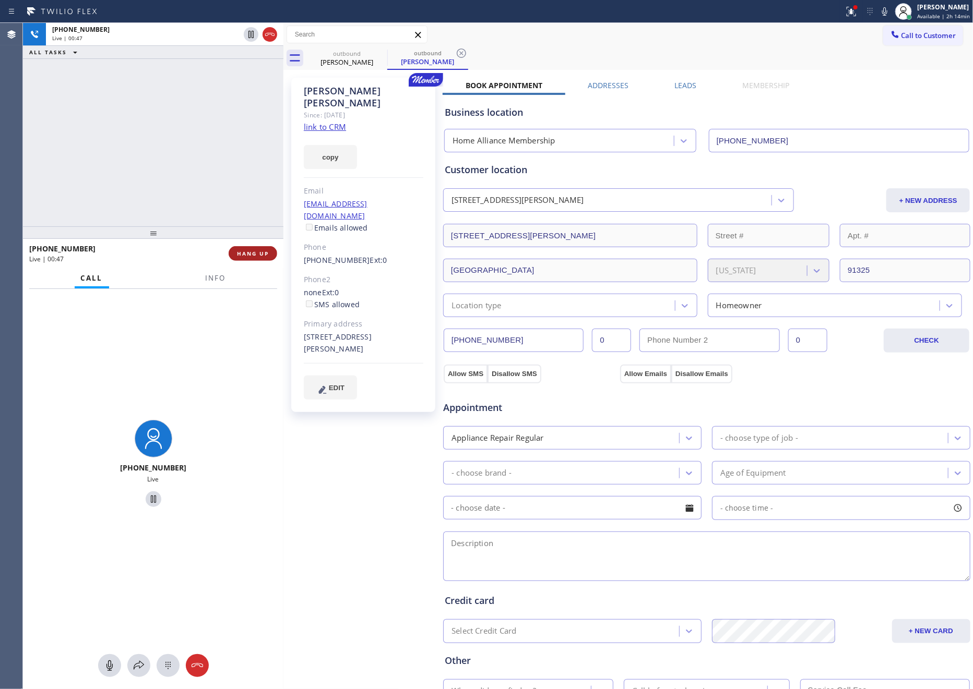
click at [256, 256] on span "HANG UP" at bounding box center [253, 253] width 32 height 7
click at [106, 41] on div "Live | 00:48" at bounding box center [164, 37] width 225 height 7
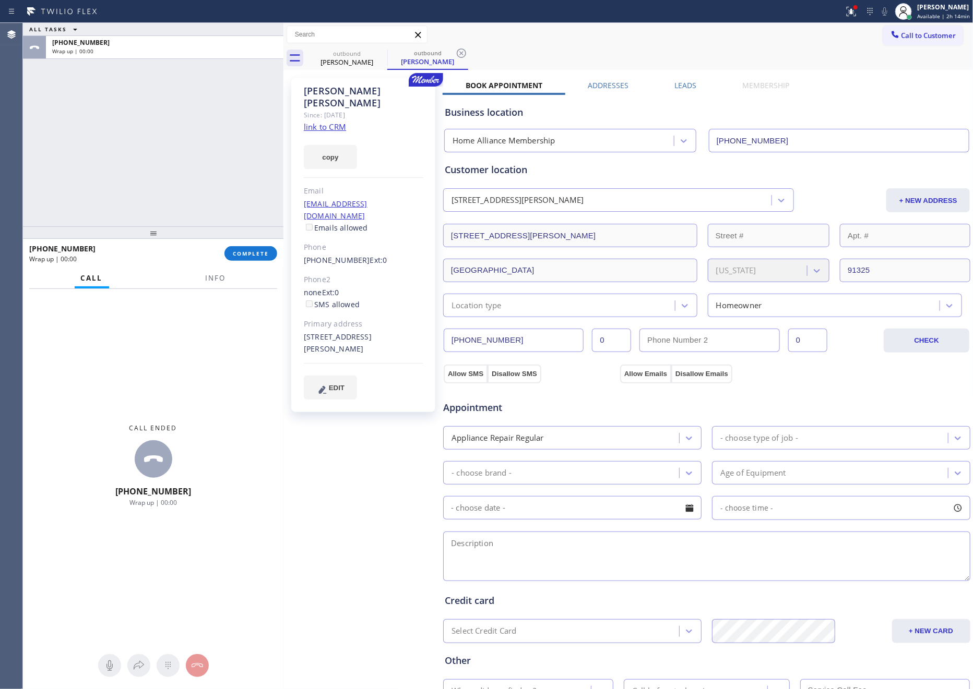
drag, startPoint x: 145, startPoint y: 144, endPoint x: 498, endPoint y: 163, distance: 353.8
click at [166, 146] on div "ALL TASKS ALL TASKS ACTIVE TASKS TASKS IN WRAP UP [PHONE_NUMBER] Wrap up | 00:00" at bounding box center [153, 125] width 260 height 204
click at [683, 85] on label "Leads" at bounding box center [685, 85] width 22 height 10
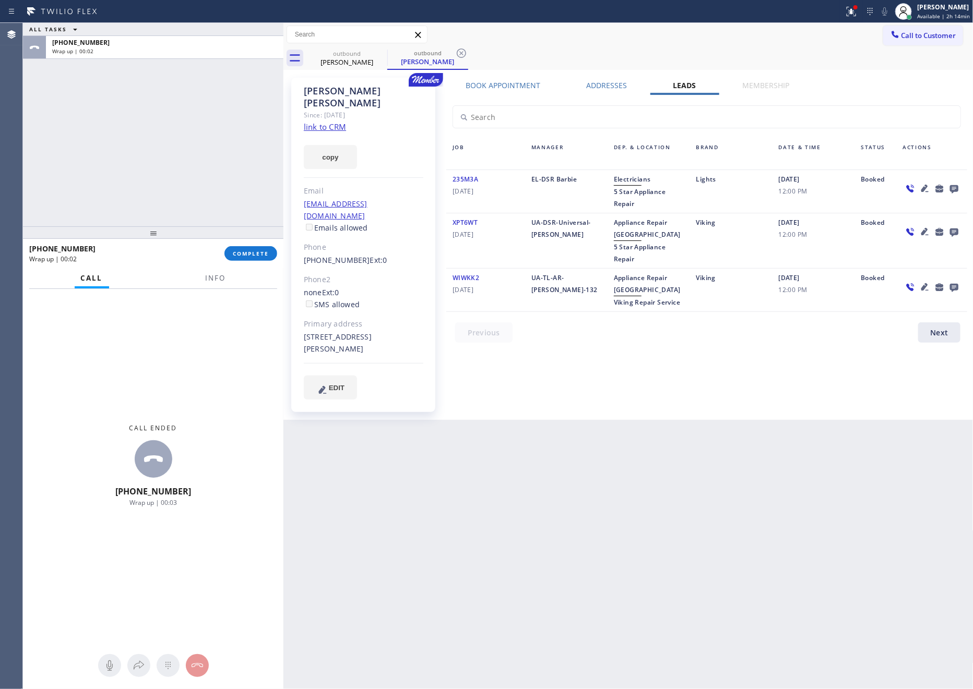
click at [822, 467] on div "Back to Dashboard Change Sender ID Customers Technicians Select a contact Outbo…" at bounding box center [628, 356] width 690 height 666
click at [953, 188] on icon at bounding box center [953, 189] width 8 height 8
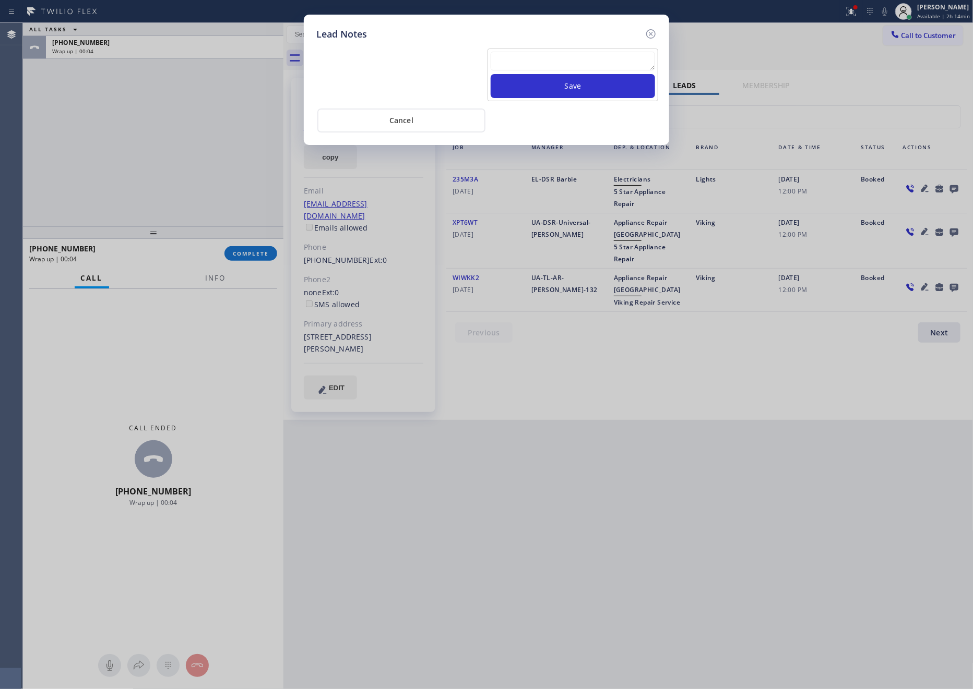
click at [592, 63] on textarea at bounding box center [573, 61] width 164 height 19
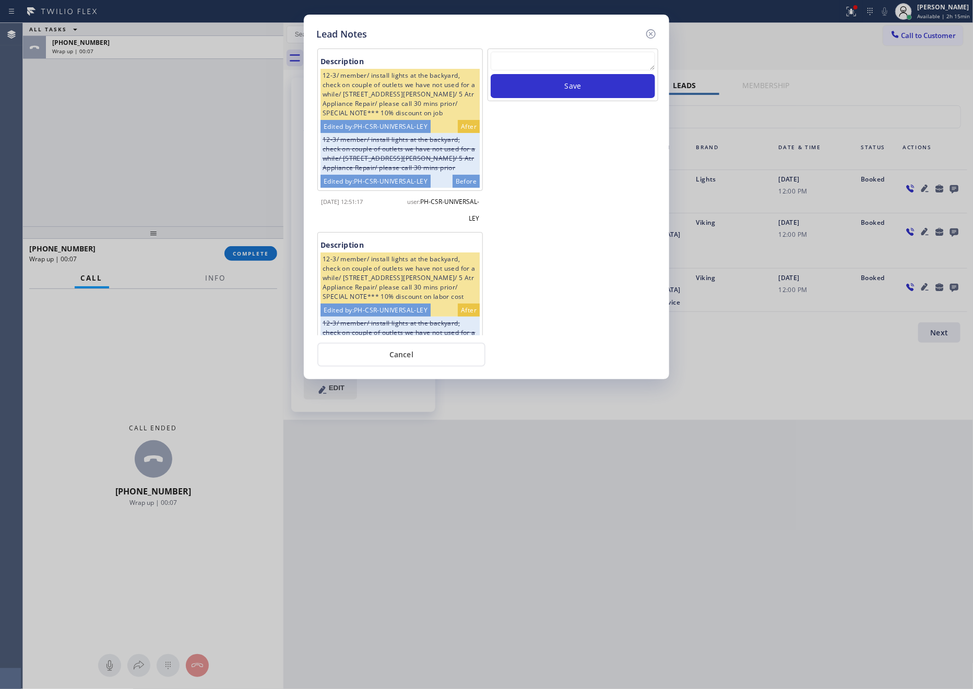
click at [613, 59] on textarea at bounding box center [573, 61] width 164 height 19
paste textarea "For the welcome call, please transfer the customer if they call back.""
type textarea "For the welcome call, please transfer the customer if they call back.""
click at [596, 85] on button "Save" at bounding box center [573, 86] width 164 height 24
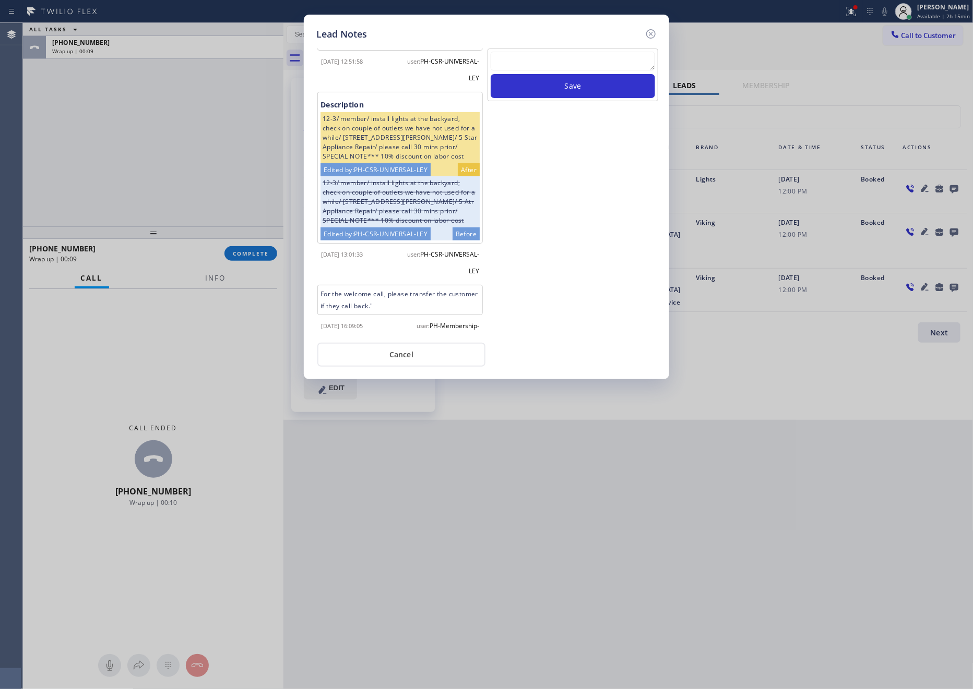
scroll to position [404, 0]
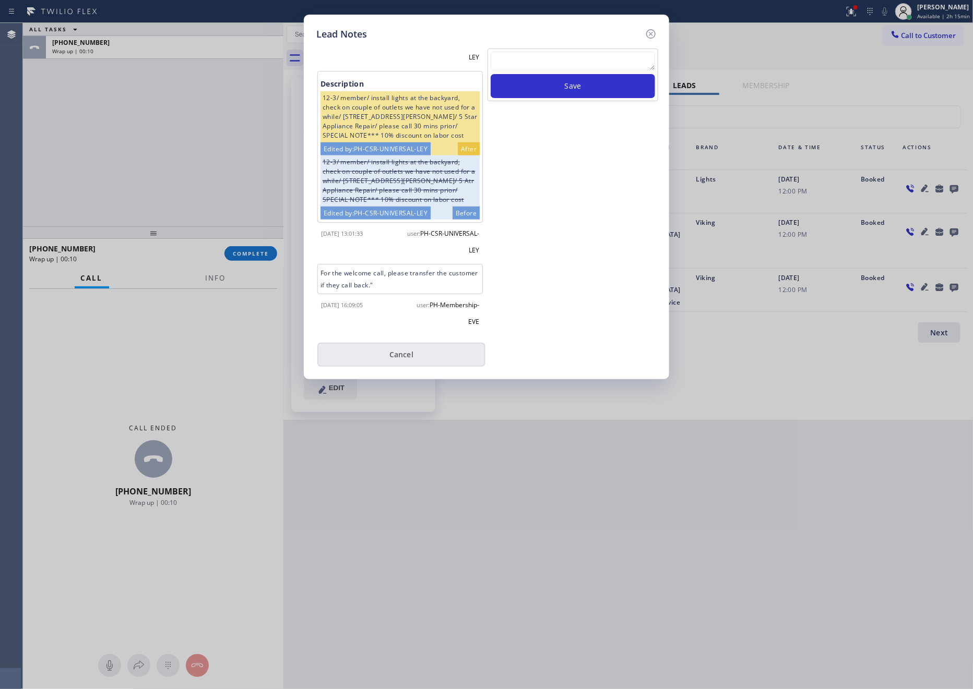
click at [429, 359] on button "Cancel" at bounding box center [401, 355] width 168 height 24
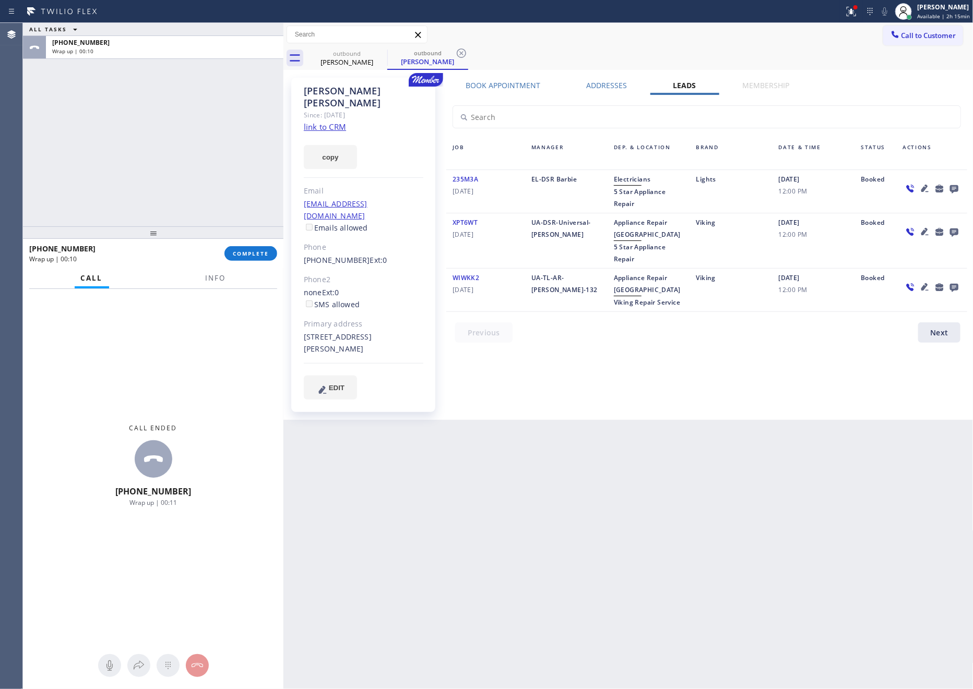
click at [228, 168] on div "ALL TASKS ALL TASKS ACTIVE TASKS TASKS IN WRAP UP [PHONE_NUMBER] Wrap up | 00:10" at bounding box center [153, 125] width 260 height 204
click at [240, 249] on button "COMPLETE" at bounding box center [250, 253] width 53 height 15
click at [220, 149] on div "ALL TASKS ALL TASKS ACTIVE TASKS TASKS IN WRAP UP [PHONE_NUMBER] Wrap up | 00:11" at bounding box center [153, 125] width 260 height 204
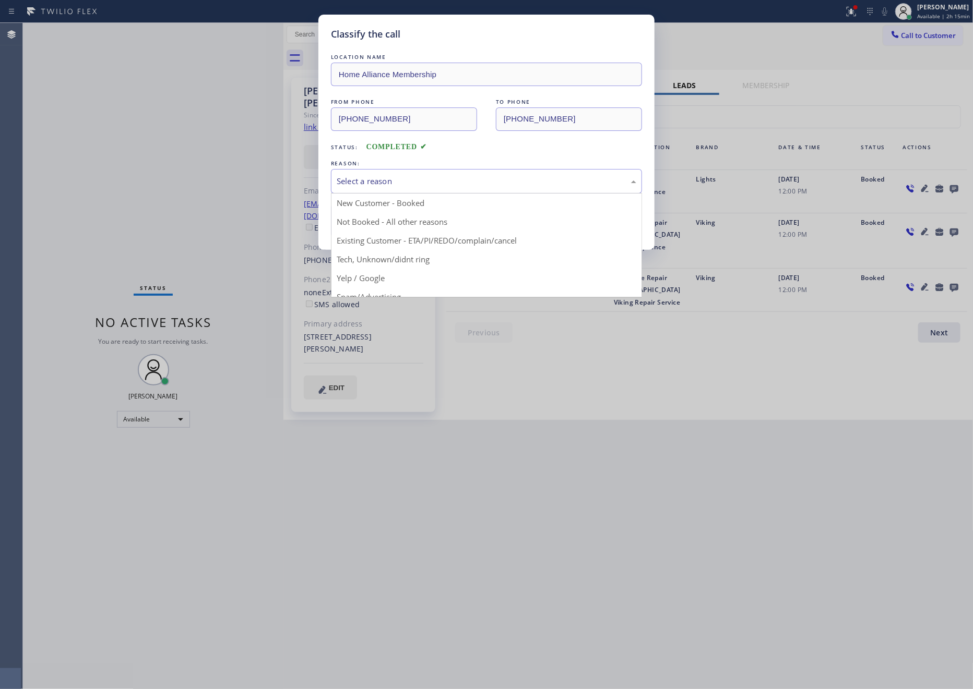
click at [521, 185] on div "Select a reason" at bounding box center [487, 181] width 300 height 12
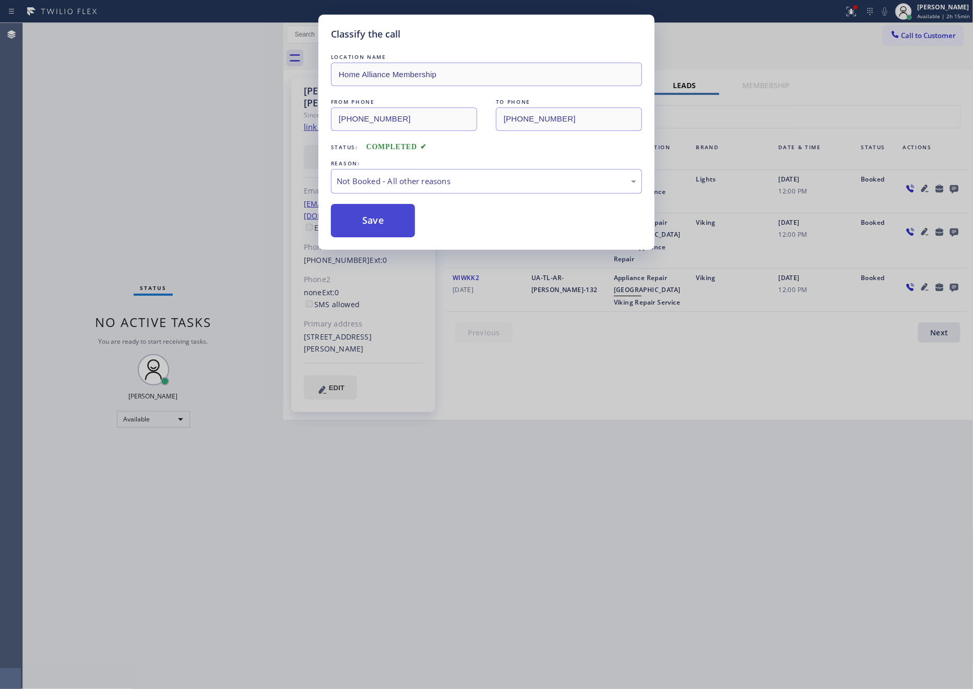
click at [385, 226] on button "Save" at bounding box center [373, 220] width 84 height 33
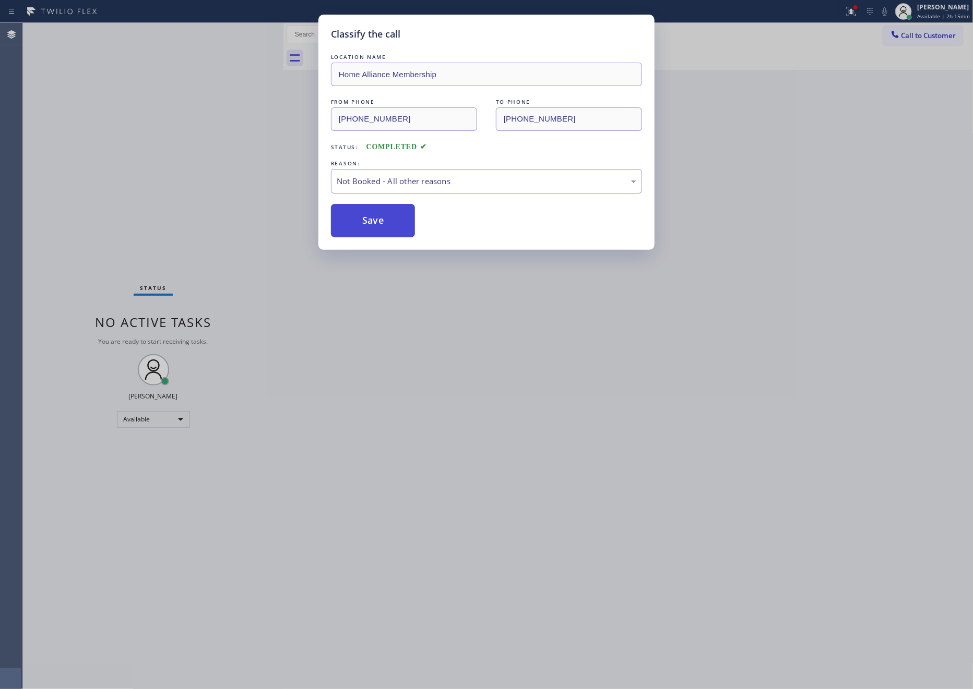
click at [385, 226] on button "Save" at bounding box center [373, 220] width 84 height 33
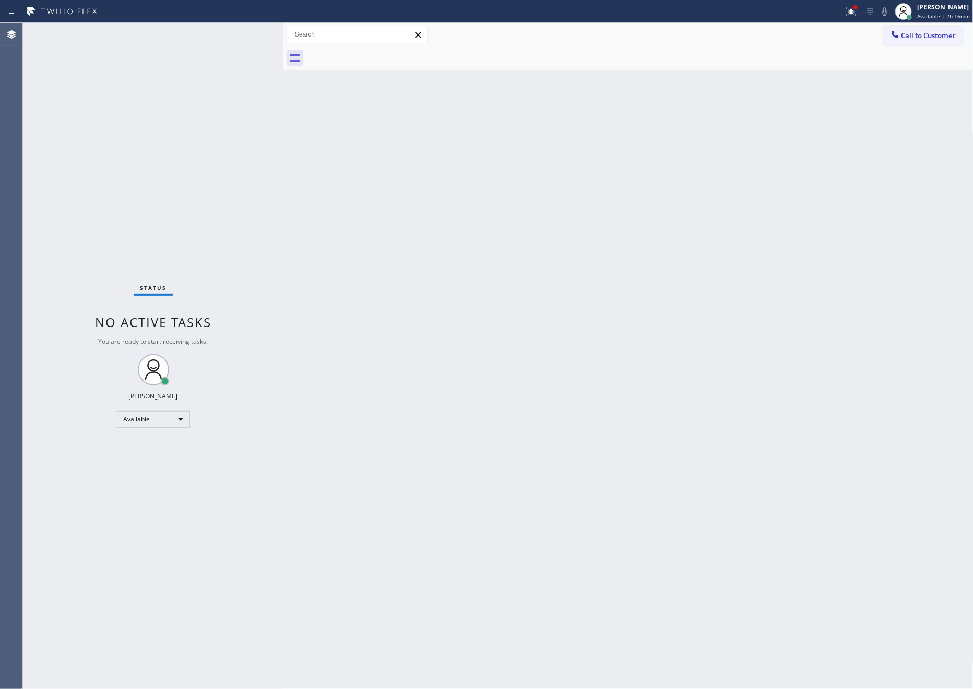
click at [388, 221] on div "Back to Dashboard Change Sender ID Customers Technicians Select a contact Outbo…" at bounding box center [628, 356] width 690 height 666
click at [405, 229] on div "Back to Dashboard Change Sender ID Customers Technicians Select a contact Outbo…" at bounding box center [628, 356] width 690 height 666
drag, startPoint x: 481, startPoint y: 346, endPoint x: 631, endPoint y: 200, distance: 209.2
click at [517, 337] on div "Back to Dashboard Change Sender ID Customers Technicians Select a contact Outbo…" at bounding box center [628, 356] width 690 height 666
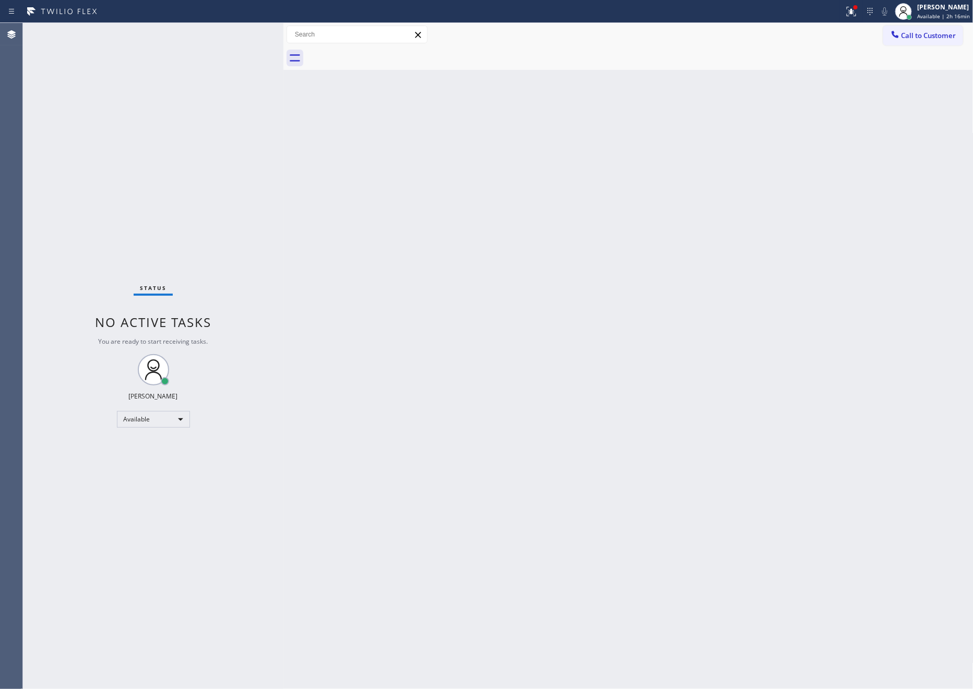
drag, startPoint x: 258, startPoint y: 224, endPoint x: 971, endPoint y: 480, distance: 757.1
click at [271, 235] on div "Status No active tasks You are ready to start receiving tasks. [PERSON_NAME] Av…" at bounding box center [153, 356] width 260 height 666
drag, startPoint x: 515, startPoint y: 318, endPoint x: 797, endPoint y: 74, distance: 372.9
click at [529, 303] on div "Back to Dashboard Change Sender ID Customers Technicians Select a contact Outbo…" at bounding box center [628, 356] width 690 height 666
click at [919, 41] on button "Call to Customer" at bounding box center [923, 36] width 80 height 20
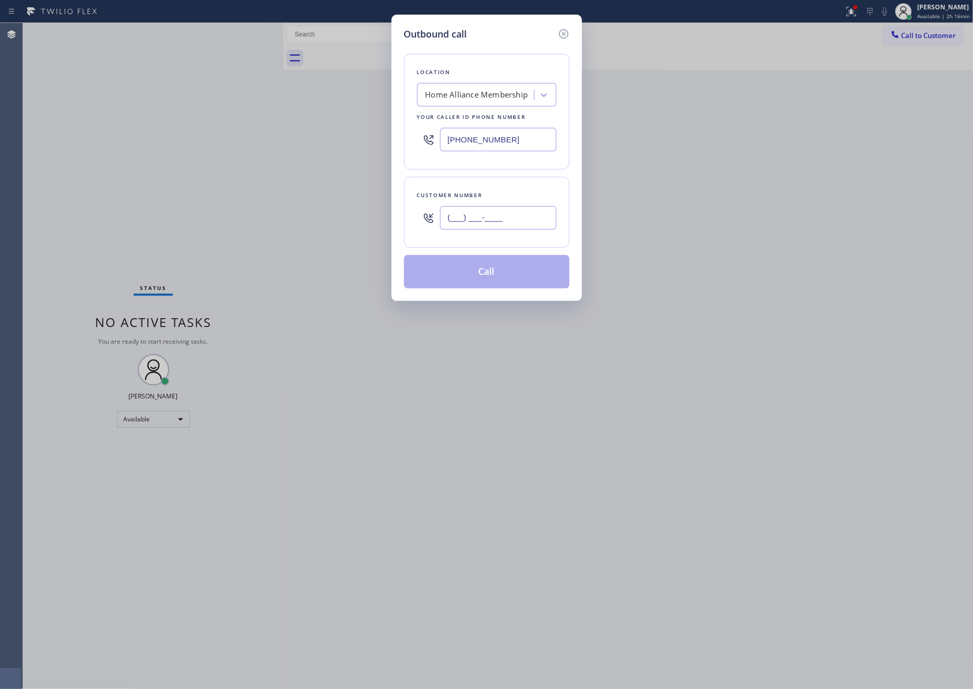
click at [509, 212] on input "(___) ___-____" at bounding box center [498, 217] width 116 height 23
paste input "702) 328-9477"
type input "[PHONE_NUMBER]"
click at [505, 285] on button "Call" at bounding box center [486, 271] width 165 height 33
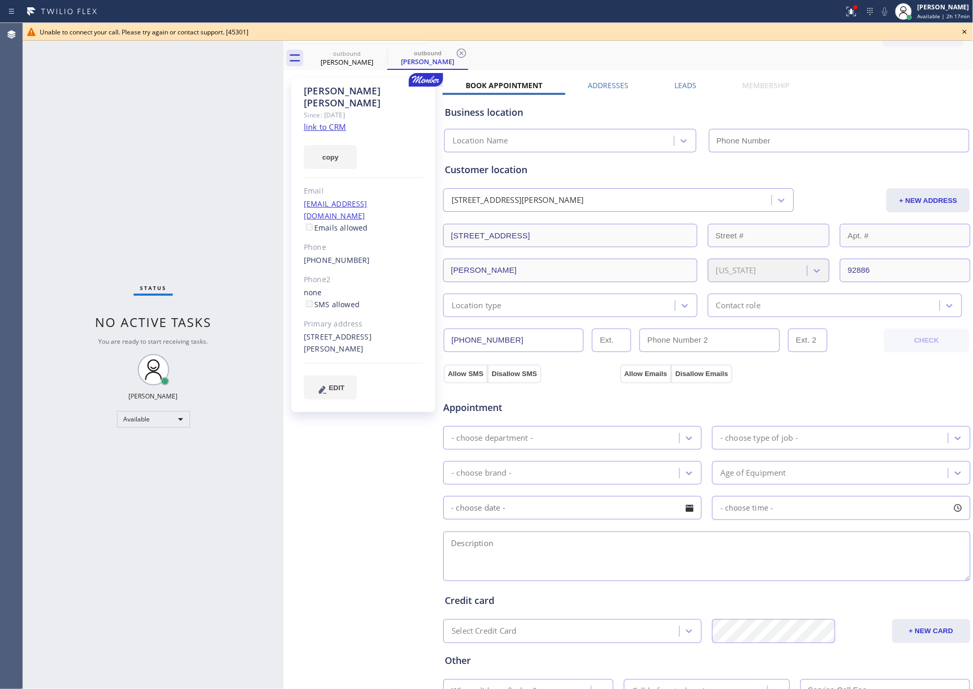
type input "[PHONE_NUMBER]"
click at [245, 176] on div "Status No active tasks You are ready to start receiving tasks. [PERSON_NAME] Av…" at bounding box center [153, 356] width 260 height 666
click at [964, 32] on icon at bounding box center [964, 32] width 4 height 4
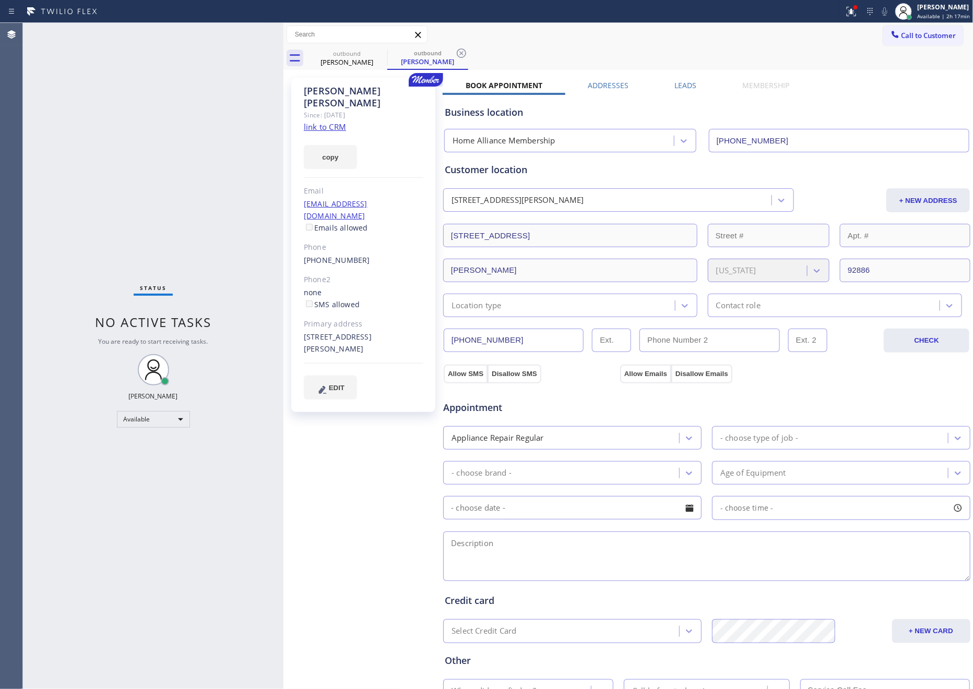
click at [691, 86] on label "Leads" at bounding box center [685, 85] width 22 height 10
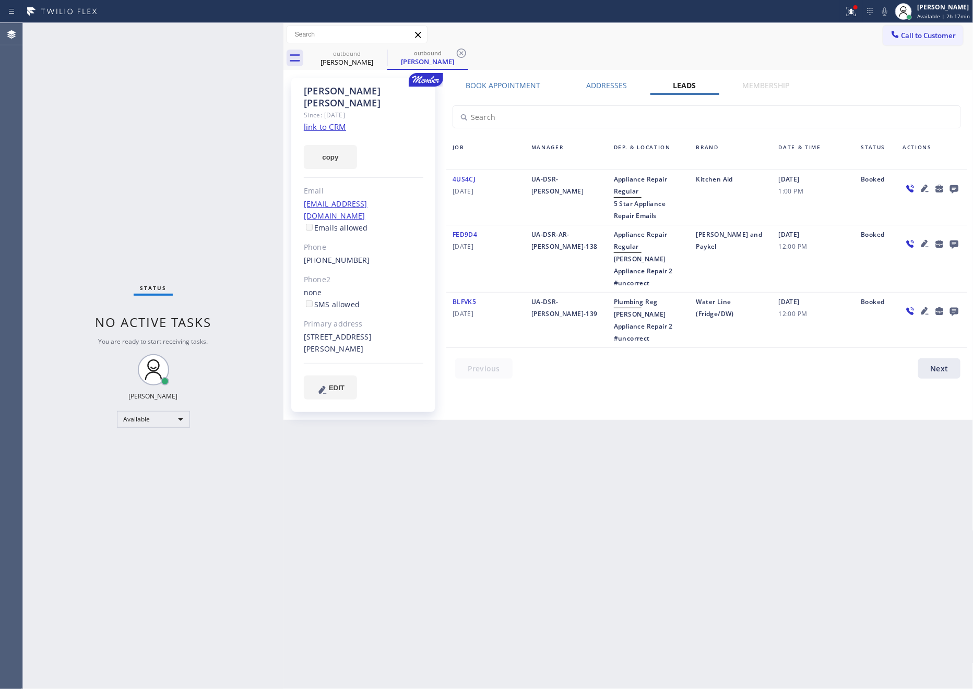
click at [701, 481] on div "Back to Dashboard Change Sender ID Customers Technicians Select a contact Outbo…" at bounding box center [628, 356] width 690 height 666
click at [955, 190] on icon at bounding box center [953, 189] width 8 height 8
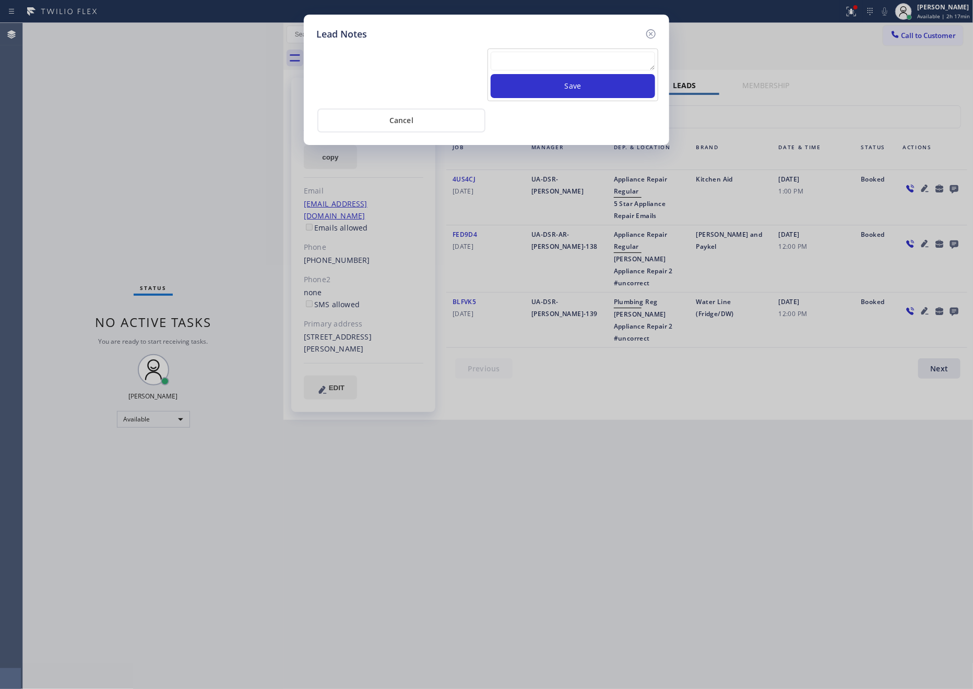
click at [567, 57] on textarea at bounding box center [573, 61] width 164 height 19
paste textarea "For the welcome call, please transfer the customer if they call back.""
type textarea "For the welcome call, please transfer the customer if they call back.""
click at [575, 83] on button "Save" at bounding box center [573, 86] width 164 height 24
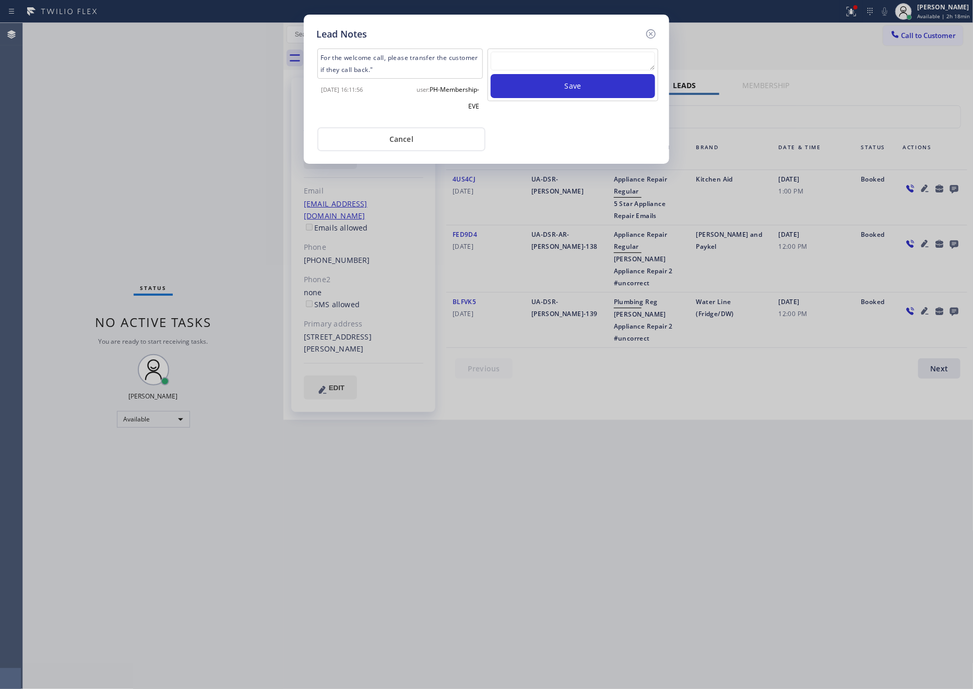
click at [609, 125] on div "Cancel" at bounding box center [486, 138] width 340 height 26
click at [398, 141] on button "Cancel" at bounding box center [401, 139] width 168 height 24
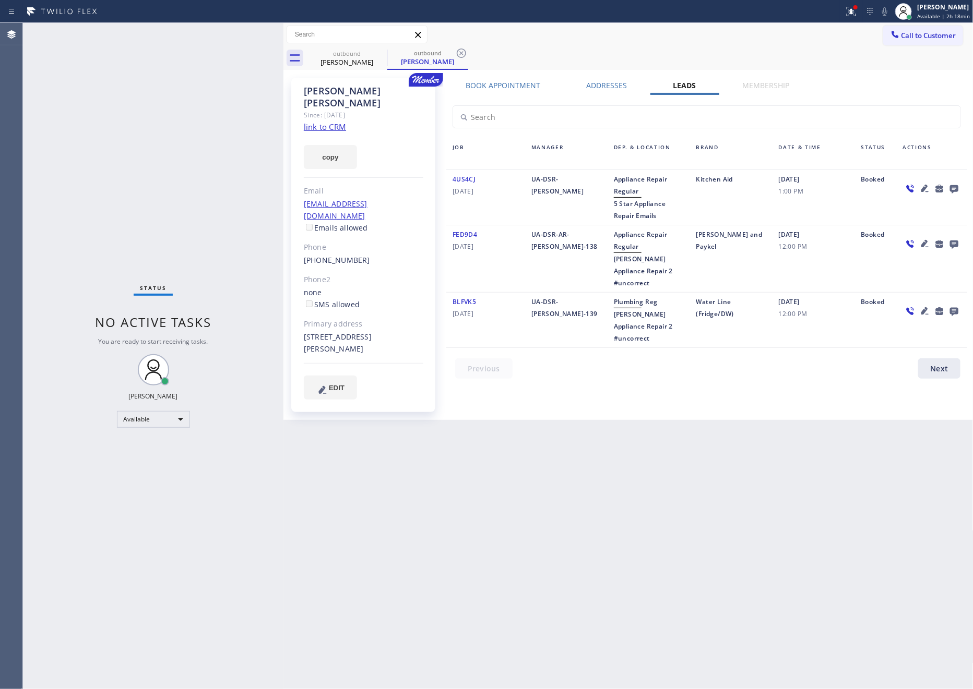
click at [196, 171] on div "Status No active tasks You are ready to start receiving tasks. [PERSON_NAME] Av…" at bounding box center [153, 356] width 260 height 666
click at [166, 199] on div "Status No active tasks You are ready to start receiving tasks. [PERSON_NAME] Av…" at bounding box center [153, 356] width 260 height 666
drag, startPoint x: 337, startPoint y: 61, endPoint x: 384, endPoint y: 59, distance: 46.5
click at [340, 62] on div "[PERSON_NAME]" at bounding box center [346, 61] width 79 height 9
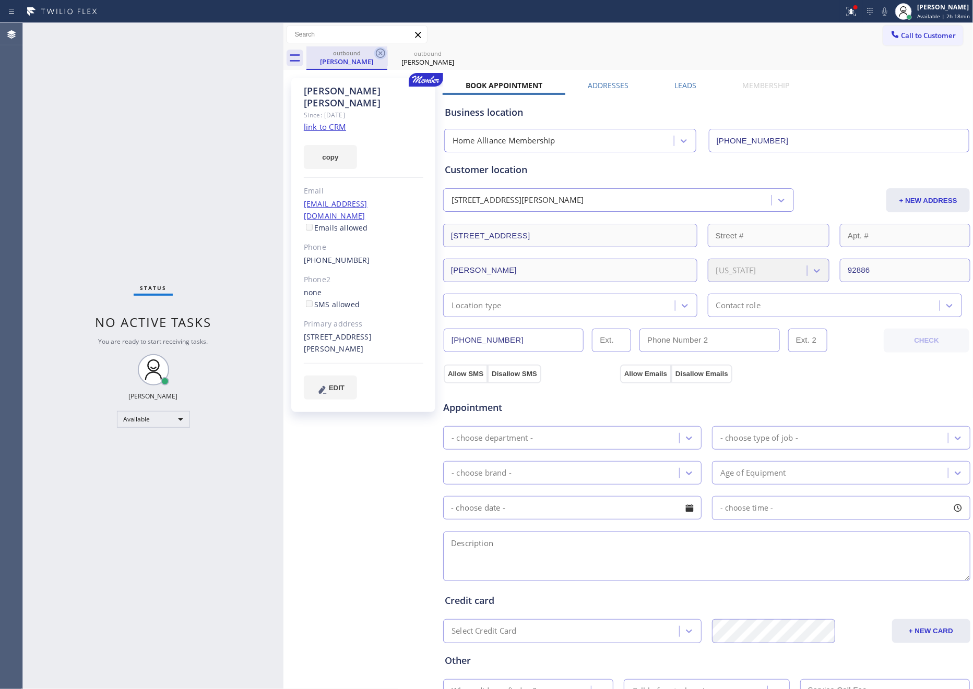
click at [378, 52] on icon at bounding box center [380, 53] width 13 height 13
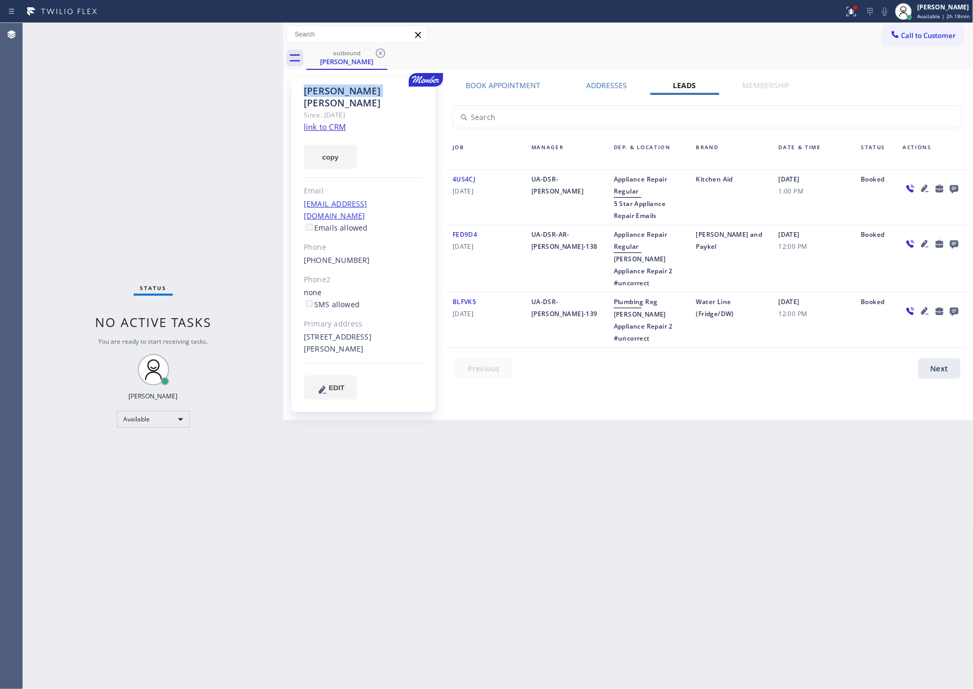
click at [378, 52] on icon at bounding box center [380, 53] width 13 height 13
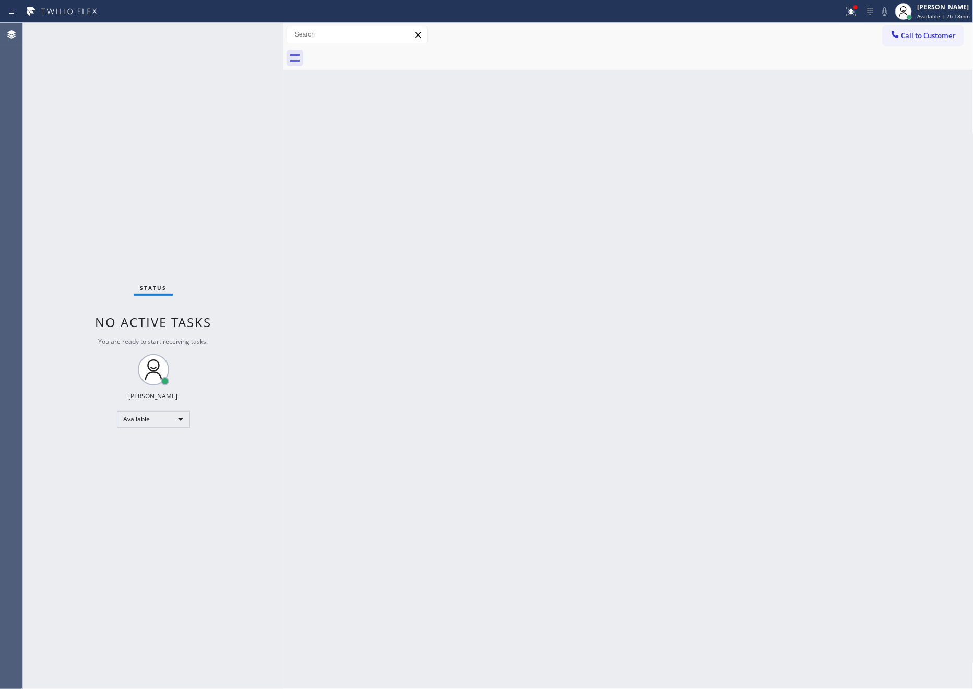
click at [608, 53] on div at bounding box center [639, 57] width 667 height 23
click at [904, 39] on span "Call to Customer" at bounding box center [928, 35] width 55 height 9
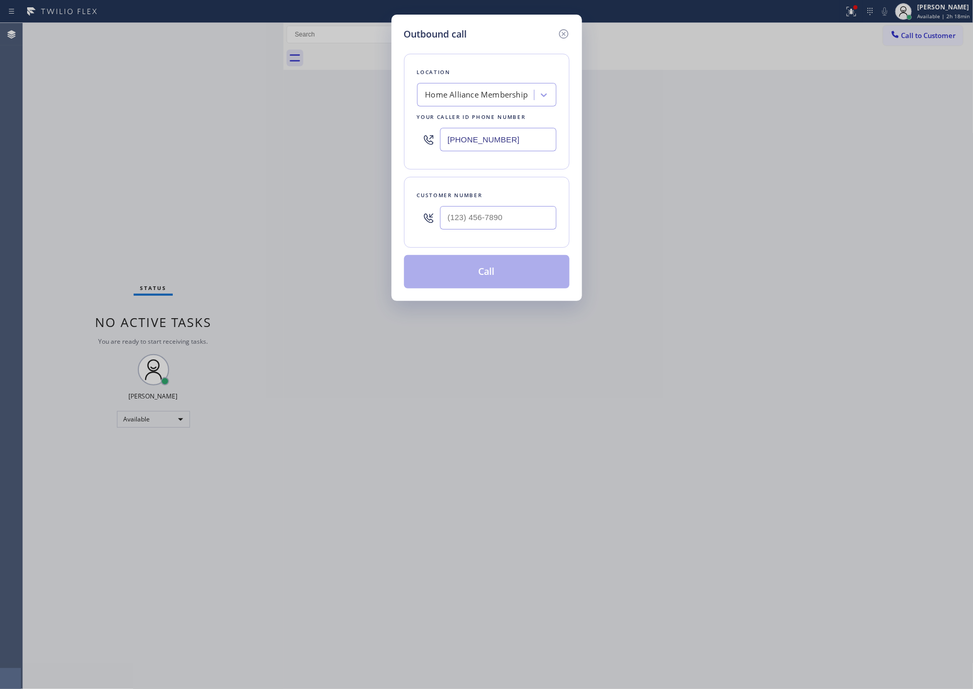
drag, startPoint x: 548, startPoint y: 202, endPoint x: 531, endPoint y: 222, distance: 26.7
click at [546, 204] on div at bounding box center [498, 218] width 116 height 34
click at [531, 222] on input "(___) ___-____" at bounding box center [498, 217] width 116 height 23
paste input "510) 536-9414"
type input "[PHONE_NUMBER]"
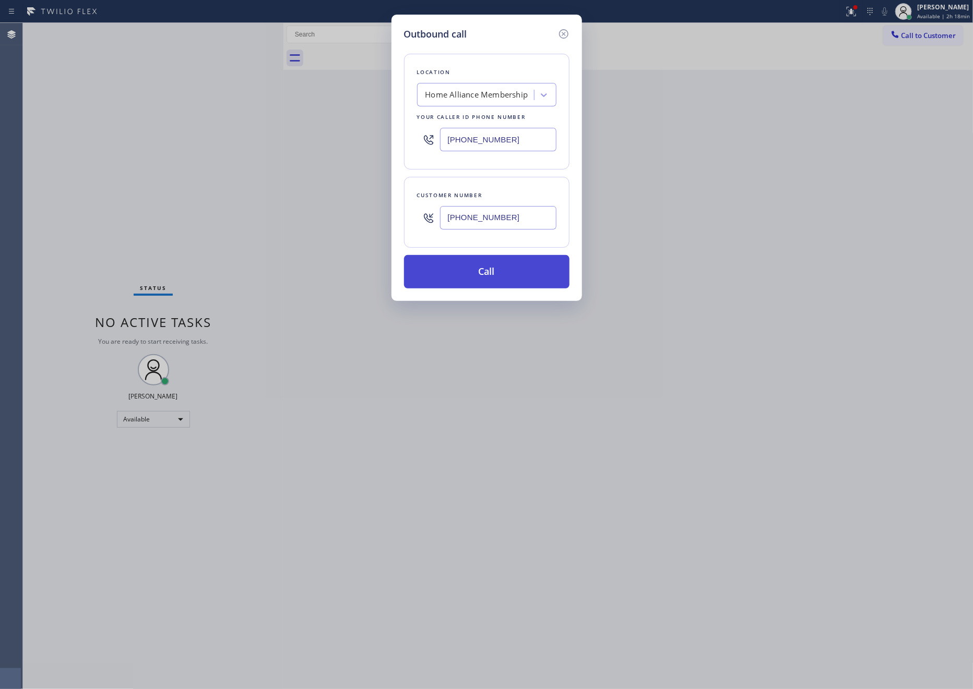
click at [519, 278] on button "Call" at bounding box center [486, 271] width 165 height 33
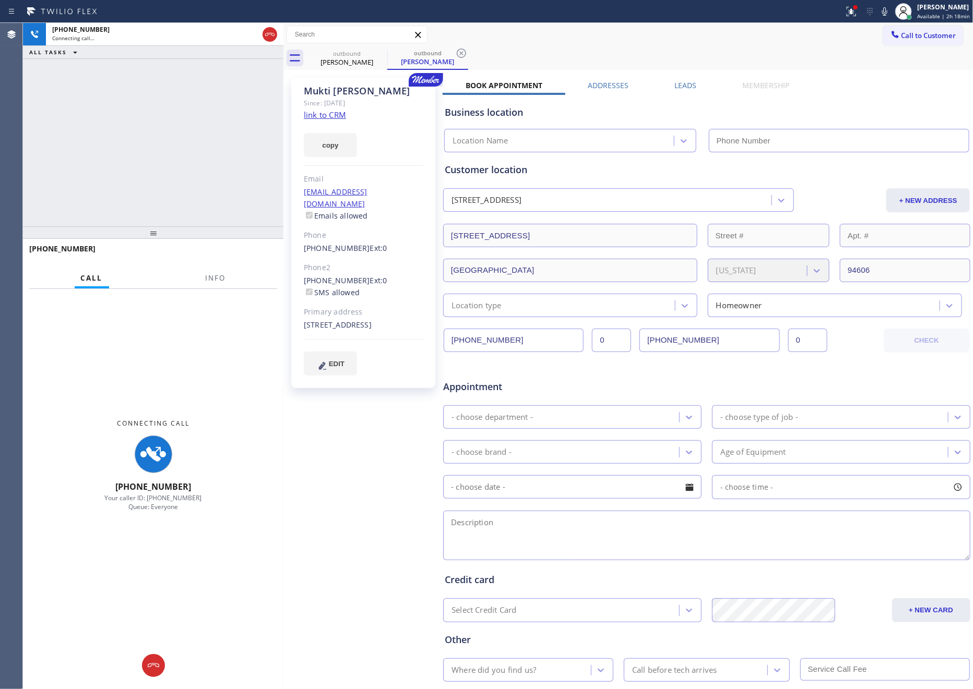
type input "[PHONE_NUMBER]"
click at [151, 152] on div "[PHONE_NUMBER] Connecting call… ALL TASKS ALL TASKS ACTIVE TASKS TASKS IN WRAP …" at bounding box center [153, 125] width 260 height 204
click at [224, 200] on div "[PHONE_NUMBER] Connecting call… ALL TASKS ALL TASKS ACTIVE TASKS TASKS IN WRAP …" at bounding box center [153, 125] width 260 height 204
click at [225, 200] on div "[PHONE_NUMBER] Connecting call… ALL TASKS ALL TASKS ACTIVE TASKS TASKS IN WRAP …" at bounding box center [153, 125] width 260 height 204
click at [230, 194] on div "[PHONE_NUMBER] Connecting call… ALL TASKS ALL TASKS ACTIVE TASKS TASKS IN WRAP …" at bounding box center [153, 125] width 260 height 204
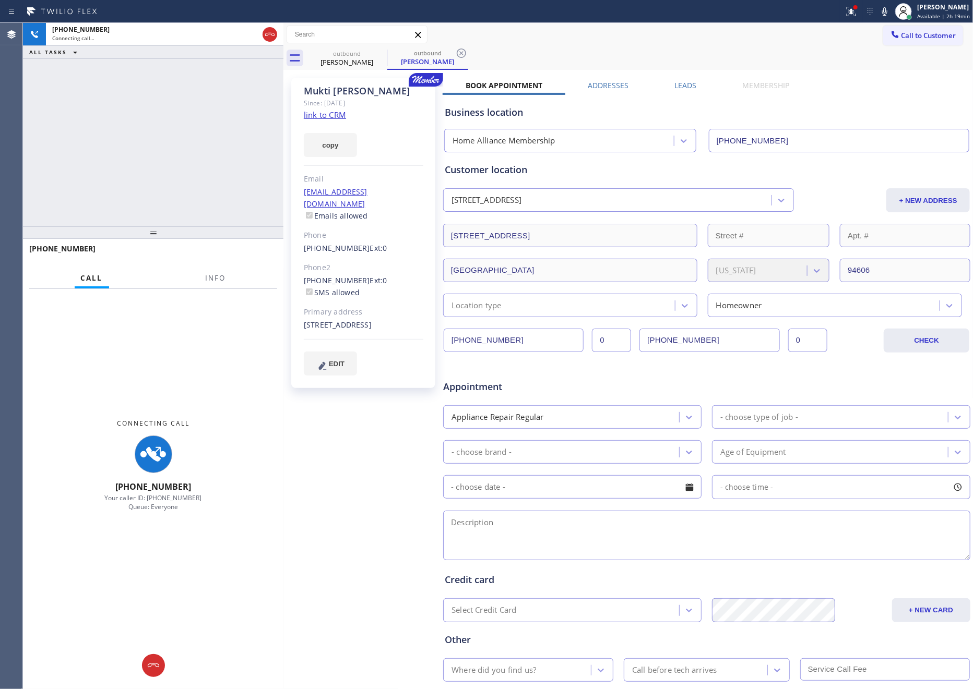
click at [234, 195] on div "[PHONE_NUMBER] Connecting call… ALL TASKS ALL TASKS ACTIVE TASKS TASKS IN WRAP …" at bounding box center [153, 125] width 260 height 204
click at [682, 44] on div "Call to Customer Outbound call Location Home Alliance Membership Your caller id…" at bounding box center [628, 34] width 690 height 23
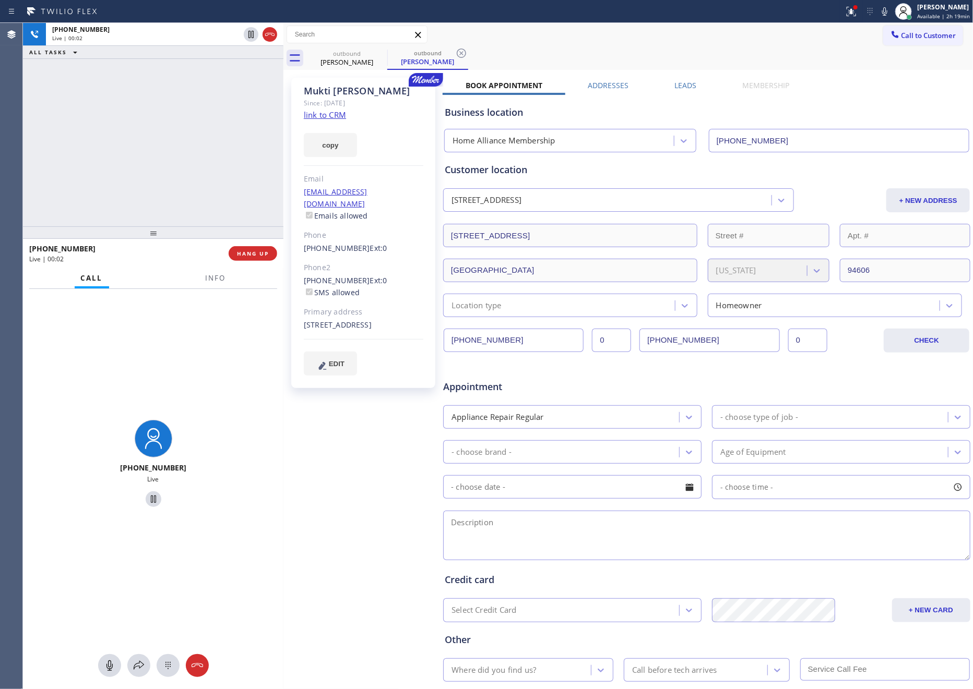
click at [675, 85] on label "Leads" at bounding box center [685, 85] width 22 height 10
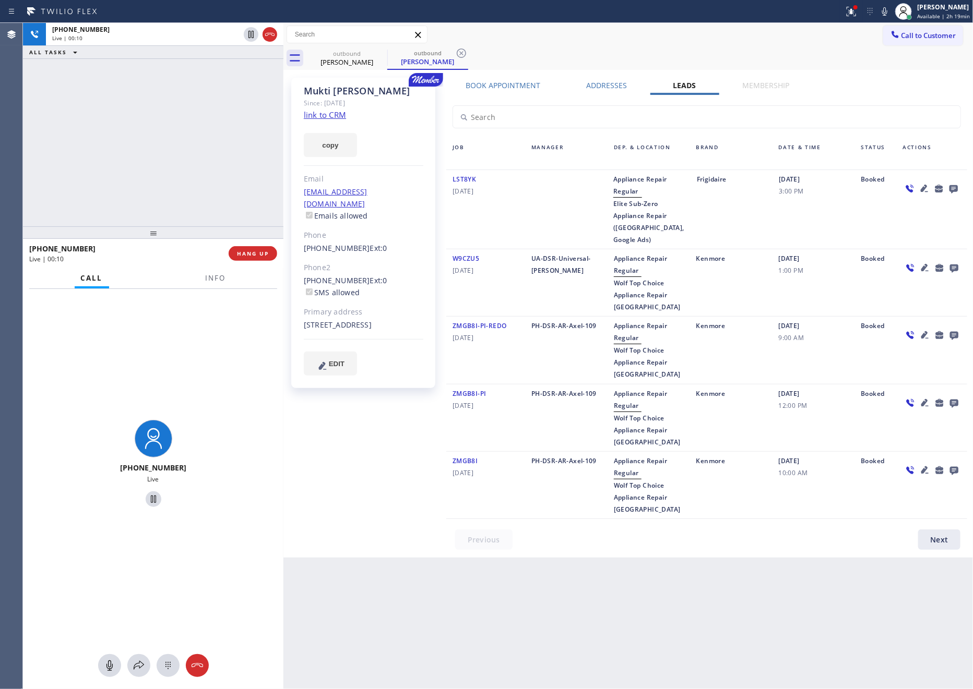
click at [192, 134] on div "[PHONE_NUMBER] Live | 00:10 ALL TASKS ALL TASKS ACTIVE TASKS TASKS IN WRAP UP" at bounding box center [153, 125] width 260 height 204
click at [193, 141] on div "[PHONE_NUMBER] Live | 00:11 ALL TASKS ALL TASKS ACTIVE TASKS TASKS IN WRAP UP" at bounding box center [153, 125] width 260 height 204
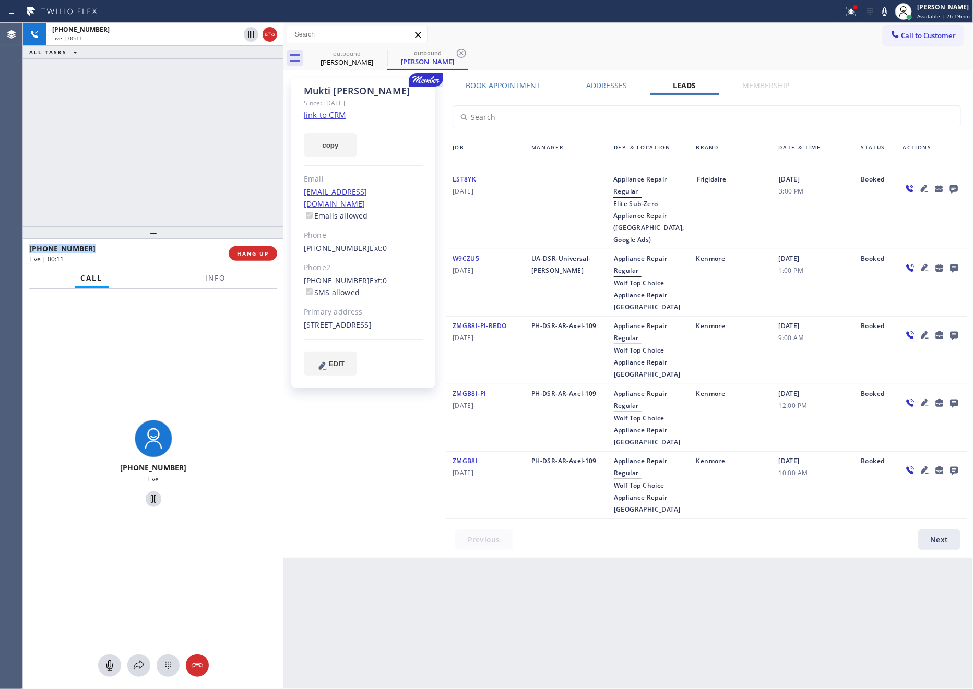
drag, startPoint x: 193, startPoint y: 141, endPoint x: 599, endPoint y: 183, distance: 408.1
click at [204, 143] on div "[PHONE_NUMBER] Live | 00:11 ALL TASKS ALL TASKS ACTIVE TASKS TASKS IN WRAP UP" at bounding box center [153, 125] width 260 height 204
click at [156, 129] on div "[PHONE_NUMBER] Live | 00:28 ALL TASKS ALL TASKS ACTIVE TASKS TASKS IN WRAP UP" at bounding box center [153, 125] width 260 height 204
click at [957, 188] on icon at bounding box center [953, 189] width 8 height 8
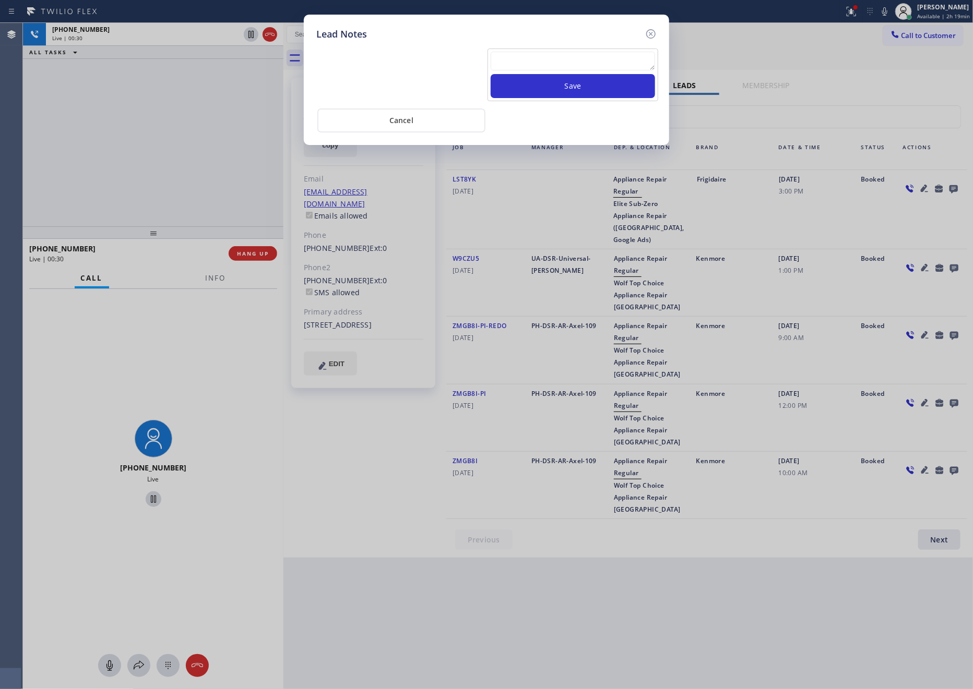
click at [527, 61] on textarea at bounding box center [573, 61] width 164 height 19
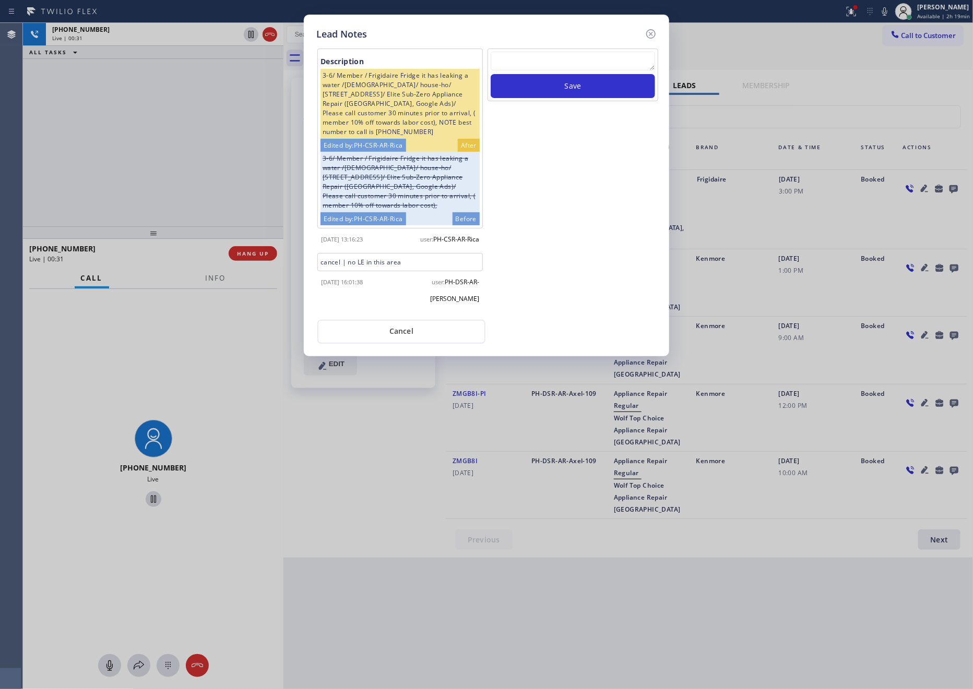
paste textarea "For the welcome call, please transfer the customer if they call back.""
type textarea "For the welcome call, please transfer the customer if they call back.""
click at [550, 87] on button "Save" at bounding box center [573, 86] width 164 height 24
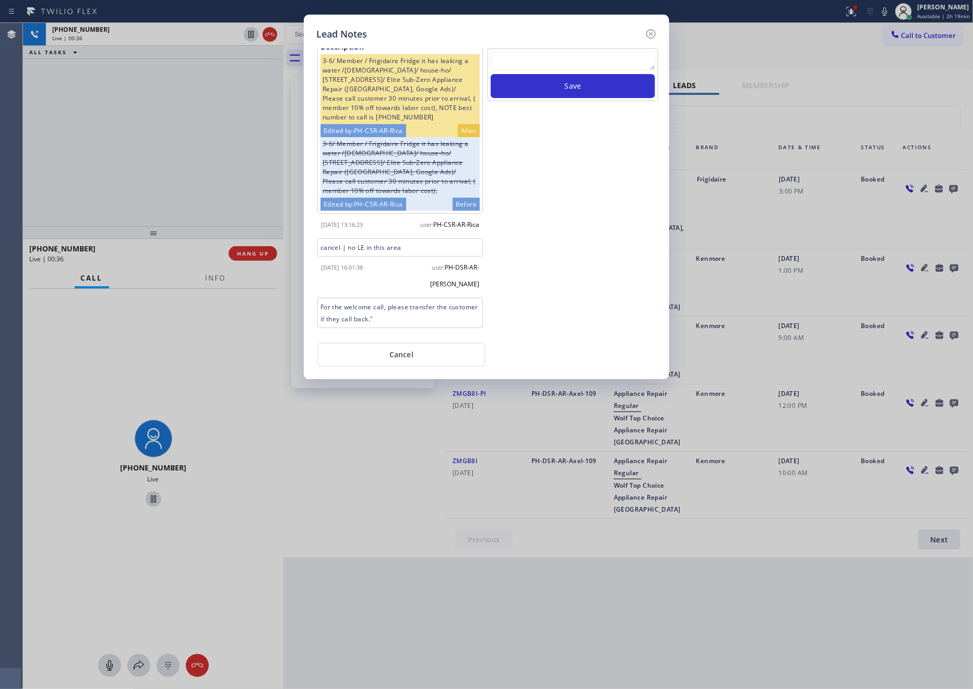
scroll to position [29, 0]
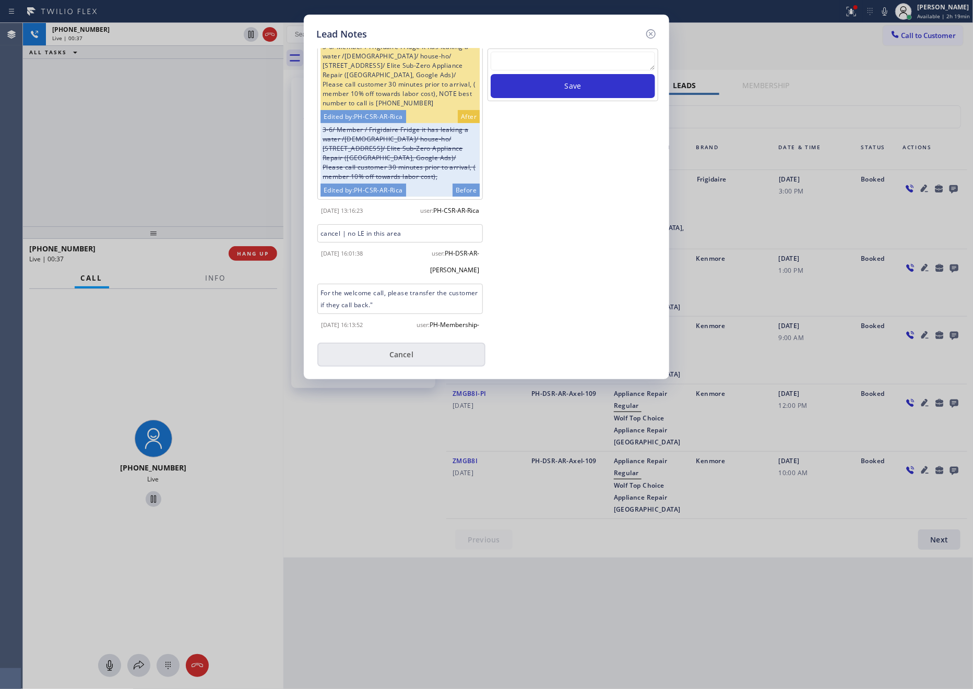
click at [410, 351] on button "Cancel" at bounding box center [401, 355] width 168 height 24
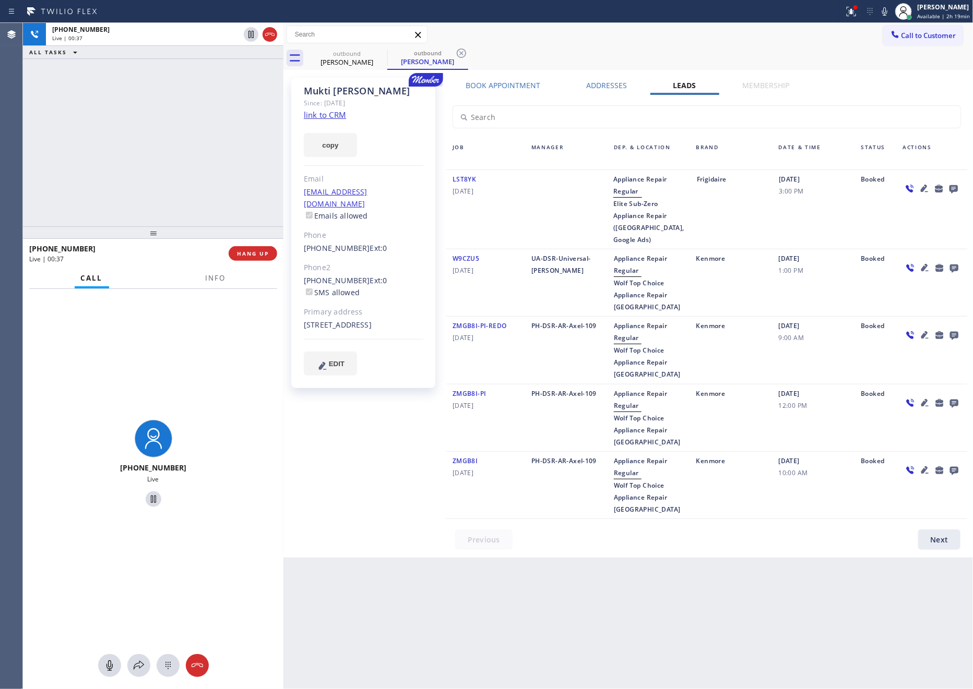
click at [189, 133] on div "[PHONE_NUMBER] Live | 00:37 ALL TASKS ALL TASKS ACTIVE TASKS TASKS IN WRAP UP" at bounding box center [153, 125] width 260 height 204
click at [199, 187] on div "[PHONE_NUMBER] Live | 00:41 ALL TASKS ALL TASKS ACTIVE TASKS TASKS IN WRAP UP" at bounding box center [153, 125] width 260 height 204
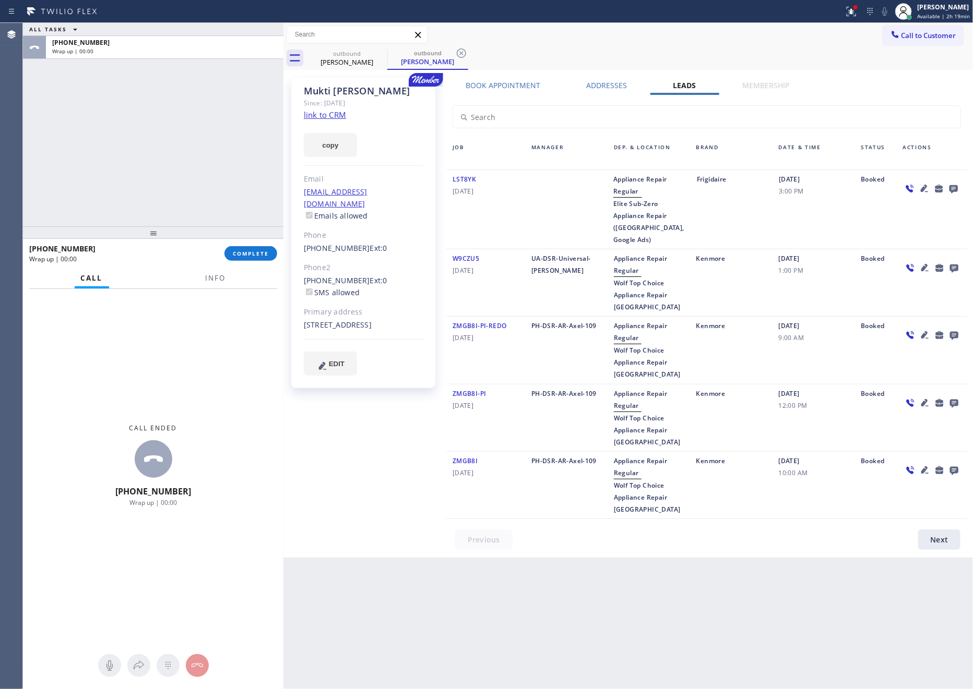
click at [221, 146] on div "ALL TASKS ALL TASKS ACTIVE TASKS TASKS IN WRAP UP [PHONE_NUMBER] Wrap up | 00:00" at bounding box center [153, 125] width 260 height 204
click at [174, 116] on div "ALL TASKS ALL TASKS ACTIVE TASKS TASKS IN WRAP UP [PHONE_NUMBER] Wrap up | 00:40" at bounding box center [153, 125] width 260 height 204
click at [177, 116] on div "ALL TASKS ALL TASKS ACTIVE TASKS TASKS IN WRAP UP [PHONE_NUMBER] Wrap up | 00:40" at bounding box center [153, 125] width 260 height 204
click at [179, 116] on div "ALL TASKS ALL TASKS ACTIVE TASKS TASKS IN WRAP UP [PHONE_NUMBER] Wrap up | 00:40" at bounding box center [153, 125] width 260 height 204
click at [204, 132] on div "ALL TASKS ALL TASKS ACTIVE TASKS TASKS IN WRAP UP [PHONE_NUMBER] Wrap up | 00:45" at bounding box center [153, 125] width 260 height 204
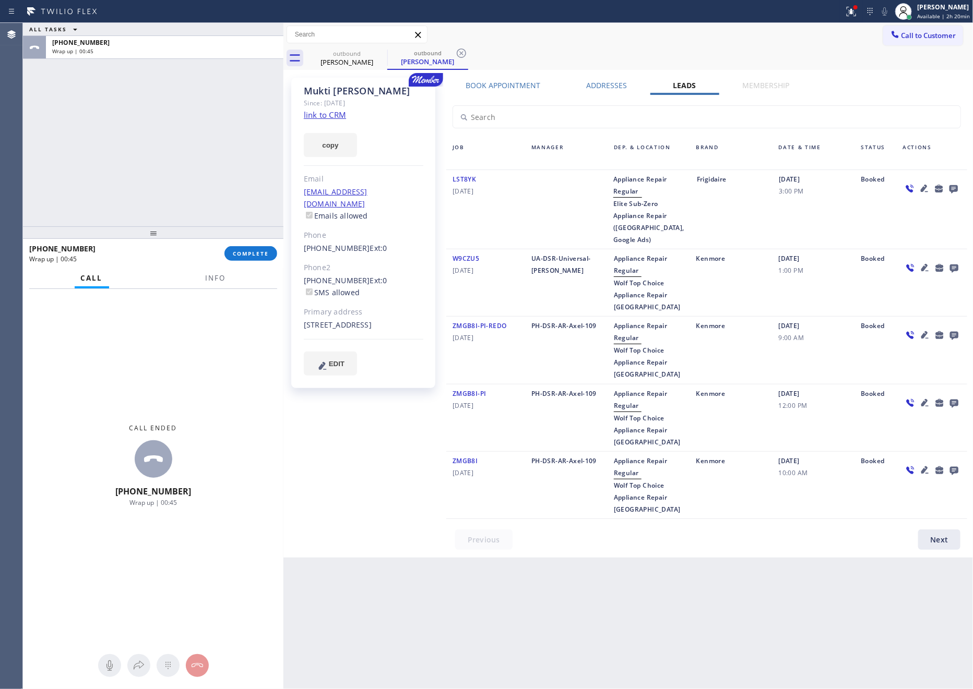
click at [205, 132] on div "ALL TASKS ALL TASKS ACTIVE TASKS TASKS IN WRAP UP [PHONE_NUMBER] Wrap up | 00:45" at bounding box center [153, 125] width 260 height 204
click at [245, 254] on span "COMPLETE" at bounding box center [251, 253] width 36 height 7
click at [210, 110] on div "ALL TASKS ALL TASKS ACTIVE TASKS TASKS IN WRAP UP [PHONE_NUMBER] Wrap up | 00:46" at bounding box center [153, 125] width 260 height 204
click at [214, 114] on div "ALL TASKS ALL TASKS ACTIVE TASKS TASKS IN WRAP UP [PHONE_NUMBER] Wrap up | 00:47" at bounding box center [153, 125] width 260 height 204
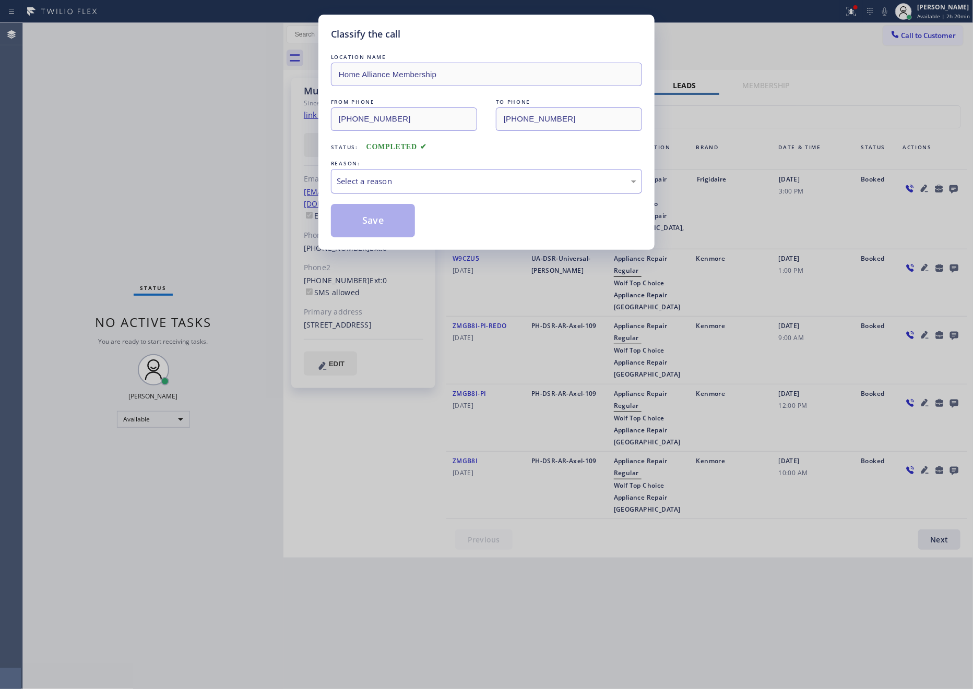
click at [476, 190] on div "Select a reason" at bounding box center [486, 181] width 311 height 25
click at [392, 220] on button "Save" at bounding box center [373, 220] width 84 height 33
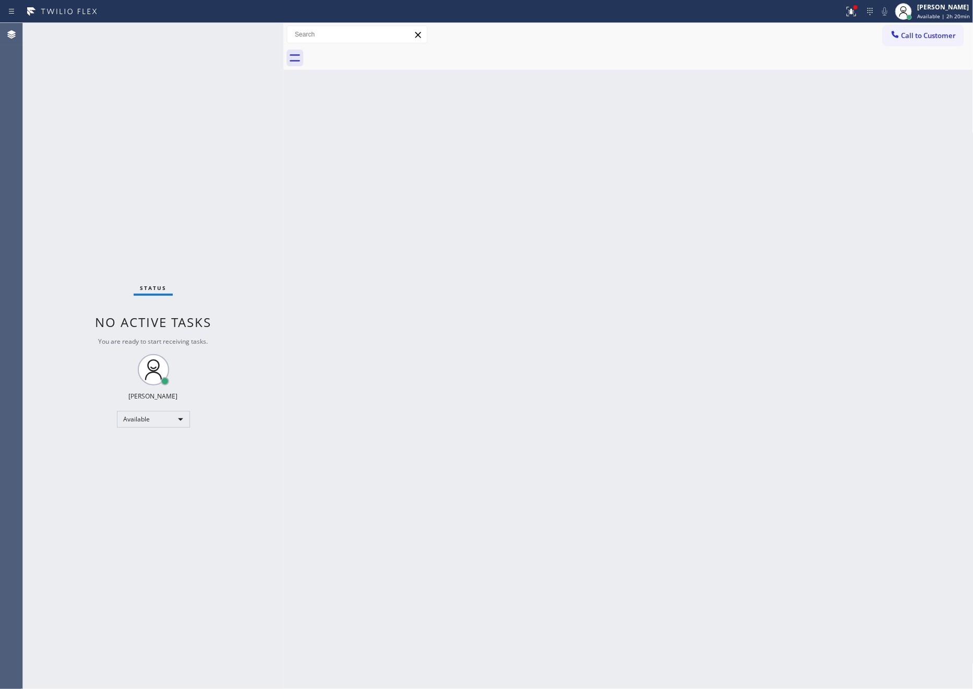
drag, startPoint x: 420, startPoint y: 231, endPoint x: 470, endPoint y: 418, distance: 193.9
click at [437, 270] on div "Back to Dashboard Change Sender ID Customers Technicians Select a contact Outbo…" at bounding box center [628, 356] width 690 height 666
drag, startPoint x: 473, startPoint y: 431, endPoint x: 485, endPoint y: 425, distance: 13.5
click at [475, 431] on div "Back to Dashboard Change Sender ID Customers Technicians Select a contact Outbo…" at bounding box center [628, 356] width 690 height 666
click at [530, 365] on div "Back to Dashboard Change Sender ID Customers Technicians Select a contact Outbo…" at bounding box center [628, 356] width 690 height 666
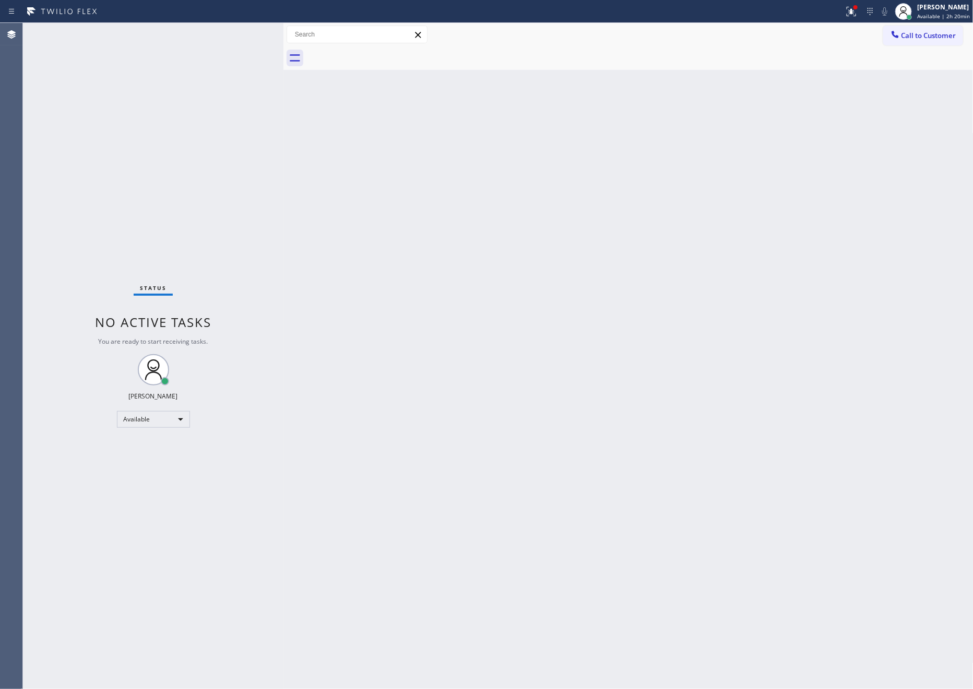
drag, startPoint x: 438, startPoint y: 445, endPoint x: 901, endPoint y: 523, distance: 468.9
click at [465, 456] on div "Back to Dashboard Change Sender ID Customers Technicians Select a contact Outbo…" at bounding box center [628, 356] width 690 height 666
click at [531, 306] on div "Back to Dashboard Change Sender ID Customers Technicians Select a contact Outbo…" at bounding box center [628, 356] width 690 height 666
drag, startPoint x: 545, startPoint y: 296, endPoint x: 643, endPoint y: 270, distance: 101.7
click at [563, 295] on div "Back to Dashboard Change Sender ID Customers Technicians Select a contact Outbo…" at bounding box center [628, 356] width 690 height 666
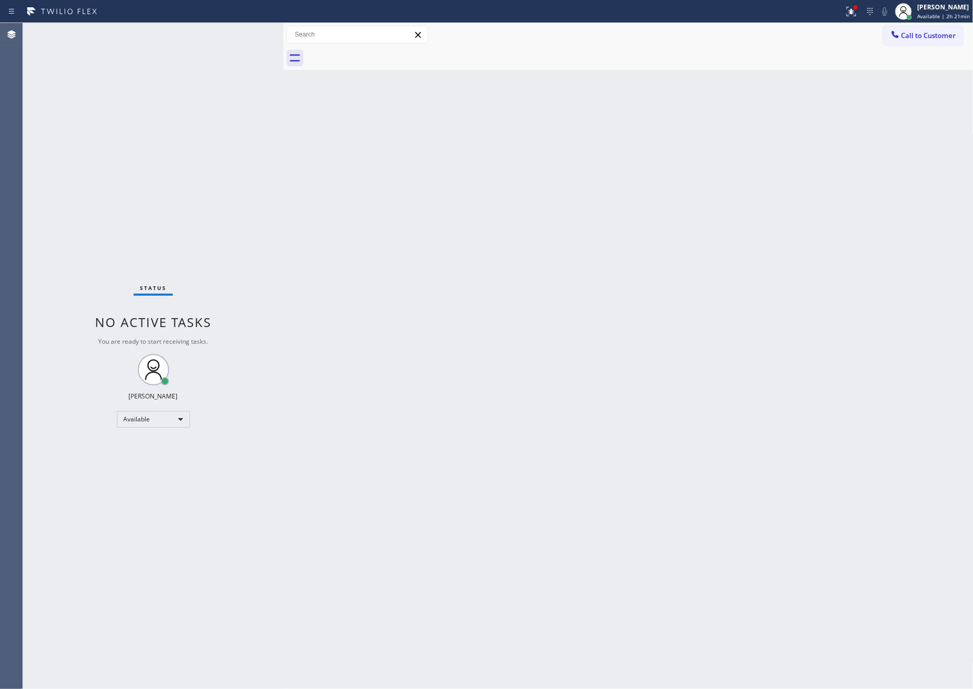
click at [949, 33] on span "Call to Customer" at bounding box center [928, 35] width 55 height 9
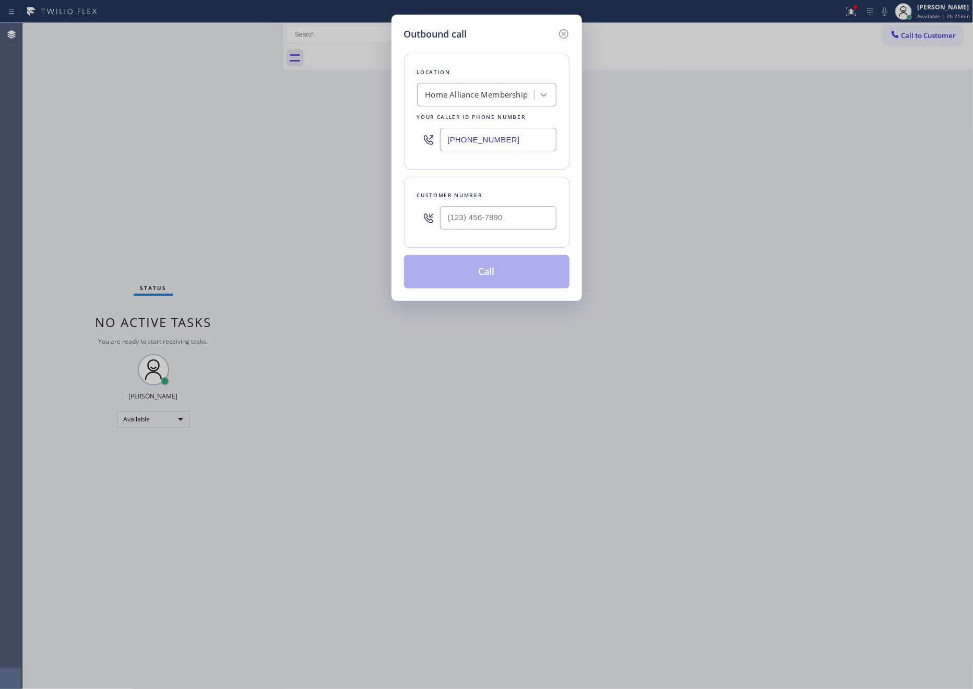
click at [507, 221] on input "text" at bounding box center [498, 217] width 116 height 23
paste input "206) 218-8613"
type input "[PHONE_NUMBER]"
click at [509, 281] on button "Call" at bounding box center [486, 271] width 165 height 33
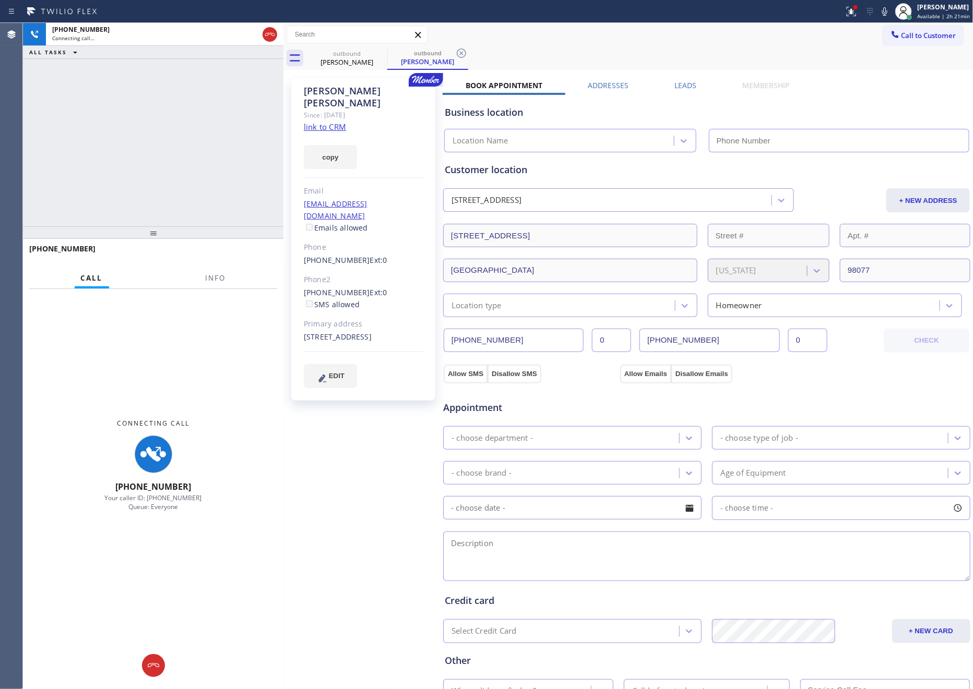
click at [150, 144] on div "[PHONE_NUMBER] Connecting call… ALL TASKS ALL TASKS ACTIVE TASKS TASKS IN WRAP …" at bounding box center [153, 125] width 260 height 204
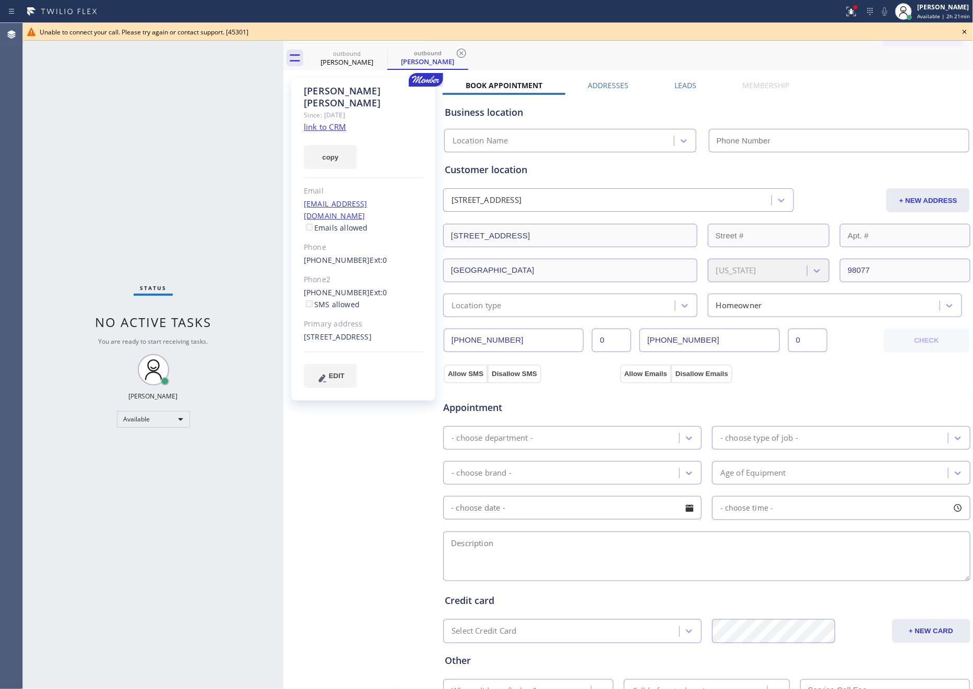
click at [163, 146] on div "Status No active tasks You are ready to start receiving tasks. [PERSON_NAME] Av…" at bounding box center [153, 356] width 260 height 666
type input "[PHONE_NUMBER]"
click at [965, 33] on icon at bounding box center [964, 32] width 13 height 13
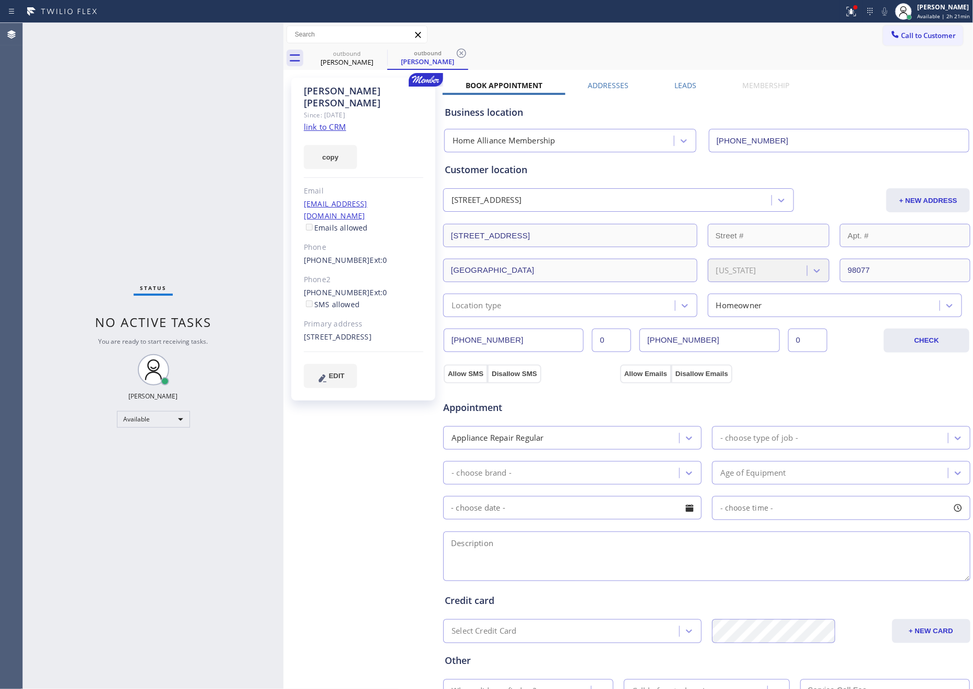
click at [906, 91] on div "Business location Home Alliance Membership [PHONE_NUMBER]" at bounding box center [707, 122] width 528 height 62
click at [113, 182] on div "Status No active tasks You are ready to start receiving tasks. [PERSON_NAME] Av…" at bounding box center [153, 356] width 260 height 666
click at [916, 112] on div "Business location" at bounding box center [707, 112] width 524 height 14
click at [685, 83] on label "Leads" at bounding box center [685, 85] width 22 height 10
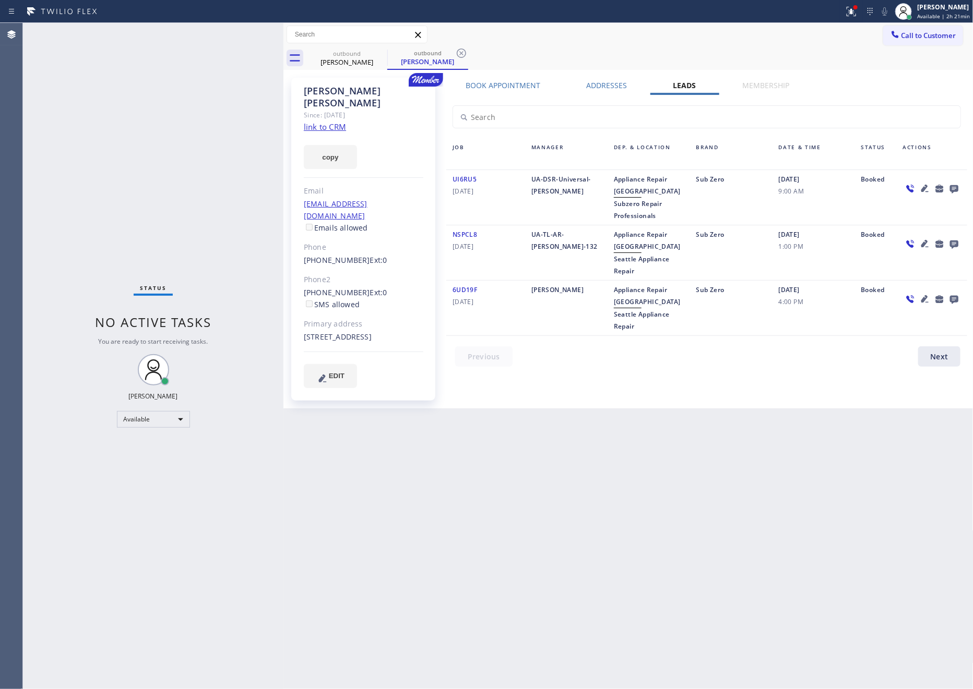
click at [766, 362] on div at bounding box center [712, 359] width 533 height 26
click at [953, 186] on icon at bounding box center [953, 189] width 8 height 8
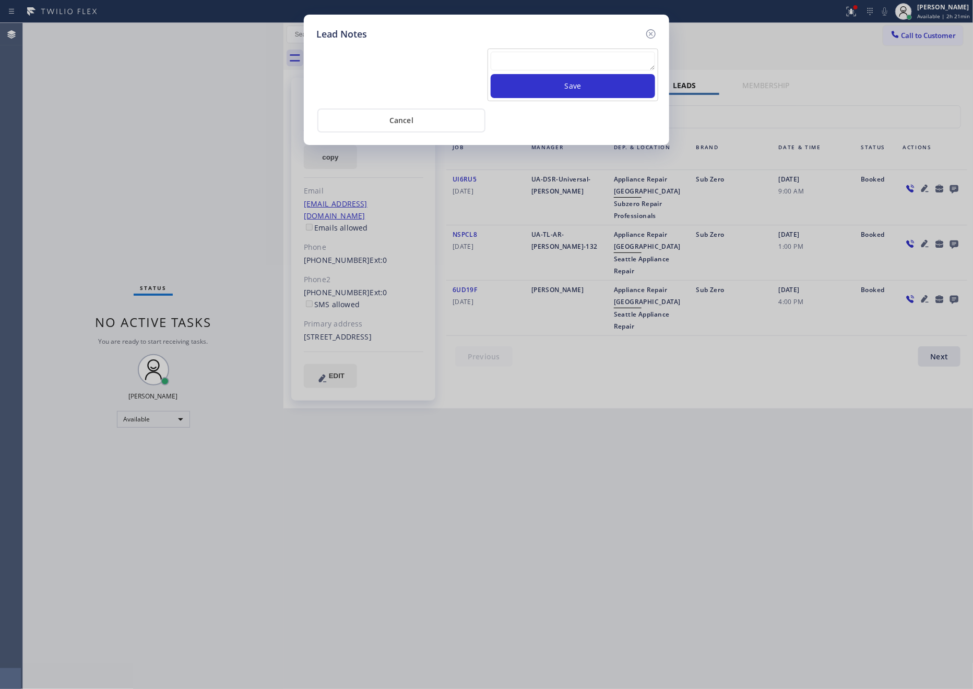
drag, startPoint x: 540, startPoint y: 50, endPoint x: 546, endPoint y: 69, distance: 19.8
click at [540, 56] on div "Save" at bounding box center [572, 75] width 171 height 53
click at [547, 58] on textarea at bounding box center [573, 61] width 164 height 19
paste textarea "For the welcome call, please transfer the customer if they call back.""
type textarea "For the welcome call, please transfer the customer if they call back.""
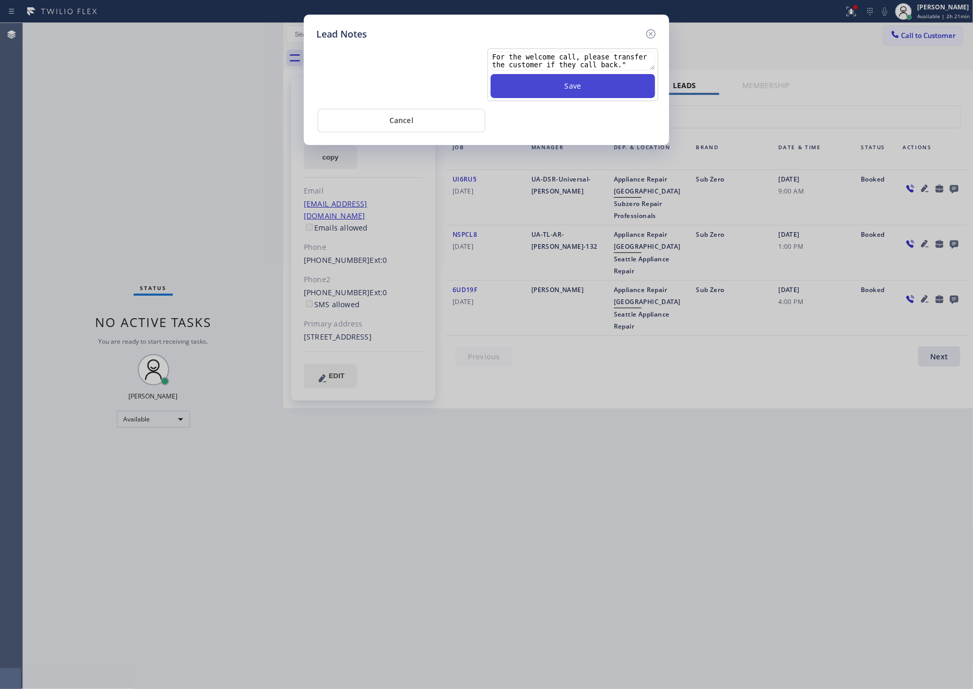
click at [568, 87] on button "Save" at bounding box center [573, 86] width 164 height 24
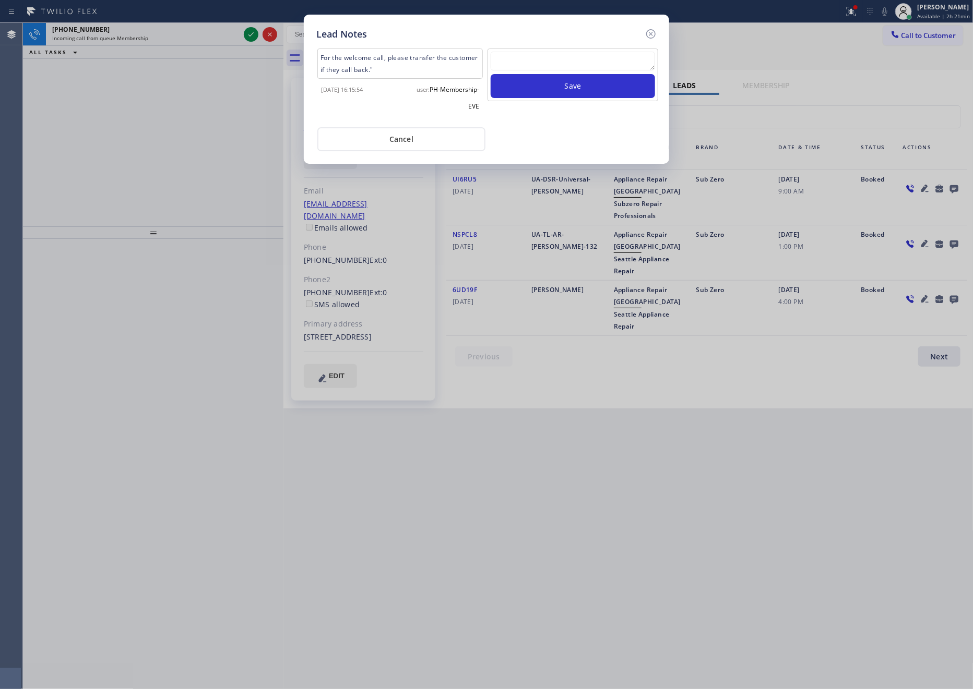
click at [433, 138] on button "Cancel" at bounding box center [401, 139] width 168 height 24
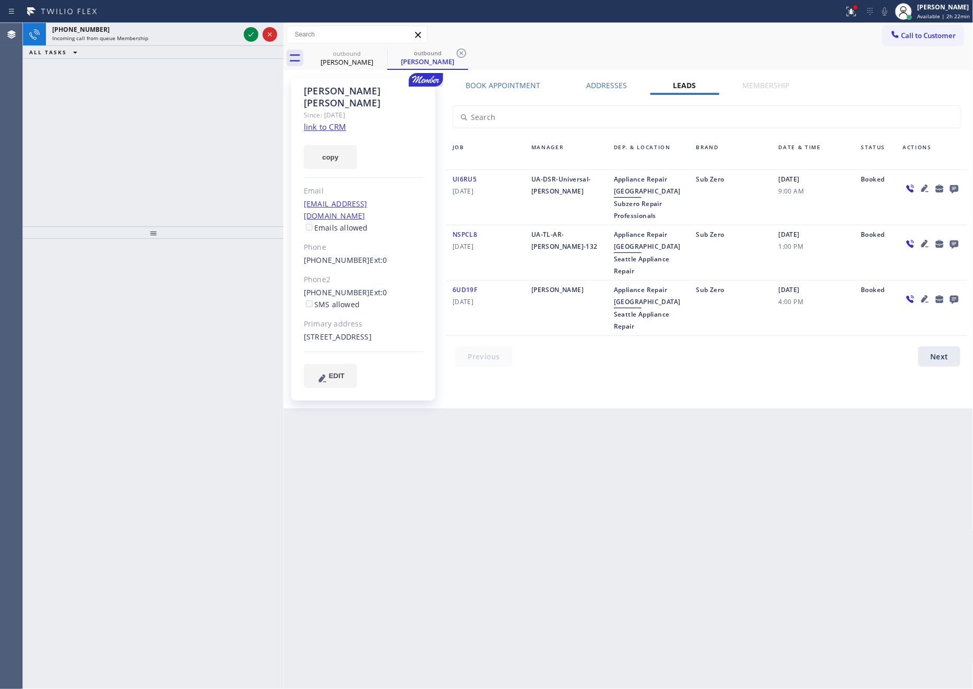
drag, startPoint x: 149, startPoint y: 152, endPoint x: 161, endPoint y: 141, distance: 16.3
click at [161, 141] on div "[PHONE_NUMBER] Incoming call from queue Membership ALL TASKS ALL TASKS ACTIVE T…" at bounding box center [153, 125] width 260 height 204
click at [249, 34] on icon at bounding box center [251, 34] width 13 height 13
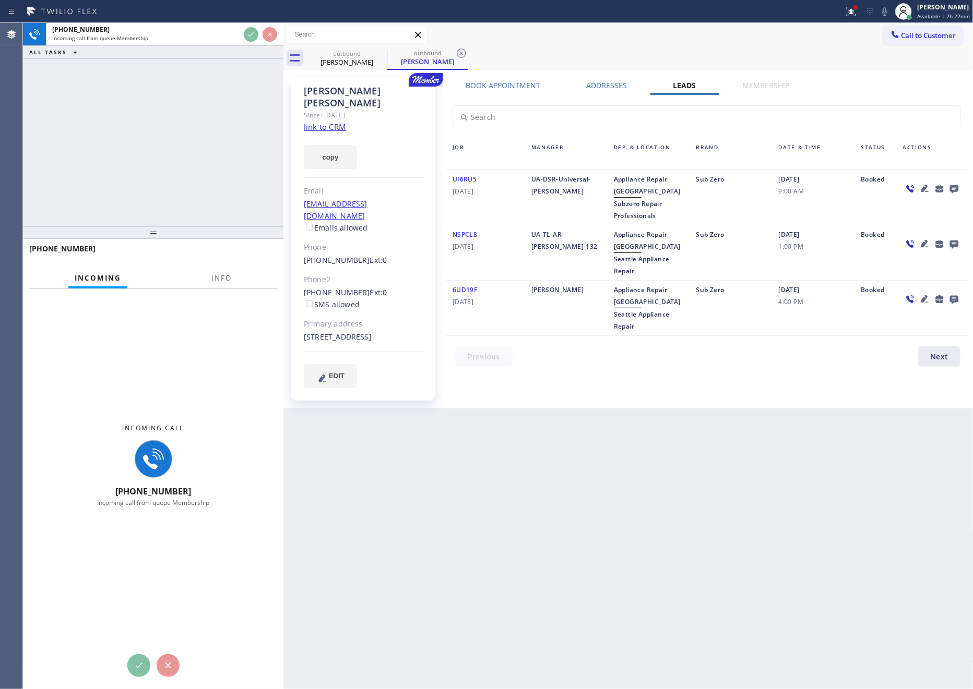
click at [205, 168] on div "[PHONE_NUMBER] Incoming call from queue Membership ALL TASKS ALL TASKS ACTIVE T…" at bounding box center [153, 125] width 260 height 204
click at [209, 168] on div "[PHONE_NUMBER] Incoming call from queue Membership ALL TASKS ALL TASKS ACTIVE T…" at bounding box center [153, 125] width 260 height 204
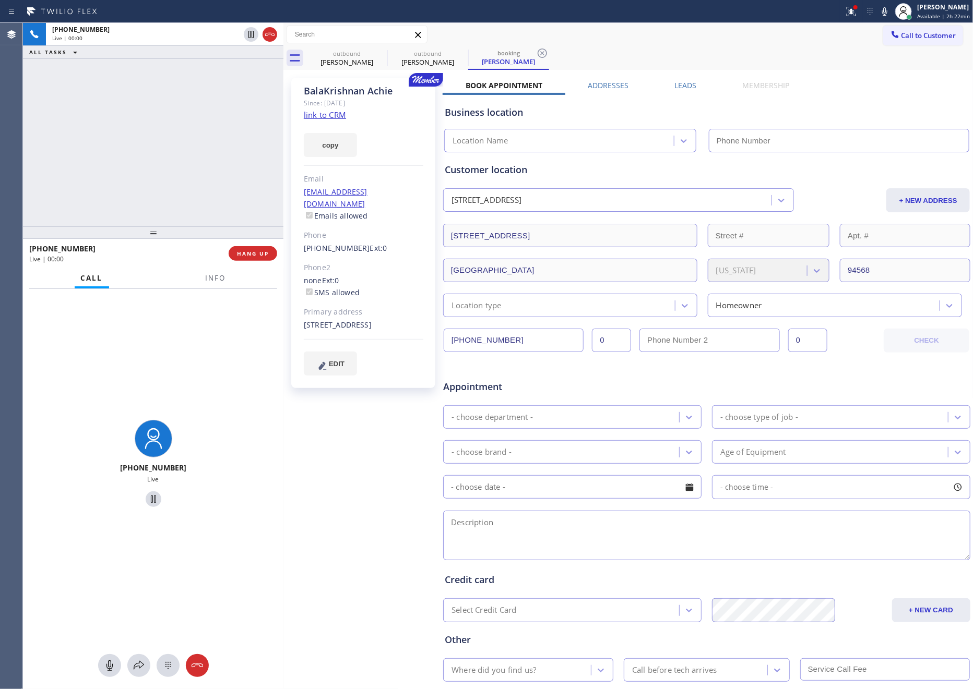
type input "[PHONE_NUMBER]"
click at [210, 168] on div "[PHONE_NUMBER] Live | 00:00 ALL TASKS ALL TASKS ACTIVE TASKS TASKS IN WRAP UP" at bounding box center [153, 125] width 260 height 204
click at [210, 168] on div "[PHONE_NUMBER] Live | 00:01 ALL TASKS ALL TASKS ACTIVE TASKS TASKS IN WRAP UP" at bounding box center [153, 125] width 260 height 204
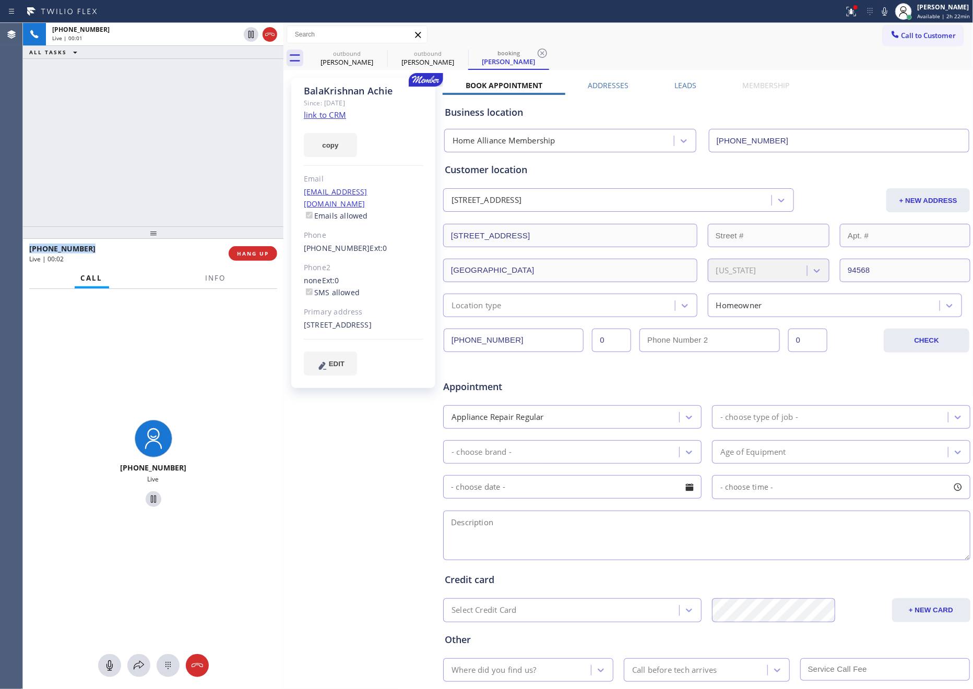
click at [210, 168] on div "[PHONE_NUMBER] Live | 00:01 ALL TASKS ALL TASKS ACTIVE TASKS TASKS IN WRAP UP" at bounding box center [153, 125] width 260 height 204
click at [210, 168] on div "[PHONE_NUMBER] Live | 00:02 ALL TASKS ALL TASKS ACTIVE TASKS TASKS IN WRAP UP" at bounding box center [153, 125] width 260 height 204
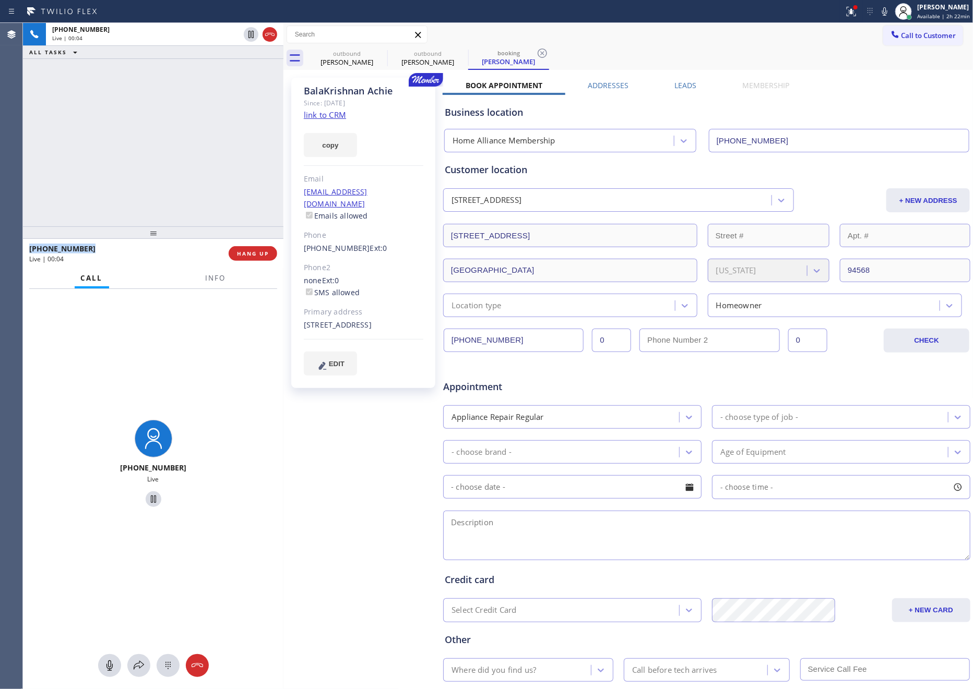
click at [322, 114] on link "link to CRM" at bounding box center [325, 115] width 42 height 10
click at [195, 130] on div "[PHONE_NUMBER] Live | 00:05 ALL TASKS ALL TASKS ACTIVE TASKS TASKS IN WRAP UP" at bounding box center [153, 125] width 260 height 204
click at [219, 148] on div "[PHONE_NUMBER] Live | 00:07 ALL TASKS ALL TASKS ACTIVE TASKS TASKS IN WRAP UP" at bounding box center [153, 125] width 260 height 204
click at [151, 160] on div "[PHONE_NUMBER] Live | 00:10 ALL TASKS ALL TASKS ACTIVE TASKS TASKS IN WRAP UP" at bounding box center [153, 125] width 260 height 204
click at [171, 169] on div "[PHONE_NUMBER] Live | 00:11 ALL TASKS ALL TASKS ACTIVE TASKS TASKS IN WRAP UP" at bounding box center [153, 125] width 260 height 204
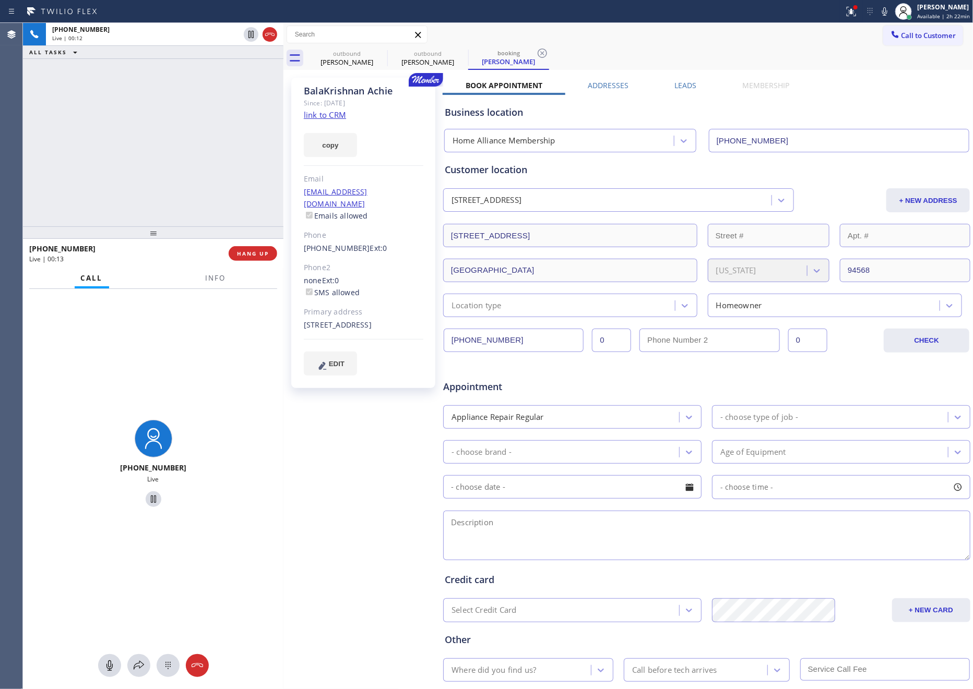
click at [171, 169] on div "[PHONE_NUMBER] Live | 00:12 ALL TASKS ALL TASKS ACTIVE TASKS TASKS IN WRAP UP" at bounding box center [153, 125] width 260 height 204
click at [707, 49] on div "outbound [PERSON_NAME] outbound [PERSON_NAME] booking [PERSON_NAME]" at bounding box center [639, 57] width 667 height 23
click at [890, 74] on div "[PERSON_NAME] Since: [DATE] link to CRM copy Email [EMAIL_ADDRESS][DOMAIN_NAME]…" at bounding box center [628, 411] width 685 height 676
click at [193, 108] on div "[PHONE_NUMBER] Live | 00:29 ALL TASKS ALL TASKS ACTIVE TASKS TASKS IN WRAP UP" at bounding box center [153, 125] width 260 height 204
click at [335, 112] on link "link to CRM" at bounding box center [325, 115] width 42 height 10
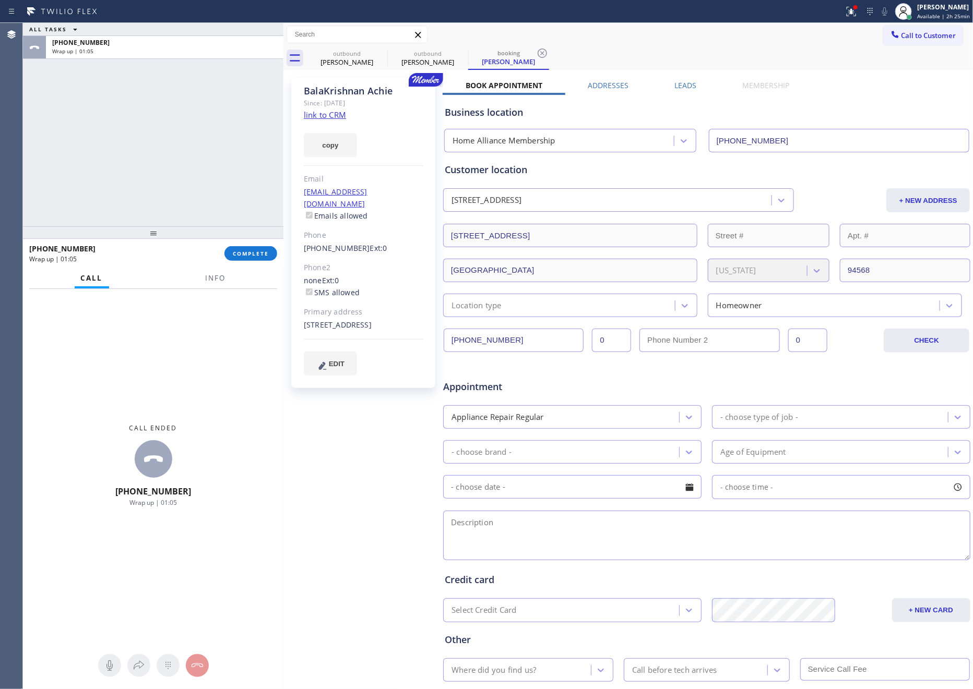
drag, startPoint x: 124, startPoint y: 146, endPoint x: 222, endPoint y: 243, distance: 138.4
click at [141, 194] on div "ALL TASKS ALL TASKS ACTIVE TASKS TASKS IN WRAP UP [PHONE_NUMBER] Wrap up | 01:05" at bounding box center [153, 125] width 260 height 204
click at [117, 154] on div "ALL TASKS ALL TASKS ACTIVE TASKS TASKS IN WRAP UP [PHONE_NUMBER] Wrap up | 01:48" at bounding box center [153, 125] width 260 height 204
click at [249, 256] on span "COMPLETE" at bounding box center [251, 253] width 36 height 7
click at [214, 113] on div "ALL TASKS ALL TASKS ACTIVE TASKS TASKS IN WRAP UP [PHONE_NUMBER] Wrap up | 01:49" at bounding box center [153, 125] width 260 height 204
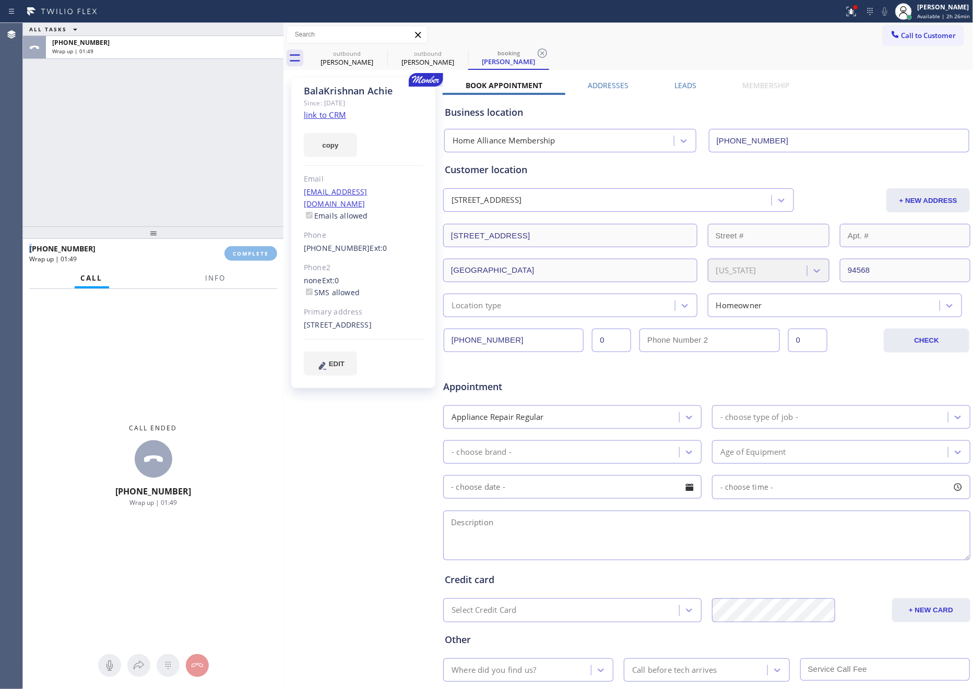
click at [214, 113] on div "ALL TASKS ALL TASKS ACTIVE TASKS TASKS IN WRAP UP [PHONE_NUMBER] Wrap up | 01:49" at bounding box center [153, 125] width 260 height 204
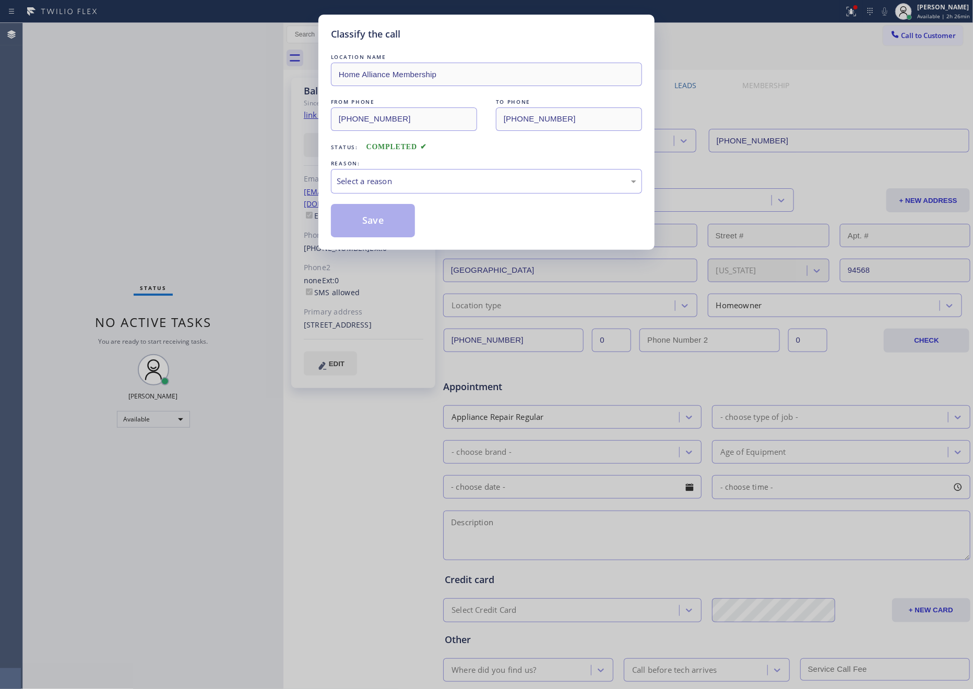
click at [467, 166] on div "REASON:" at bounding box center [486, 163] width 311 height 11
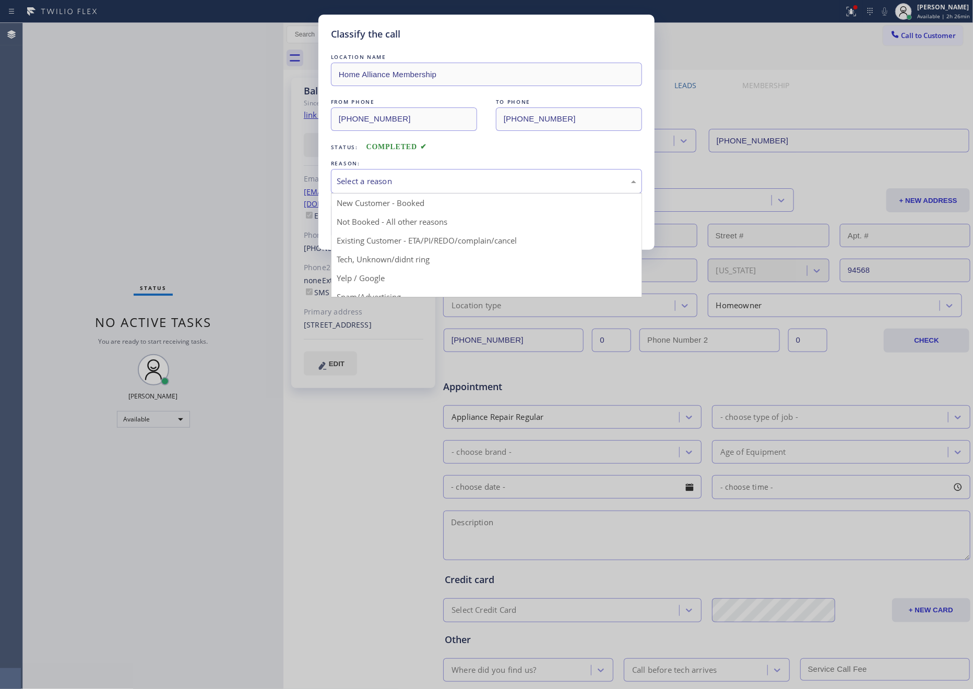
click at [456, 183] on div "Select a reason" at bounding box center [487, 181] width 300 height 12
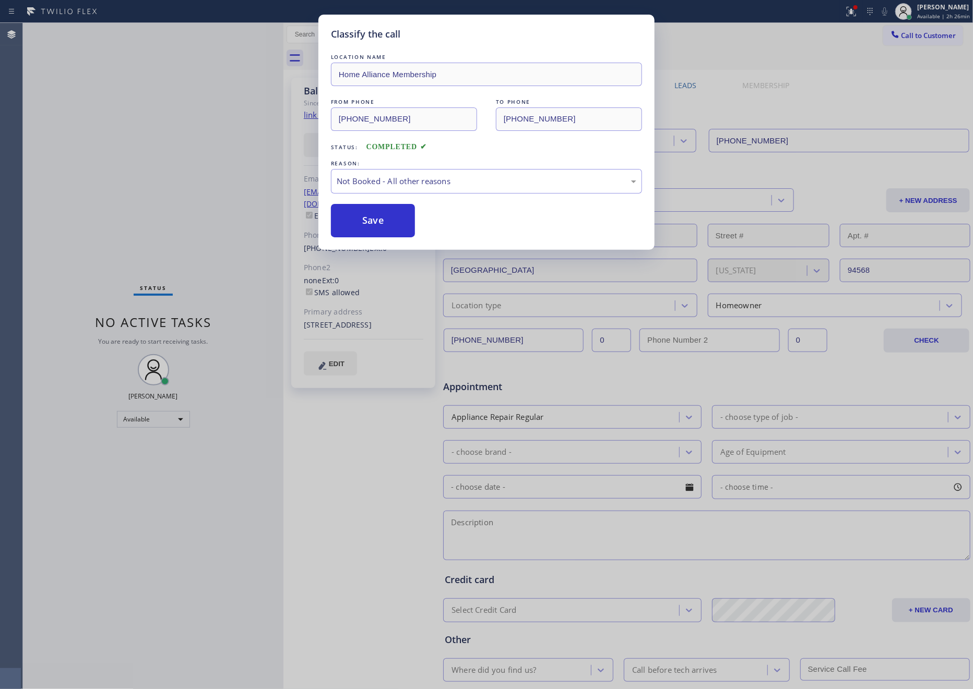
click at [383, 221] on button "Save" at bounding box center [373, 220] width 84 height 33
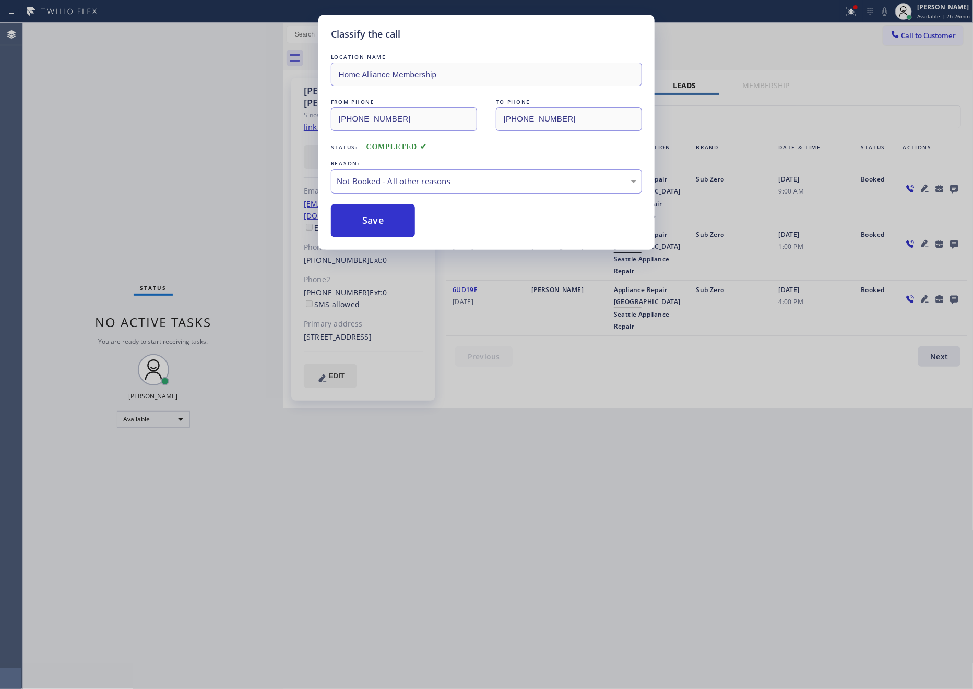
click at [383, 221] on button "Save" at bounding box center [373, 220] width 84 height 33
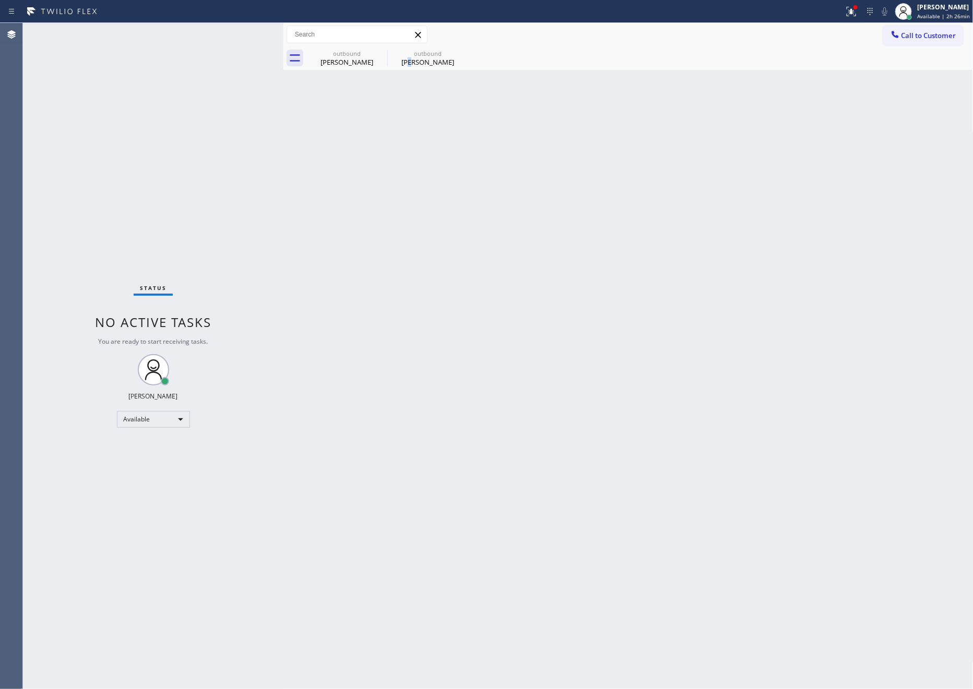
click at [415, 229] on div "Back to Dashboard Change Sender ID Customers Technicians Select a contact Outbo…" at bounding box center [628, 356] width 690 height 666
click at [345, 57] on div "[PERSON_NAME]" at bounding box center [346, 61] width 79 height 9
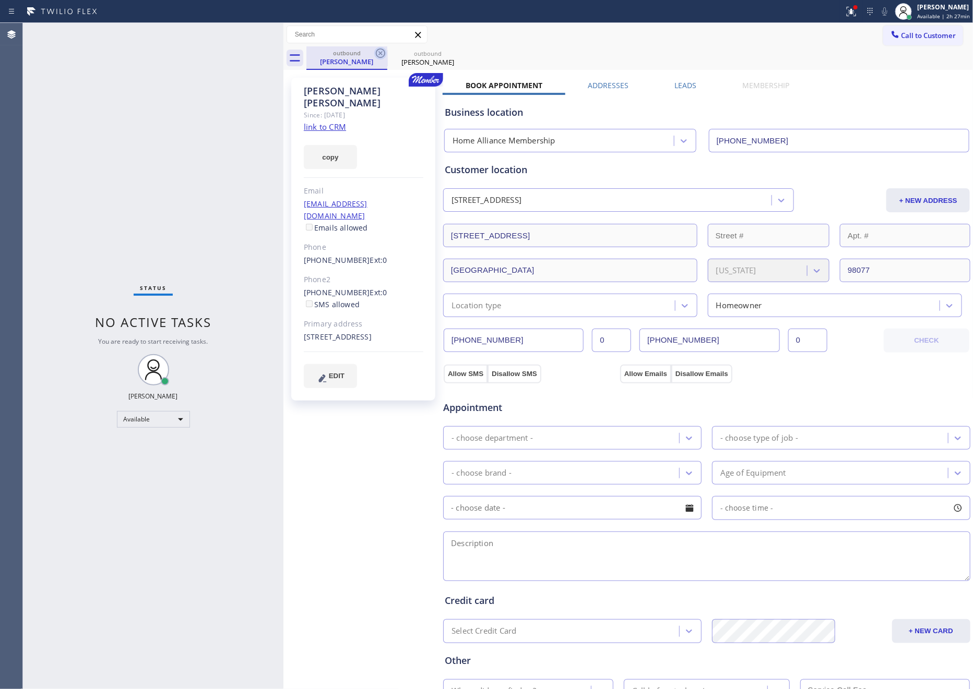
click at [381, 50] on icon at bounding box center [380, 53] width 13 height 13
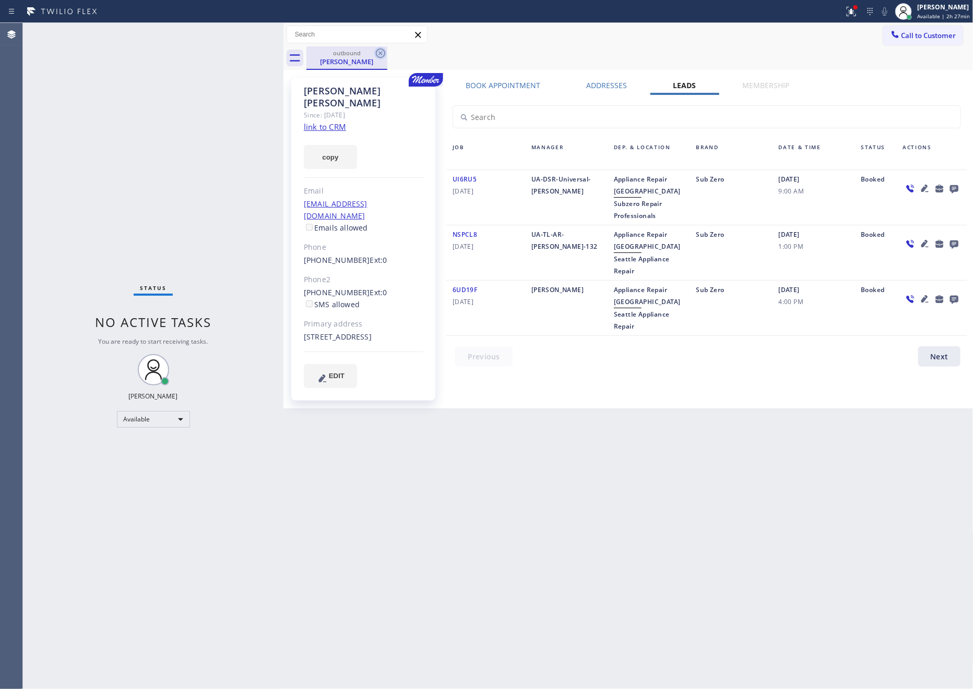
click at [384, 52] on icon at bounding box center [380, 53] width 13 height 13
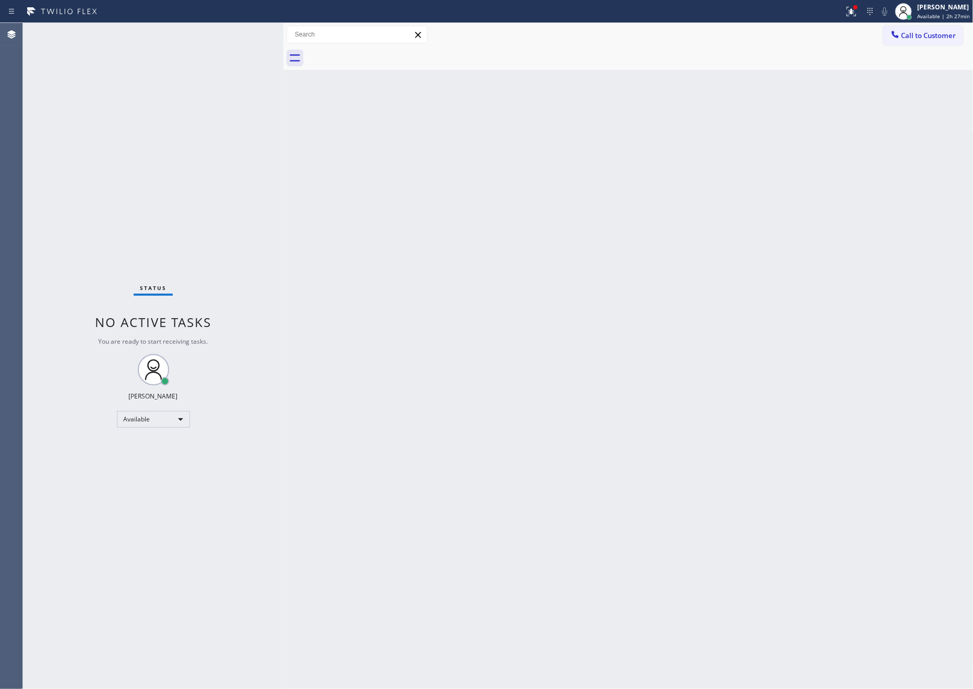
click at [384, 52] on div at bounding box center [639, 57] width 667 height 23
click at [600, 381] on div "Back to Dashboard Change Sender ID Customers Technicians Select a contact Outbo…" at bounding box center [628, 356] width 690 height 666
drag, startPoint x: 488, startPoint y: 178, endPoint x: 484, endPoint y: 473, distance: 294.3
click at [487, 179] on div "Back to Dashboard Change Sender ID Customers Technicians Select a contact Outbo…" at bounding box center [628, 356] width 690 height 666
click at [921, 33] on span "Call to Customer" at bounding box center [928, 35] width 55 height 9
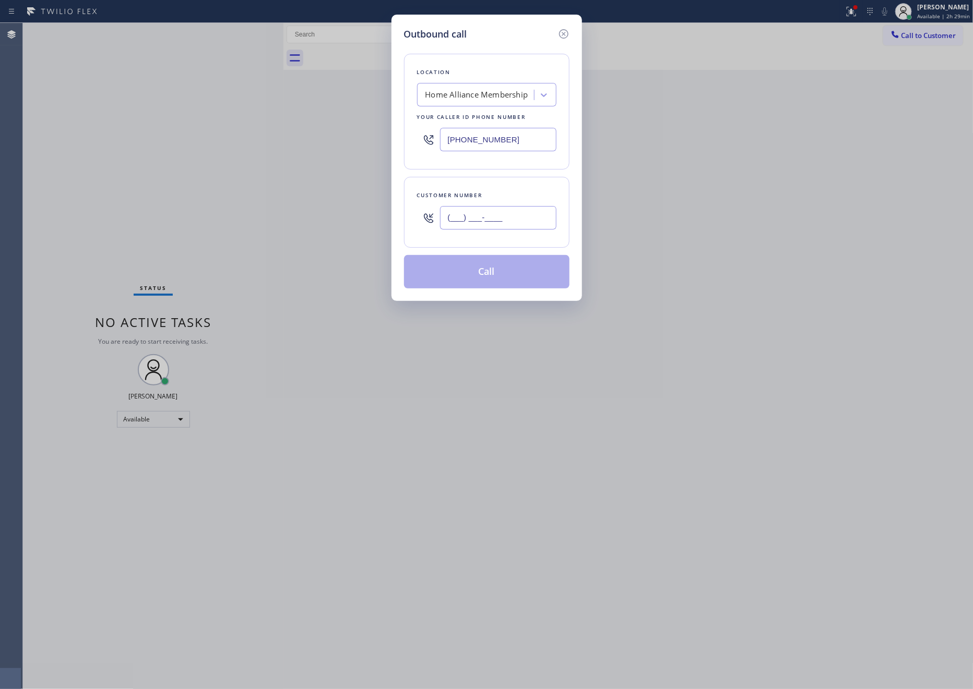
click at [518, 218] on input "(___) ___-____" at bounding box center [498, 217] width 116 height 23
paste input "347) 238-0526"
type input "[PHONE_NUMBER]"
click at [495, 282] on button "Call" at bounding box center [486, 271] width 165 height 33
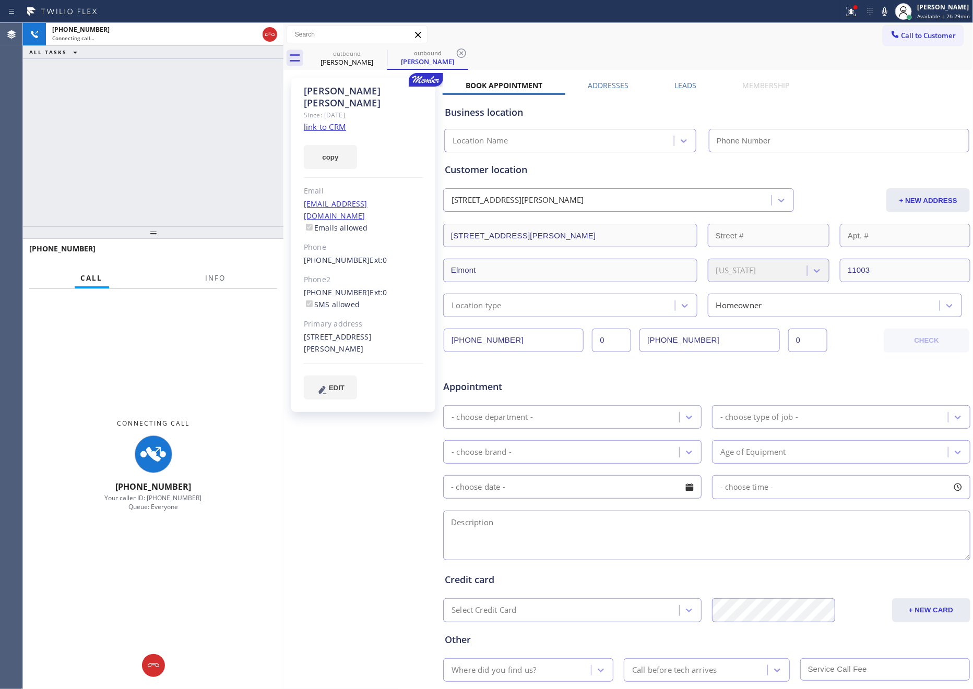
type input "[PHONE_NUMBER]"
drag, startPoint x: 169, startPoint y: 161, endPoint x: 182, endPoint y: 177, distance: 20.0
click at [170, 162] on div "[PHONE_NUMBER] Connecting call… ALL TASKS ALL TASKS ACTIVE TASKS TASKS IN WRAP …" at bounding box center [153, 125] width 260 height 204
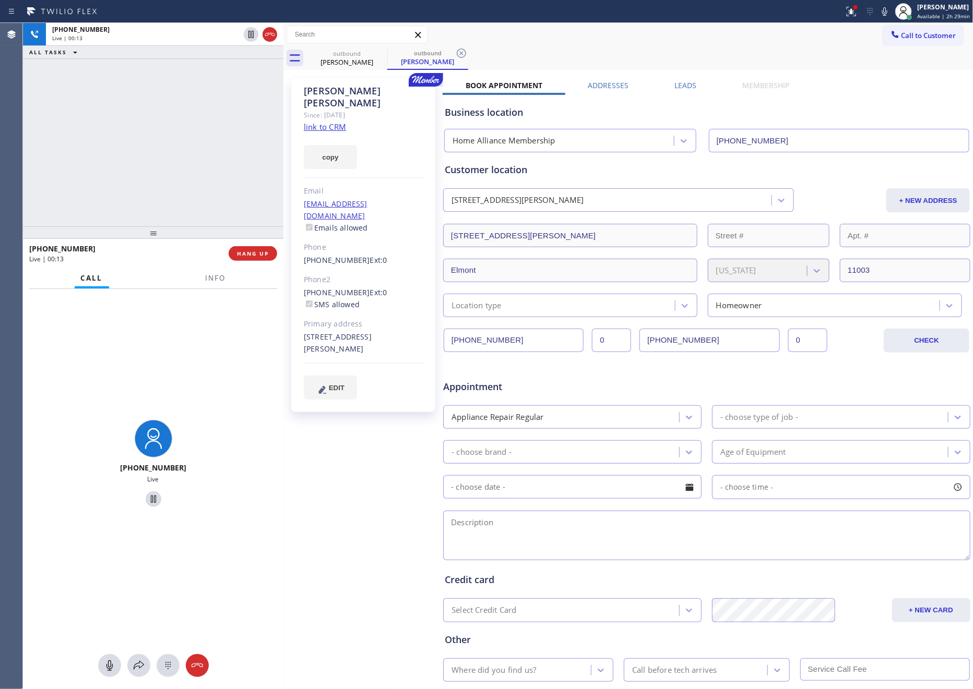
click at [227, 166] on div "[PHONE_NUMBER] Live | 00:13 ALL TASKS ALL TASKS ACTIVE TASKS TASKS IN WRAP UP" at bounding box center [153, 125] width 260 height 204
click at [313, 122] on link "link to CRM" at bounding box center [325, 127] width 42 height 10
click at [163, 173] on div "[PHONE_NUMBER] Live | 00:50 ALL TASKS ALL TASKS ACTIVE TASKS TASKS IN WRAP UP" at bounding box center [153, 125] width 260 height 204
click at [198, 155] on div "[PHONE_NUMBER] Live | 00:53 ALL TASKS ALL TASKS ACTIVE TASKS TASKS IN WRAP UP" at bounding box center [153, 125] width 260 height 204
click at [196, 153] on div "[PHONE_NUMBER] Live | 00:53 ALL TASKS ALL TASKS ACTIVE TASKS TASKS IN WRAP UP" at bounding box center [153, 125] width 260 height 204
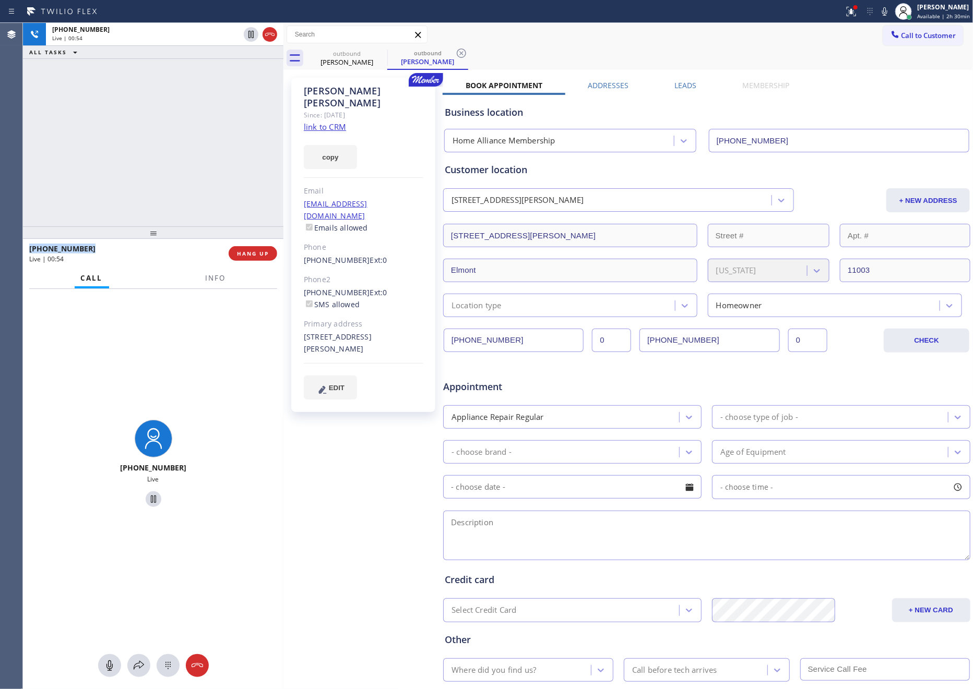
click at [196, 153] on div "[PHONE_NUMBER] Live | 00:54 ALL TASKS ALL TASKS ACTIVE TASKS TASKS IN WRAP UP" at bounding box center [153, 125] width 260 height 204
click at [845, 95] on div "Business location Home Alliance Membership [PHONE_NUMBER]" at bounding box center [707, 123] width 528 height 57
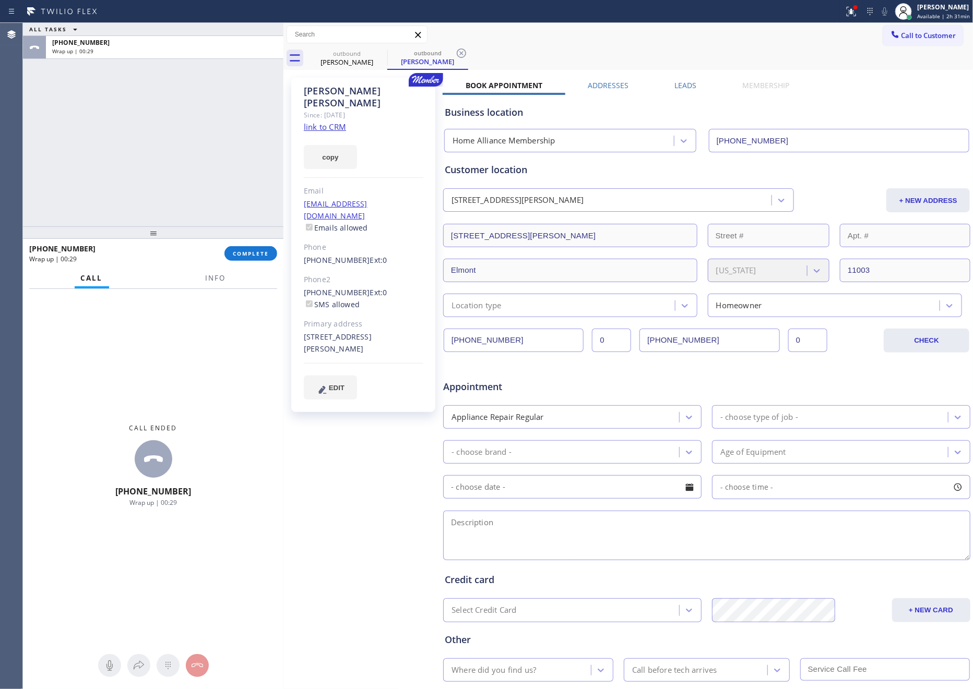
click at [265, 245] on div "[PHONE_NUMBER] Wrap up | 00:29 COMPLETE" at bounding box center [153, 253] width 248 height 27
click at [259, 258] on button "COMPLETE" at bounding box center [250, 253] width 53 height 15
click at [221, 162] on div "ALL TASKS ALL TASKS ACTIVE TASKS TASKS IN WRAP UP [PHONE_NUMBER] Wrap up | 00:30" at bounding box center [153, 125] width 260 height 204
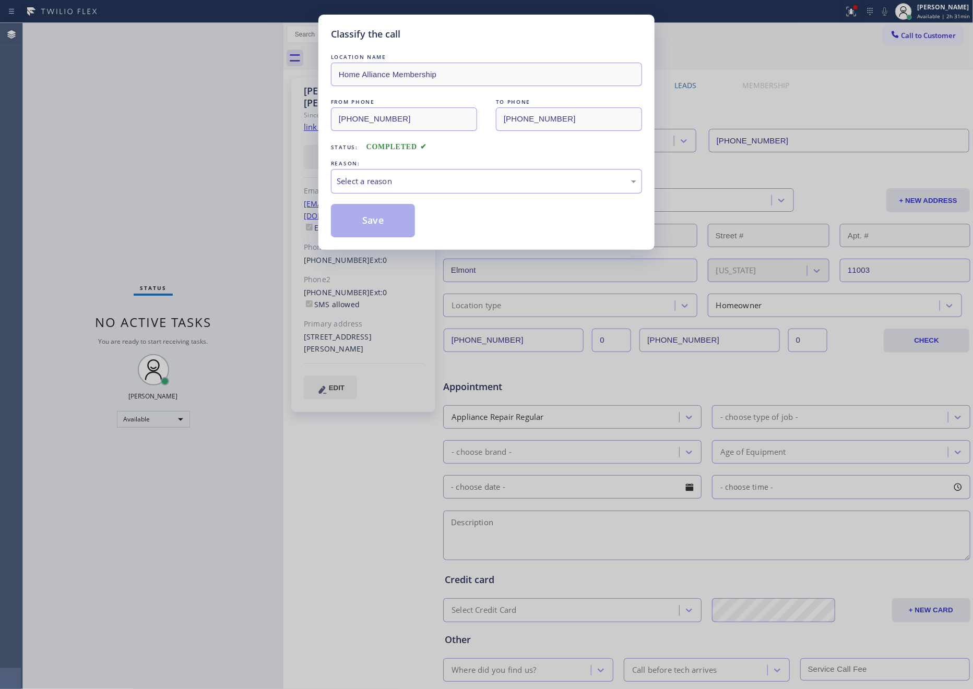
drag, startPoint x: 221, startPoint y: 162, endPoint x: 332, endPoint y: 163, distance: 111.7
click at [224, 162] on div "Classify the call LOCATION NAME Home Alliance Membership FROM PHONE [PHONE_NUMB…" at bounding box center [486, 344] width 973 height 689
click at [348, 177] on div "Select a reason" at bounding box center [487, 181] width 300 height 12
click at [390, 225] on button "Save" at bounding box center [373, 220] width 84 height 33
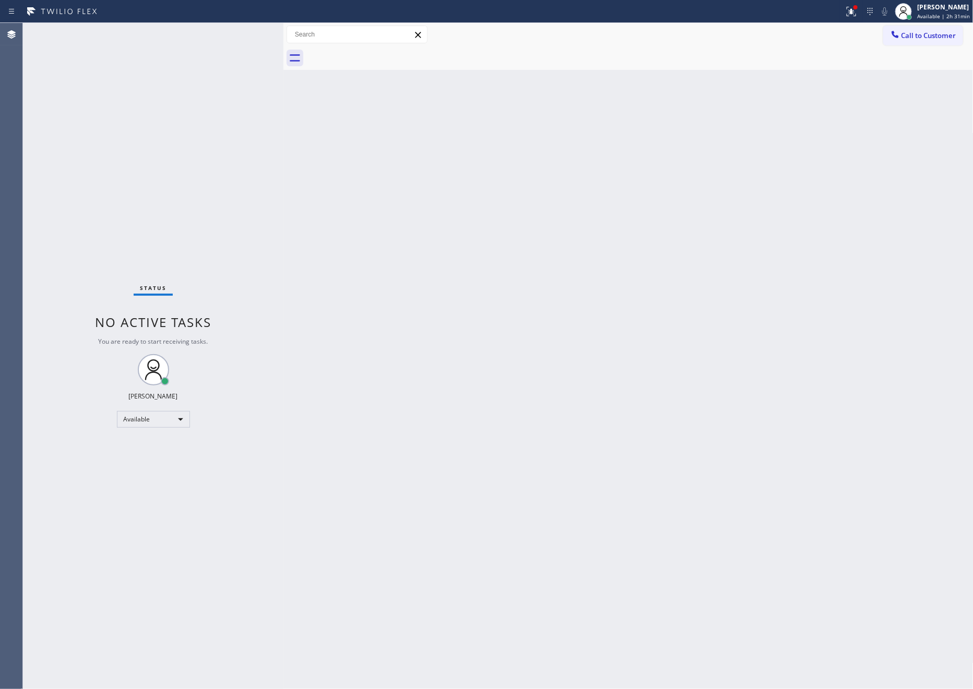
click at [390, 225] on div "Back to Dashboard Change Sender ID Customers Technicians Select a contact Outbo…" at bounding box center [628, 356] width 690 height 666
click at [623, 356] on div "Back to Dashboard Change Sender ID Customers Technicians Select a contact Outbo…" at bounding box center [628, 356] width 690 height 666
click at [579, 345] on div "Back to Dashboard Change Sender ID Customers Technicians Select a contact Outbo…" at bounding box center [628, 356] width 690 height 666
drag, startPoint x: 462, startPoint y: 378, endPoint x: 778, endPoint y: 121, distance: 407.3
click at [573, 284] on div "Back to Dashboard Change Sender ID Customers Technicians Select a contact Outbo…" at bounding box center [628, 356] width 690 height 666
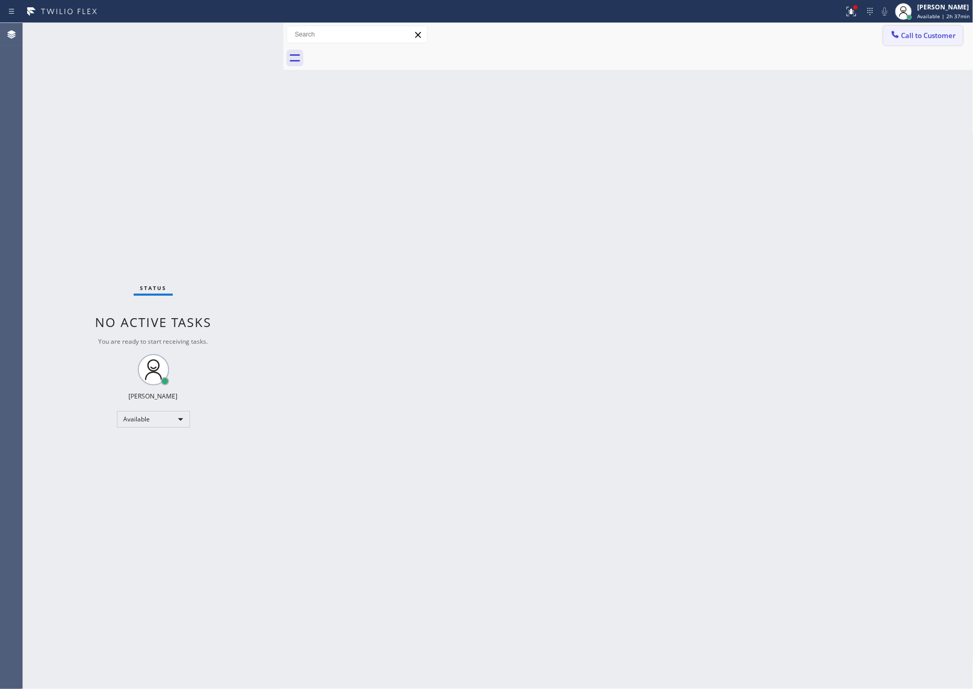
click at [917, 33] on span "Call to Customer" at bounding box center [928, 35] width 55 height 9
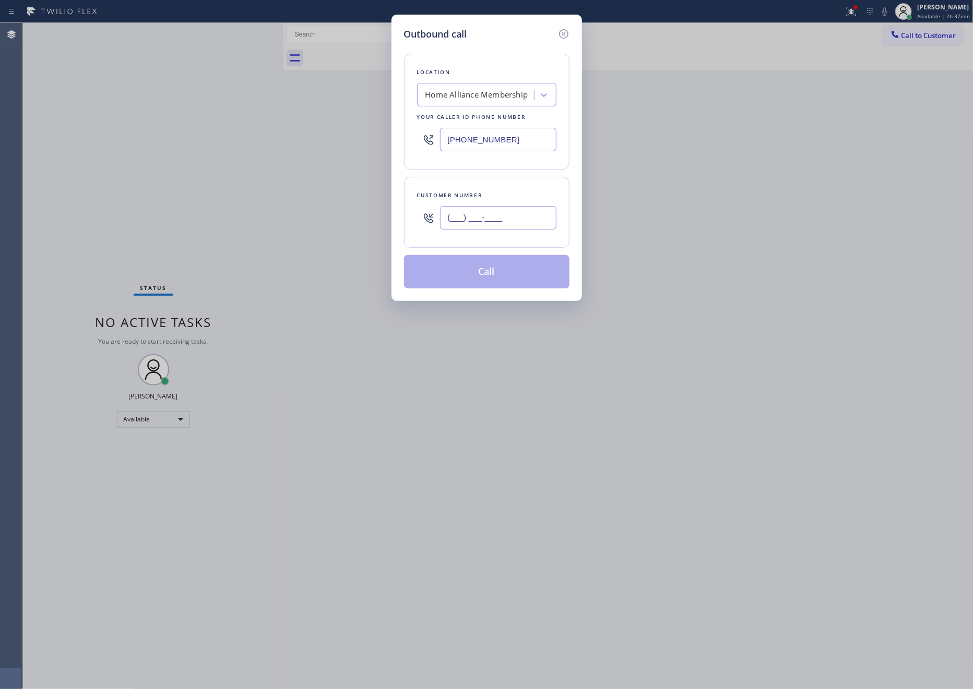
click at [543, 215] on input "(___) ___-____" at bounding box center [498, 217] width 116 height 23
paste input "415) 596-7809"
type input "[PHONE_NUMBER]"
click at [527, 271] on button "Call" at bounding box center [486, 271] width 165 height 33
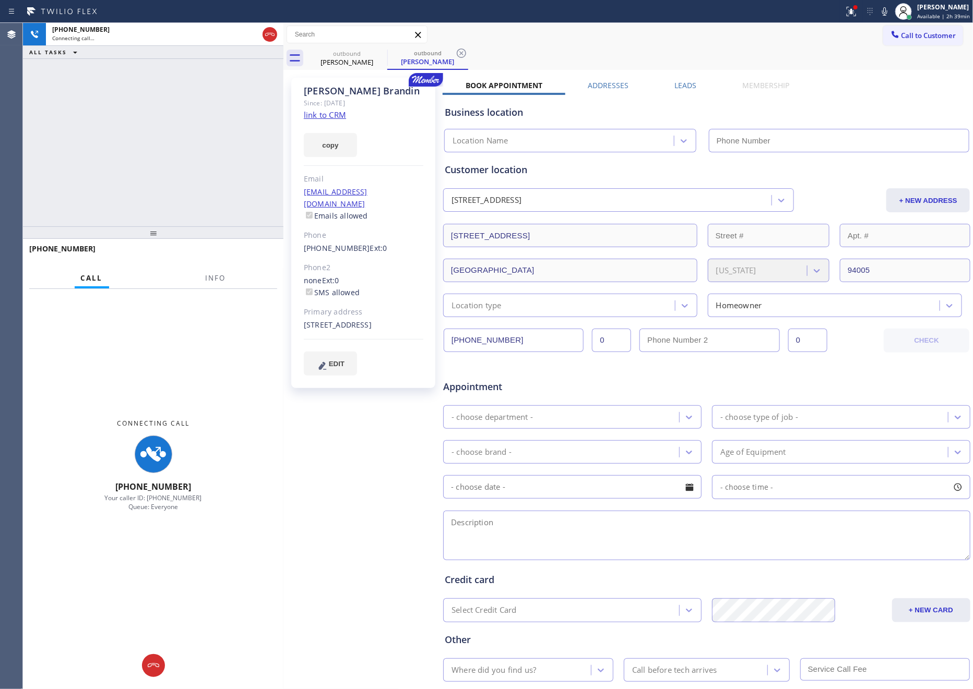
type input "[PHONE_NUMBER]"
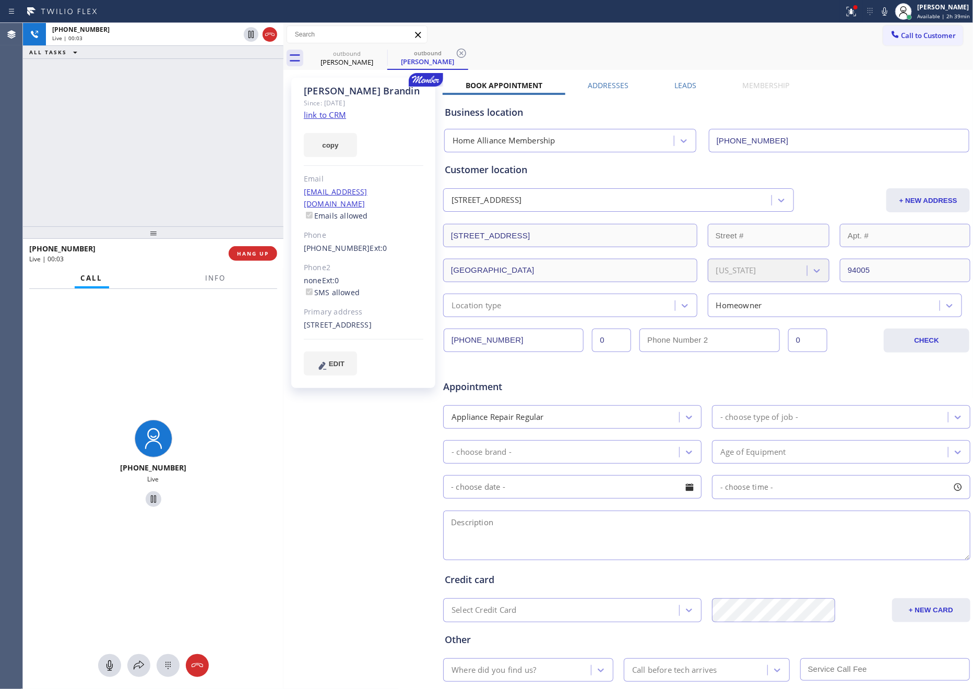
click at [195, 149] on div "[PHONE_NUMBER] Live | 00:03 ALL TASKS ALL TASKS ACTIVE TASKS TASKS IN WRAP UP" at bounding box center [153, 125] width 260 height 204
click at [210, 169] on div "[PHONE_NUMBER] Live | 00:11 ALL TASKS ALL TASKS ACTIVE TASKS TASKS IN WRAP UP" at bounding box center [153, 125] width 260 height 204
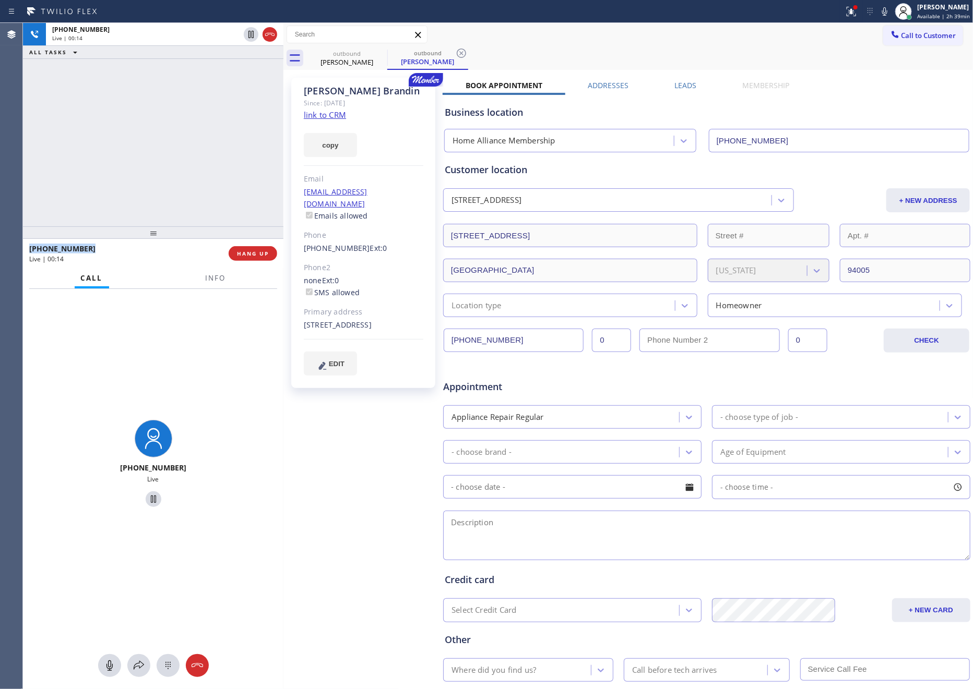
click at [334, 116] on link "link to CRM" at bounding box center [325, 115] width 42 height 10
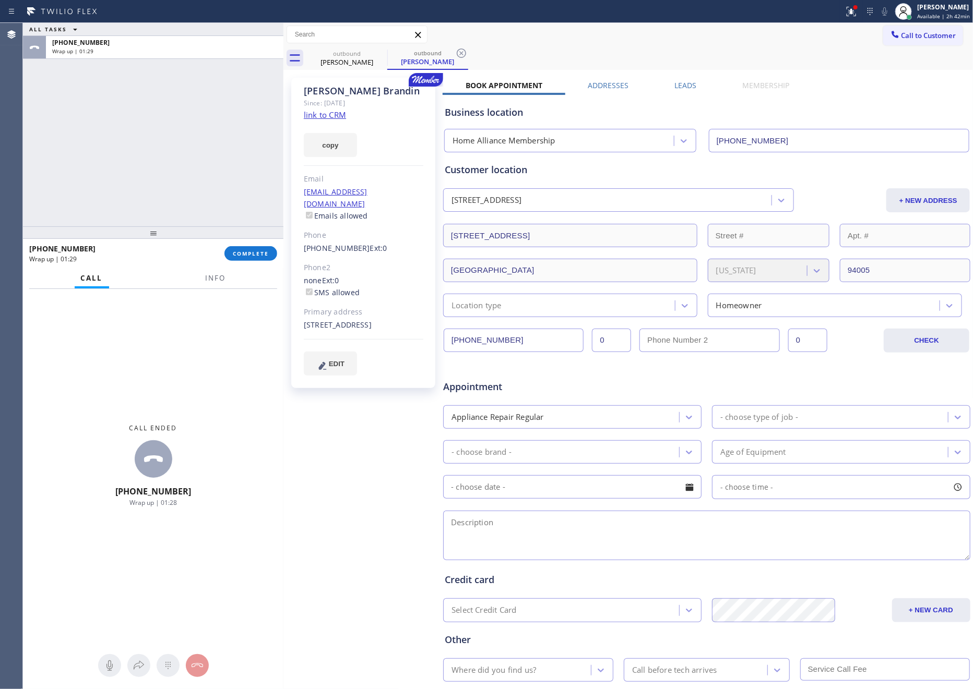
drag, startPoint x: 137, startPoint y: 141, endPoint x: 244, endPoint y: 284, distance: 178.5
click at [154, 182] on div "ALL TASKS ALL TASKS ACTIVE TASKS TASKS IN WRAP UP [PHONE_NUMBER] Wrap up | 01:29" at bounding box center [153, 125] width 260 height 204
click at [247, 254] on span "COMPLETE" at bounding box center [251, 253] width 36 height 7
drag, startPoint x: 206, startPoint y: 112, endPoint x: 210, endPoint y: 114, distance: 5.4
click at [207, 113] on div "ALL TASKS ALL TASKS ACTIVE TASKS TASKS IN WRAP UP [PHONE_NUMBER] Wrap up | 01:30" at bounding box center [153, 125] width 260 height 204
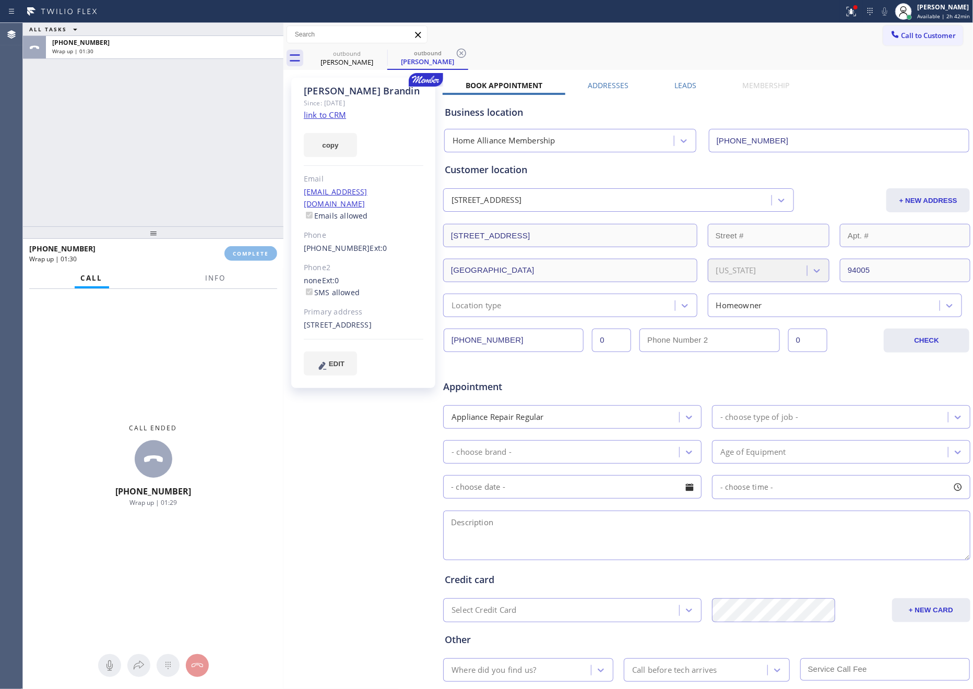
click at [219, 119] on div "ALL TASKS ALL TASKS ACTIVE TASKS TASKS IN WRAP UP [PHONE_NUMBER] Wrap up | 01:30" at bounding box center [153, 125] width 260 height 204
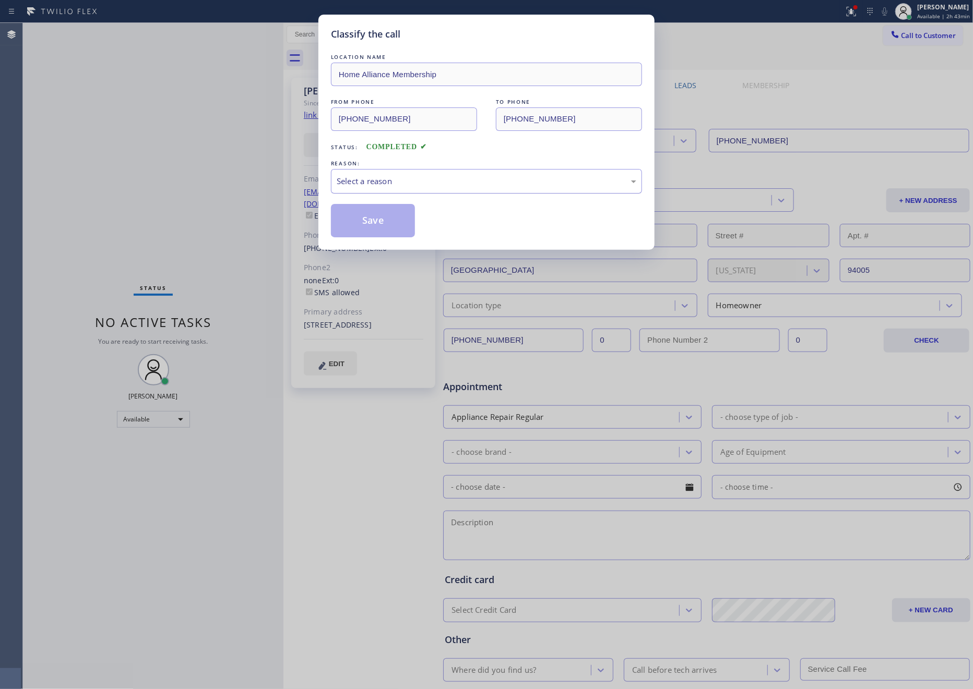
click at [384, 183] on div "Select a reason" at bounding box center [487, 181] width 300 height 12
click at [375, 219] on button "Save" at bounding box center [373, 220] width 84 height 33
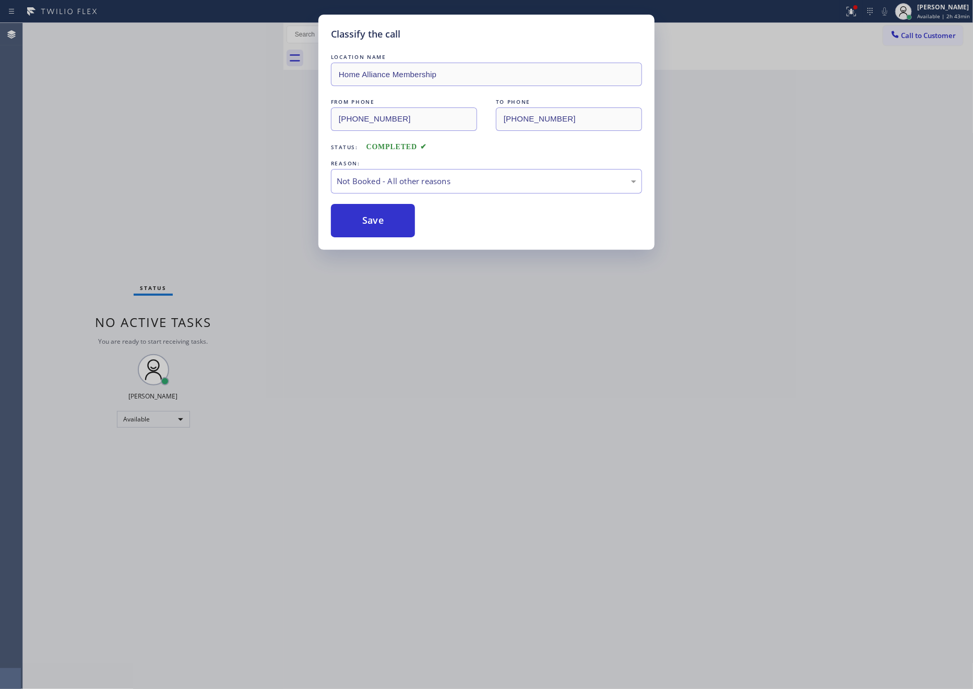
drag, startPoint x: 177, startPoint y: 165, endPoint x: 677, endPoint y: 1, distance: 525.8
click at [229, 153] on div "Classify the call LOCATION NAME Home Alliance Membership FROM PHONE [PHONE_NUMB…" at bounding box center [486, 344] width 973 height 689
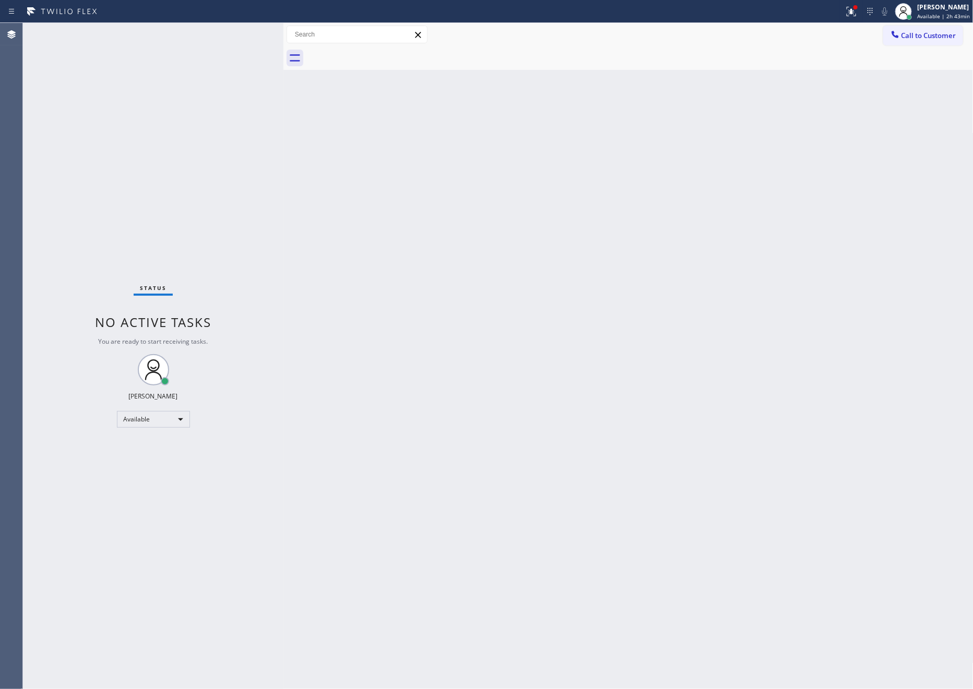
drag, startPoint x: 604, startPoint y: 296, endPoint x: 647, endPoint y: 257, distance: 57.6
click at [604, 296] on div "Back to Dashboard Change Sender ID Customers Technicians Select a contact Outbo…" at bounding box center [628, 356] width 690 height 666
click at [915, 31] on span "Call to Customer" at bounding box center [928, 35] width 55 height 9
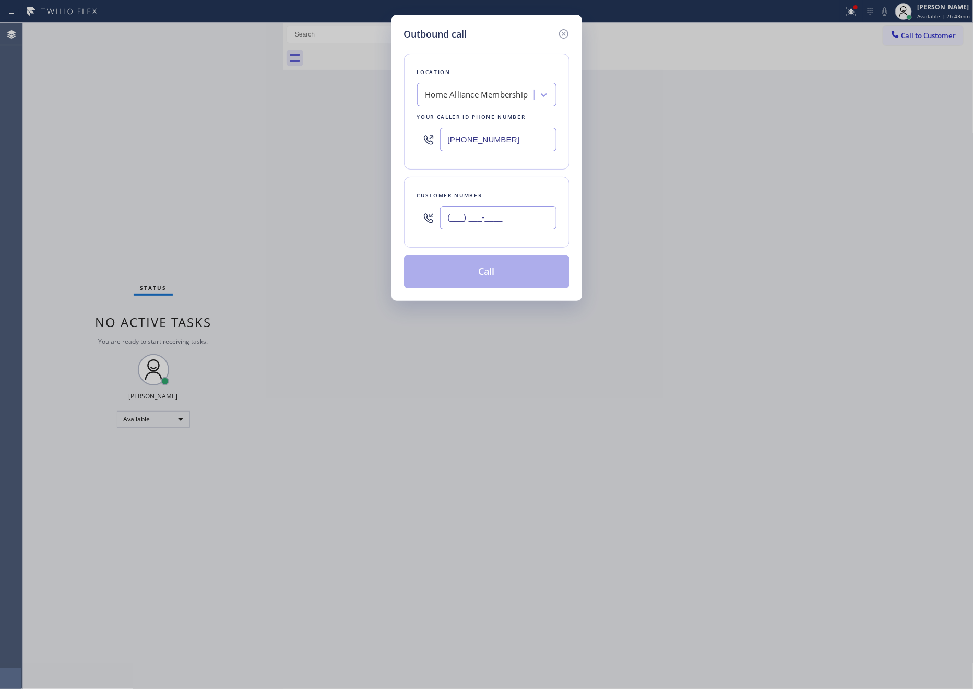
click at [520, 223] on input "(___) ___-____" at bounding box center [498, 217] width 116 height 23
paste input "424) 263-1180"
type input "[PHONE_NUMBER]"
click at [531, 283] on button "Call" at bounding box center [486, 271] width 165 height 33
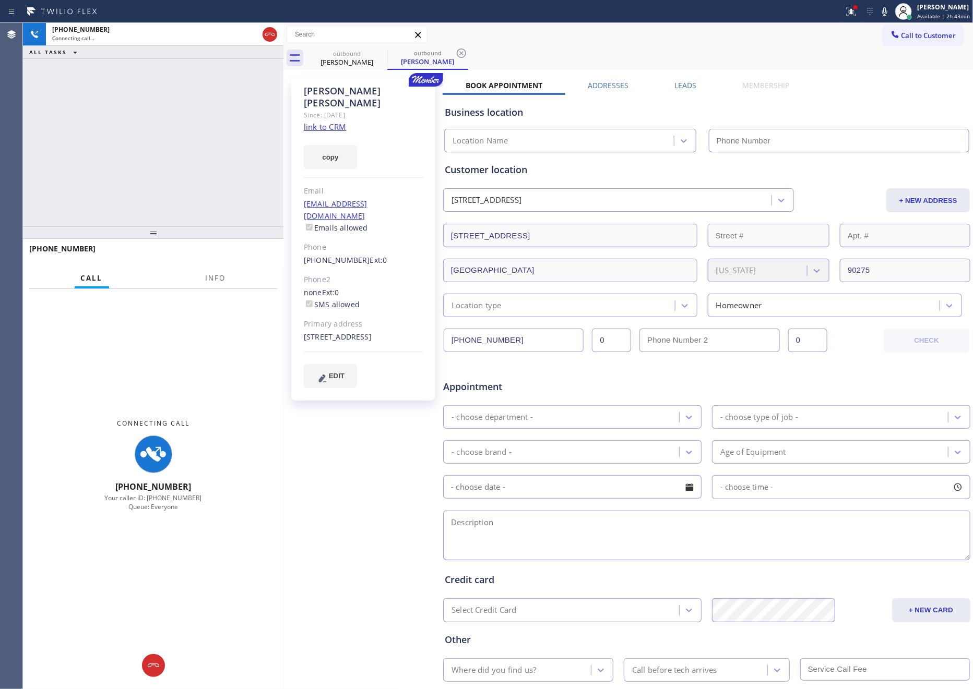
click at [199, 162] on div "[PHONE_NUMBER] Connecting call… ALL TASKS ALL TASKS ACTIVE TASKS TASKS IN WRAP …" at bounding box center [153, 125] width 260 height 204
click at [318, 122] on link "link to CRM" at bounding box center [325, 127] width 42 height 10
type input "[PHONE_NUMBER]"
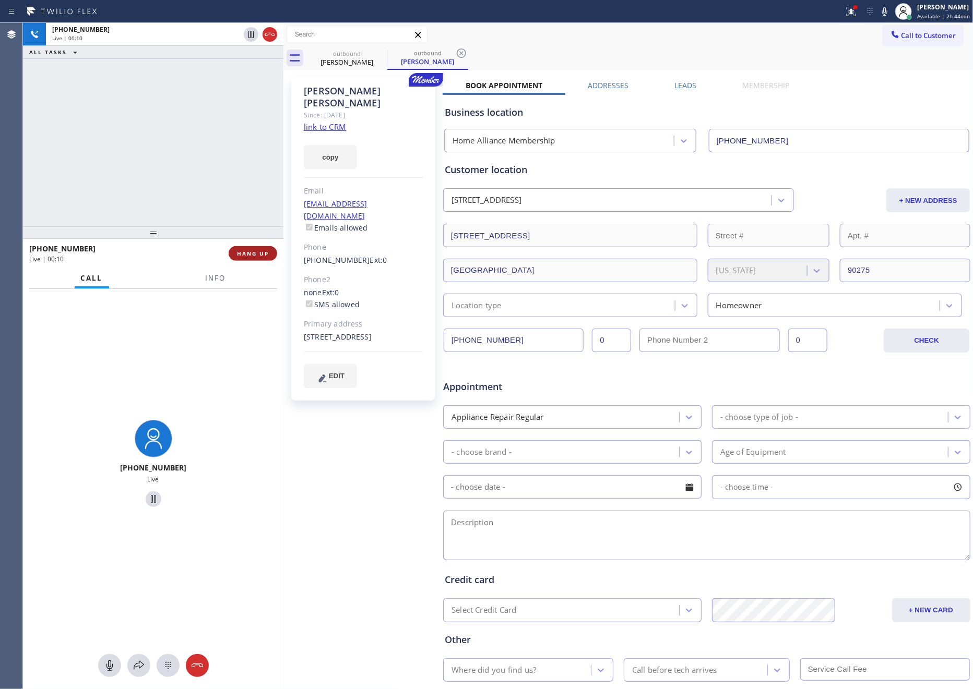
click at [240, 257] on span "HANG UP" at bounding box center [253, 253] width 32 height 7
click at [176, 102] on div "[PHONE_NUMBER] Live | 00:10 ALL TASKS ALL TASKS ACTIVE TASKS TASKS IN WRAP UP" at bounding box center [153, 125] width 260 height 204
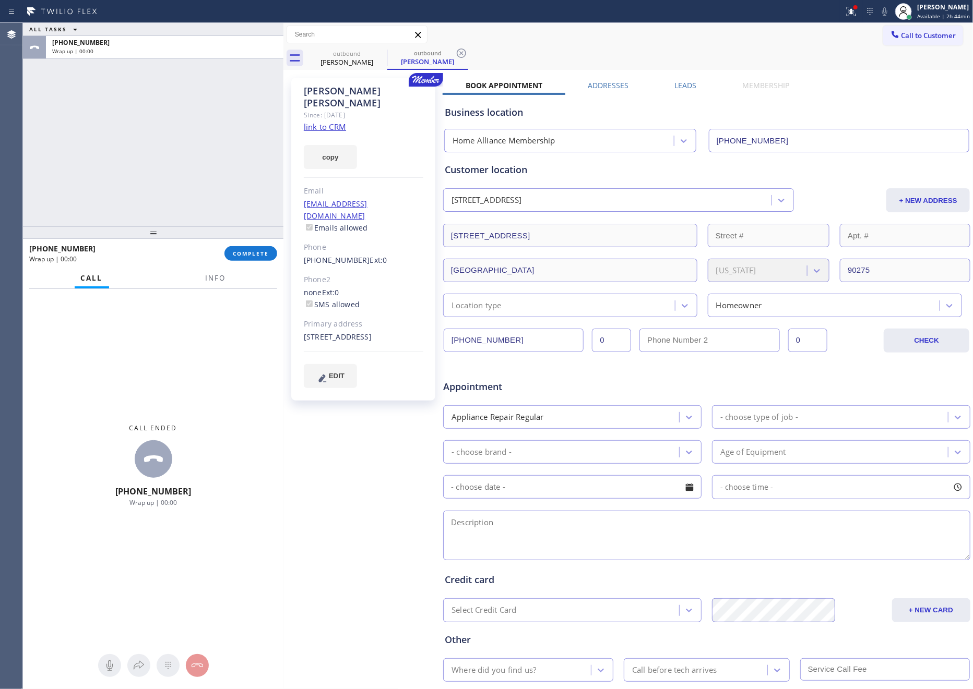
click at [186, 132] on div "ALL TASKS ALL TASKS ACTIVE TASKS TASKS IN WRAP UP [PHONE_NUMBER] Wrap up | 00:00" at bounding box center [153, 125] width 260 height 204
click at [210, 149] on div "ALL TASKS ALL TASKS ACTIVE TASKS TASKS IN WRAP UP [PHONE_NUMBER] Wrap up | 00:00" at bounding box center [153, 125] width 260 height 204
click at [224, 144] on div "ALL TASKS ALL TASKS ACTIVE TASKS TASKS IN WRAP UP [PHONE_NUMBER] Wrap up | 00:00" at bounding box center [153, 125] width 260 height 204
click at [267, 254] on span "COMPLETE" at bounding box center [251, 253] width 36 height 7
click at [242, 99] on div "ALL TASKS ALL TASKS ACTIVE TASKS TASKS IN WRAP UP [PHONE_NUMBER] Wrap up | 00:01" at bounding box center [153, 125] width 260 height 204
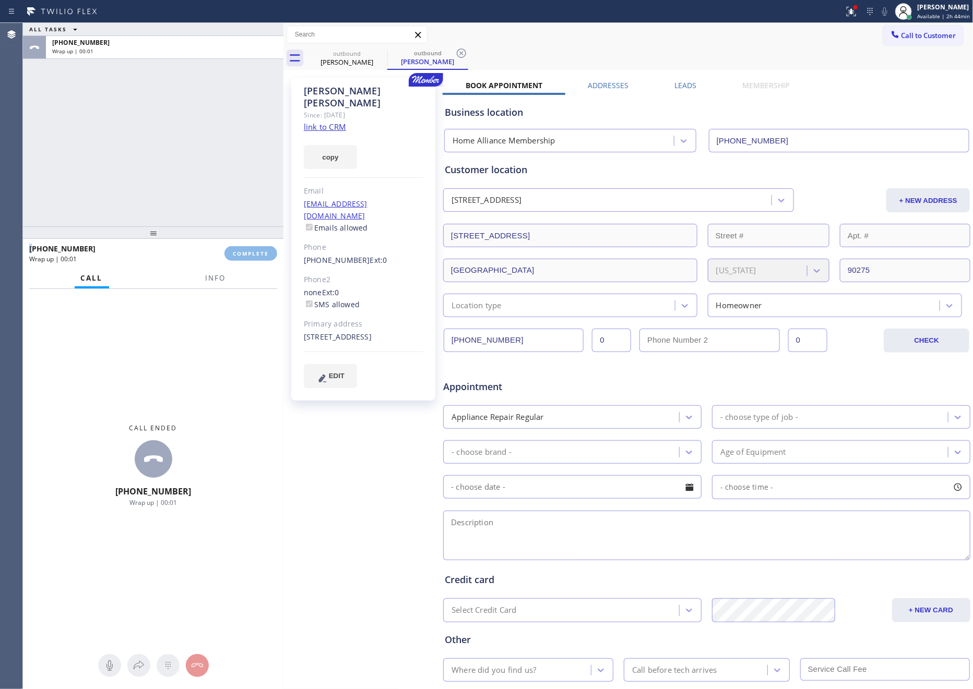
click at [242, 99] on div "ALL TASKS ALL TASKS ACTIVE TASKS TASKS IN WRAP UP [PHONE_NUMBER] Wrap up | 00:01" at bounding box center [153, 125] width 260 height 204
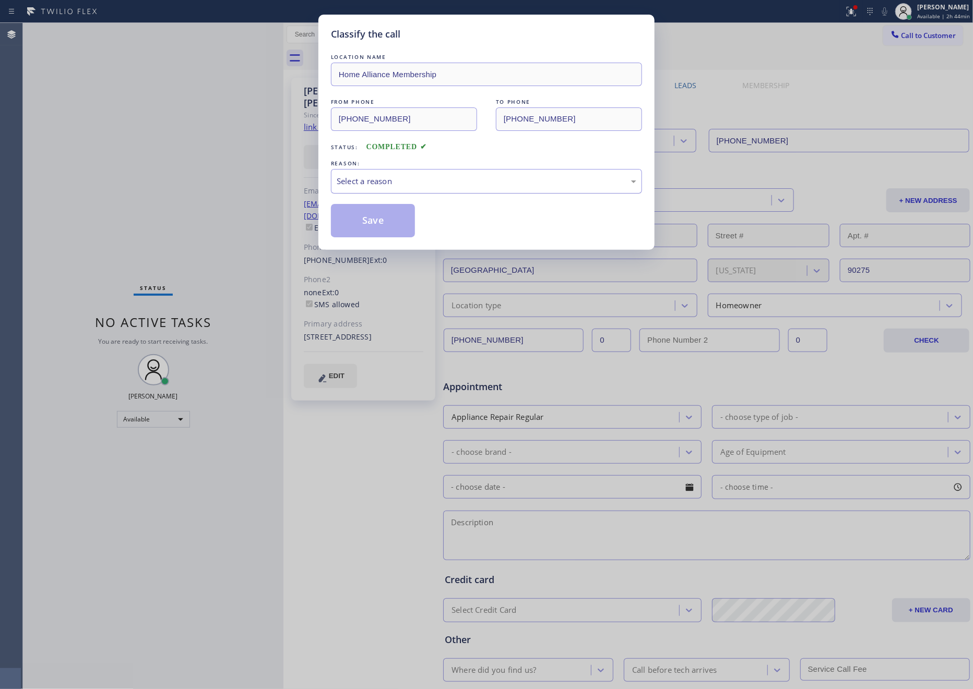
drag, startPoint x: 373, startPoint y: 182, endPoint x: 373, endPoint y: 193, distance: 11.0
click at [373, 187] on div "Select a reason" at bounding box center [487, 181] width 300 height 12
click at [373, 220] on button "Save" at bounding box center [373, 220] width 84 height 33
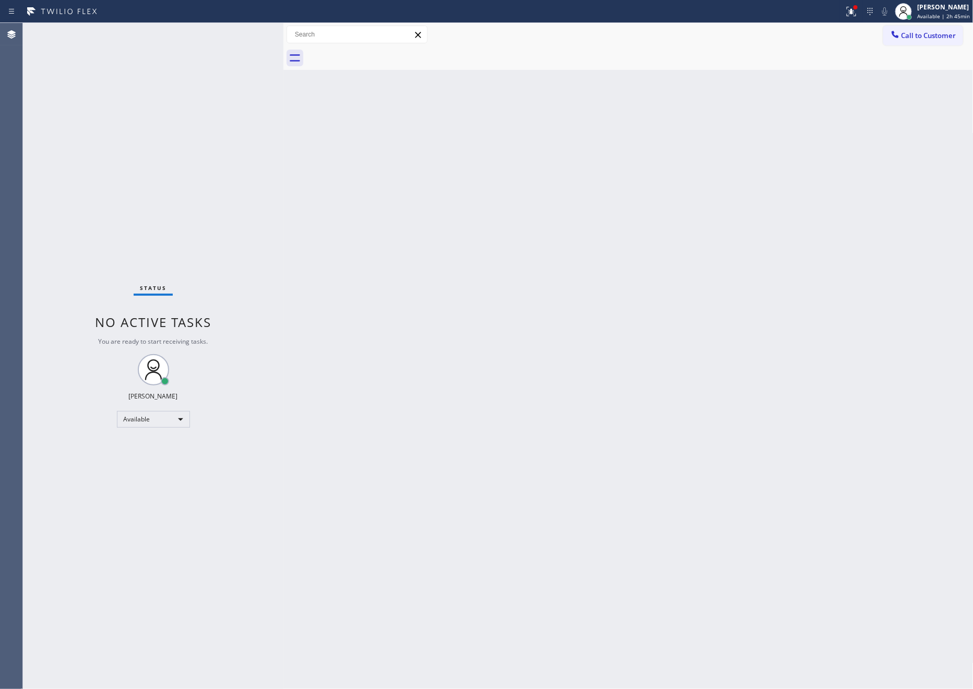
click at [403, 209] on div "Back to Dashboard Change Sender ID Customers Technicians Select a contact Outbo…" at bounding box center [628, 356] width 690 height 666
drag, startPoint x: 598, startPoint y: 386, endPoint x: 942, endPoint y: 183, distance: 399.5
click at [632, 376] on div "Back to Dashboard Change Sender ID Customers Technicians Select a contact Outbo…" at bounding box center [628, 356] width 690 height 666
click at [516, 185] on div "Back to Dashboard Change Sender ID Customers Technicians Select a contact Outbo…" at bounding box center [628, 356] width 690 height 666
click at [915, 40] on span "Call to Customer" at bounding box center [928, 35] width 55 height 9
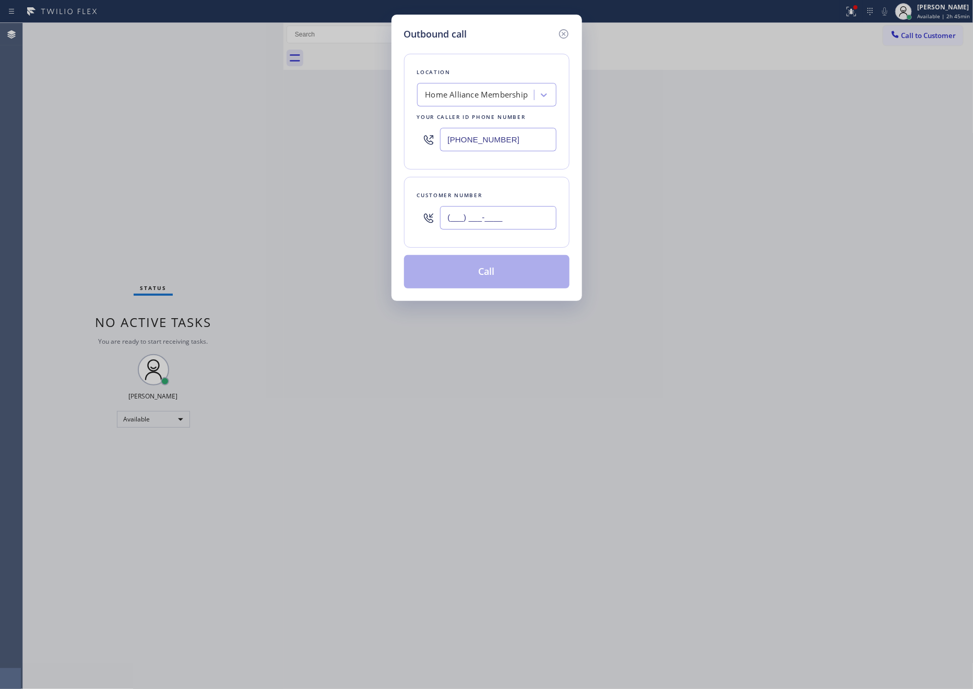
click at [523, 218] on input "(___) ___-____" at bounding box center [498, 217] width 116 height 23
paste input "818) 790-6851"
type input "[PHONE_NUMBER]"
click at [534, 282] on button "Call" at bounding box center [486, 271] width 165 height 33
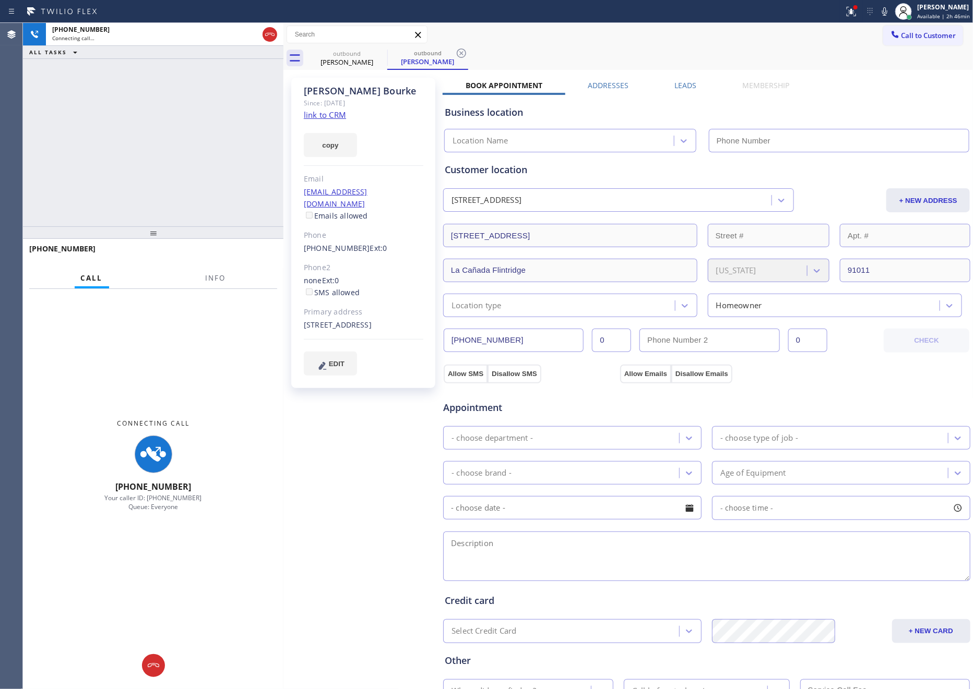
click at [118, 115] on div "[PHONE_NUMBER] Connecting call… ALL TASKS ALL TASKS ACTIVE TASKS TASKS IN WRAP …" at bounding box center [153, 125] width 260 height 204
type input "[PHONE_NUMBER]"
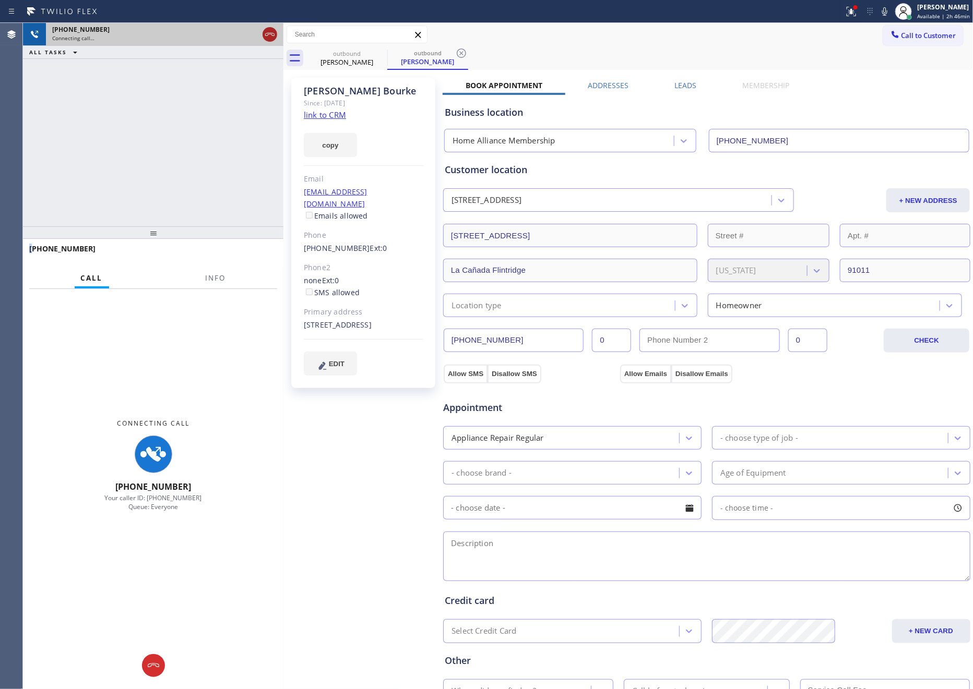
click at [267, 34] on icon at bounding box center [270, 34] width 13 height 13
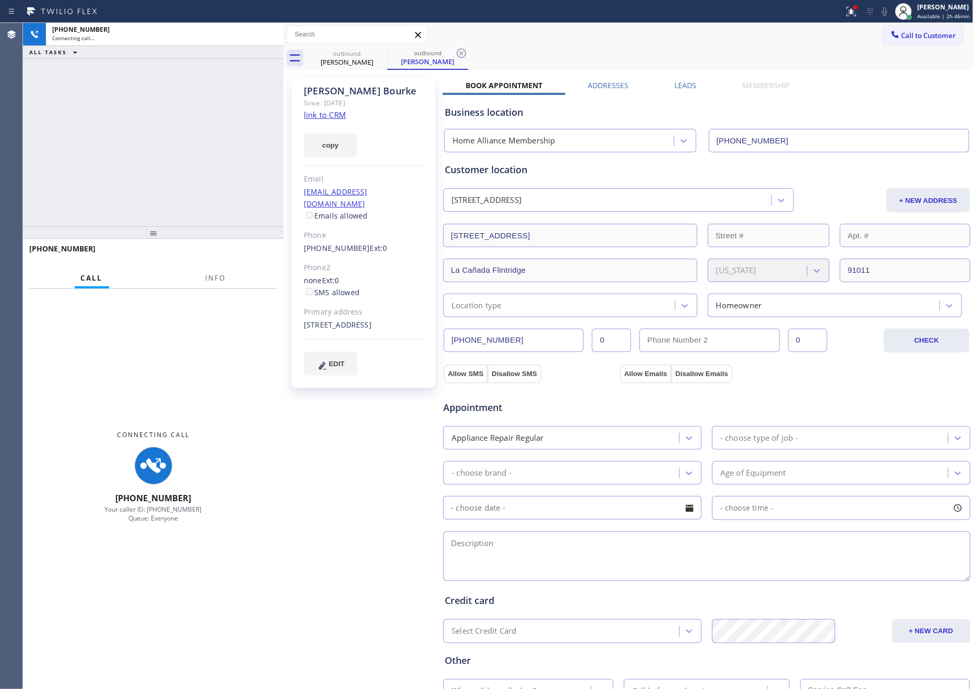
click at [221, 149] on div "[PHONE_NUMBER] Connecting call… ALL TASKS ALL TASKS ACTIVE TASKS TASKS IN WRAP …" at bounding box center [153, 125] width 260 height 204
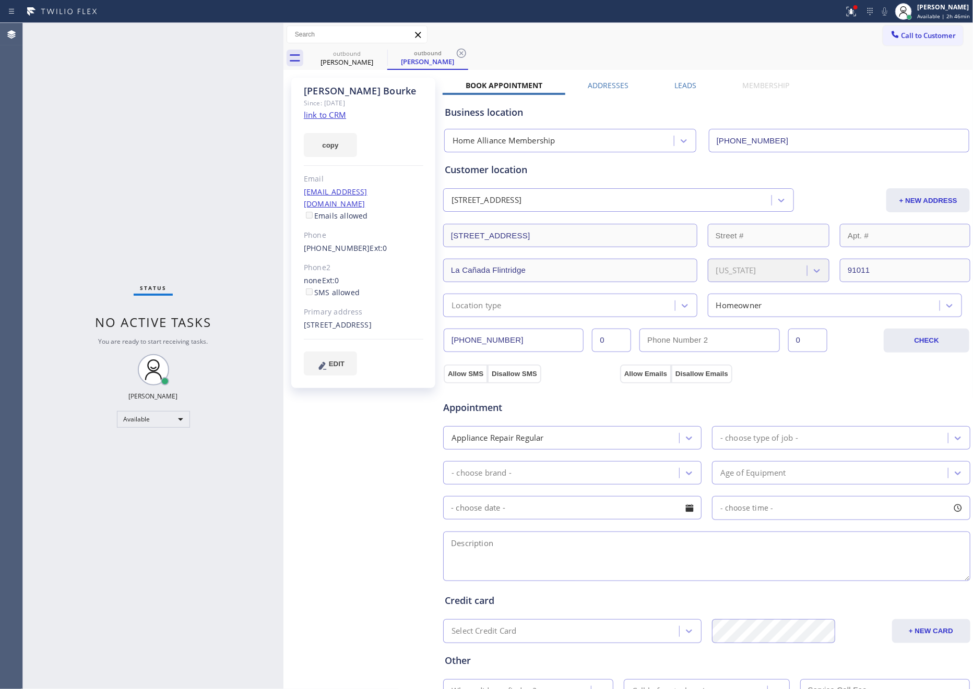
drag, startPoint x: 76, startPoint y: 111, endPoint x: 350, endPoint y: 110, distance: 274.0
click at [83, 111] on div "Status No active tasks You are ready to start receiving tasks. [PERSON_NAME] Av…" at bounding box center [153, 356] width 260 height 666
click at [924, 36] on span "Call to Customer" at bounding box center [928, 35] width 55 height 9
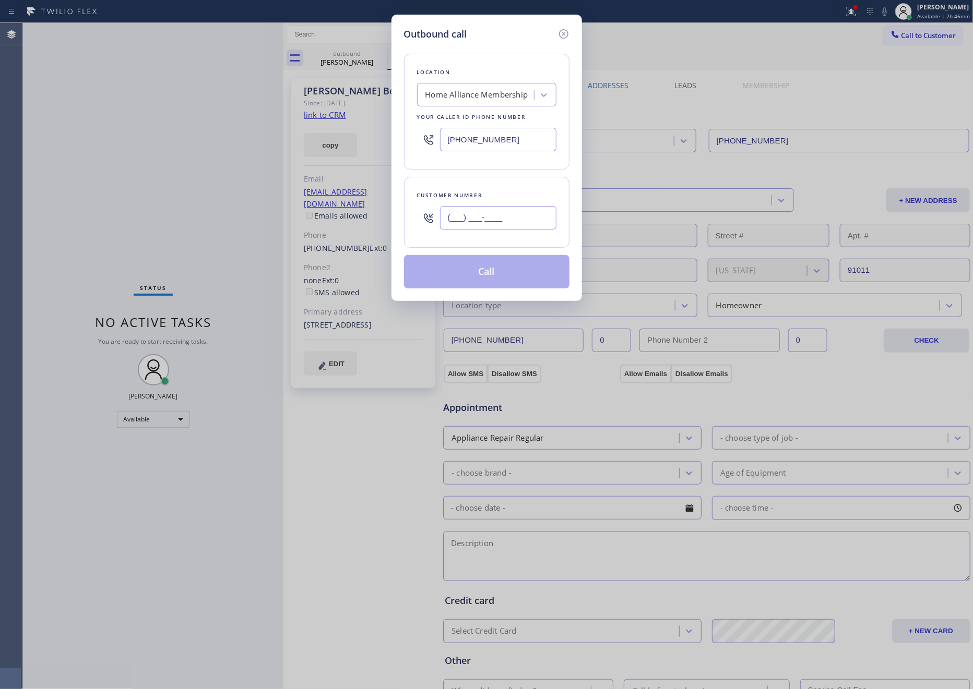
click at [504, 222] on input "(___) ___-____" at bounding box center [498, 217] width 116 height 23
paste input "818) 691-1221"
type input "[PHONE_NUMBER]"
click at [507, 278] on button "Call" at bounding box center [486, 271] width 165 height 33
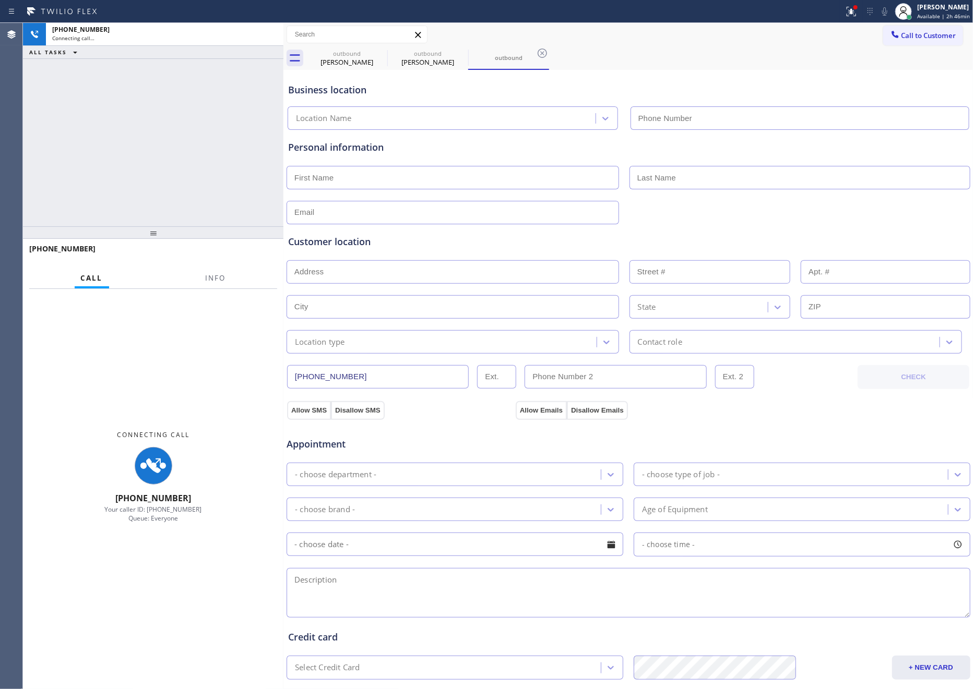
click at [143, 132] on div "[PHONE_NUMBER] Connecting call… ALL TASKS ALL TASKS ACTIVE TASKS TASKS IN WRAP …" at bounding box center [153, 125] width 260 height 204
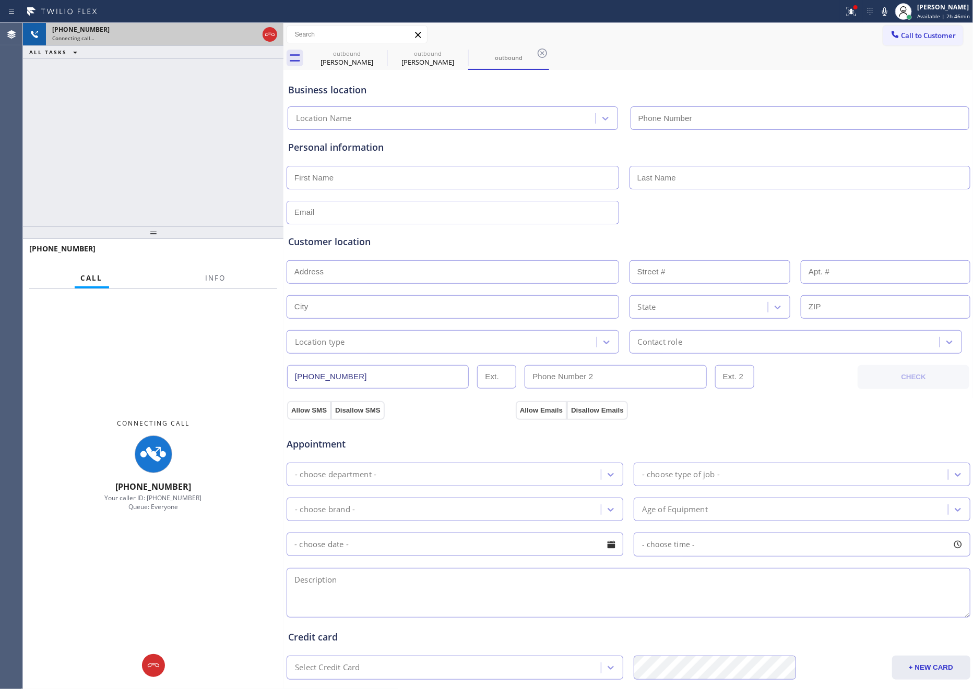
type input "[PHONE_NUMBER]"
click at [271, 33] on icon at bounding box center [269, 34] width 9 height 3
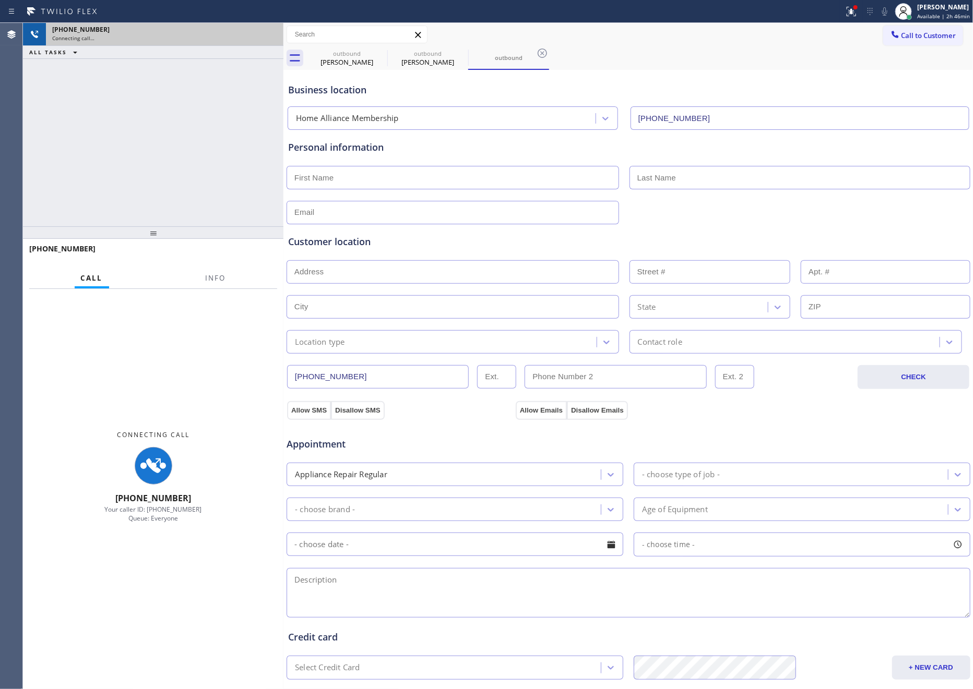
click at [228, 140] on div "[PHONE_NUMBER] Connecting call… ALL TASKS ALL TASKS ACTIVE TASKS TASKS IN WRAP …" at bounding box center [153, 125] width 260 height 204
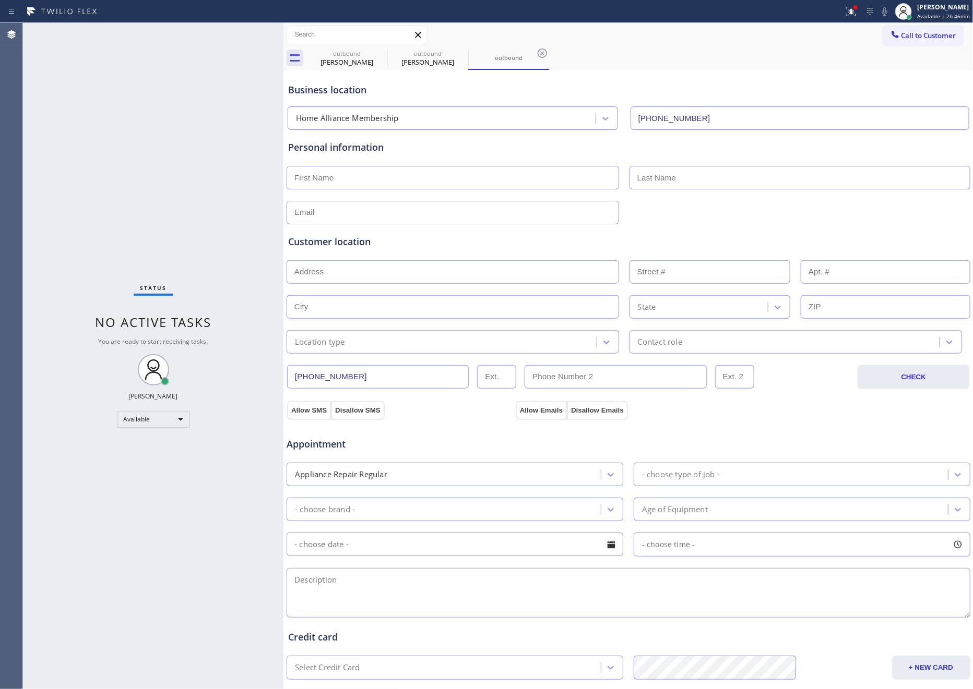
drag, startPoint x: 199, startPoint y: 139, endPoint x: 225, endPoint y: 135, distance: 26.4
click at [199, 139] on div "Status No active tasks You are ready to start receiving tasks. [PERSON_NAME] Av…" at bounding box center [153, 356] width 260 height 666
click at [901, 37] on span "Call to Customer" at bounding box center [928, 35] width 55 height 9
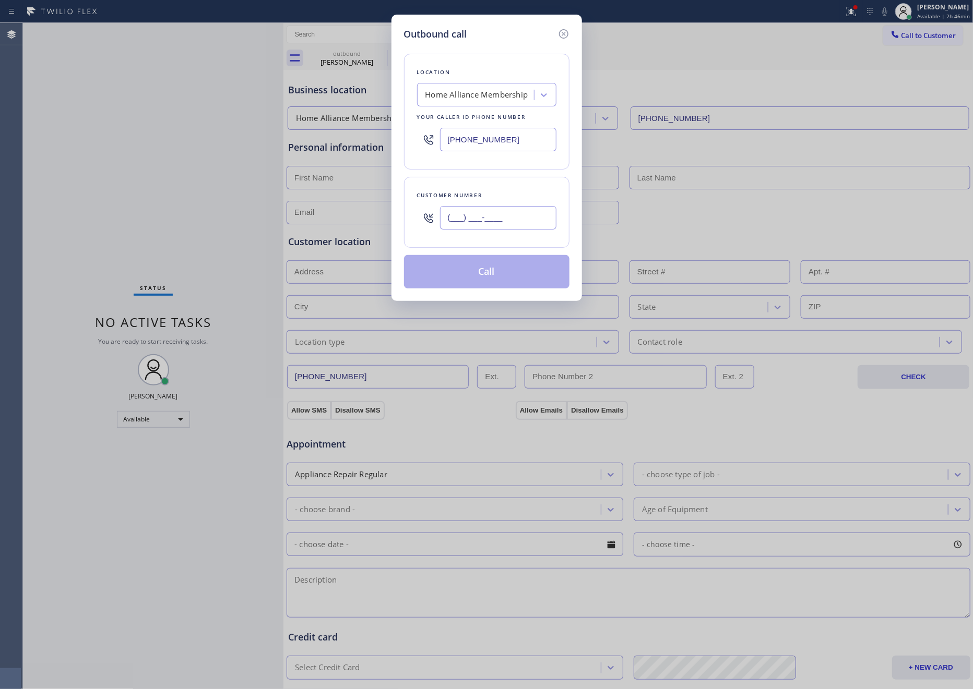
click at [522, 221] on input "(___) ___-____" at bounding box center [498, 217] width 116 height 23
paste input "608) 695-3416"
type input "[PHONE_NUMBER]"
click at [457, 281] on button "Call" at bounding box center [486, 271] width 165 height 33
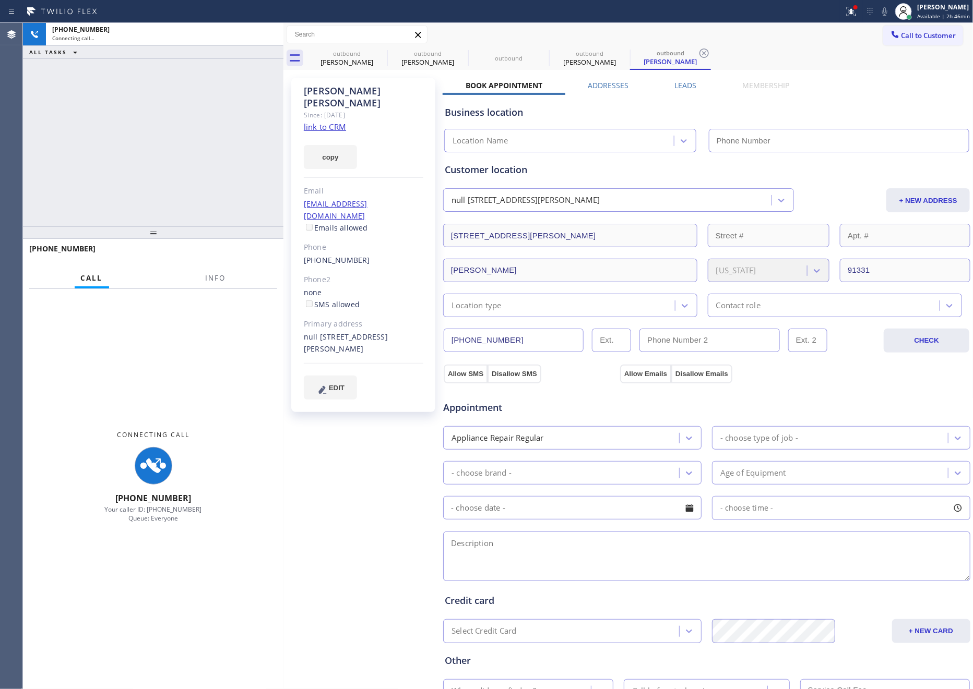
click at [83, 130] on div "[PHONE_NUMBER] Connecting call… ALL TASKS ALL TASKS ACTIVE TASKS TASKS IN WRAP …" at bounding box center [153, 125] width 260 height 204
type input "[PHONE_NUMBER]"
drag, startPoint x: 90, startPoint y: 133, endPoint x: 263, endPoint y: 99, distance: 176.6
click at [111, 146] on div "[PHONE_NUMBER] Connecting call… ALL TASKS ALL TASKS ACTIVE TASKS TASKS IN WRAP …" at bounding box center [153, 125] width 260 height 204
click at [205, 124] on div "[PHONE_NUMBER] Connecting call… ALL TASKS ALL TASKS ACTIVE TASKS TASKS IN WRAP …" at bounding box center [153, 125] width 260 height 204
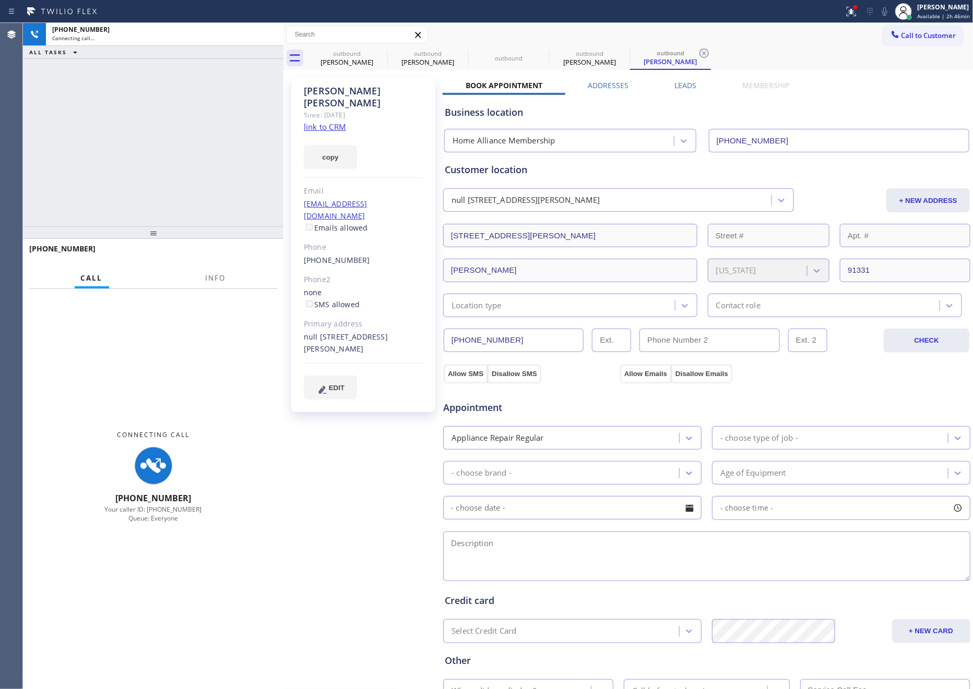
click at [249, 85] on div "[PHONE_NUMBER] Connecting call… ALL TASKS ALL TASKS ACTIVE TASKS TASKS IN WRAP …" at bounding box center [153, 125] width 260 height 204
click at [234, 74] on div "[PHONE_NUMBER] Connecting call… ALL TASKS ALL TASKS ACTIVE TASKS TASKS IN WRAP …" at bounding box center [153, 125] width 260 height 204
click at [225, 112] on div "[PHONE_NUMBER] Connecting call… ALL TASKS ALL TASKS ACTIVE TASKS TASKS IN WRAP …" at bounding box center [153, 125] width 260 height 204
click at [343, 61] on div "[PERSON_NAME]" at bounding box center [346, 61] width 79 height 9
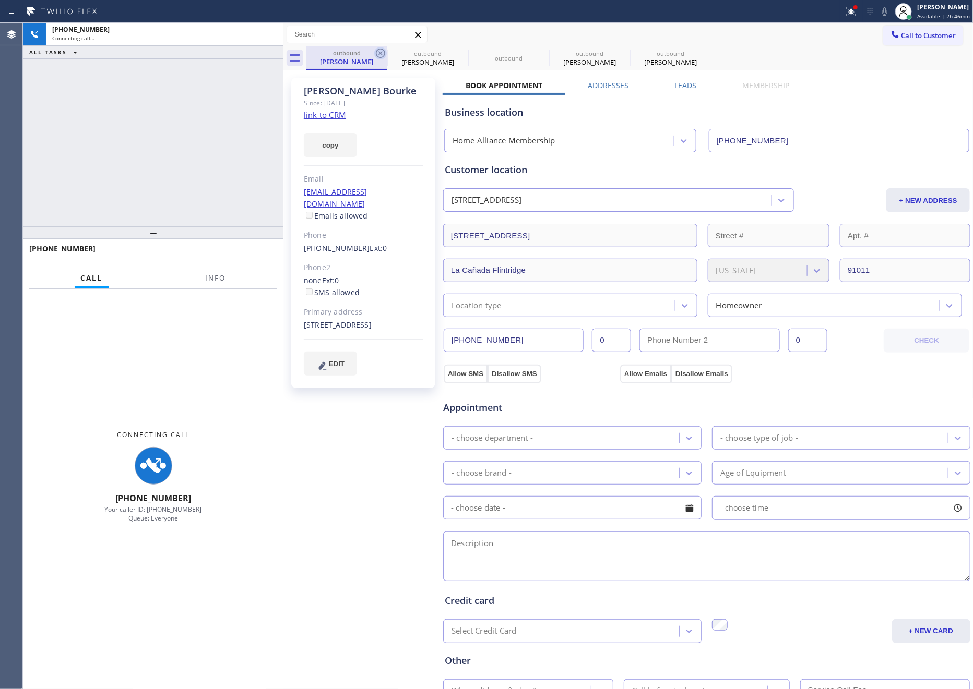
click at [378, 53] on icon at bounding box center [380, 53] width 13 height 13
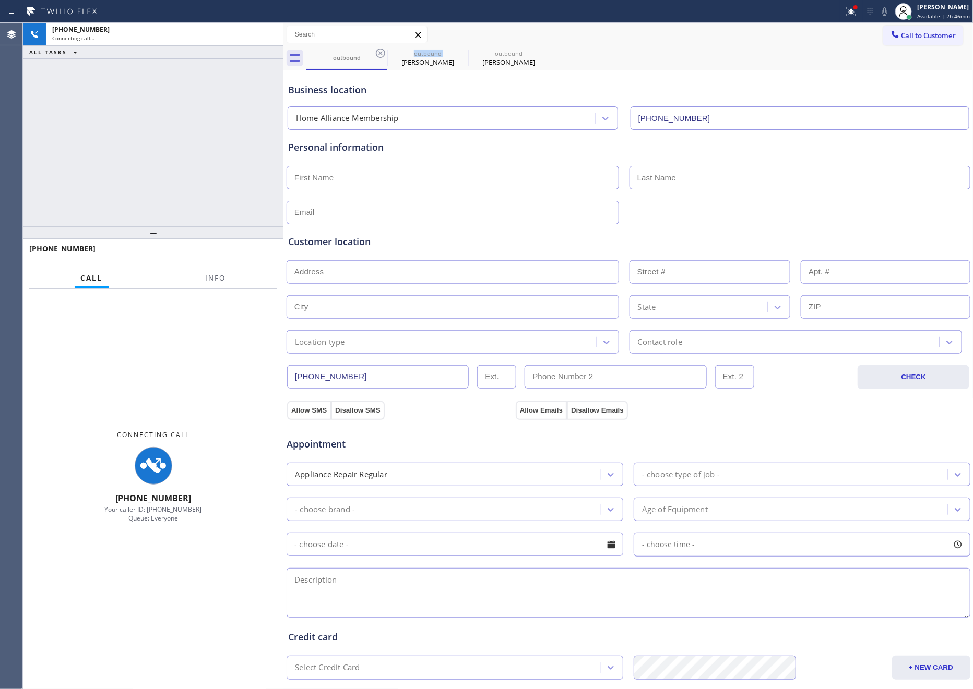
click at [378, 53] on icon at bounding box center [380, 53] width 13 height 13
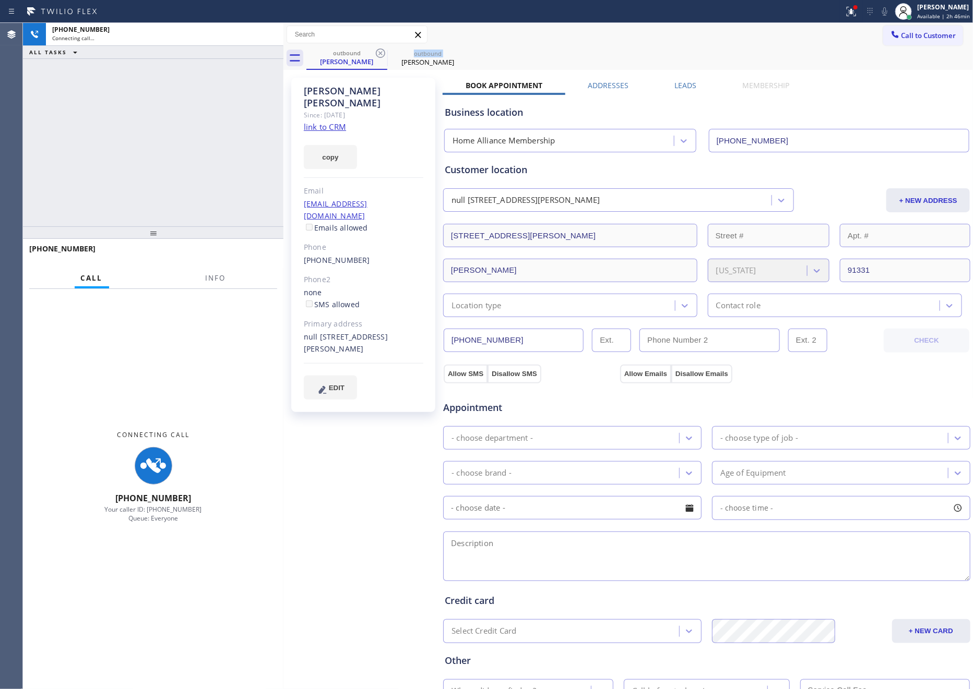
click at [378, 53] on icon at bounding box center [380, 53] width 13 height 13
click at [207, 142] on div "[PHONE_NUMBER] Connecting call… ALL TASKS ALL TASKS ACTIVE TASKS TASKS IN WRAP …" at bounding box center [153, 125] width 260 height 204
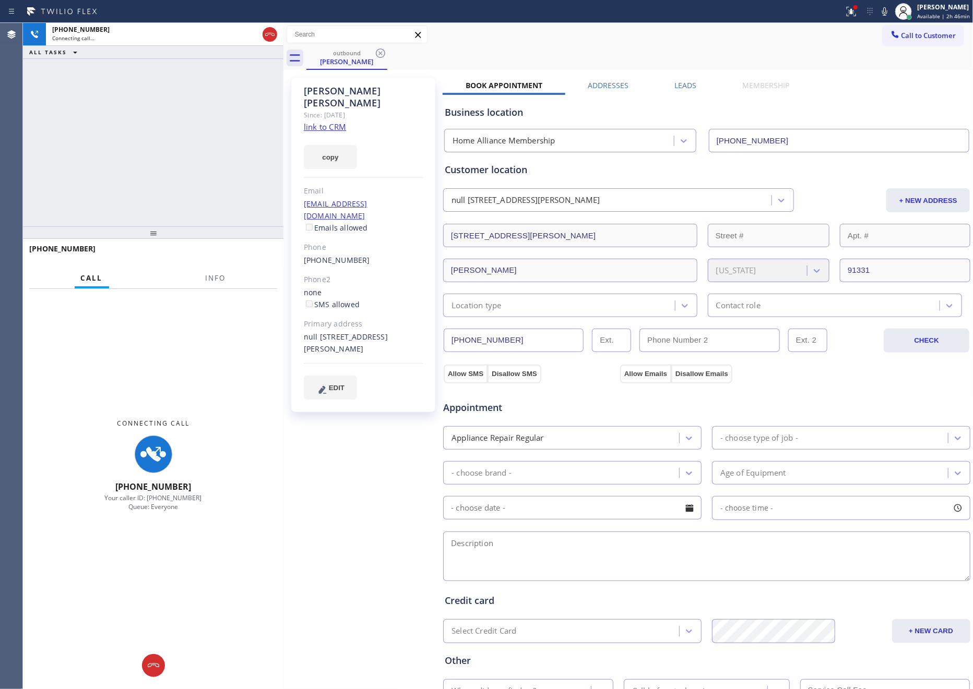
click at [272, 39] on icon at bounding box center [270, 34] width 13 height 13
click at [240, 138] on div "[PHONE_NUMBER] Connecting call… ALL TASKS ALL TASKS ACTIVE TASKS TASKS IN WRAP …" at bounding box center [153, 125] width 260 height 204
click at [241, 138] on div "[PHONE_NUMBER] Connecting call… ALL TASKS ALL TASKS ACTIVE TASKS TASKS IN WRAP …" at bounding box center [153, 125] width 260 height 204
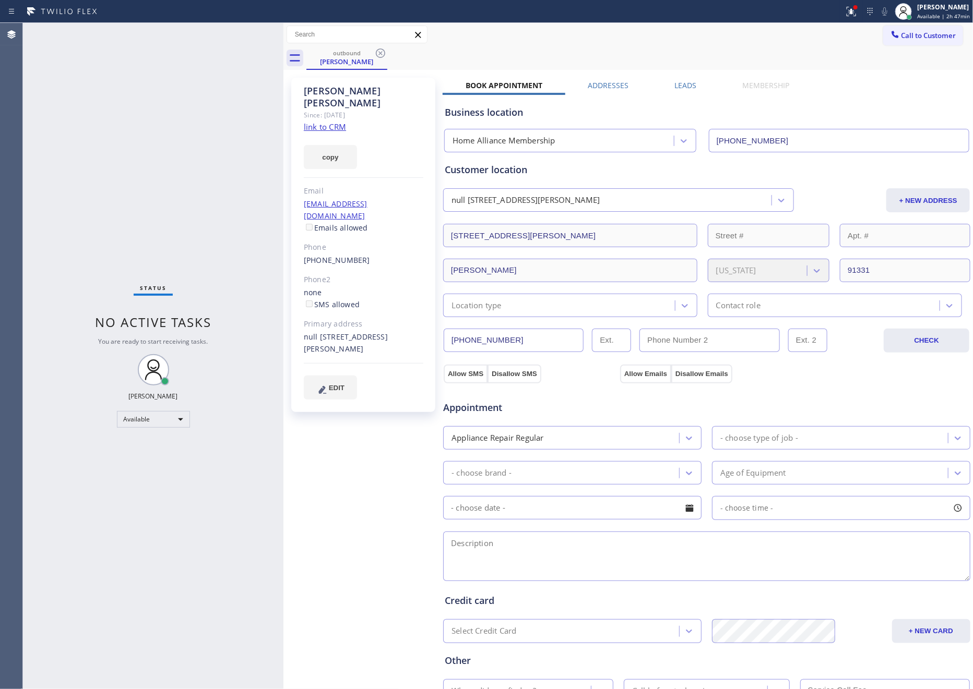
click at [509, 44] on div "Call to Customer Outbound call Location Home Alliance Membership Your caller id…" at bounding box center [628, 34] width 690 height 23
click at [212, 121] on div "Status No active tasks You are ready to start receiving tasks. [PERSON_NAME] Av…" at bounding box center [153, 356] width 260 height 666
click at [381, 52] on icon at bounding box center [380, 53] width 9 height 9
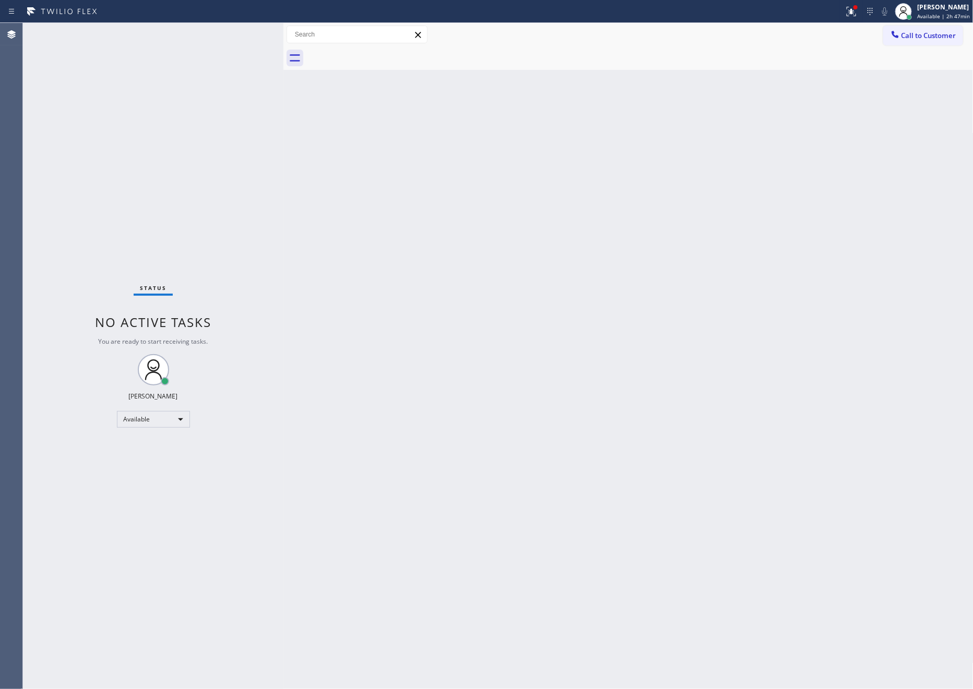
drag, startPoint x: 202, startPoint y: 132, endPoint x: 608, endPoint y: 2, distance: 425.9
click at [202, 132] on div "Status No active tasks You are ready to start receiving tasks. [PERSON_NAME] Av…" at bounding box center [153, 356] width 260 height 666
click at [639, 146] on div "Back to Dashboard Change Sender ID Customers Technicians Select a contact Outbo…" at bounding box center [628, 356] width 690 height 666
drag, startPoint x: 490, startPoint y: 285, endPoint x: 571, endPoint y: 75, distance: 225.5
click at [490, 288] on div "Back to Dashboard Change Sender ID Customers Technicians Select a contact Outbo…" at bounding box center [628, 356] width 690 height 666
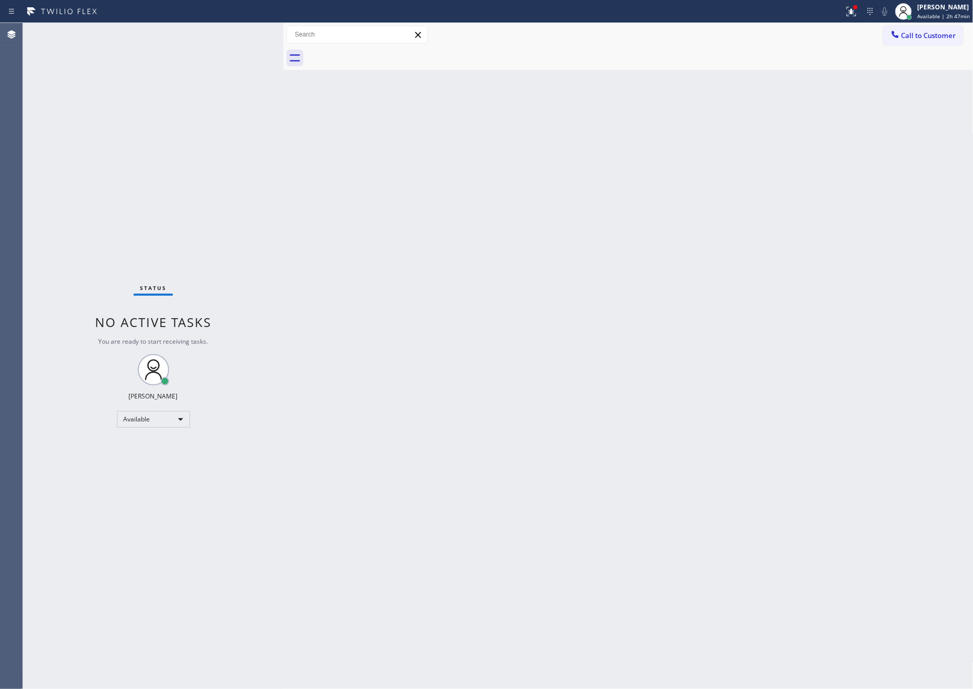
click at [579, 354] on div "Back to Dashboard Change Sender ID Customers Technicians Select a contact Outbo…" at bounding box center [628, 356] width 690 height 666
click at [589, 201] on div "Back to Dashboard Change Sender ID Customers Technicians Select a contact Outbo…" at bounding box center [628, 356] width 690 height 666
click at [136, 423] on div "Available" at bounding box center [153, 419] width 73 height 17
click at [145, 462] on li "Unavailable" at bounding box center [152, 459] width 70 height 13
click at [580, 387] on div "Back to Dashboard Change Sender ID Customers Technicians Select a contact Outbo…" at bounding box center [628, 356] width 690 height 666
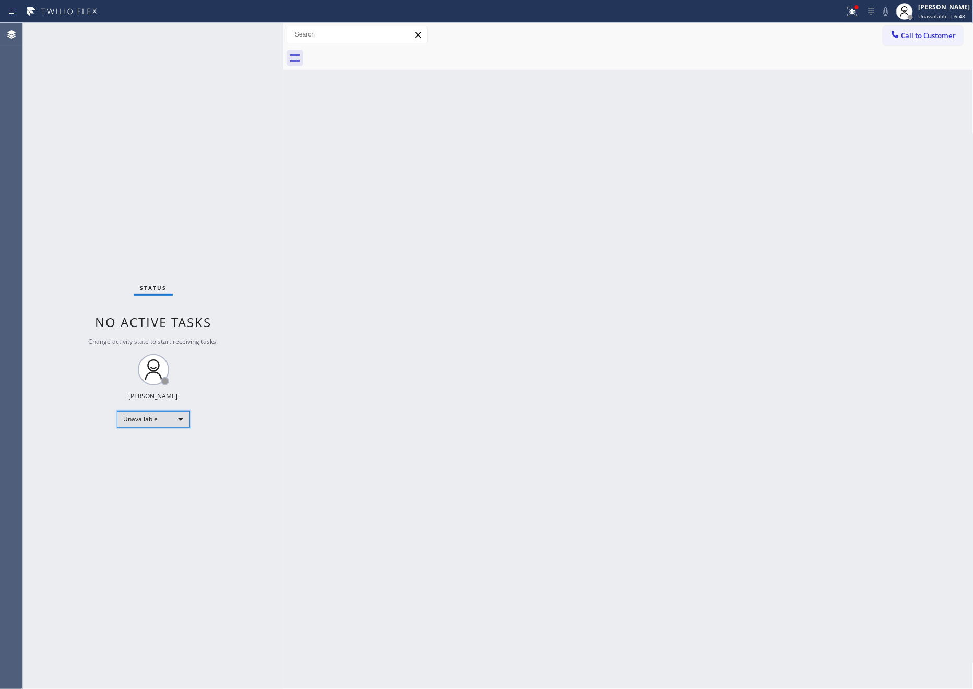
click at [168, 419] on div "Unavailable" at bounding box center [153, 419] width 73 height 17
click at [152, 447] on li "Available" at bounding box center [152, 446] width 70 height 13
click at [495, 379] on div "Back to Dashboard Change Sender ID Customers Technicians Select a contact Outbo…" at bounding box center [628, 356] width 690 height 666
click at [481, 477] on div "Back to Dashboard Change Sender ID Customers Technicians Select a contact Outbo…" at bounding box center [628, 356] width 690 height 666
click at [221, 154] on div "Status No active tasks You are ready to start receiving tasks. [PERSON_NAME] Av…" at bounding box center [153, 356] width 260 height 666
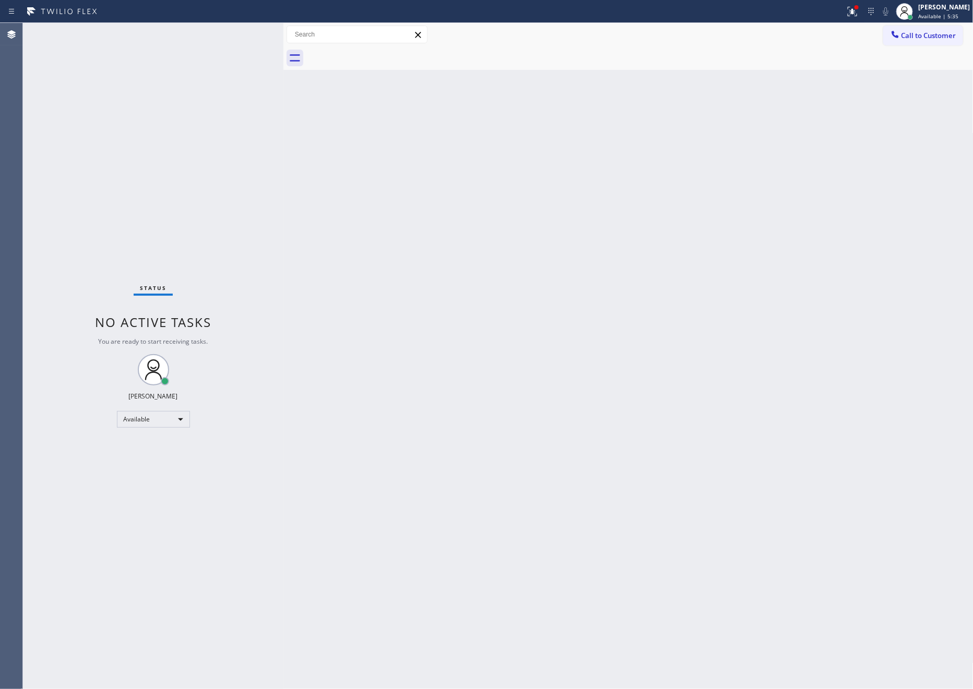
drag, startPoint x: 354, startPoint y: 166, endPoint x: 390, endPoint y: 186, distance: 41.8
click at [354, 166] on div "Back to Dashboard Change Sender ID Customers Technicians Select a contact Outbo…" at bounding box center [628, 356] width 690 height 666
drag, startPoint x: 113, startPoint y: 211, endPoint x: 459, endPoint y: 456, distance: 423.1
click at [136, 240] on div "Status No active tasks You are ready to start receiving tasks. [PERSON_NAME] Av…" at bounding box center [153, 356] width 260 height 666
click at [465, 451] on div "Back to Dashboard Change Sender ID Customers Technicians Select a contact Outbo…" at bounding box center [628, 356] width 690 height 666
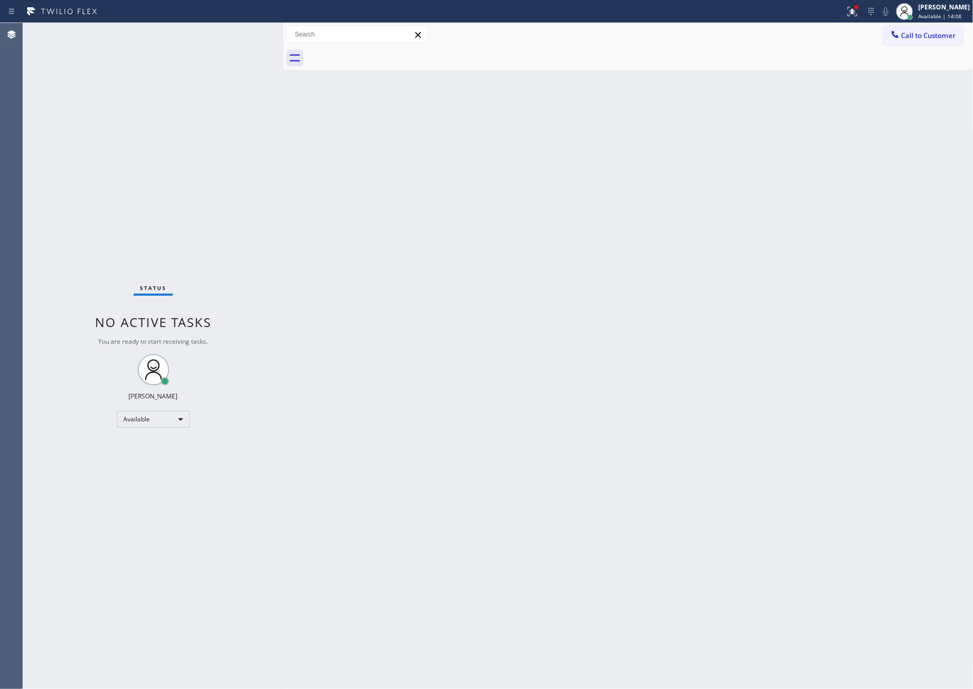
click at [368, 327] on div "Back to Dashboard Change Sender ID Customers Technicians Select a contact Outbo…" at bounding box center [628, 356] width 690 height 666
drag, startPoint x: 465, startPoint y: 407, endPoint x: 531, endPoint y: 235, distance: 183.8
click at [471, 398] on div "Back to Dashboard Change Sender ID Customers Technicians Select a contact Outbo…" at bounding box center [628, 356] width 690 height 666
click at [354, 240] on div "Back to Dashboard Change Sender ID Customers Technicians Select a contact Outbo…" at bounding box center [628, 356] width 690 height 666
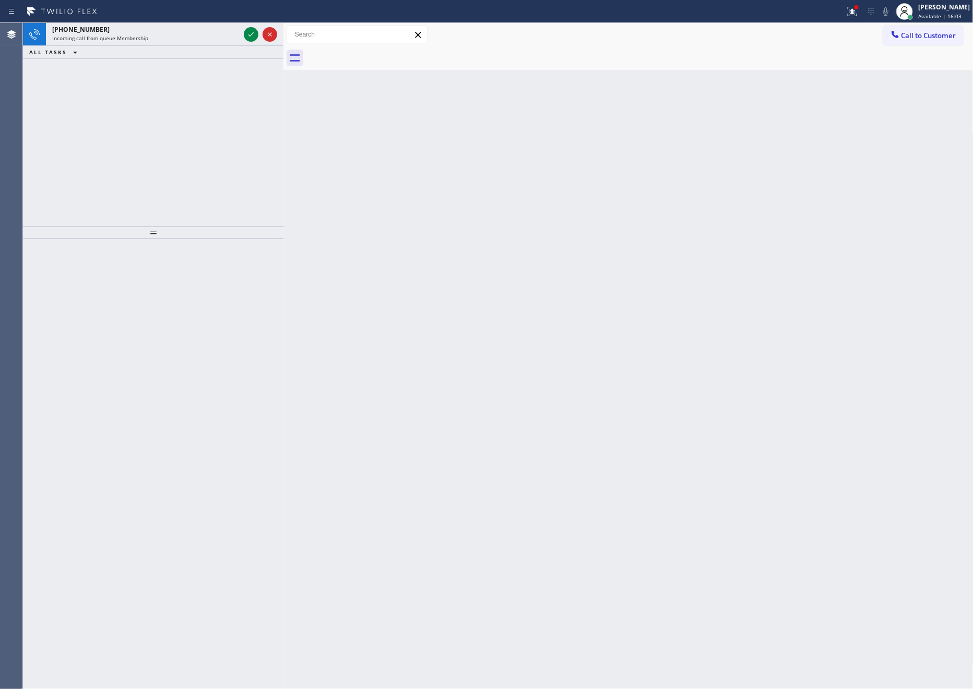
click at [402, 263] on div "Back to Dashboard Change Sender ID Customers Technicians Select a contact Outbo…" at bounding box center [628, 356] width 690 height 666
click at [232, 161] on div "[PHONE_NUMBER] Incoming call from queue Membership ALL TASKS ALL TASKS ACTIVE T…" at bounding box center [153, 125] width 260 height 204
click at [164, 34] on div "Incoming call from queue Membership" at bounding box center [145, 37] width 187 height 7
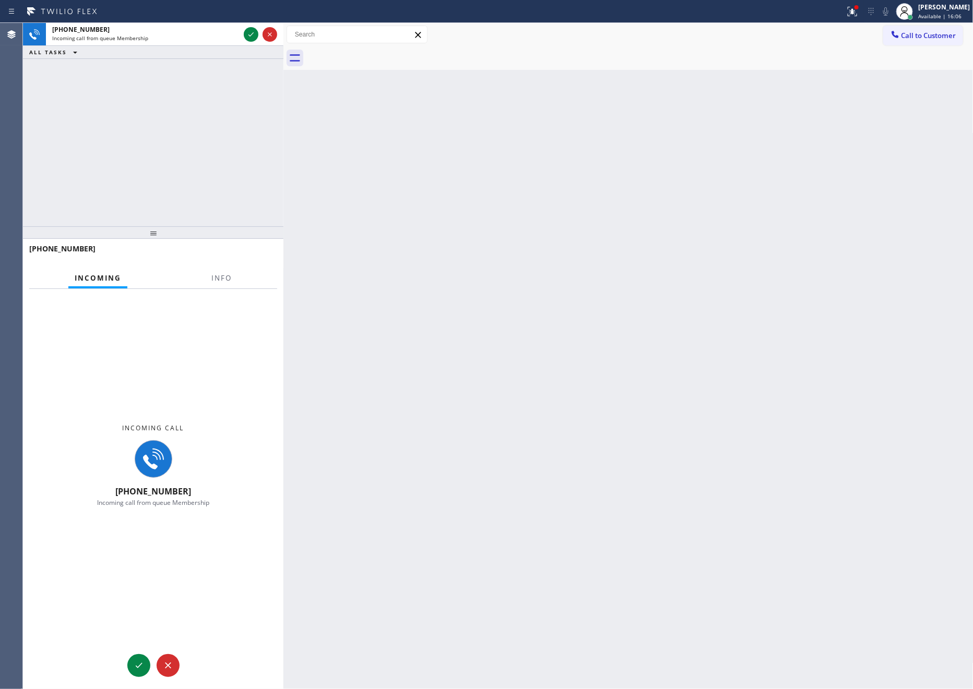
click at [219, 287] on div at bounding box center [221, 287] width 33 height 2
click at [221, 278] on span "Info" at bounding box center [221, 277] width 20 height 9
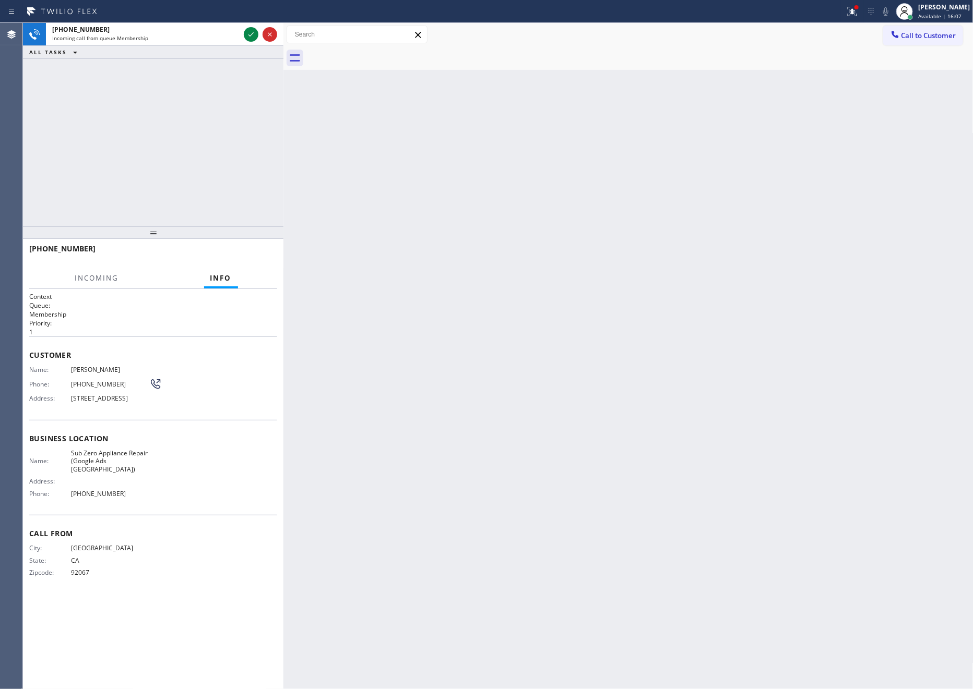
click at [136, 152] on div "[PHONE_NUMBER] Incoming call from queue Membership ALL TASKS ALL TASKS ACTIVE T…" at bounding box center [153, 125] width 260 height 204
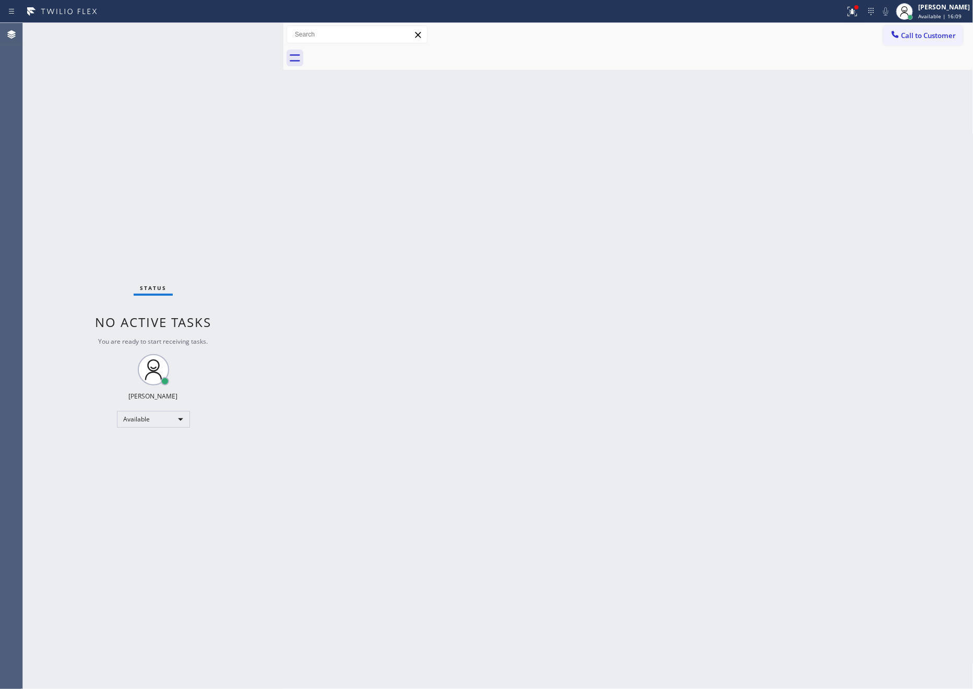
drag, startPoint x: 451, startPoint y: 478, endPoint x: 838, endPoint y: 49, distance: 578.2
click at [548, 360] on div "Back to Dashboard Change Sender ID Customers Technicians Select a contact Outbo…" at bounding box center [628, 356] width 690 height 666
click at [939, 9] on div "[PERSON_NAME]" at bounding box center [944, 7] width 52 height 9
click at [886, 69] on button "Unavailable" at bounding box center [921, 69] width 104 height 14
drag, startPoint x: 634, startPoint y: 310, endPoint x: 965, endPoint y: 597, distance: 438.0
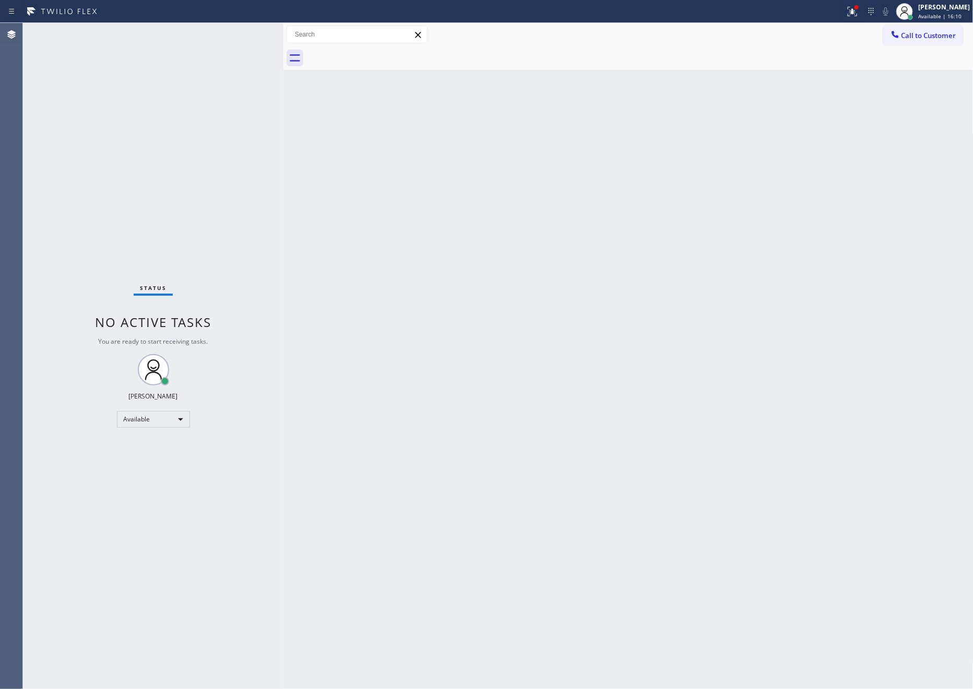
click at [749, 437] on div "Back to Dashboard Change Sender ID Customers Technicians Select a contact Outbo…" at bounding box center [628, 356] width 690 height 666
click at [302, 416] on div "Back to Dashboard Change Sender ID Customers Technicians Select a contact Outbo…" at bounding box center [628, 356] width 690 height 666
click at [937, 42] on button "Call to Customer" at bounding box center [923, 36] width 80 height 20
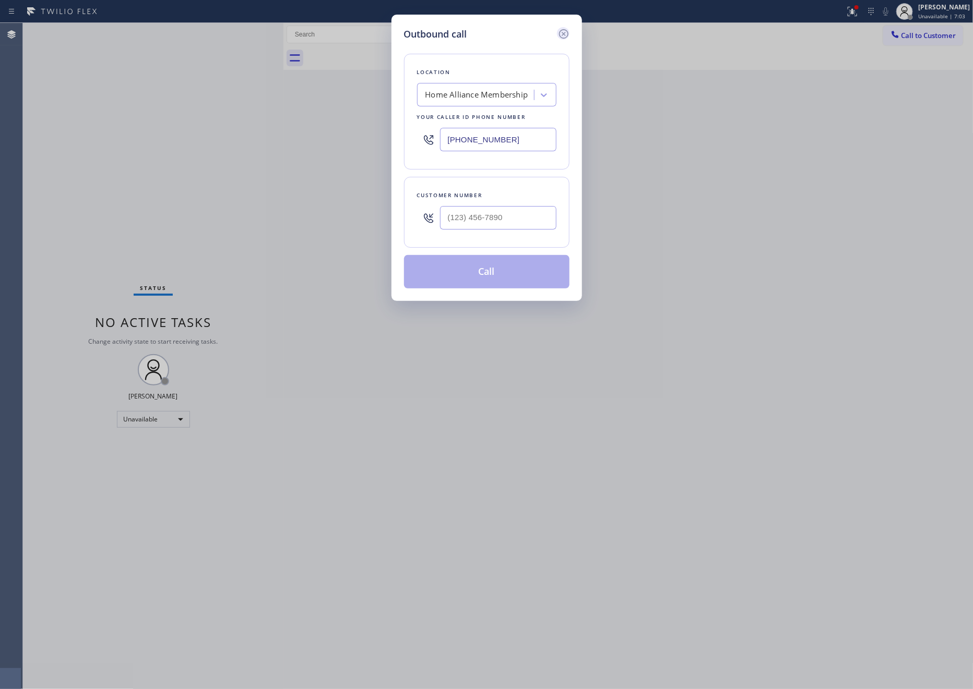
click at [560, 31] on icon at bounding box center [563, 34] width 13 height 13
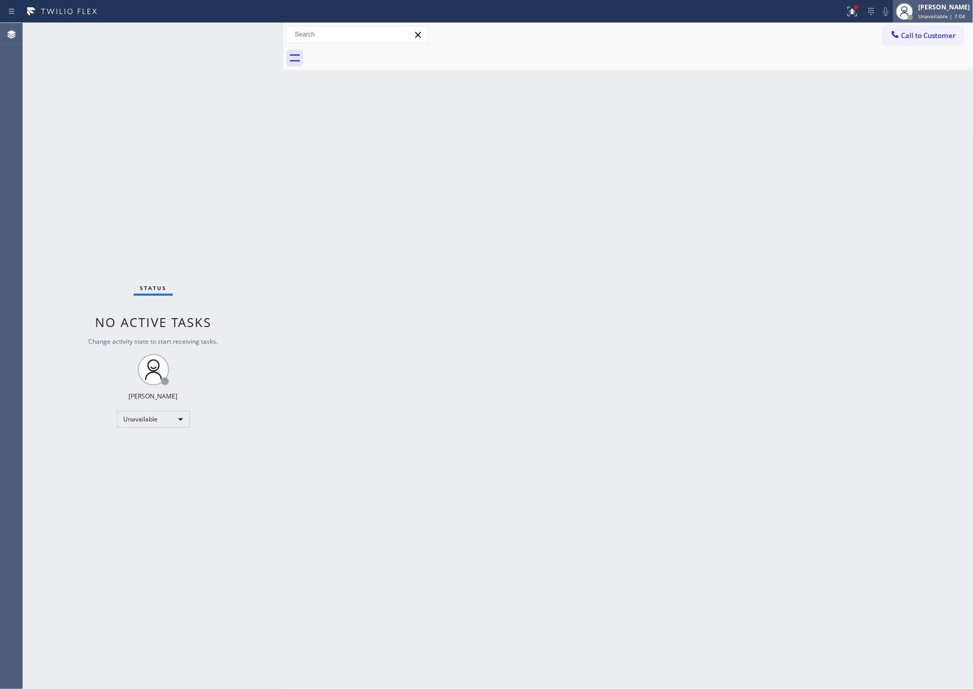
click at [940, 9] on div "[PERSON_NAME]" at bounding box center [944, 7] width 52 height 9
click at [905, 42] on button "Offline" at bounding box center [921, 42] width 104 height 14
click at [947, 13] on span "Offline | 0s" at bounding box center [932, 16] width 29 height 7
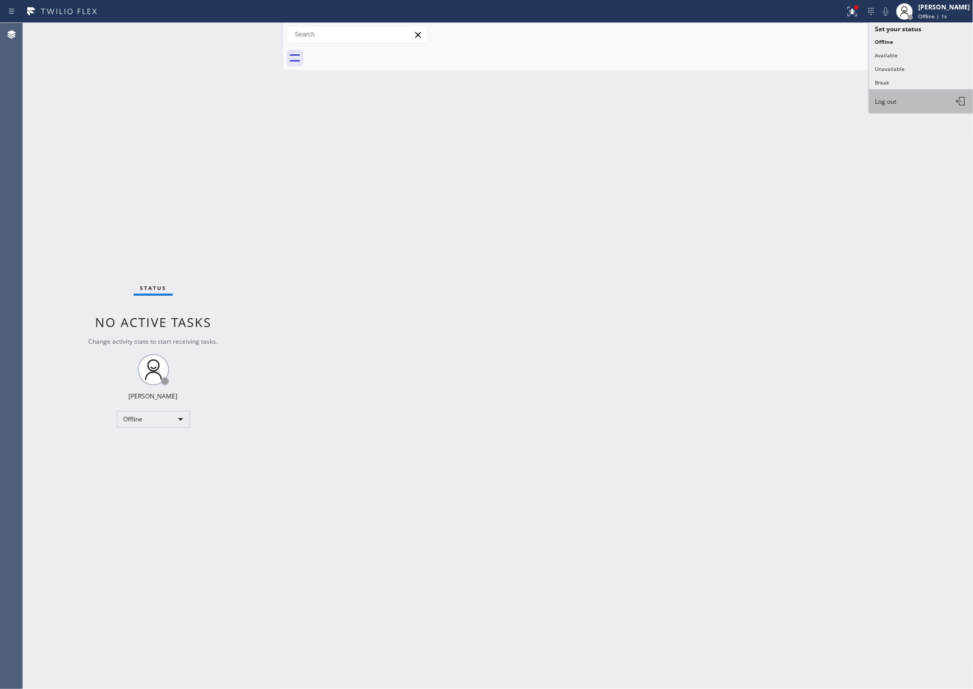
click at [911, 105] on button "Log out" at bounding box center [921, 101] width 104 height 23
click at [593, 221] on div "Back to Dashboard Change Sender ID Customers Technicians Select a contact Outbo…" at bounding box center [628, 356] width 690 height 666
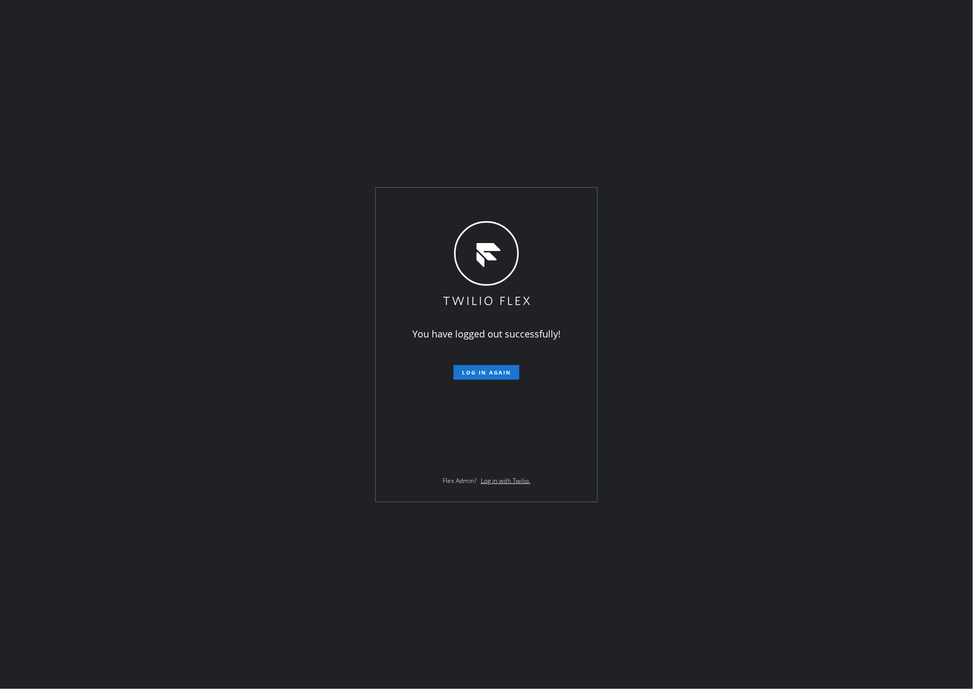
click at [761, 419] on div "You have logged out successfully! Log in again Flex Admin? Log in with Twilio." at bounding box center [486, 344] width 973 height 689
drag, startPoint x: 776, startPoint y: 531, endPoint x: 955, endPoint y: 689, distance: 238.5
click at [794, 553] on div "You have logged out successfully! Log in again Flex Admin? Log in with Twilio." at bounding box center [486, 344] width 973 height 689
click at [357, 587] on div "You have logged out successfully! Log in again Flex Admin? Log in with Twilio." at bounding box center [486, 344] width 973 height 689
